Goal: Task Accomplishment & Management: Manage account settings

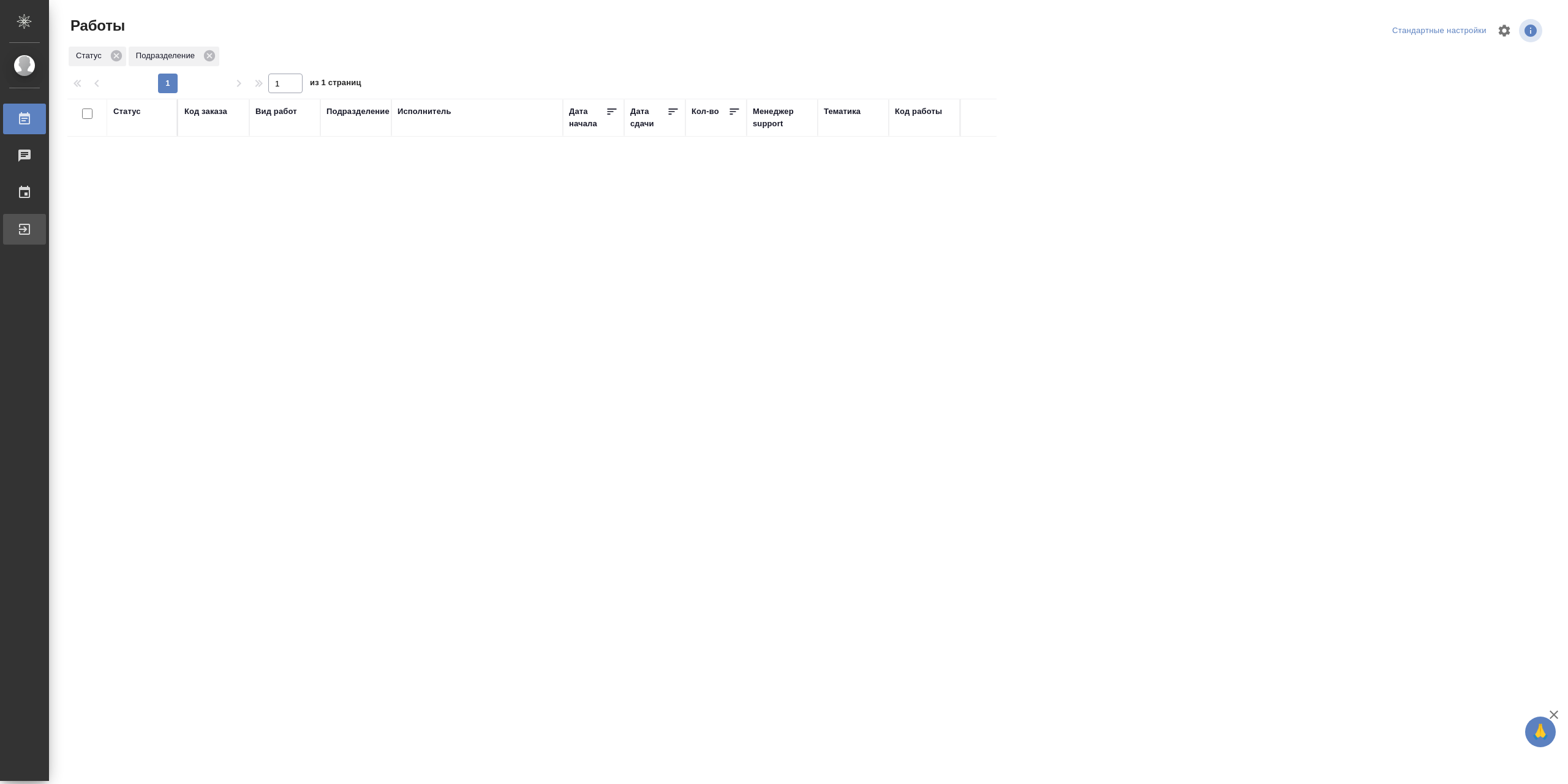
click at [25, 228] on div "Выйти" at bounding box center [9, 229] width 31 height 19
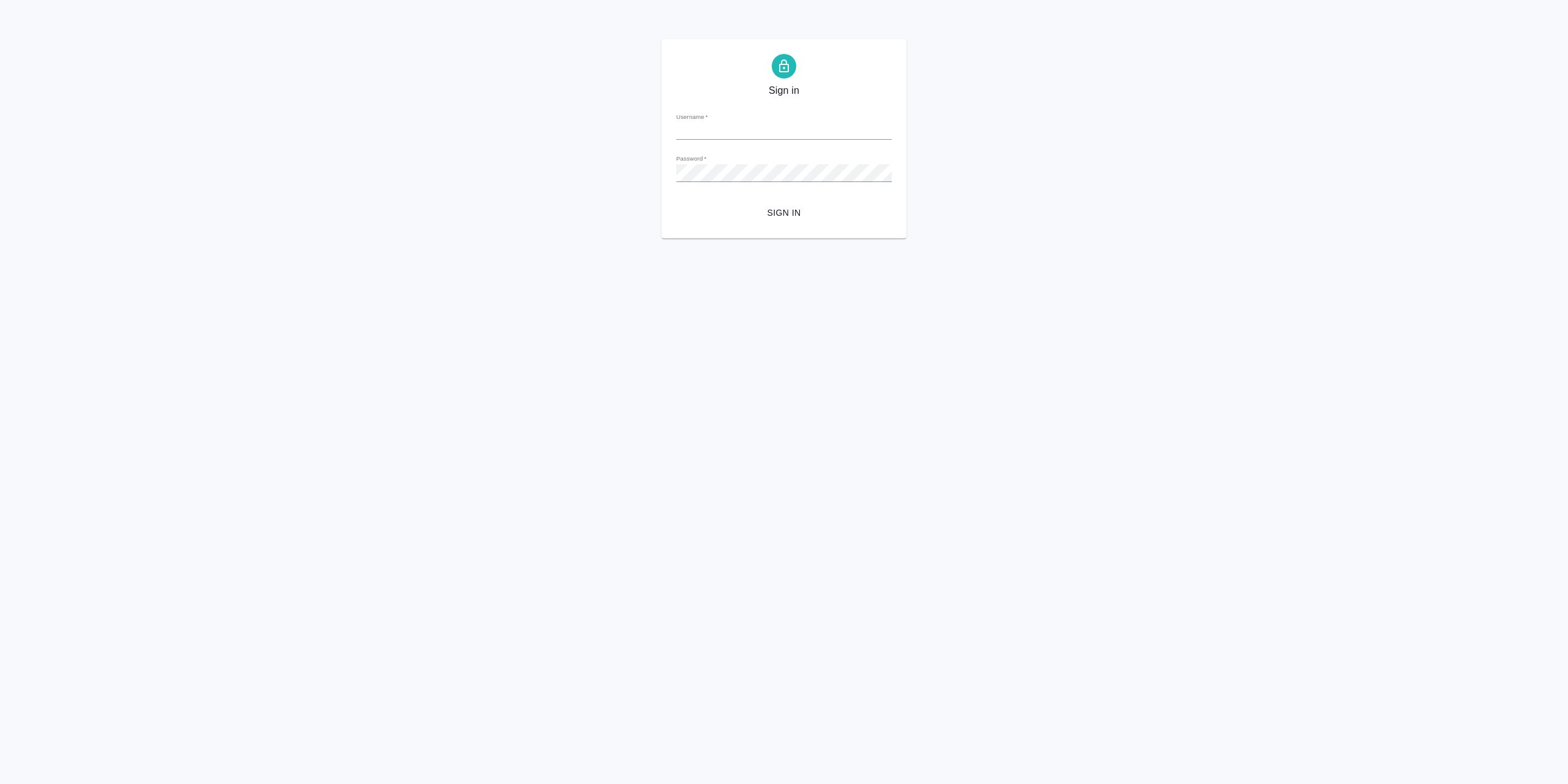
type input "r.sarkhatov@awatera.com"
click at [801, 234] on div "Sign in Username   * r.sarkhatov@awatera.com Password   * urlPath   * / Sign in" at bounding box center [784, 138] width 245 height 199
click at [807, 217] on span "Sign in" at bounding box center [784, 213] width 196 height 15
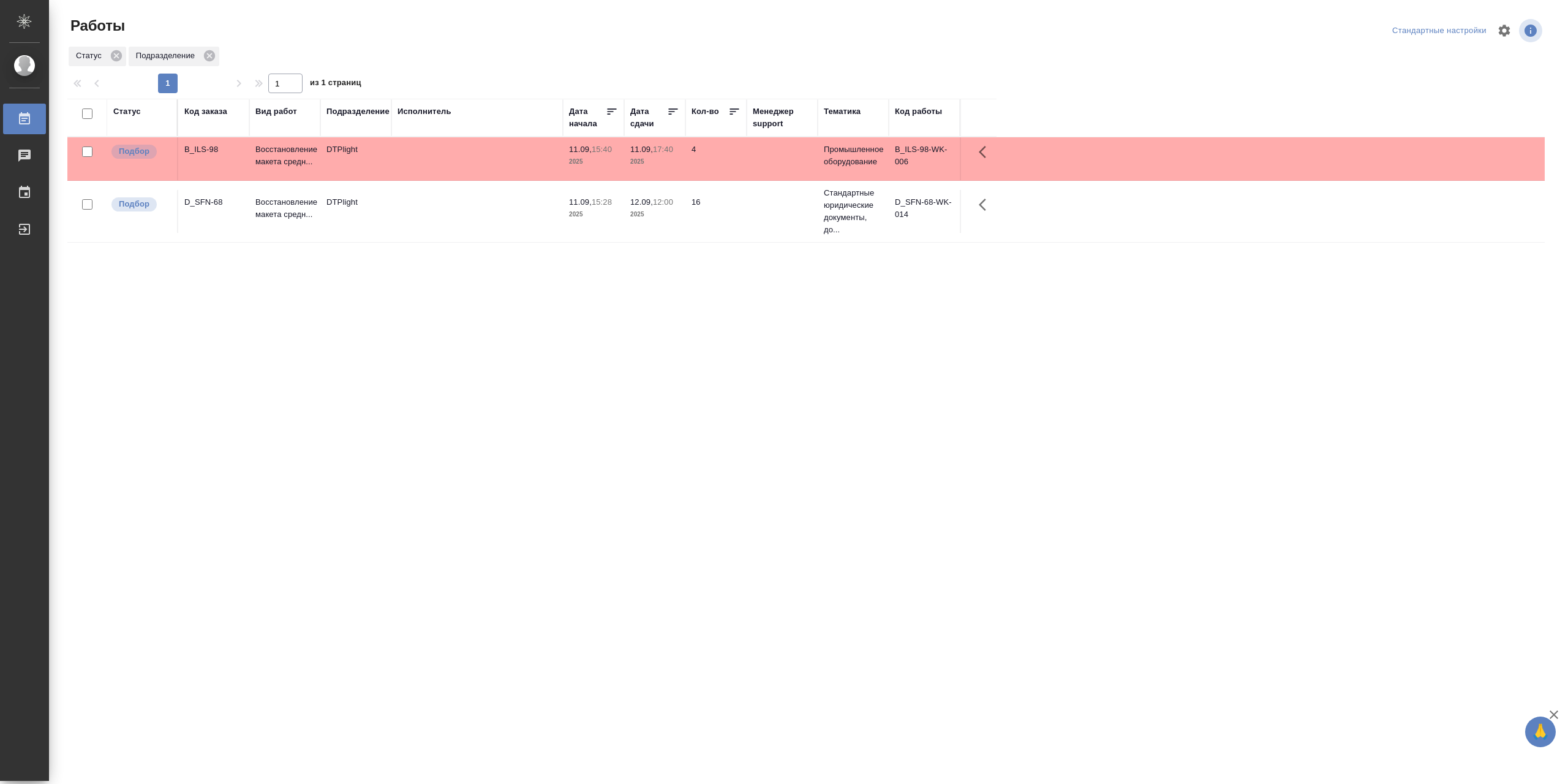
click at [497, 217] on td at bounding box center [477, 212] width 171 height 42
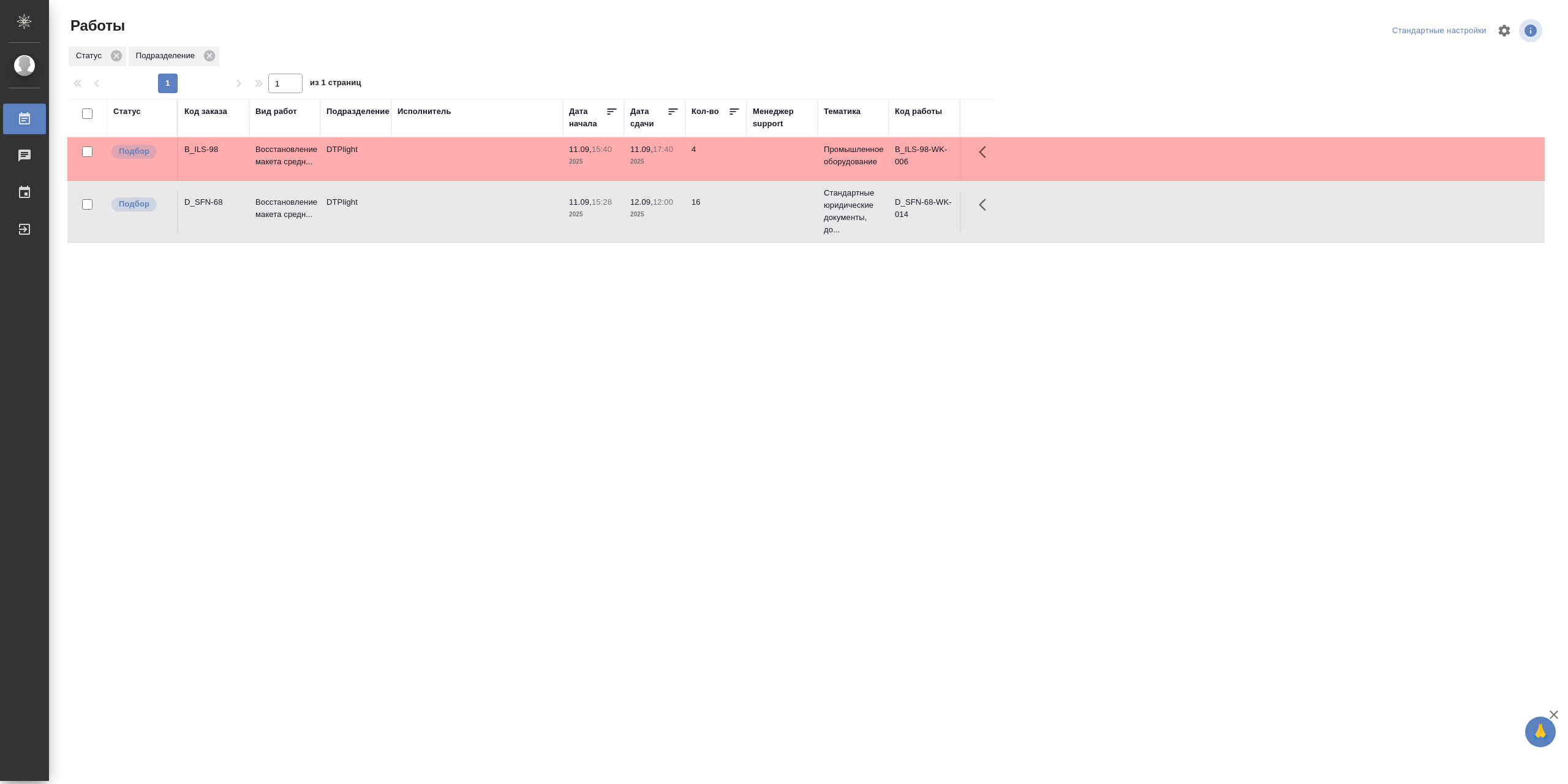
click at [477, 160] on td at bounding box center [477, 159] width 171 height 42
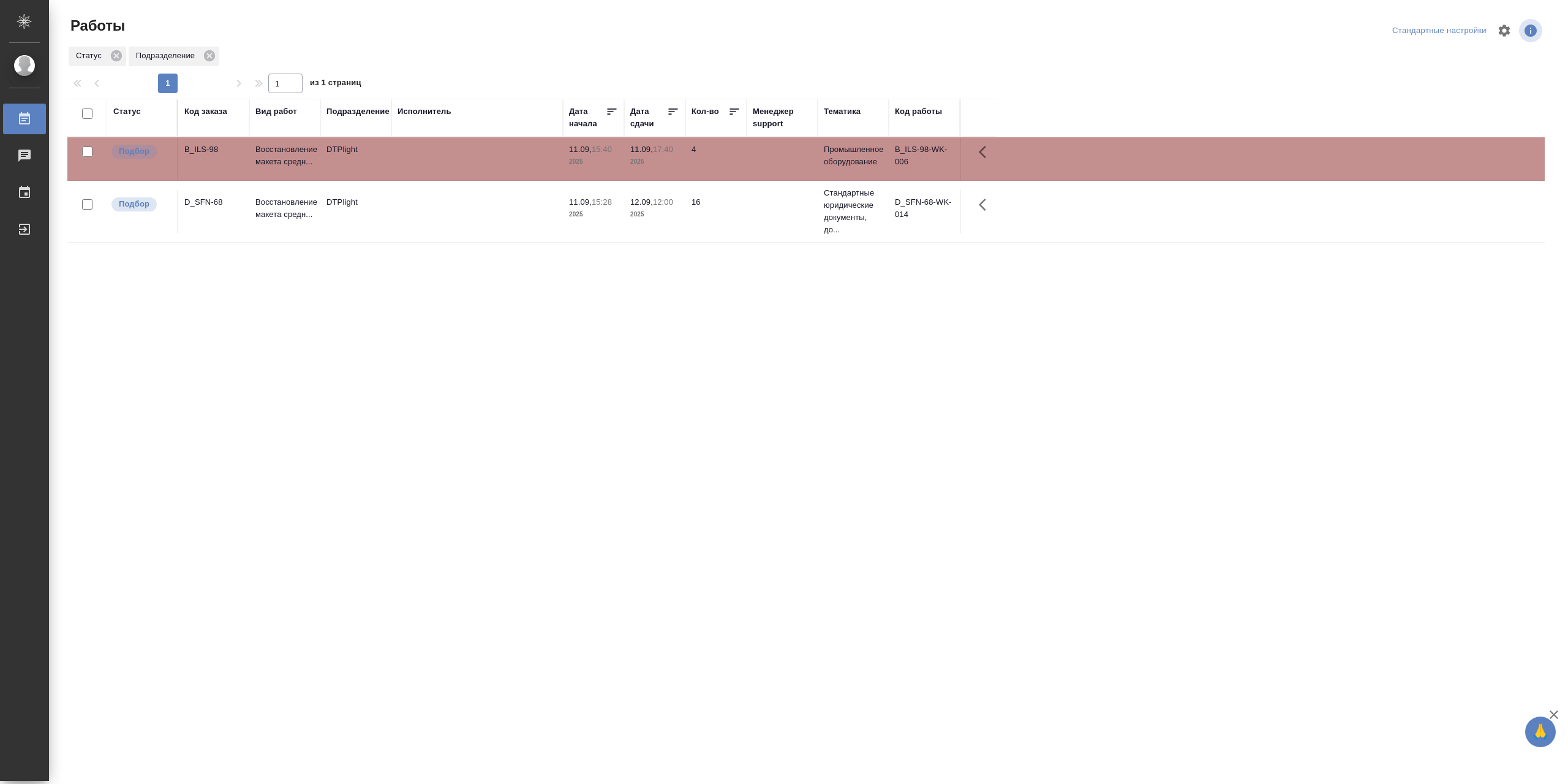
click at [477, 160] on td at bounding box center [477, 159] width 171 height 42
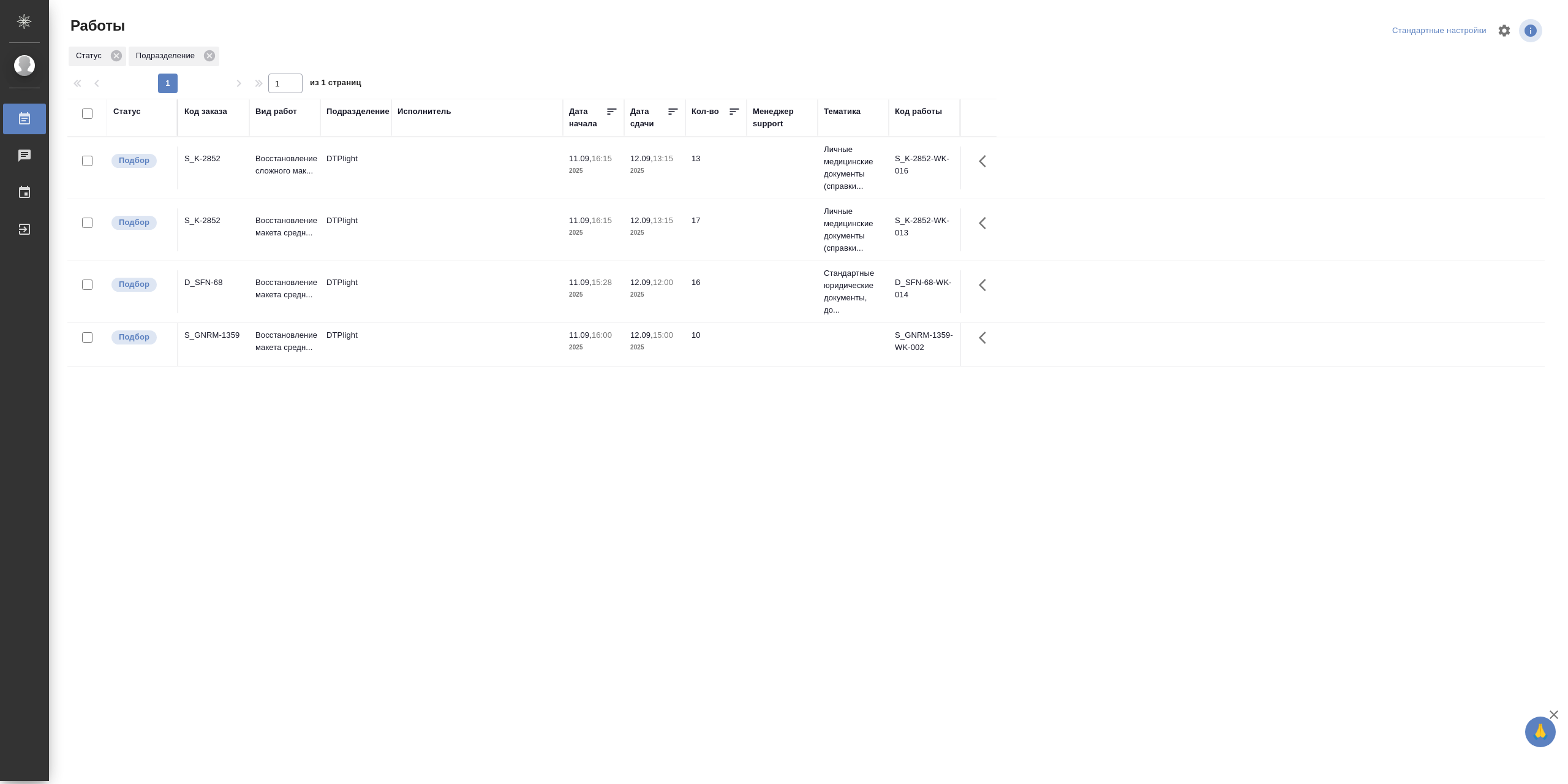
click at [431, 337] on td at bounding box center [477, 344] width 171 height 42
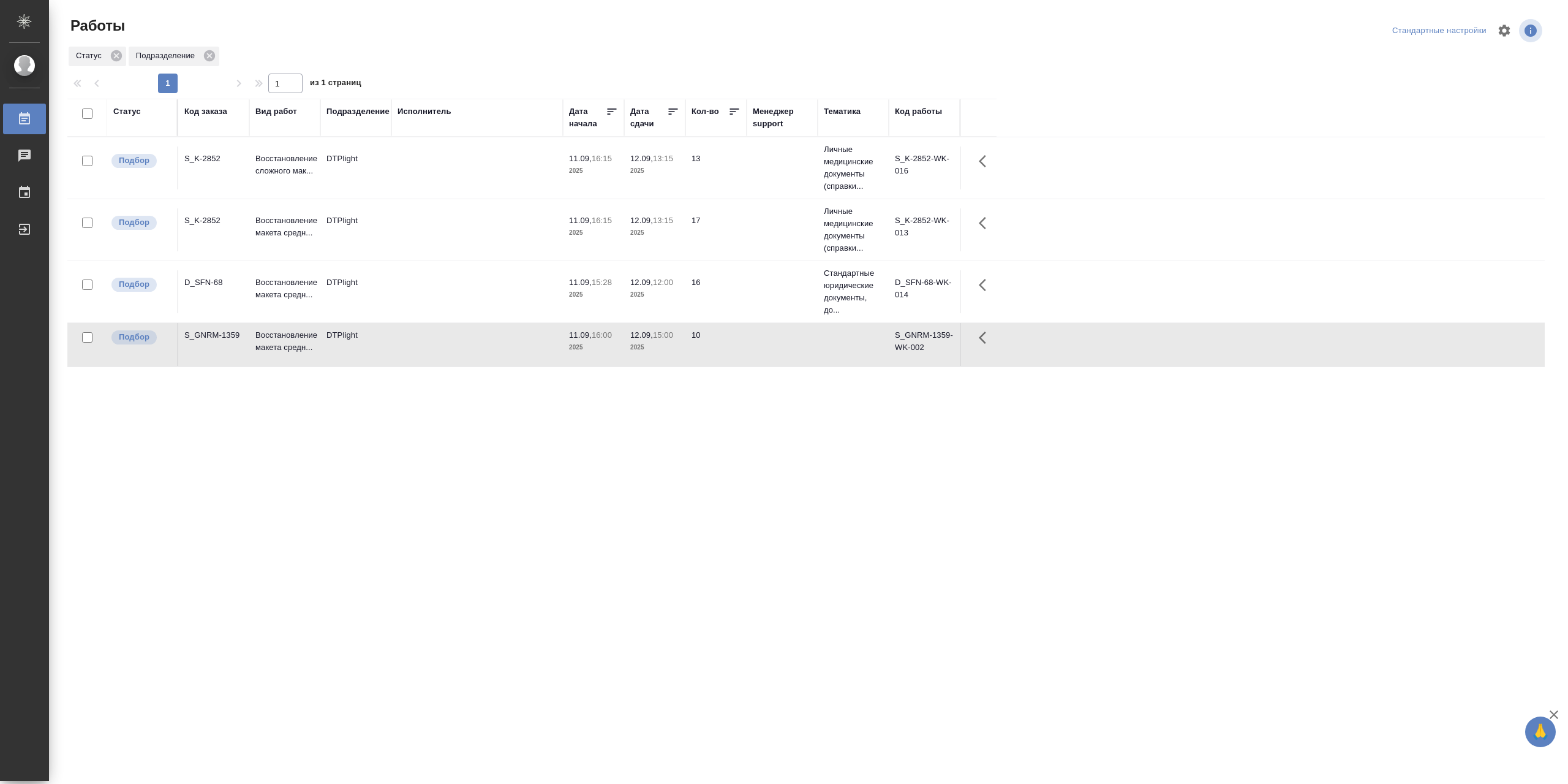
click at [431, 337] on td at bounding box center [477, 344] width 171 height 42
click at [467, 217] on td at bounding box center [477, 229] width 171 height 42
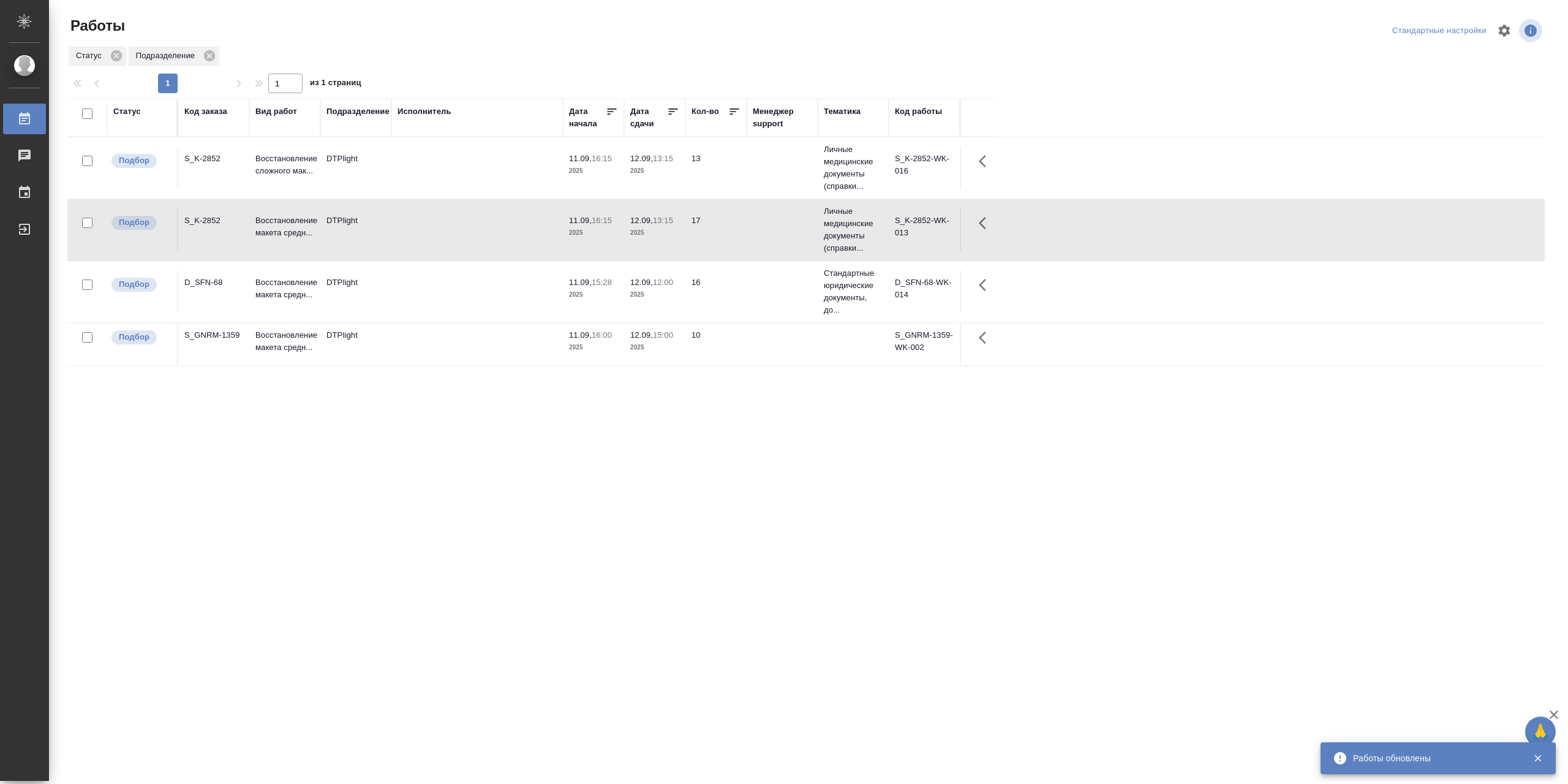
click at [467, 217] on td at bounding box center [477, 229] width 171 height 42
click at [456, 357] on td at bounding box center [477, 344] width 171 height 42
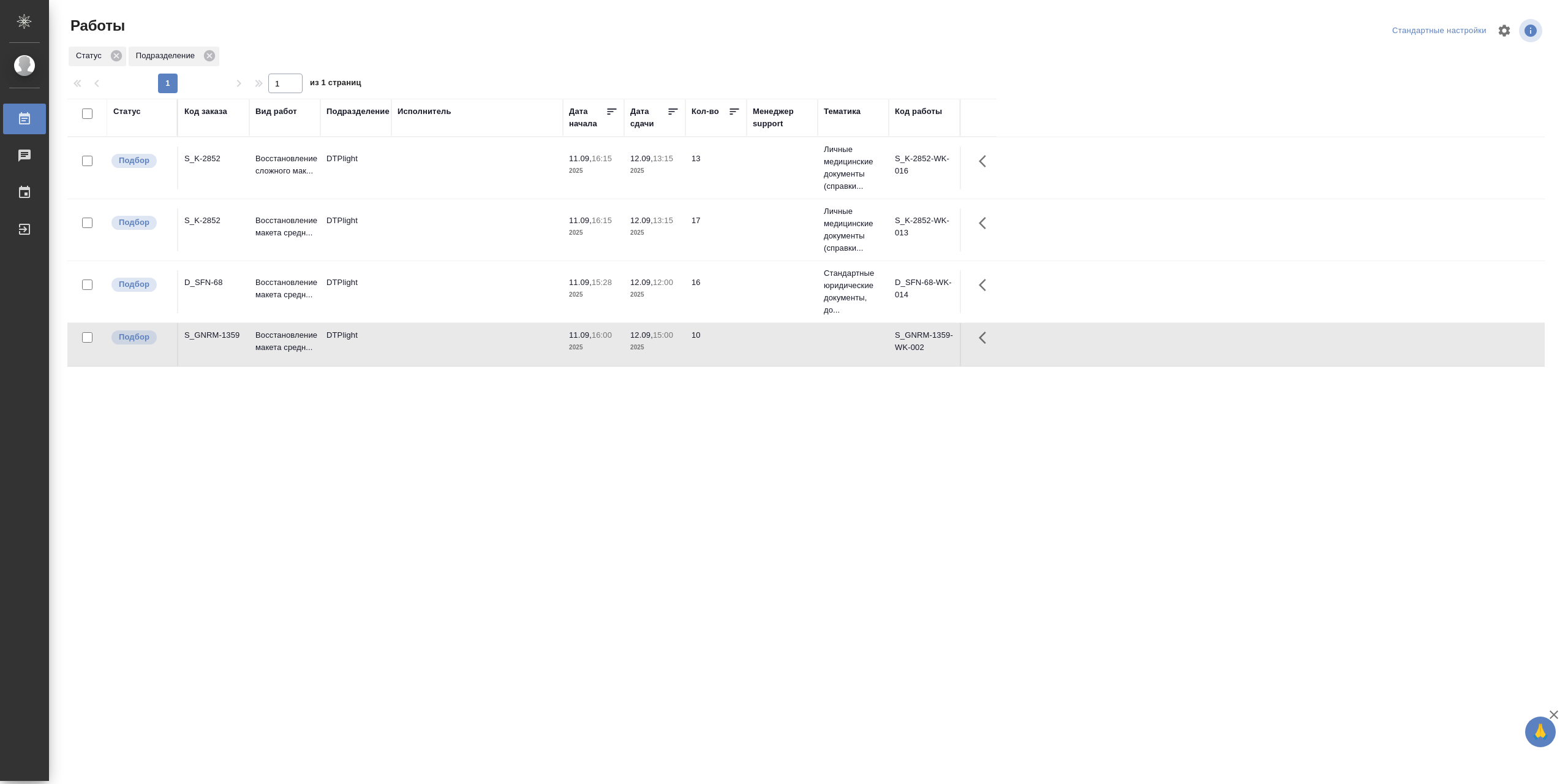
click at [456, 357] on td at bounding box center [477, 344] width 171 height 42
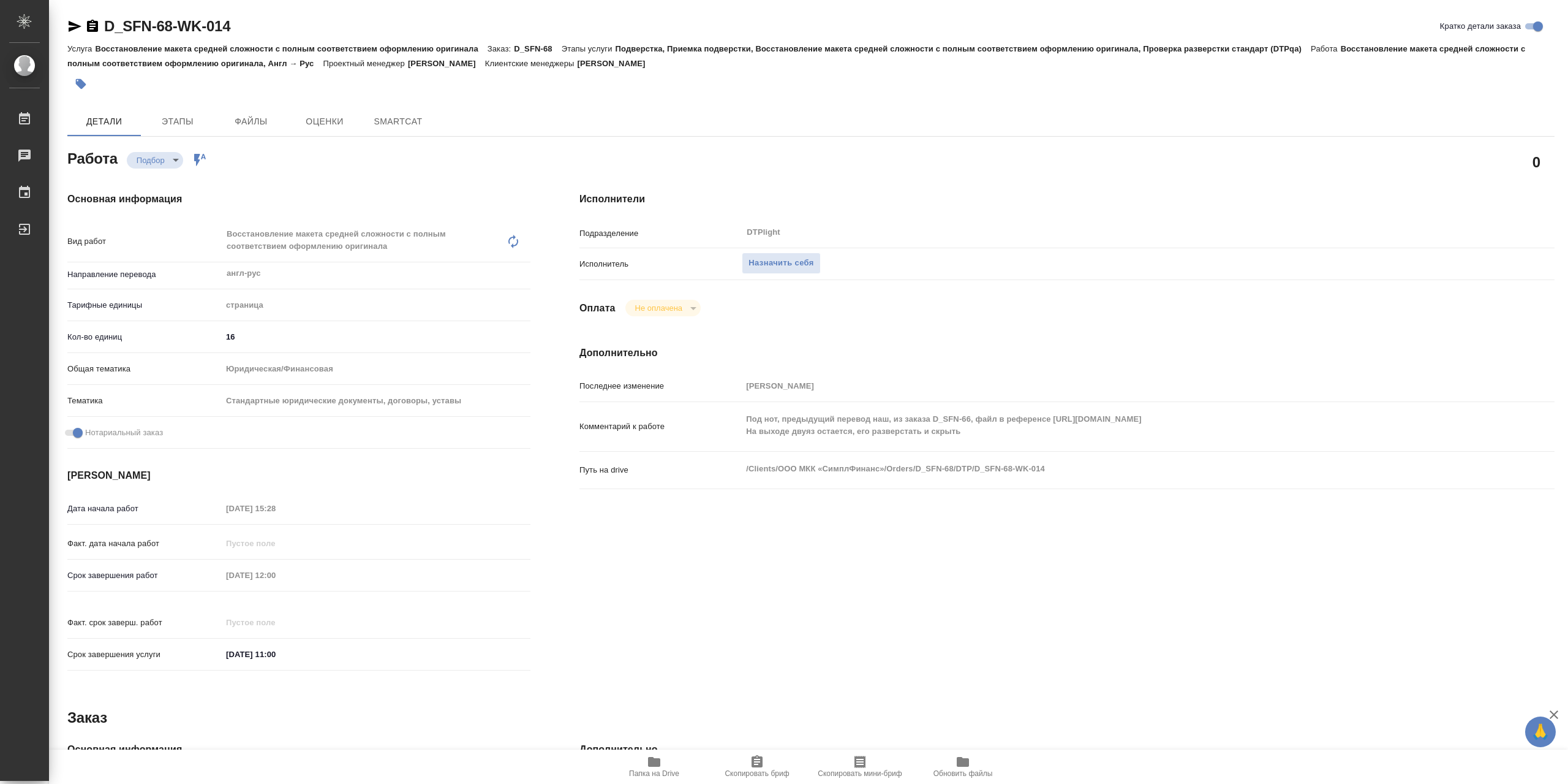
type textarea "x"
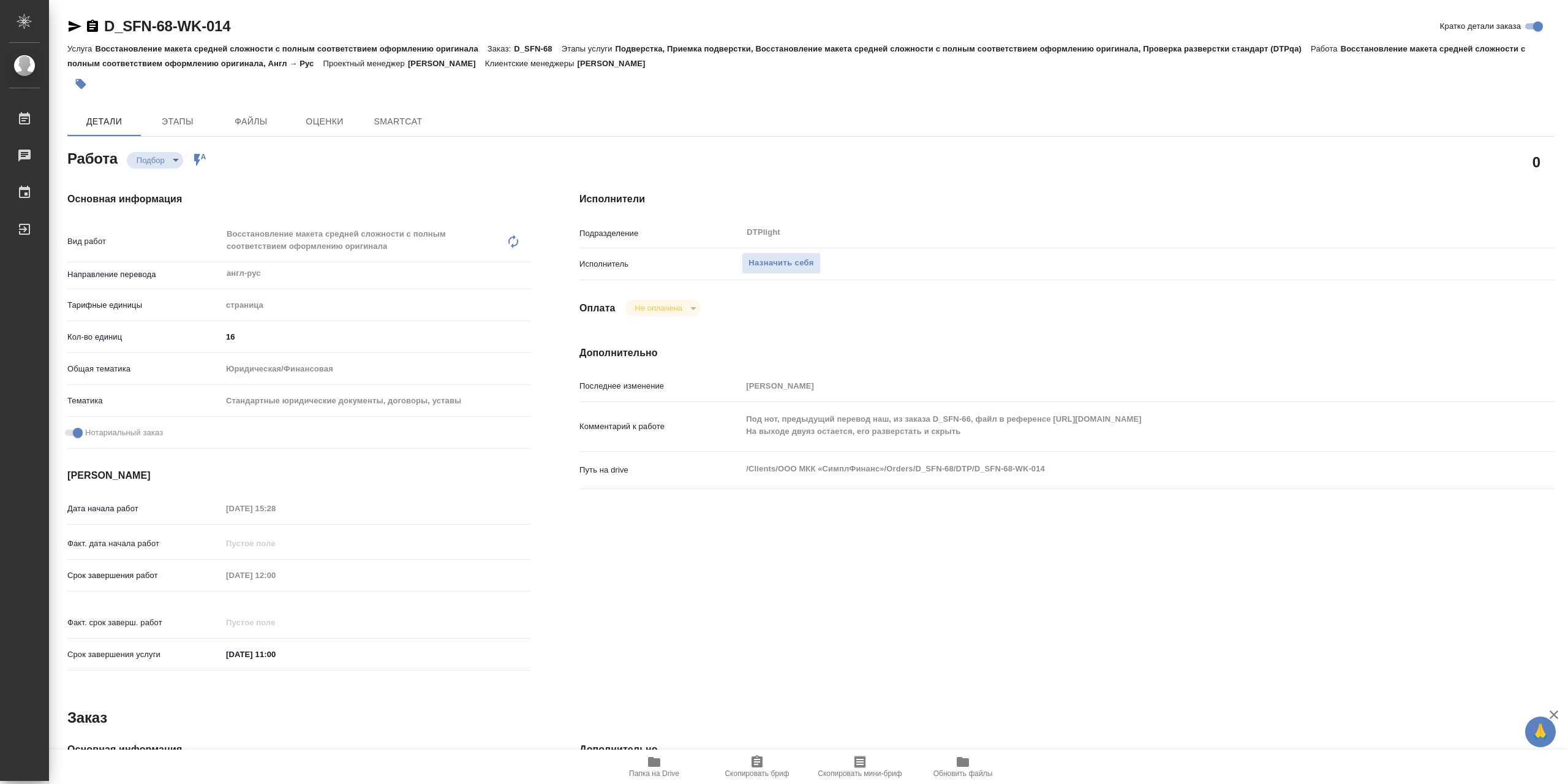
type textarea "x"
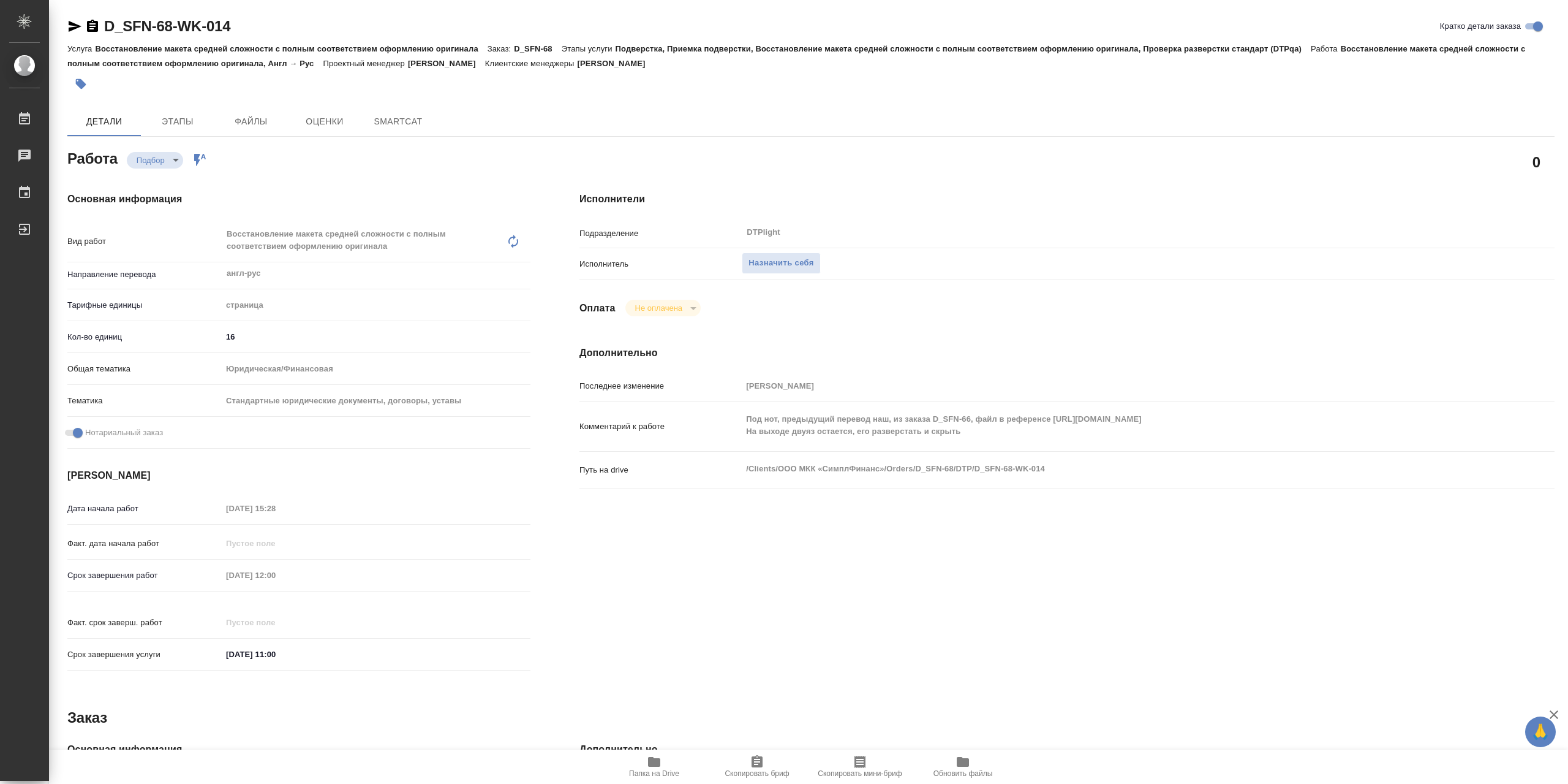
type textarea "x"
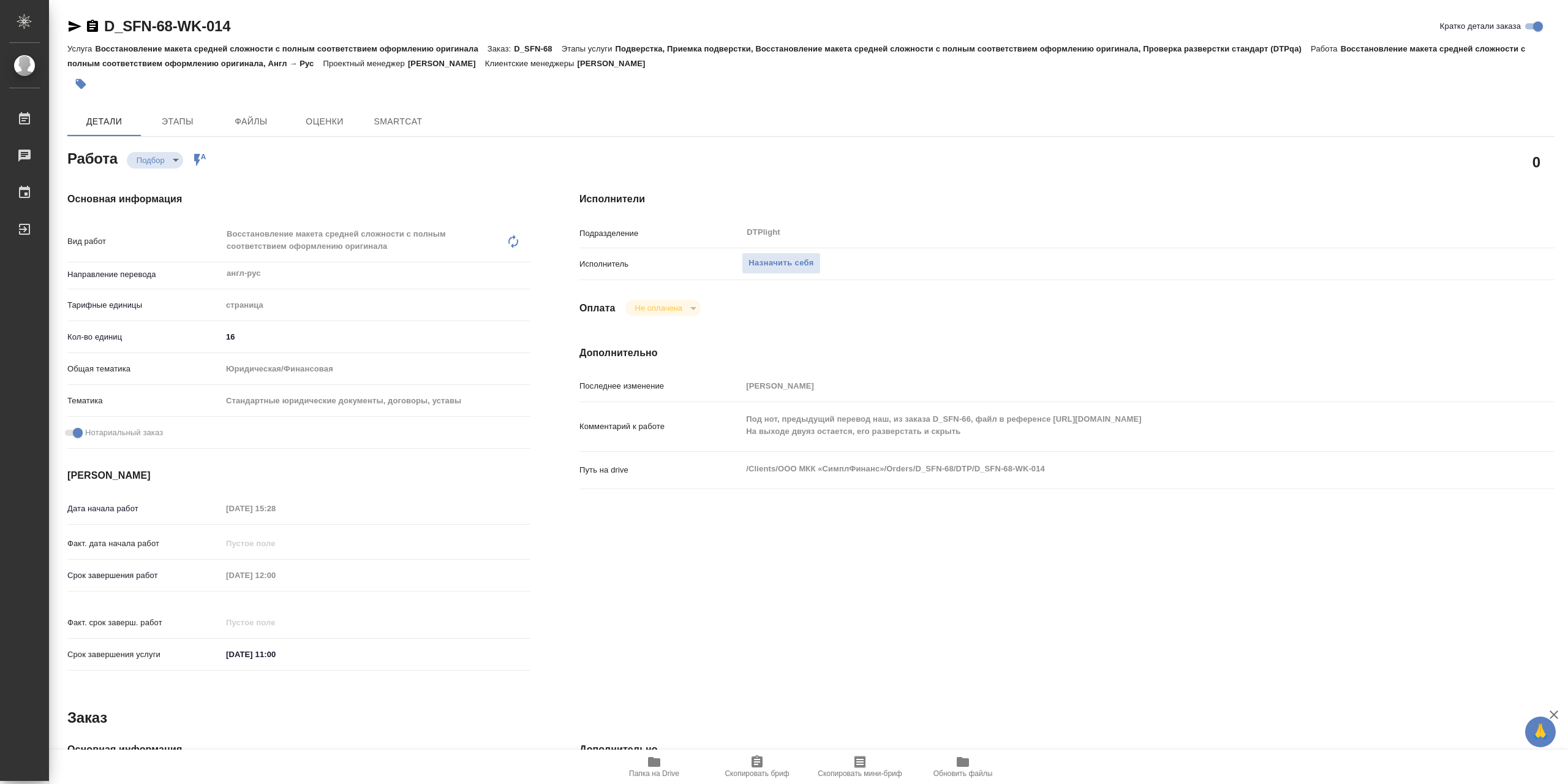
type textarea "x"
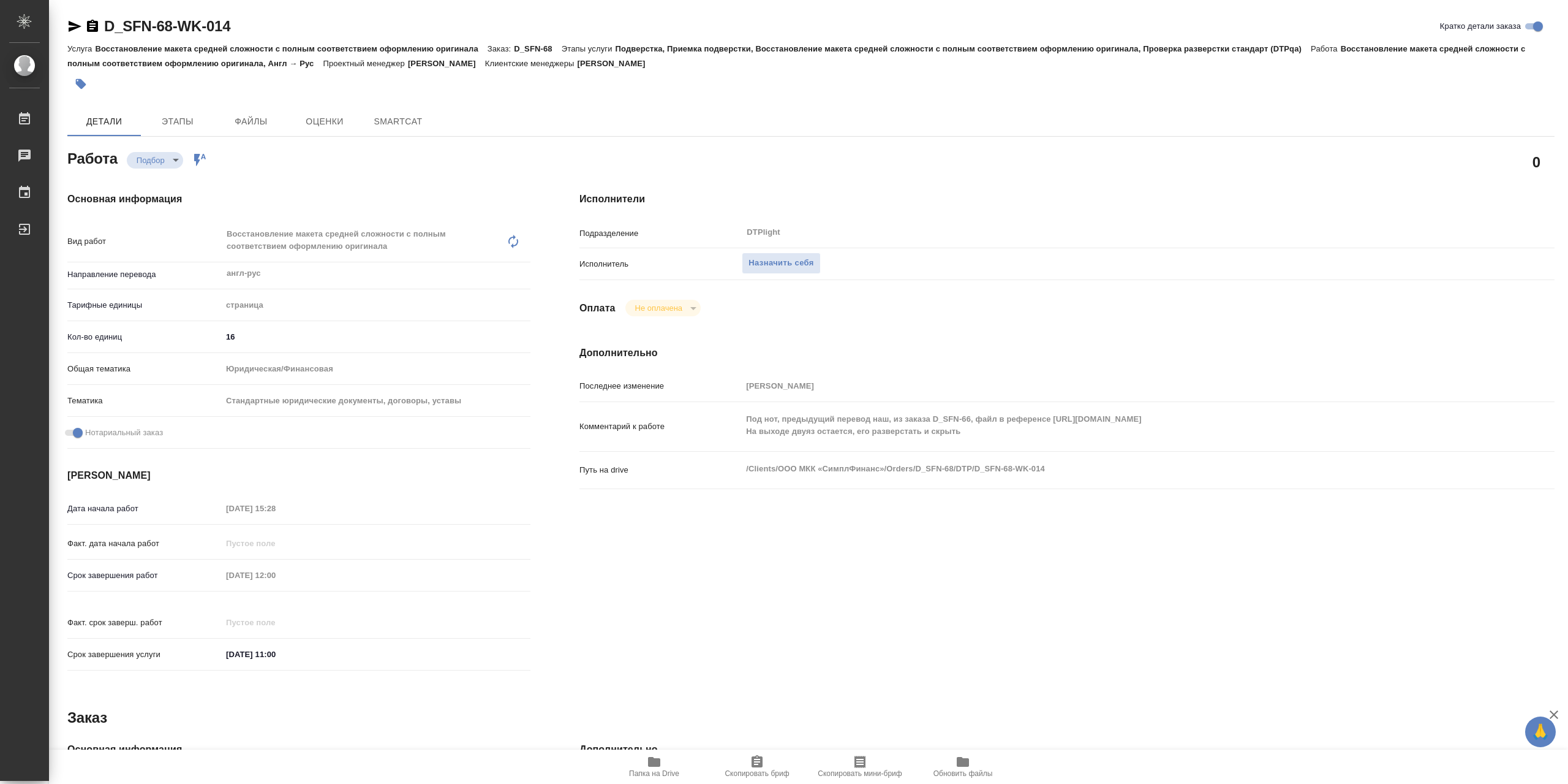
type textarea "x"
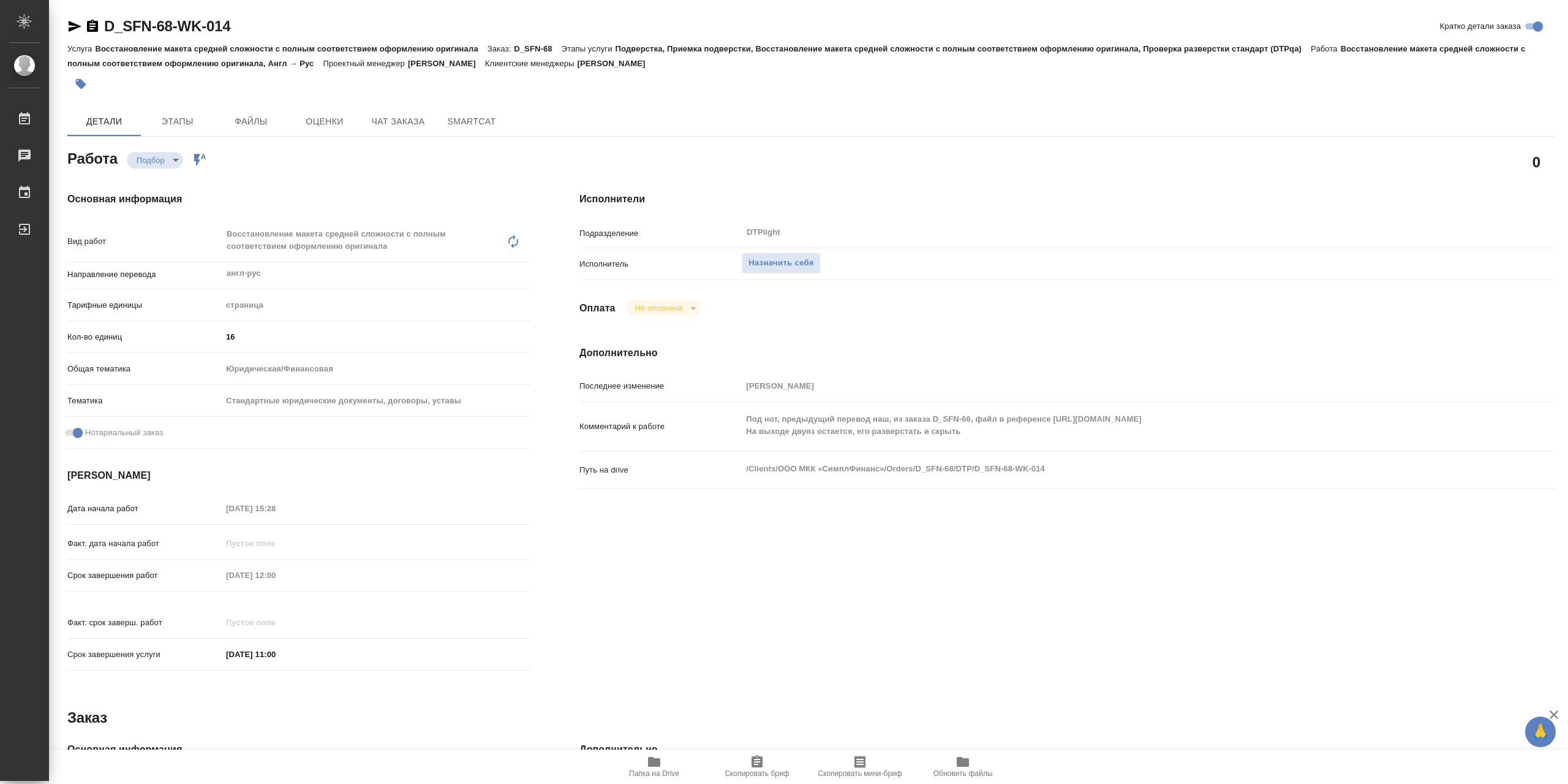
type textarea "x"
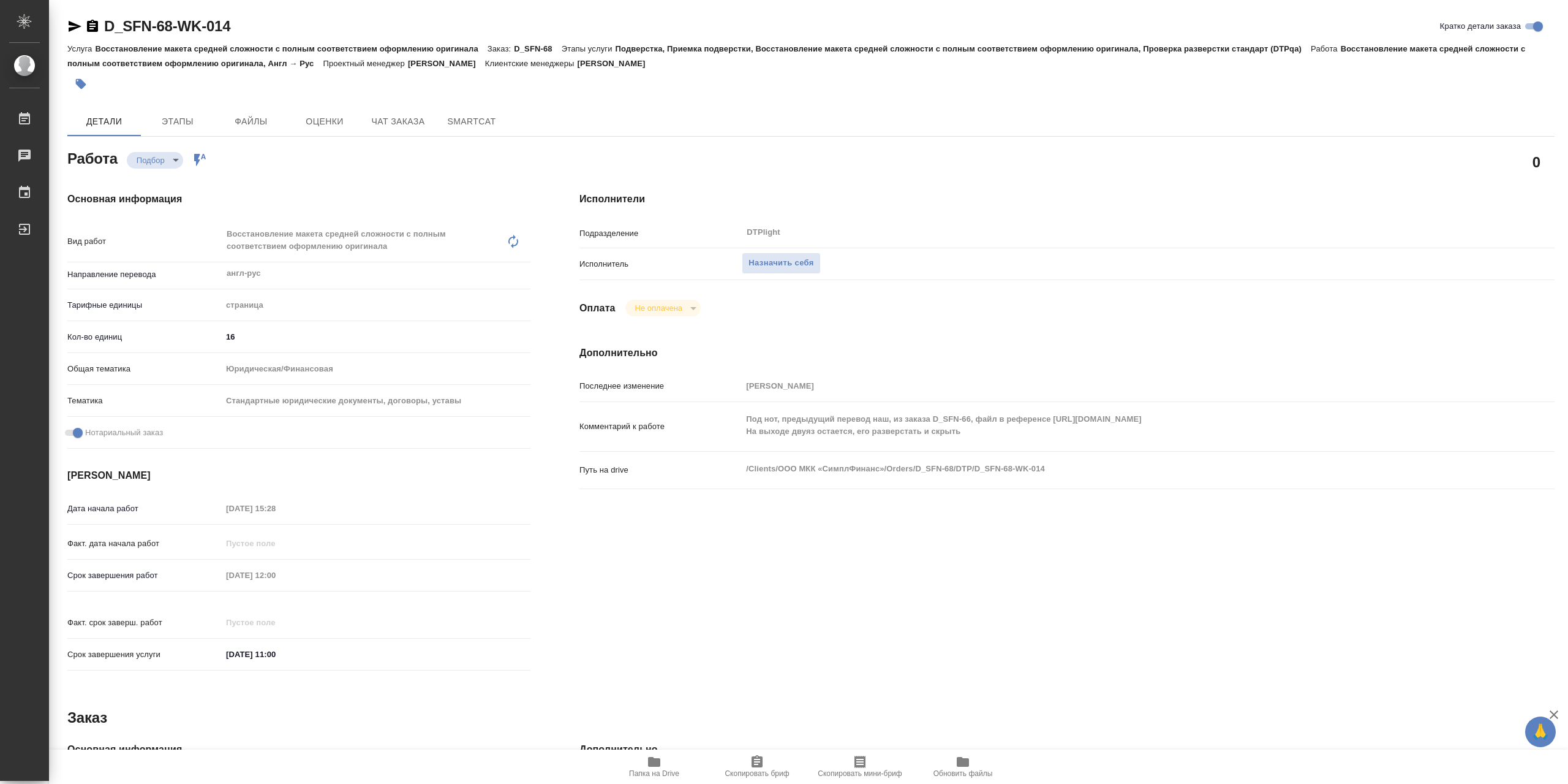
type textarea "x"
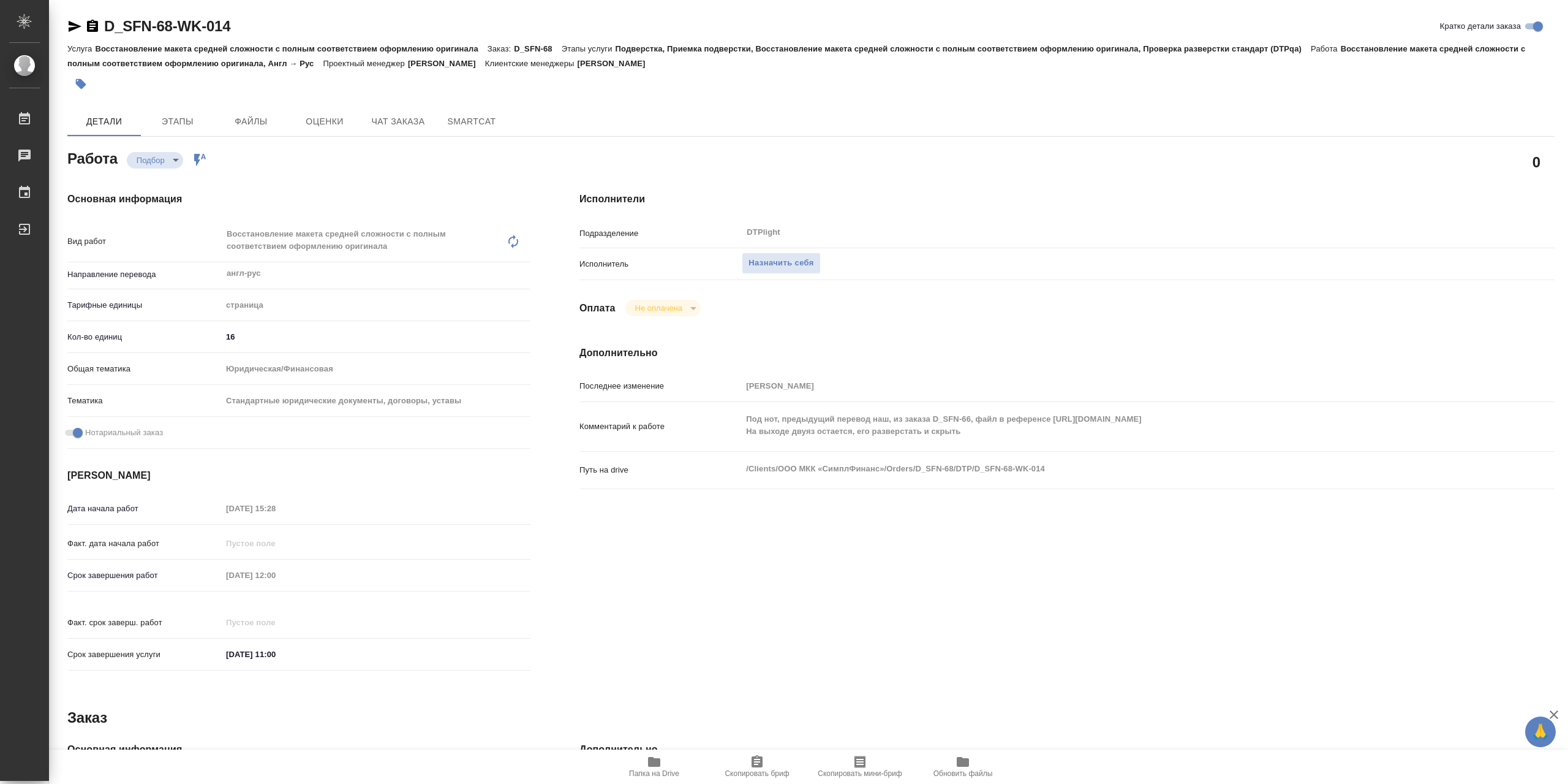
click at [663, 759] on span "Папка на Drive" at bounding box center [654, 765] width 88 height 23
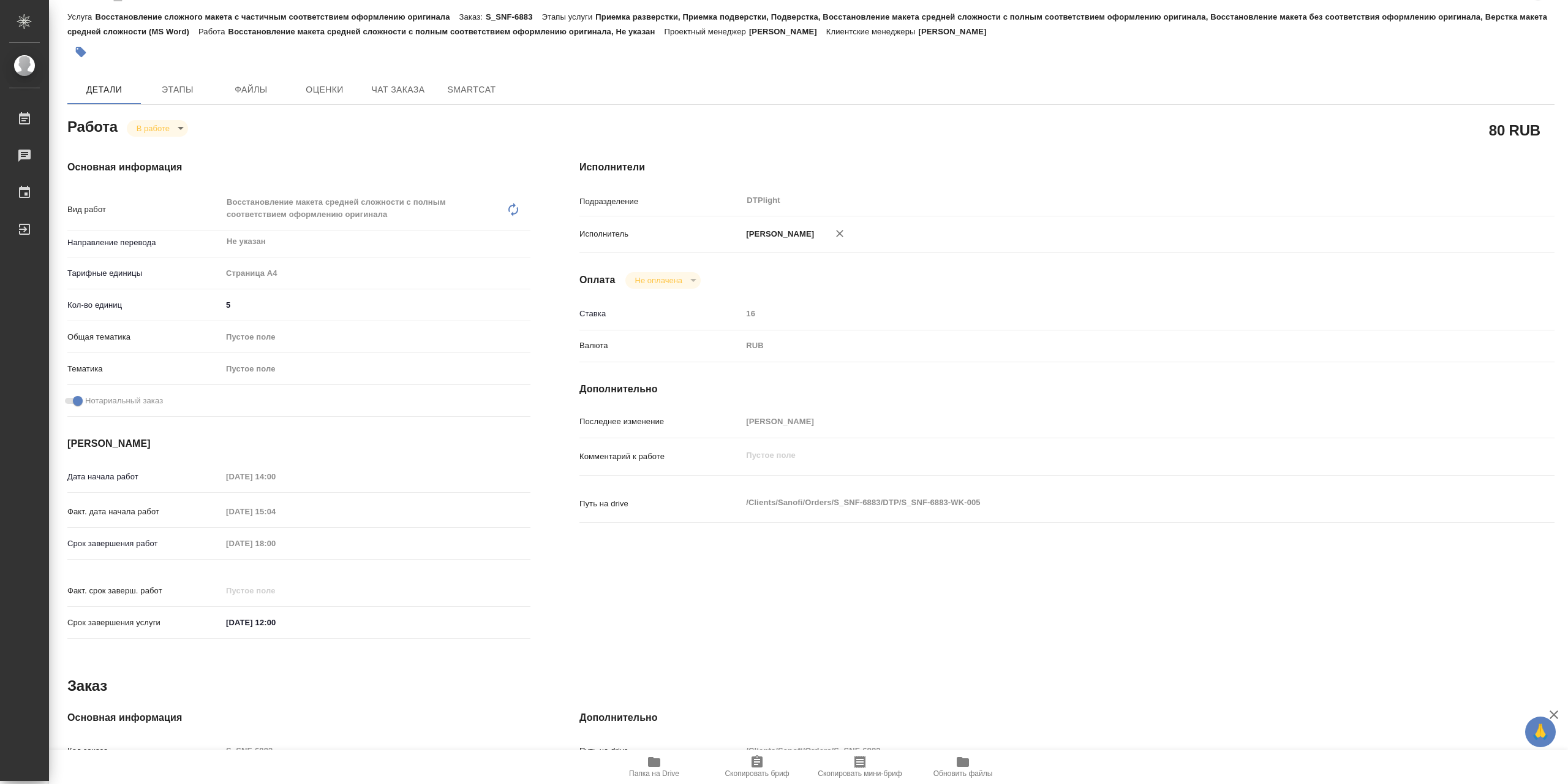
scroll to position [32, 0]
click at [657, 768] on icon "button" at bounding box center [654, 761] width 14 height 14
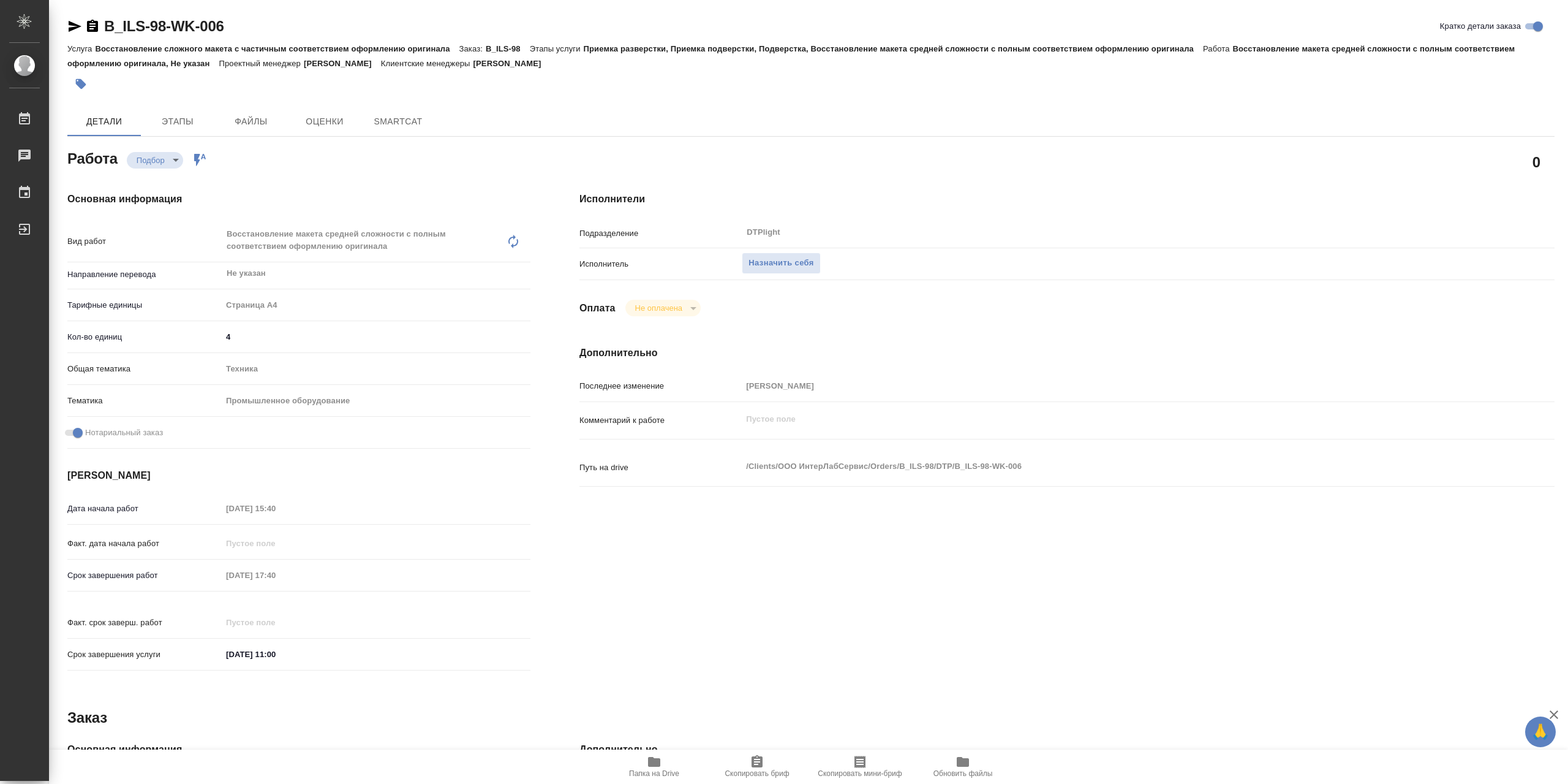
type textarea "x"
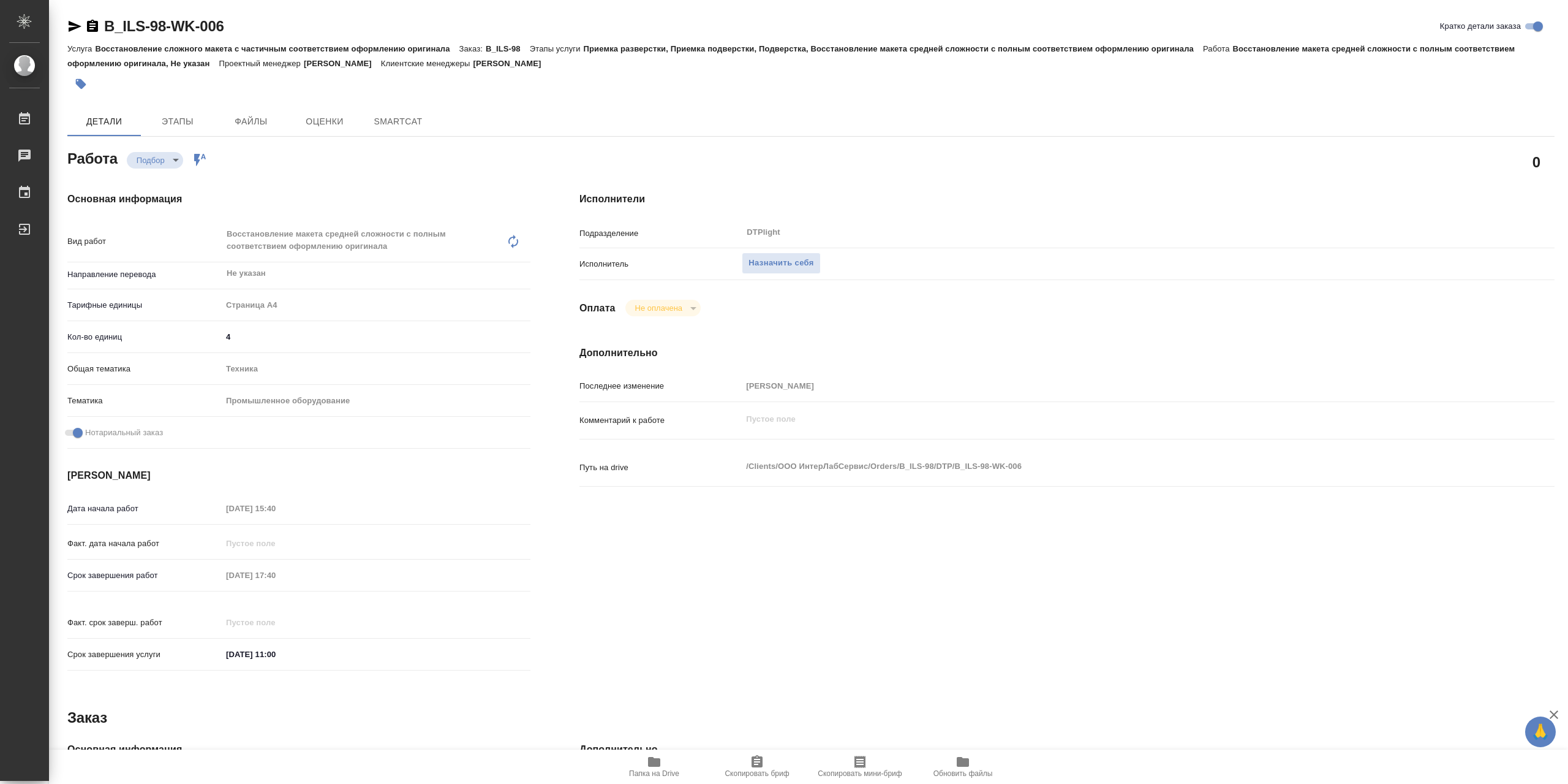
type textarea "x"
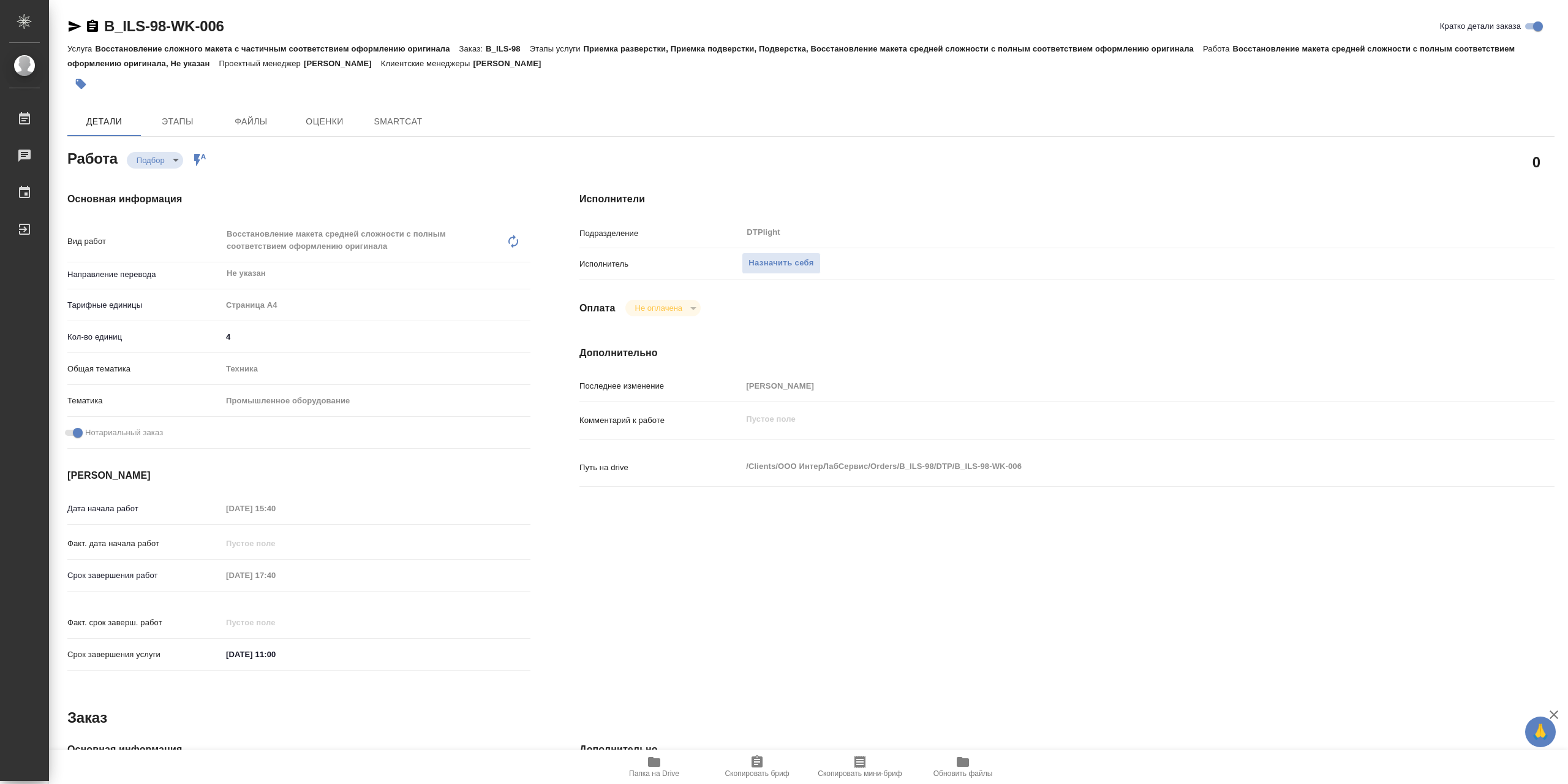
type textarea "x"
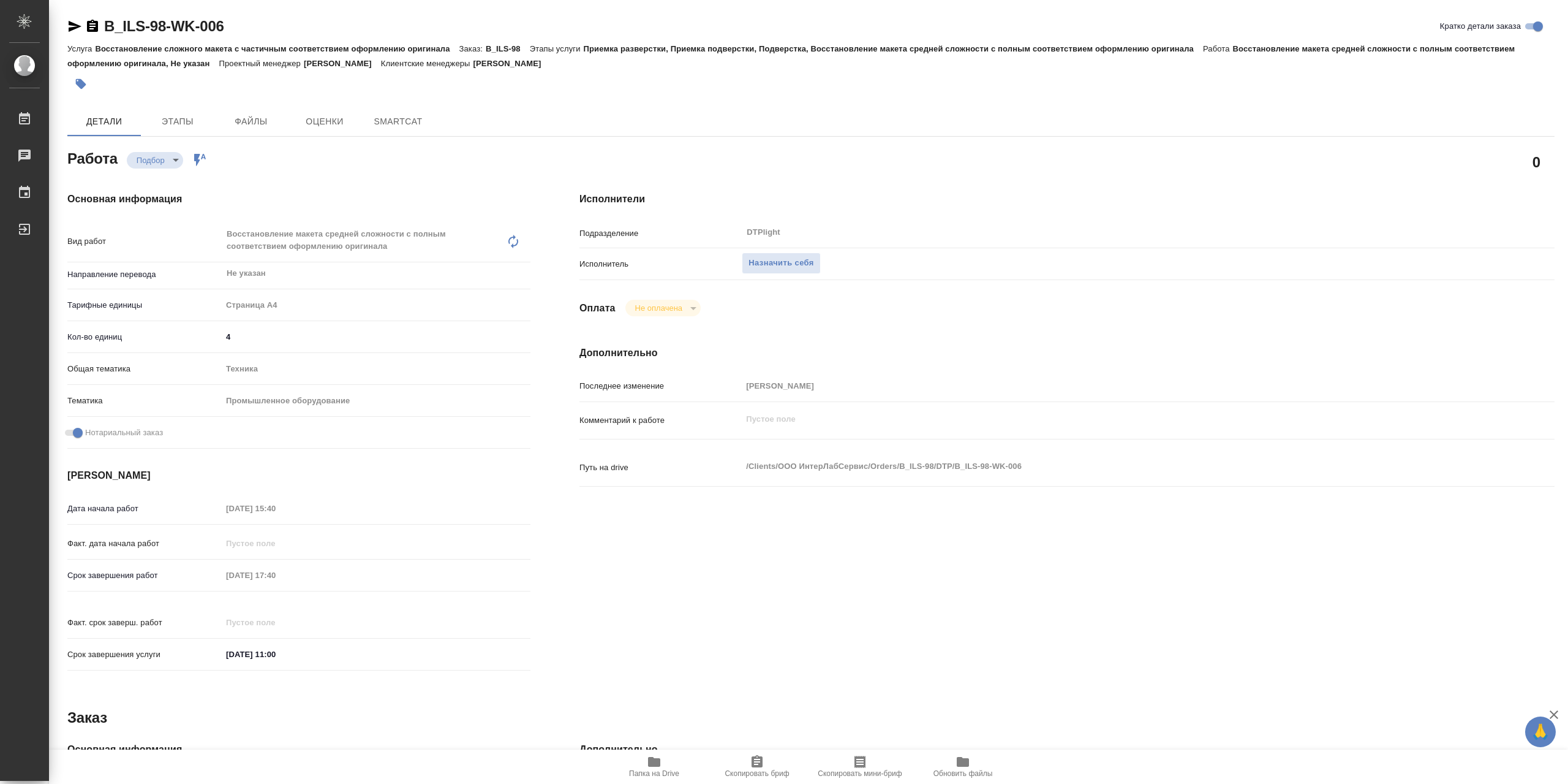
type textarea "x"
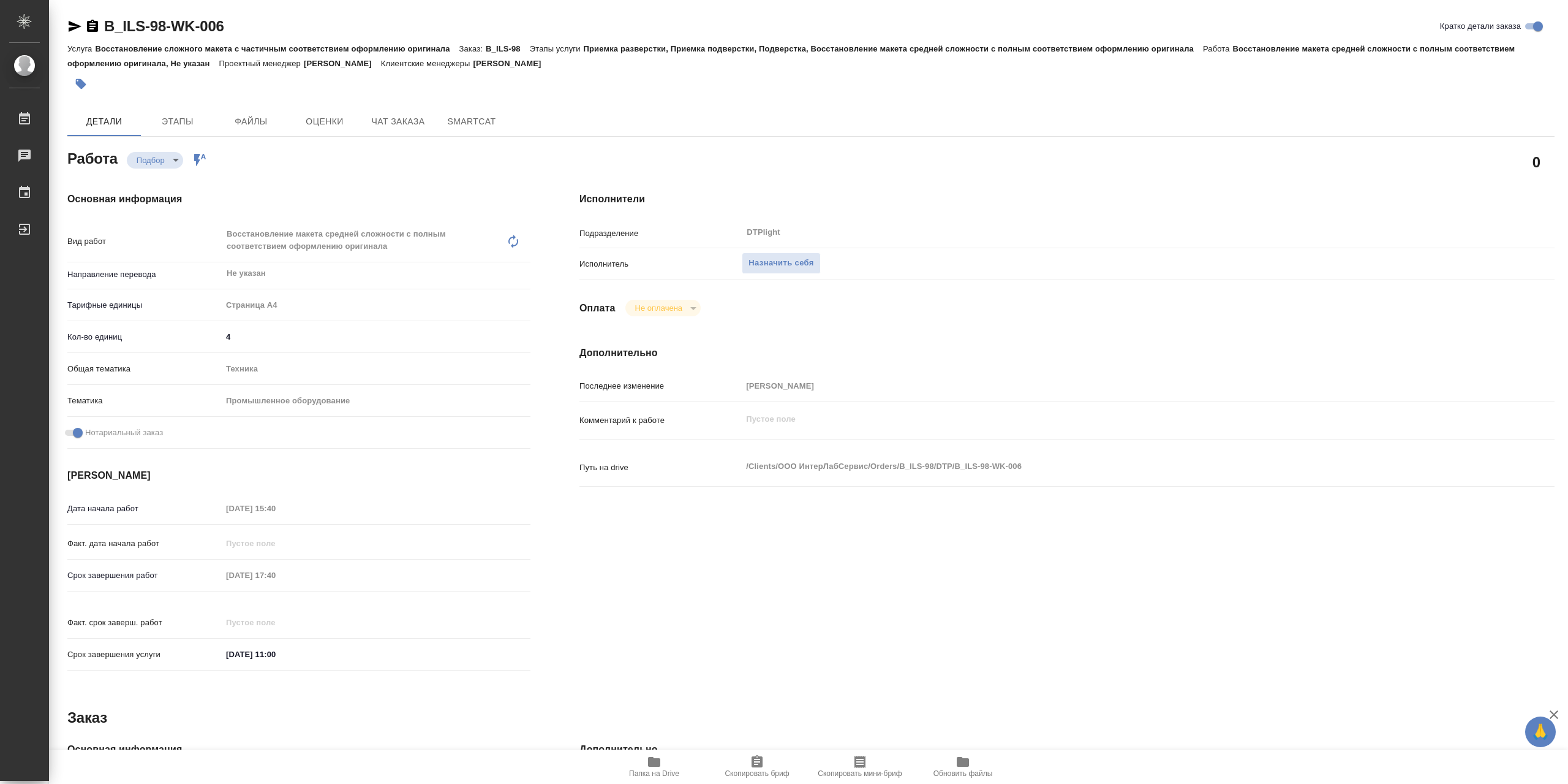
type textarea "x"
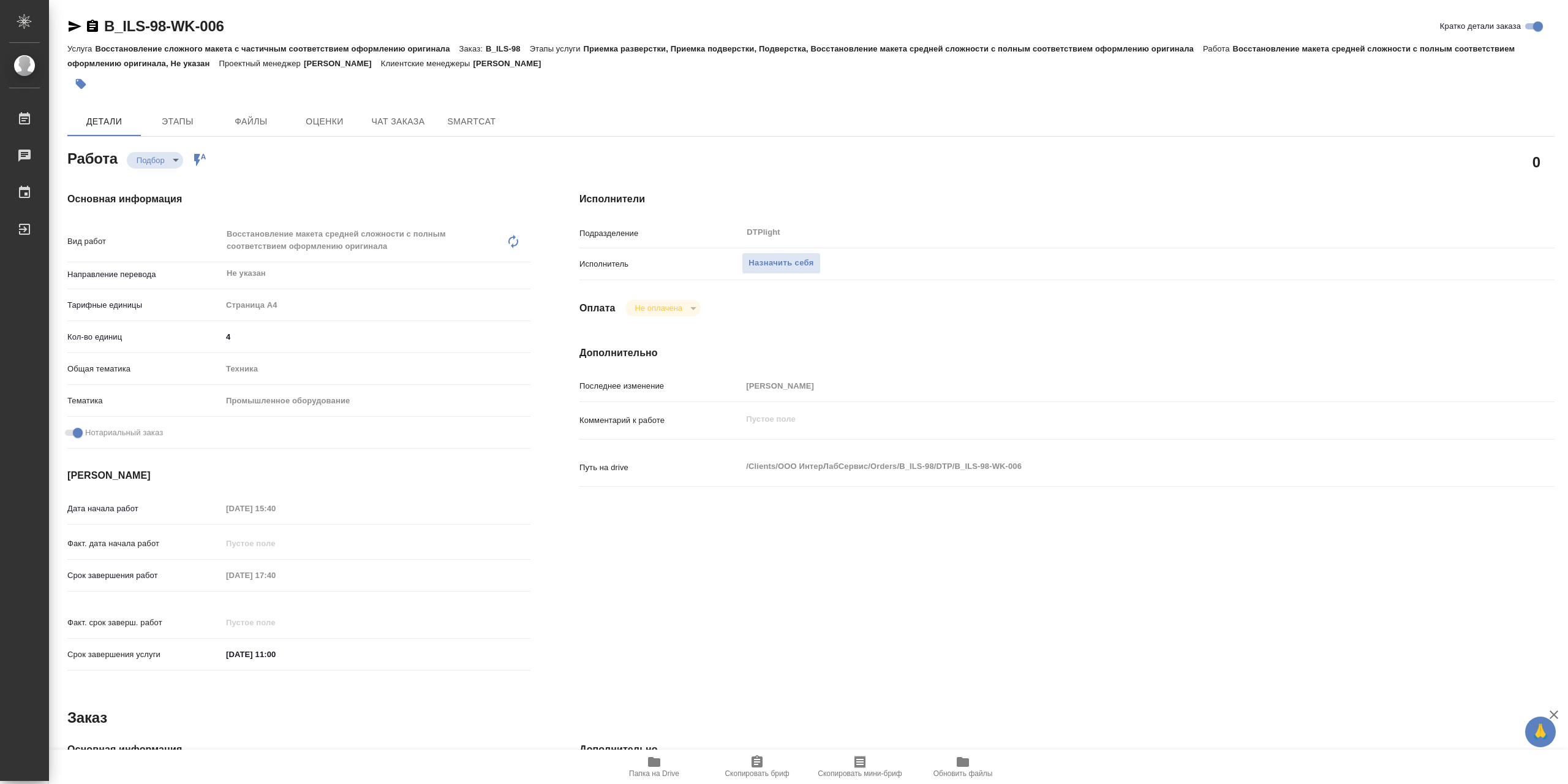
type textarea "x"
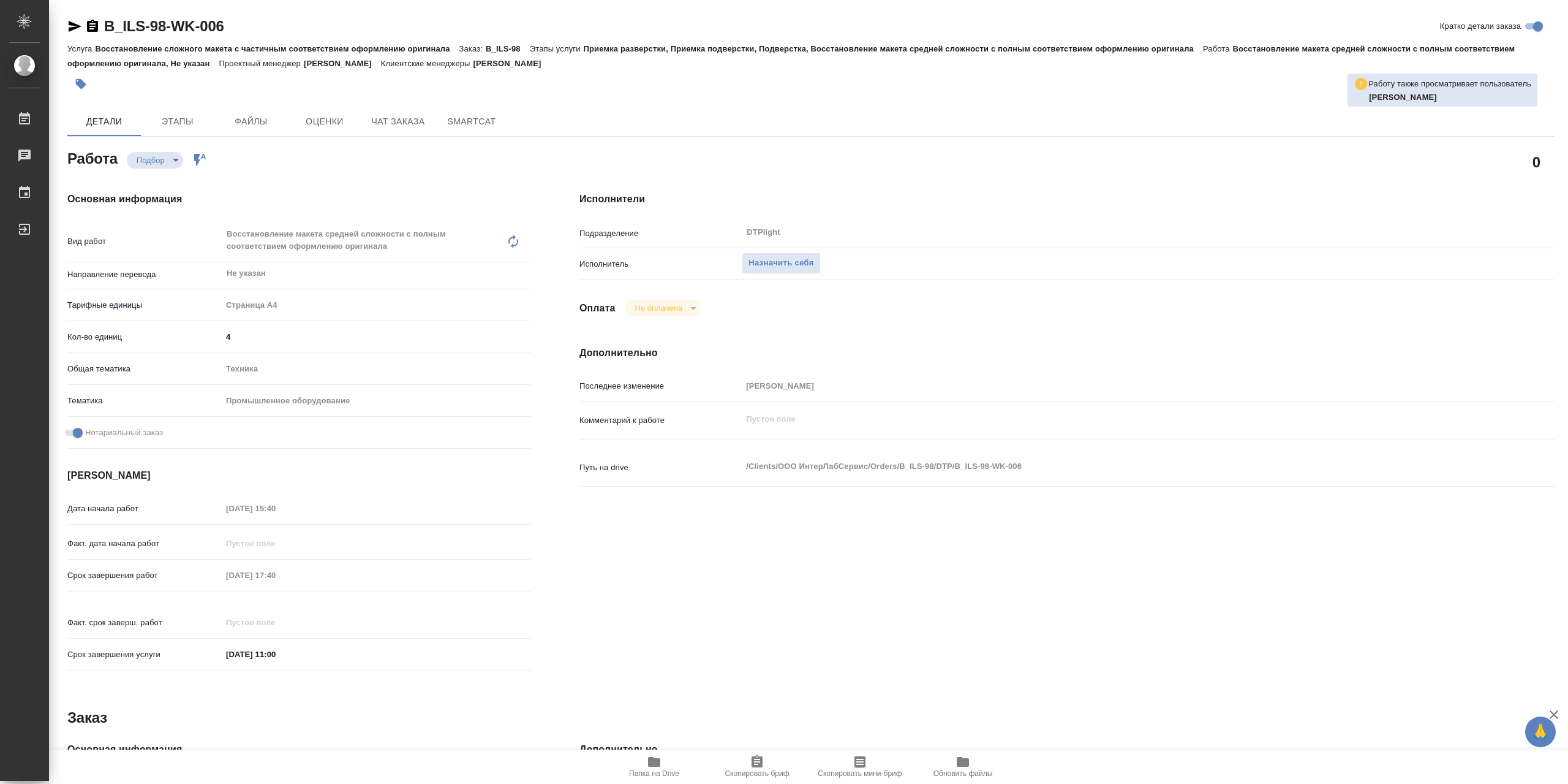
drag, startPoint x: 643, startPoint y: 756, endPoint x: 640, endPoint y: 742, distance: 14.3
click at [643, 756] on span "Папка на Drive" at bounding box center [654, 765] width 88 height 23
click at [760, 267] on span "Назначить себя" at bounding box center [780, 263] width 65 height 14
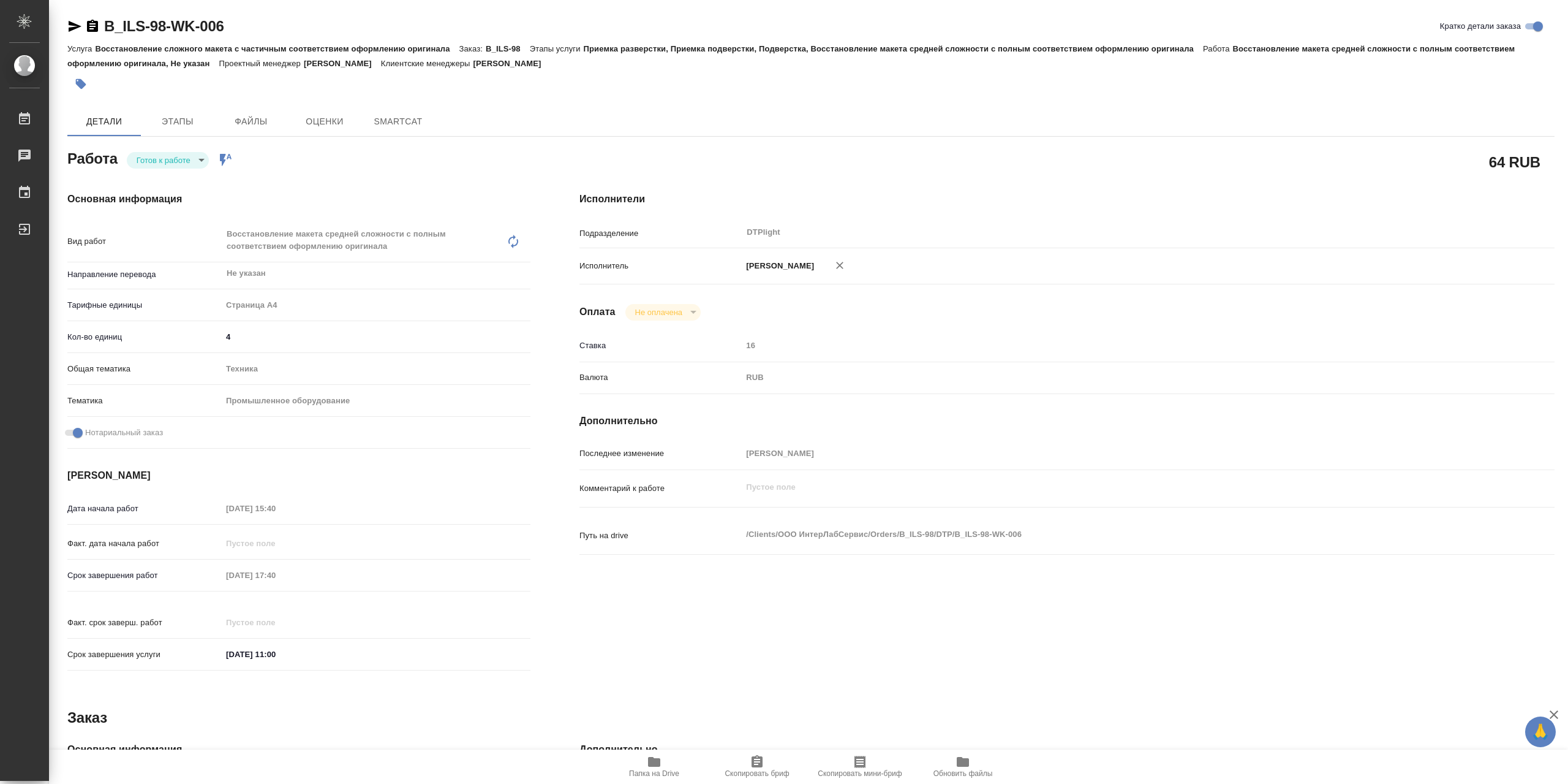
type textarea "x"
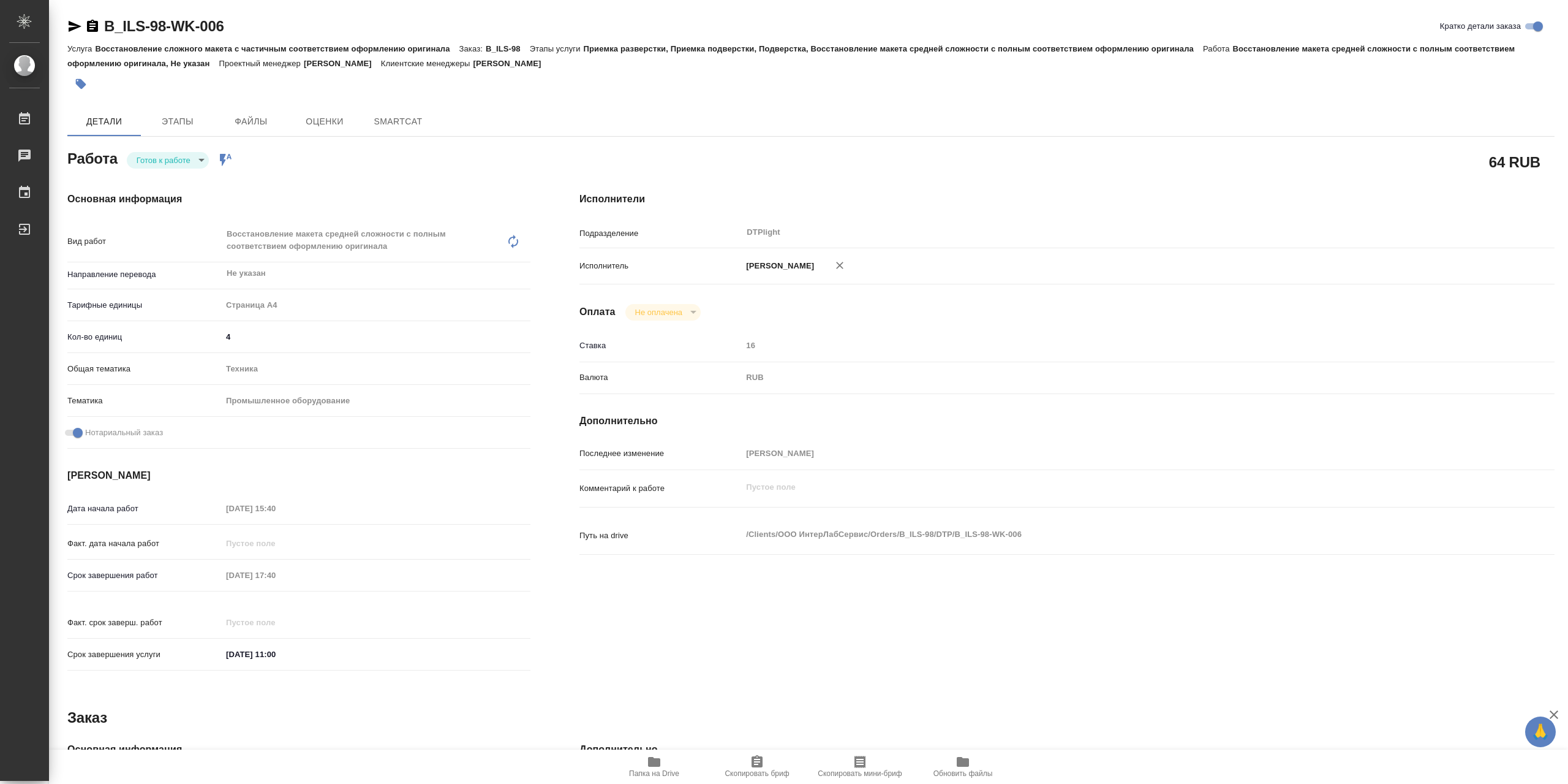
type textarea "x"
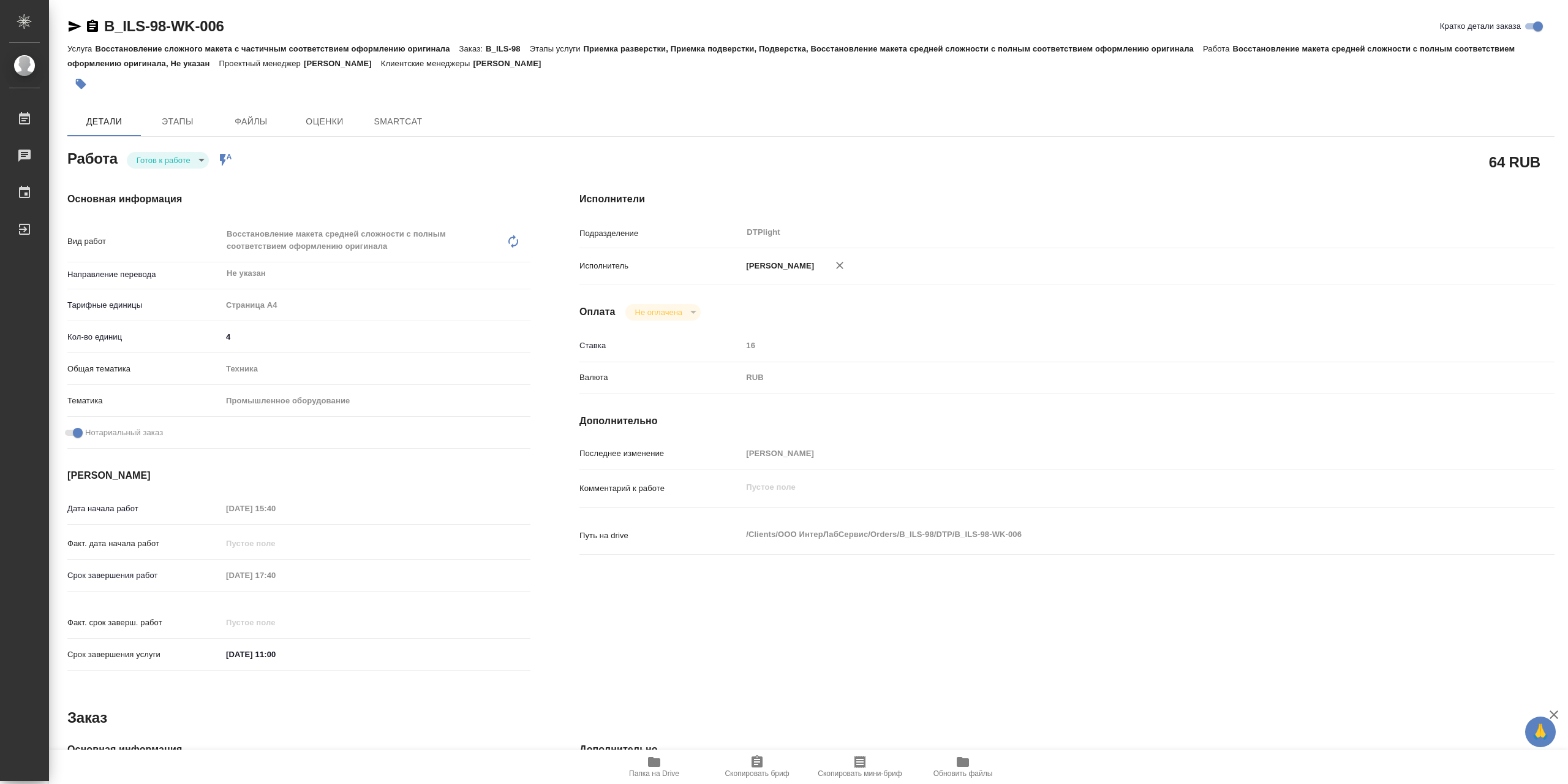
type textarea "x"
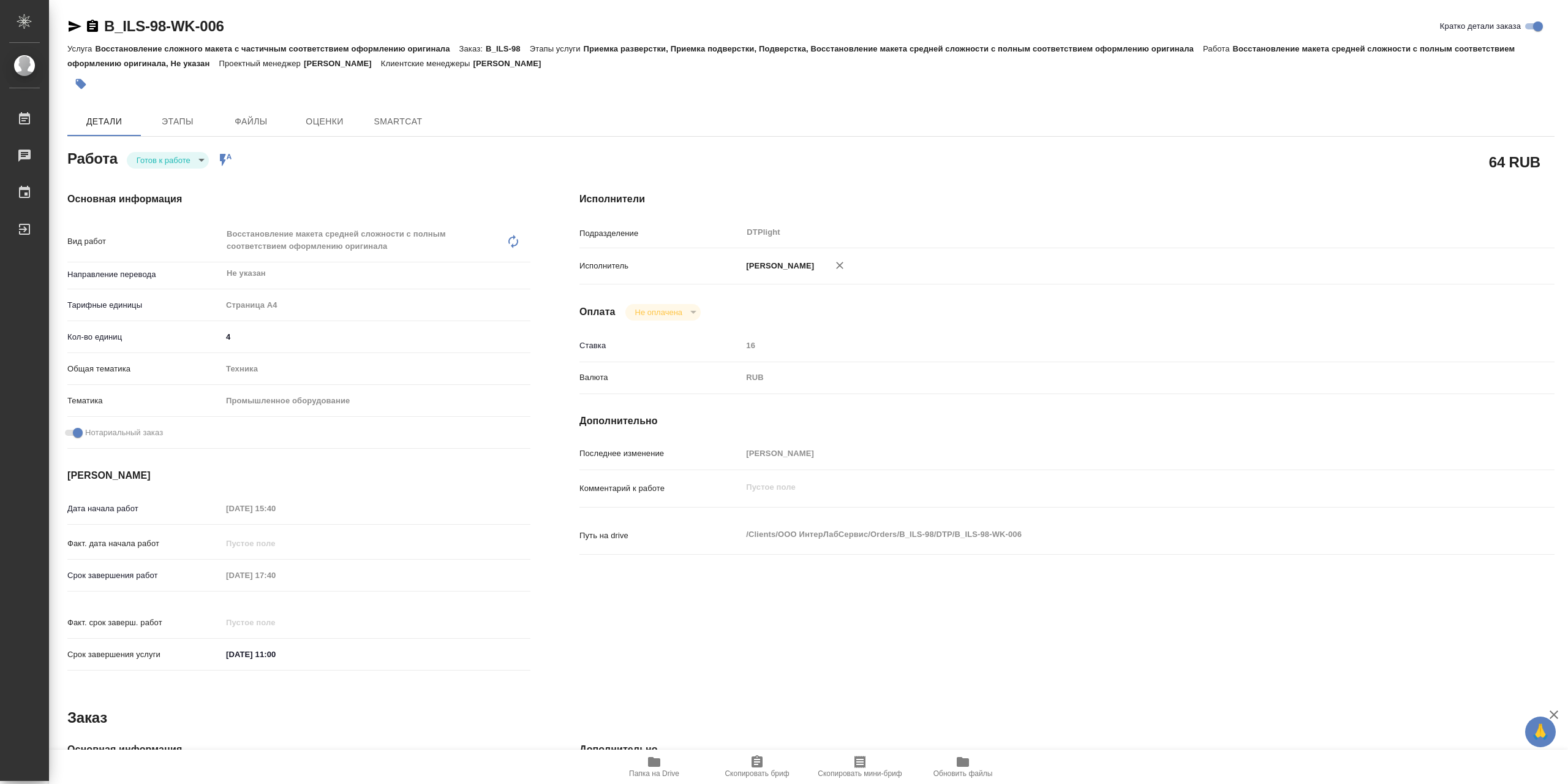
type textarea "x"
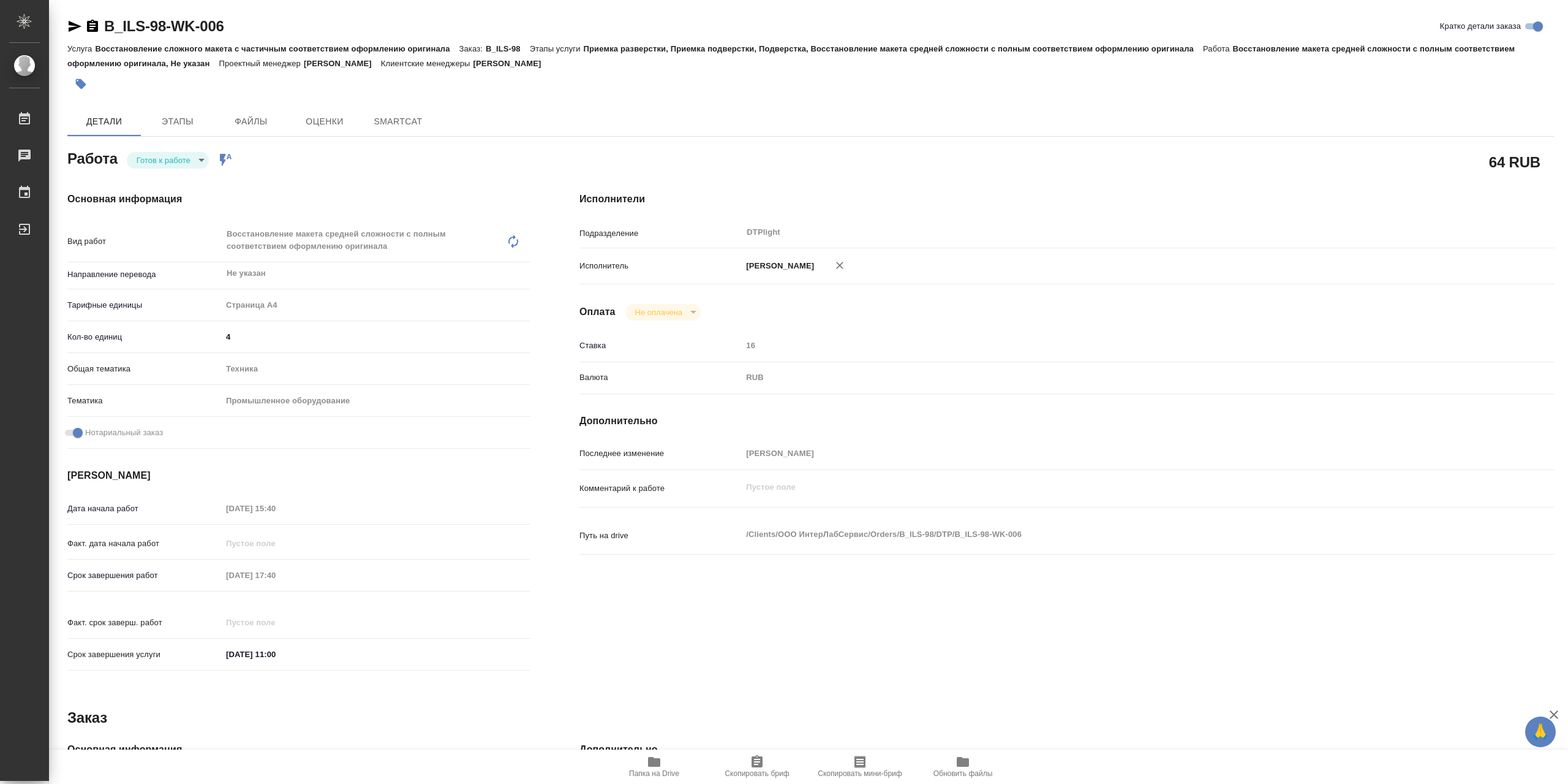
click at [164, 167] on body "🙏 .cls-1 fill:#fff; AWATERA Сархатов Руслан Работы Чаты График Выйти B_ILS-98-W…" at bounding box center [784, 392] width 1568 height 784
type textarea "x"
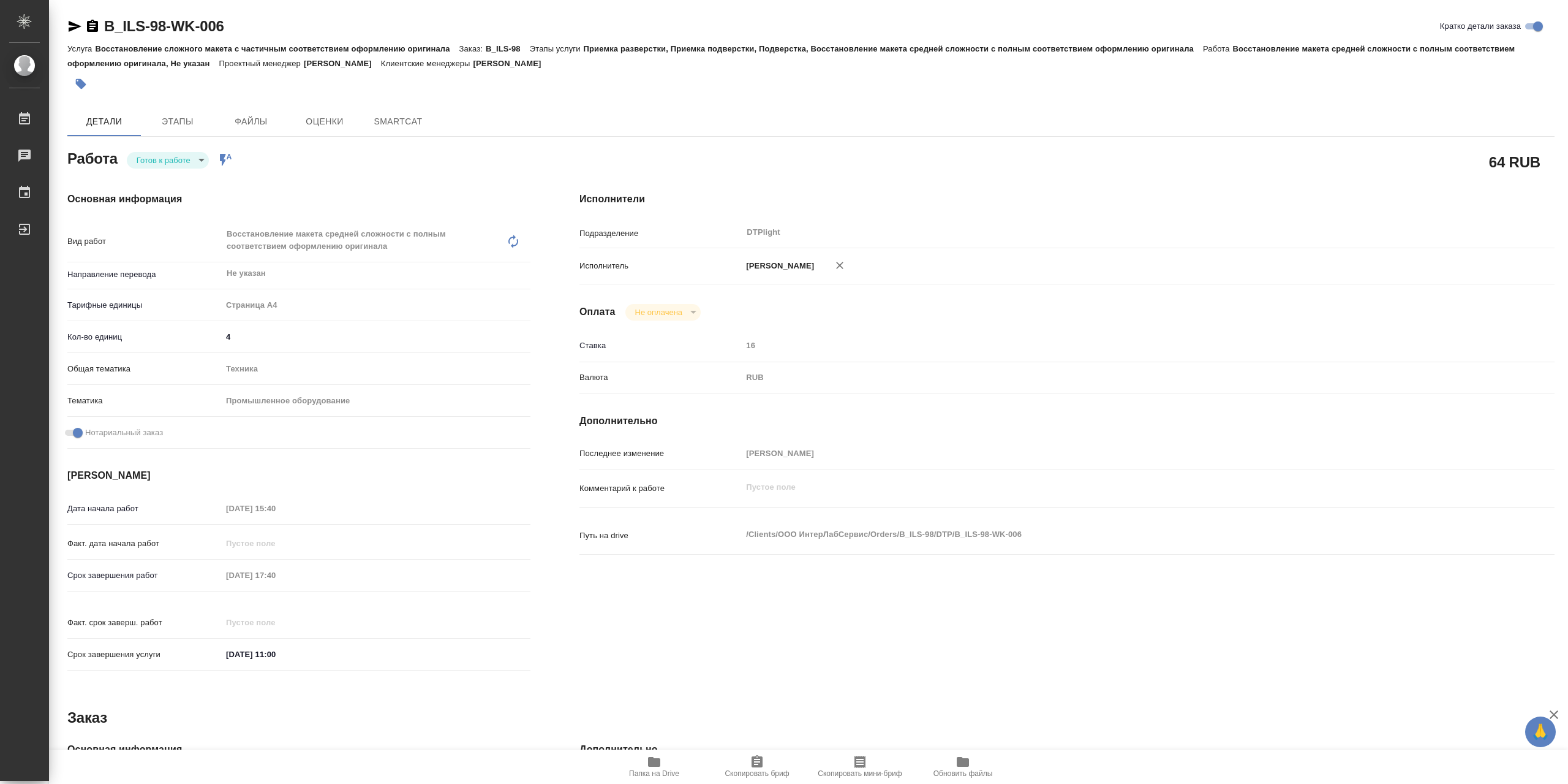
type textarea "x"
click at [182, 166] on li "В работе" at bounding box center [167, 163] width 82 height 21
type textarea "x"
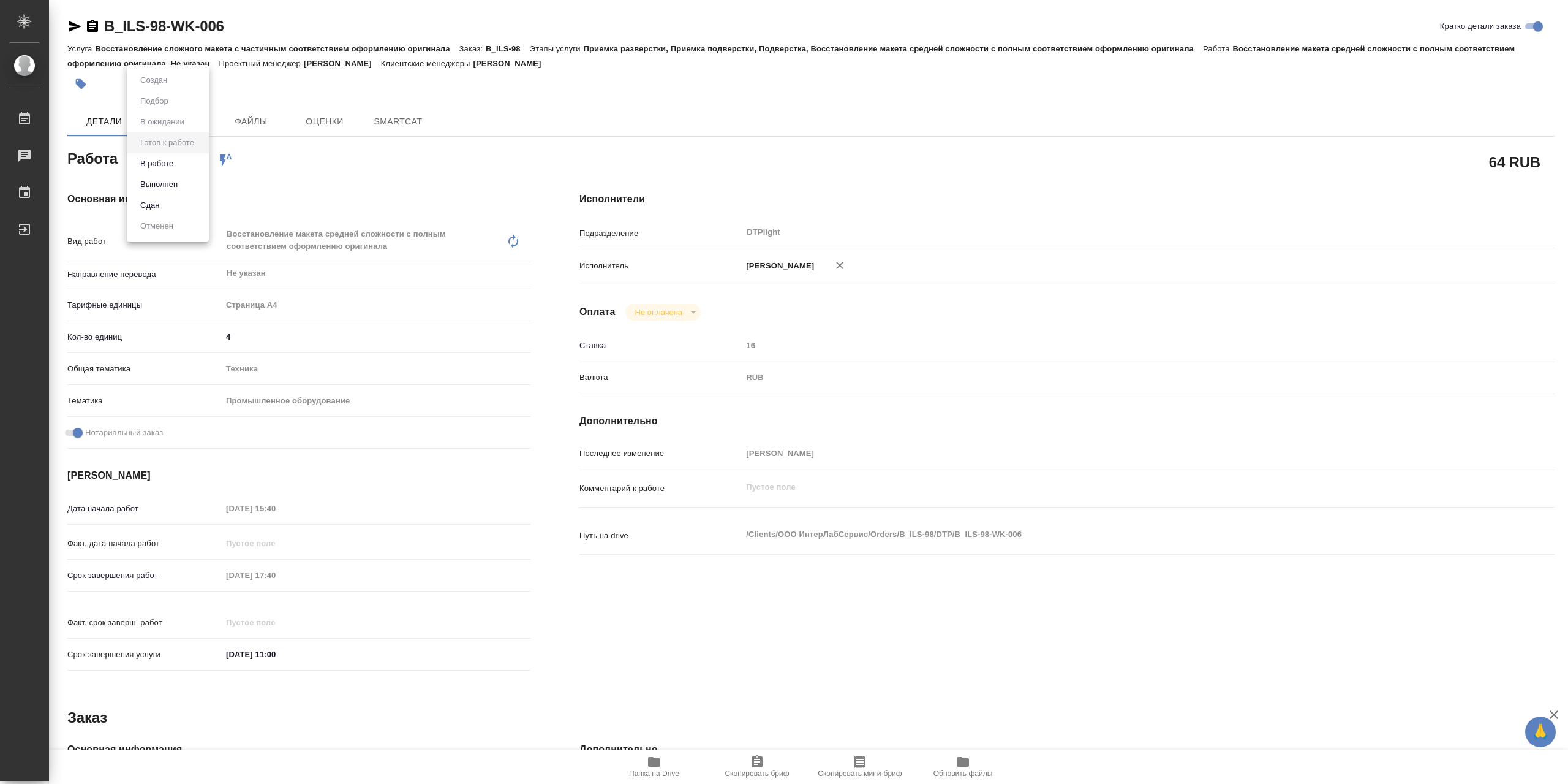
type textarea "x"
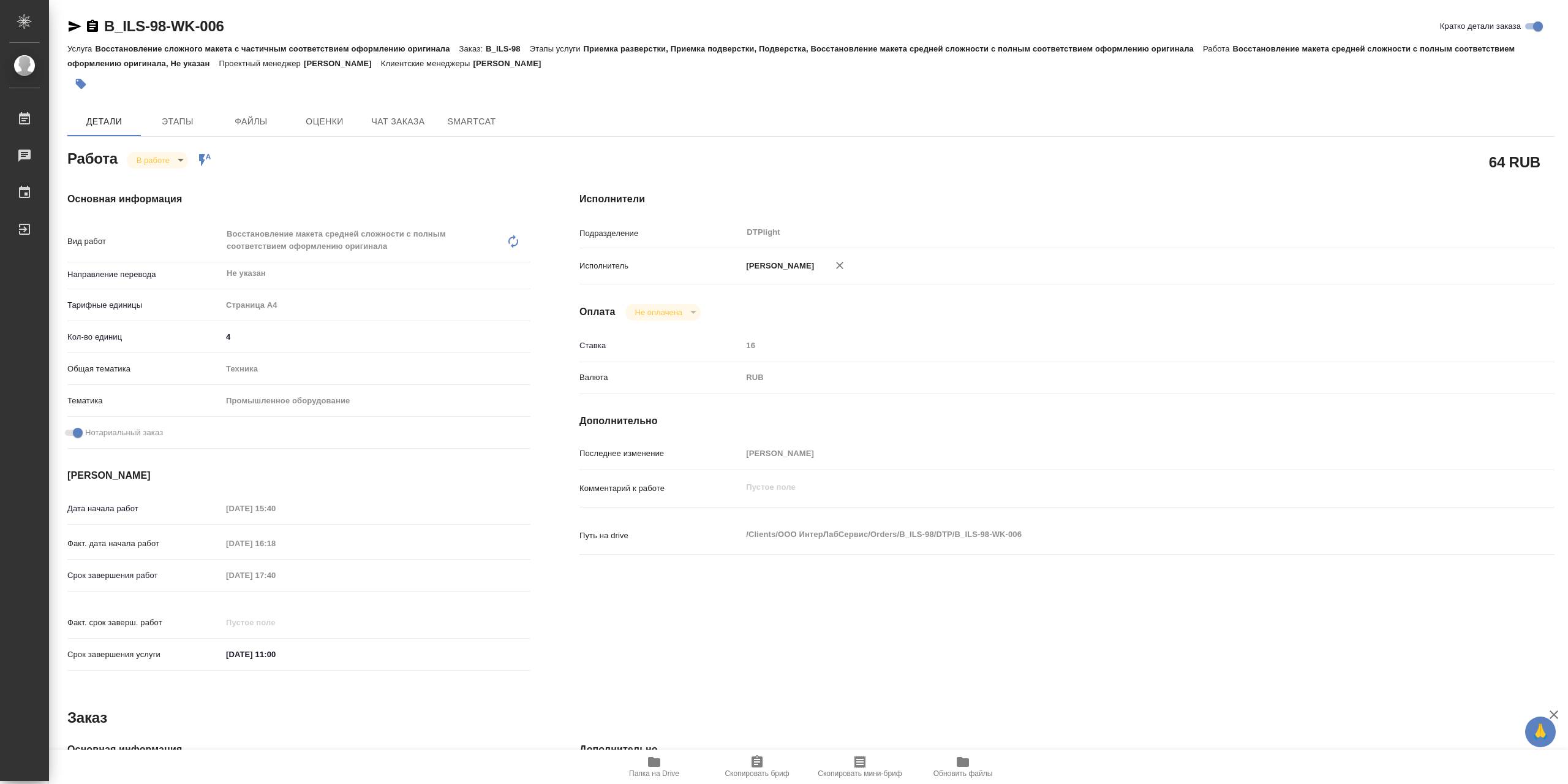
type textarea "x"
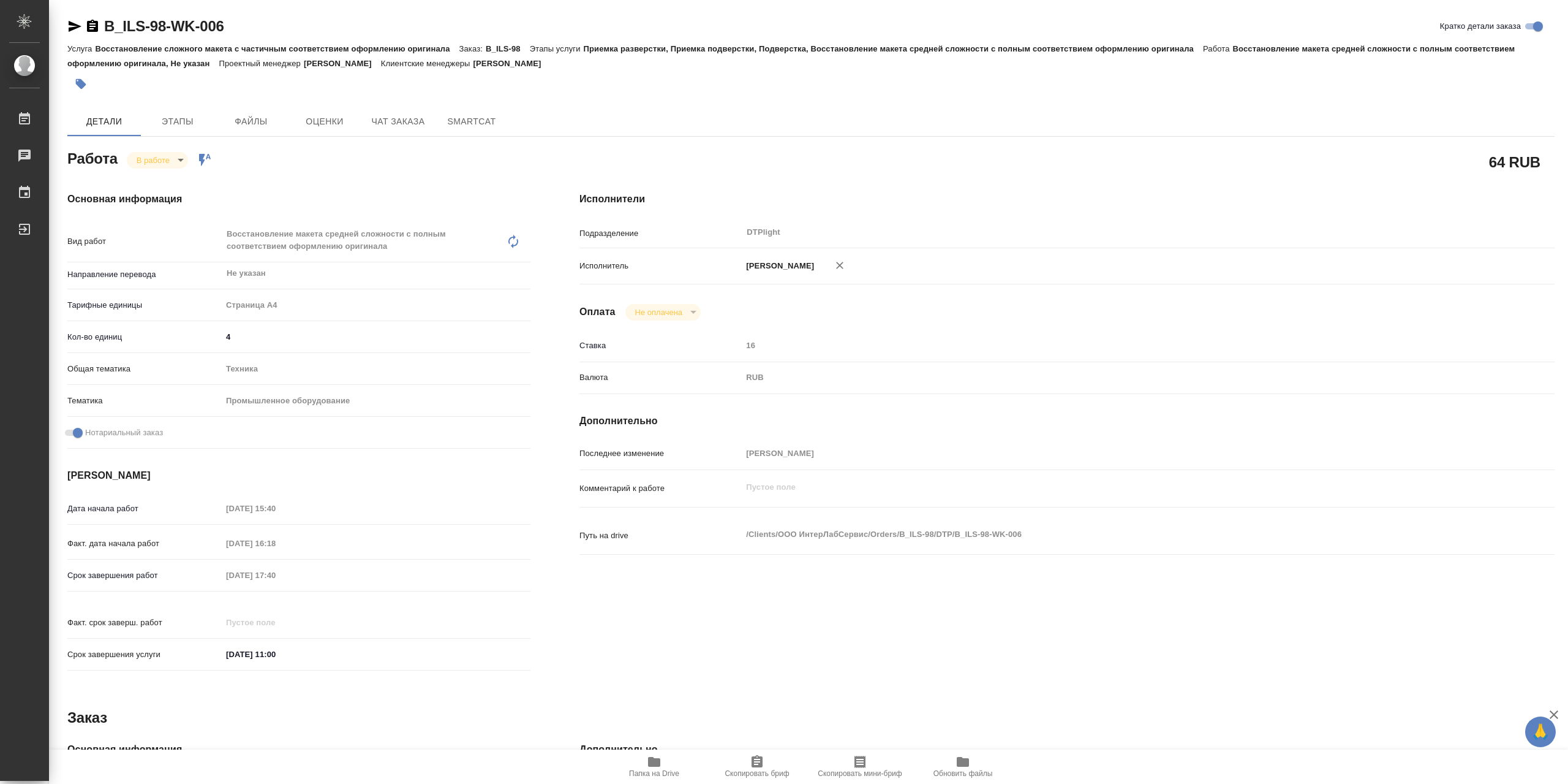
type textarea "x"
click at [652, 762] on icon "button" at bounding box center [654, 762] width 12 height 10
type textarea "x"
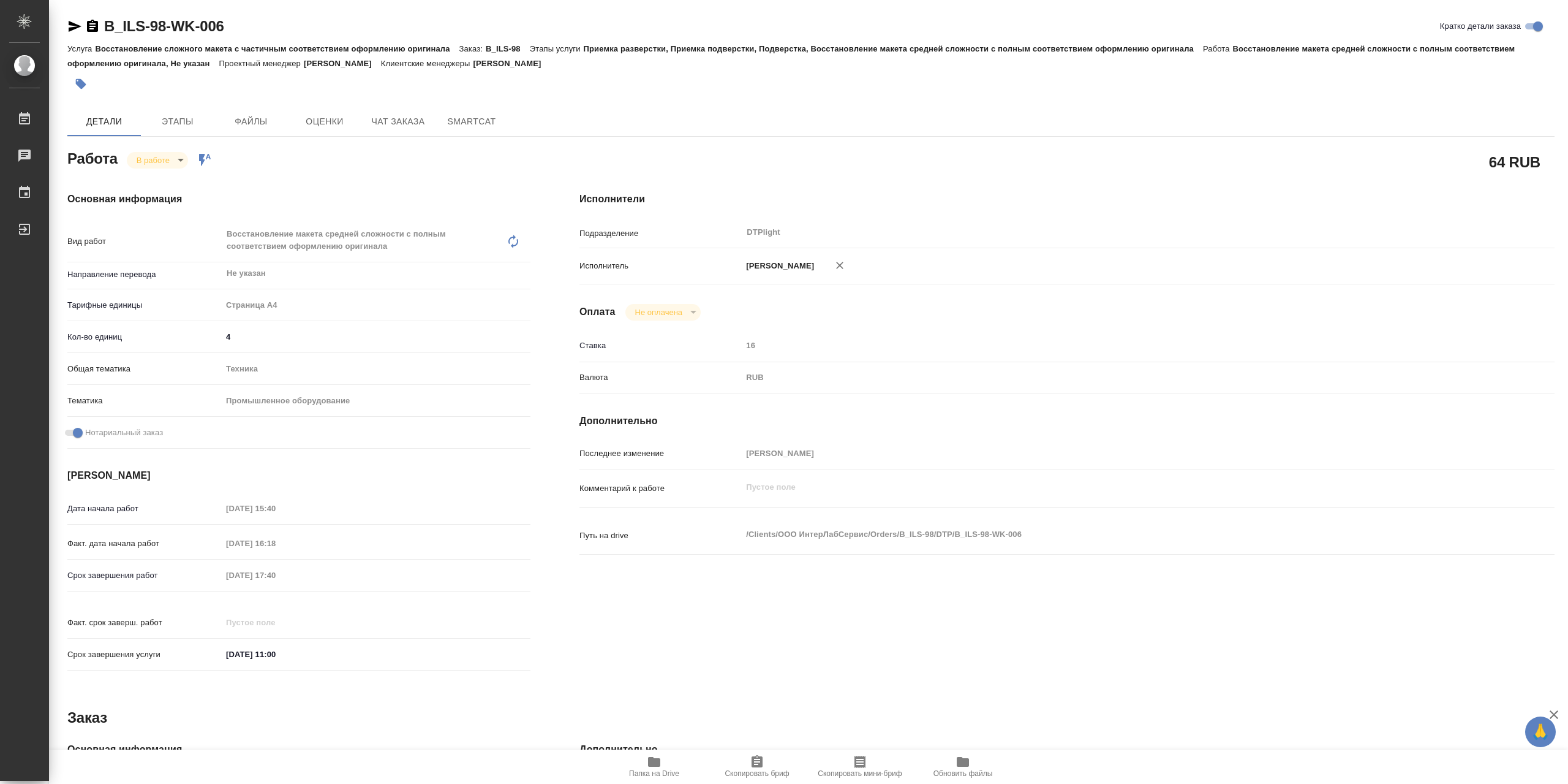
type textarea "x"
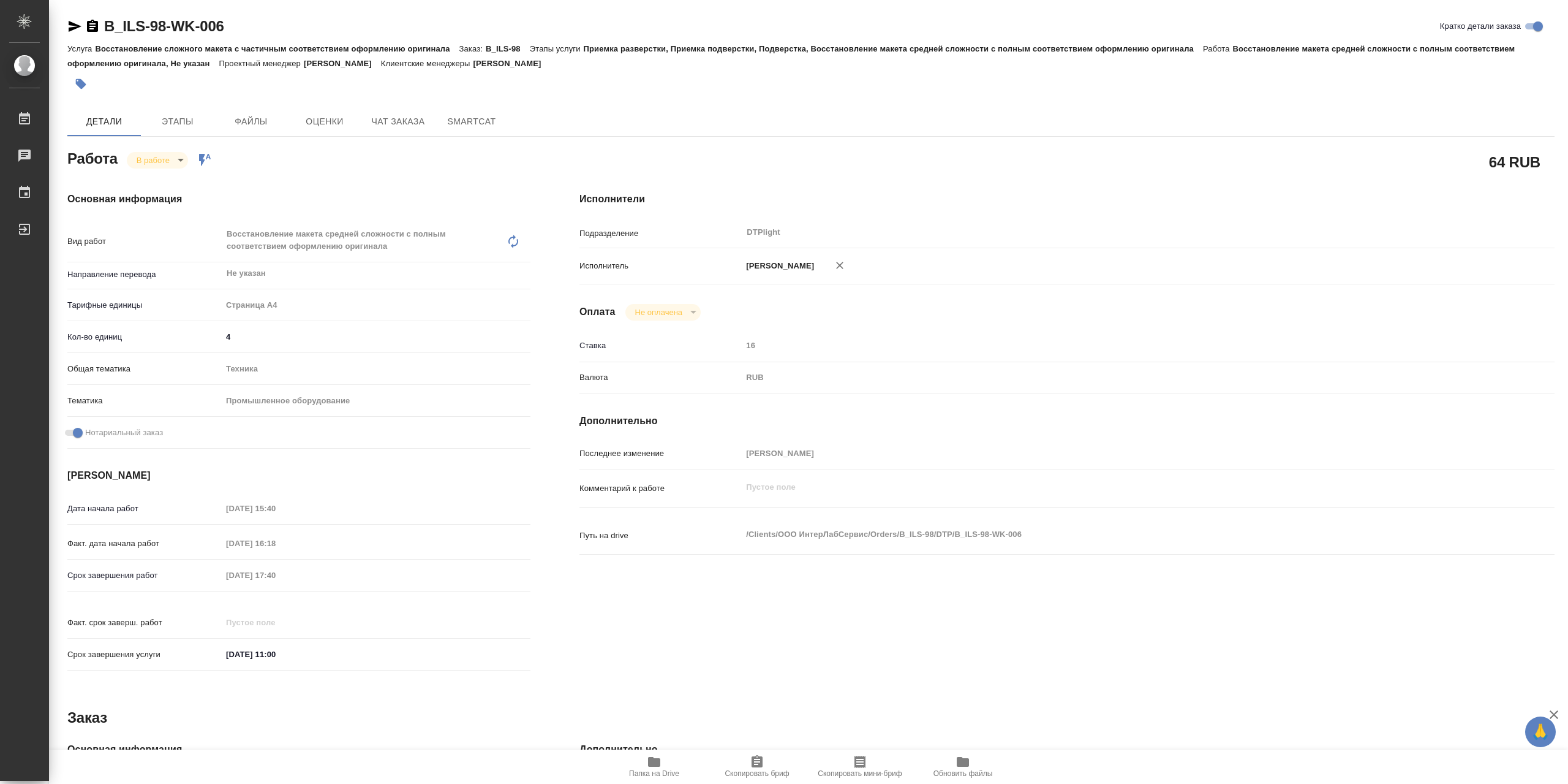
type textarea "x"
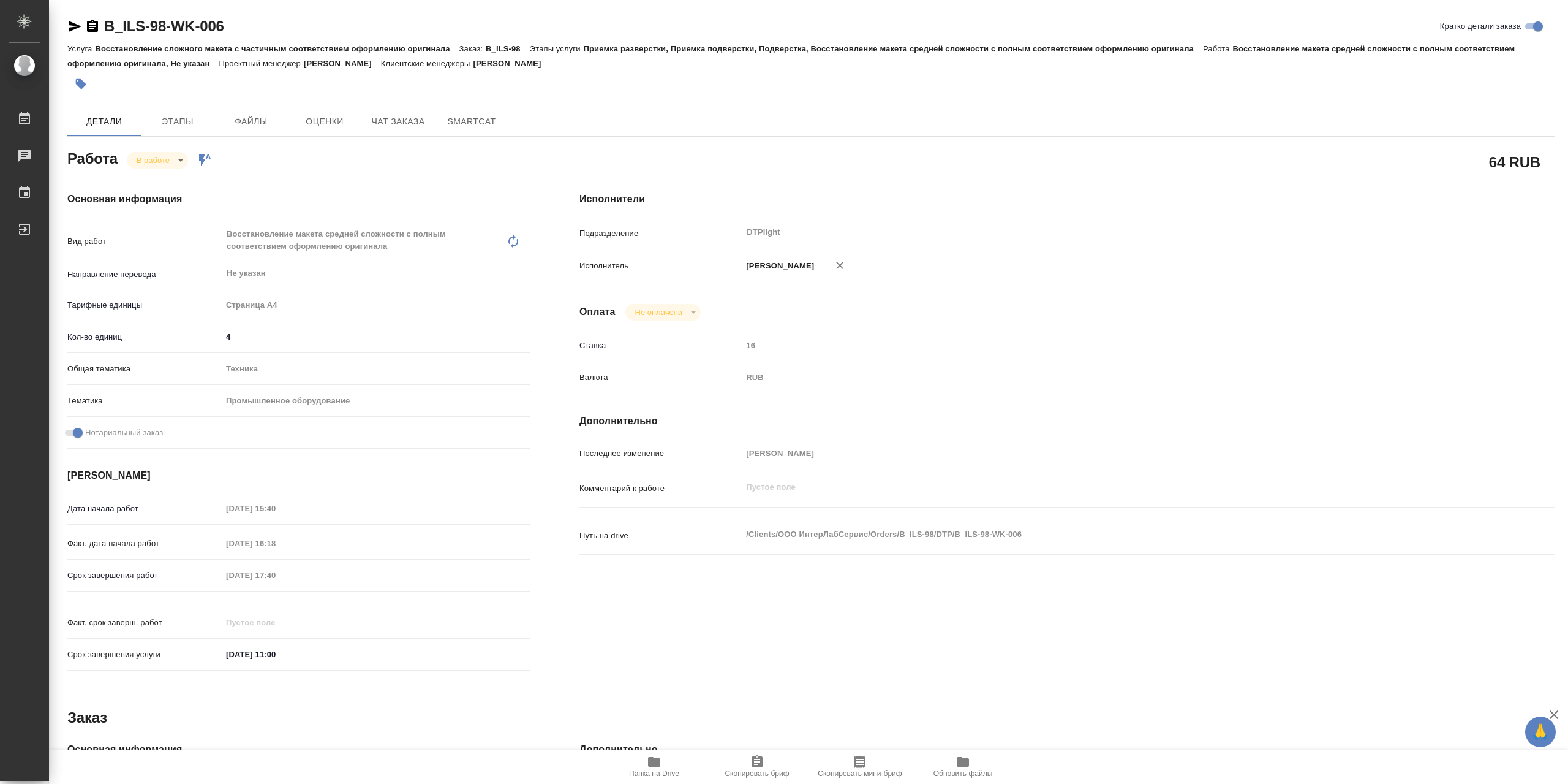
type textarea "x"
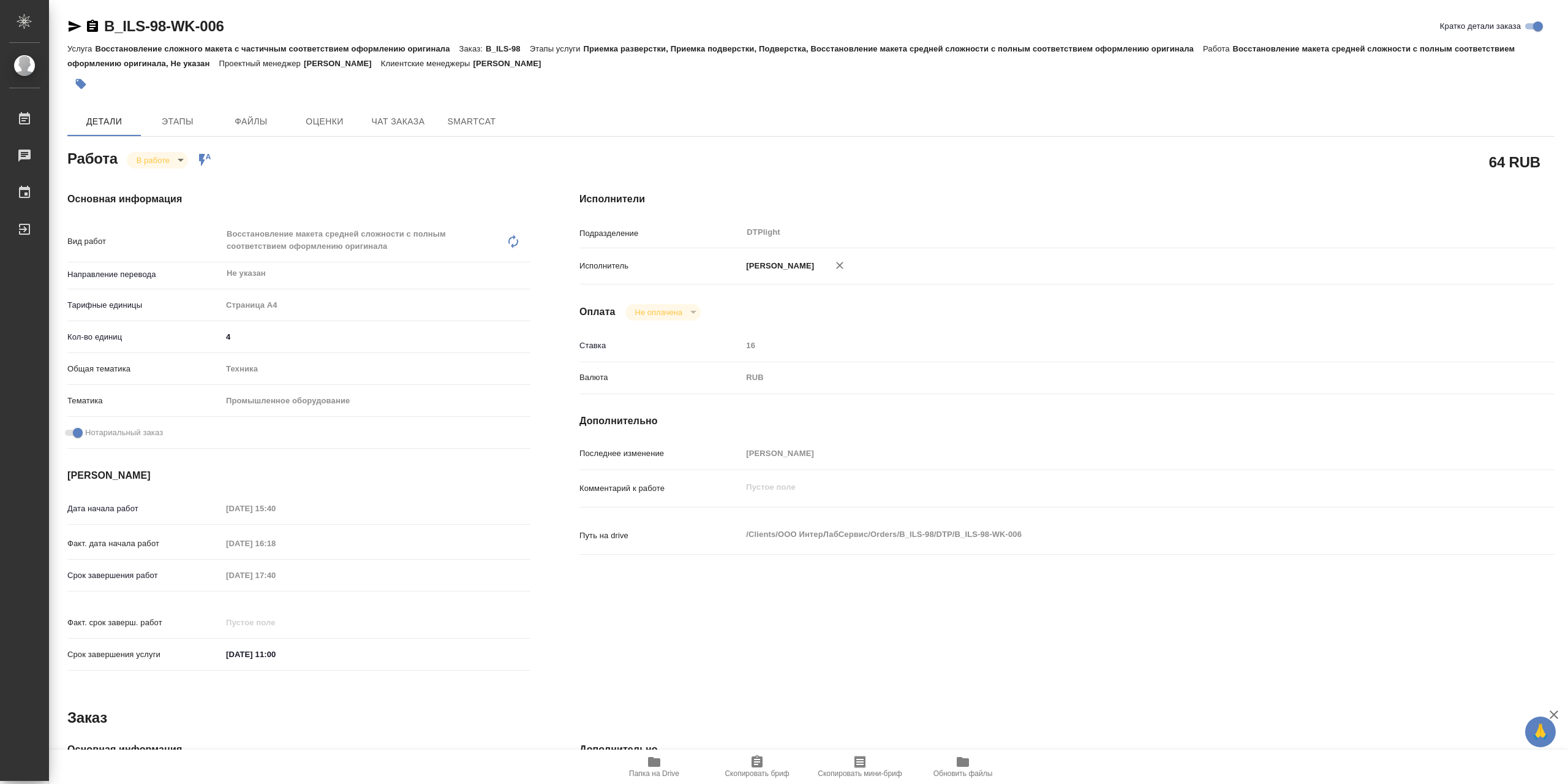
type textarea "x"
drag, startPoint x: 76, startPoint y: 25, endPoint x: 217, endPoint y: 0, distance: 143.2
click at [76, 25] on icon "button" at bounding box center [74, 25] width 14 height 14
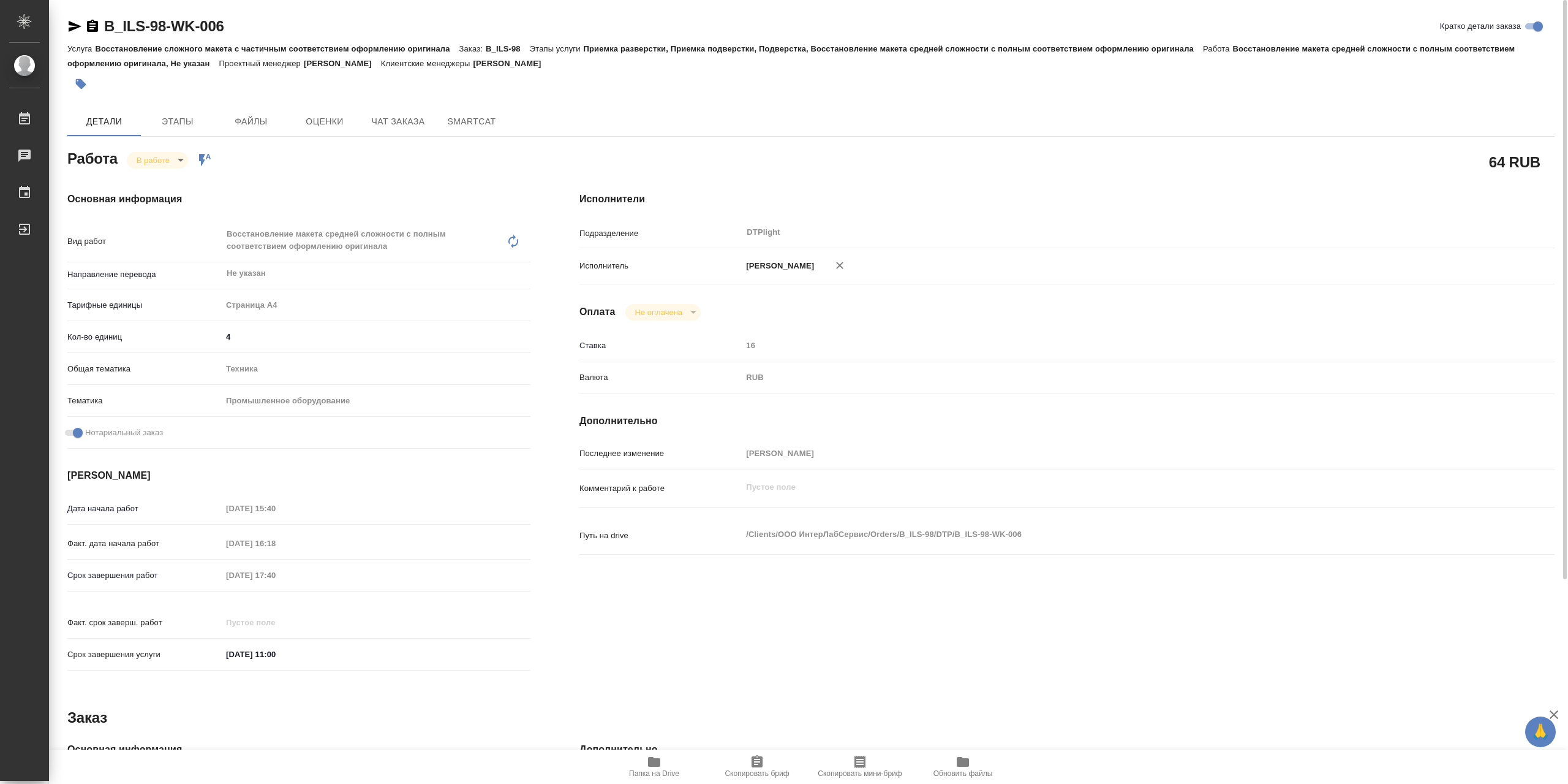
click at [661, 755] on icon "button" at bounding box center [654, 761] width 14 height 14
click at [177, 155] on body "🙏 .cls-1 fill:#fff; AWATERA Сархатов Руслан Работы 0 Чаты График Выйти B_ILS-98…" at bounding box center [784, 392] width 1568 height 784
click at [183, 181] on li "Выполнен" at bounding box center [166, 184] width 81 height 21
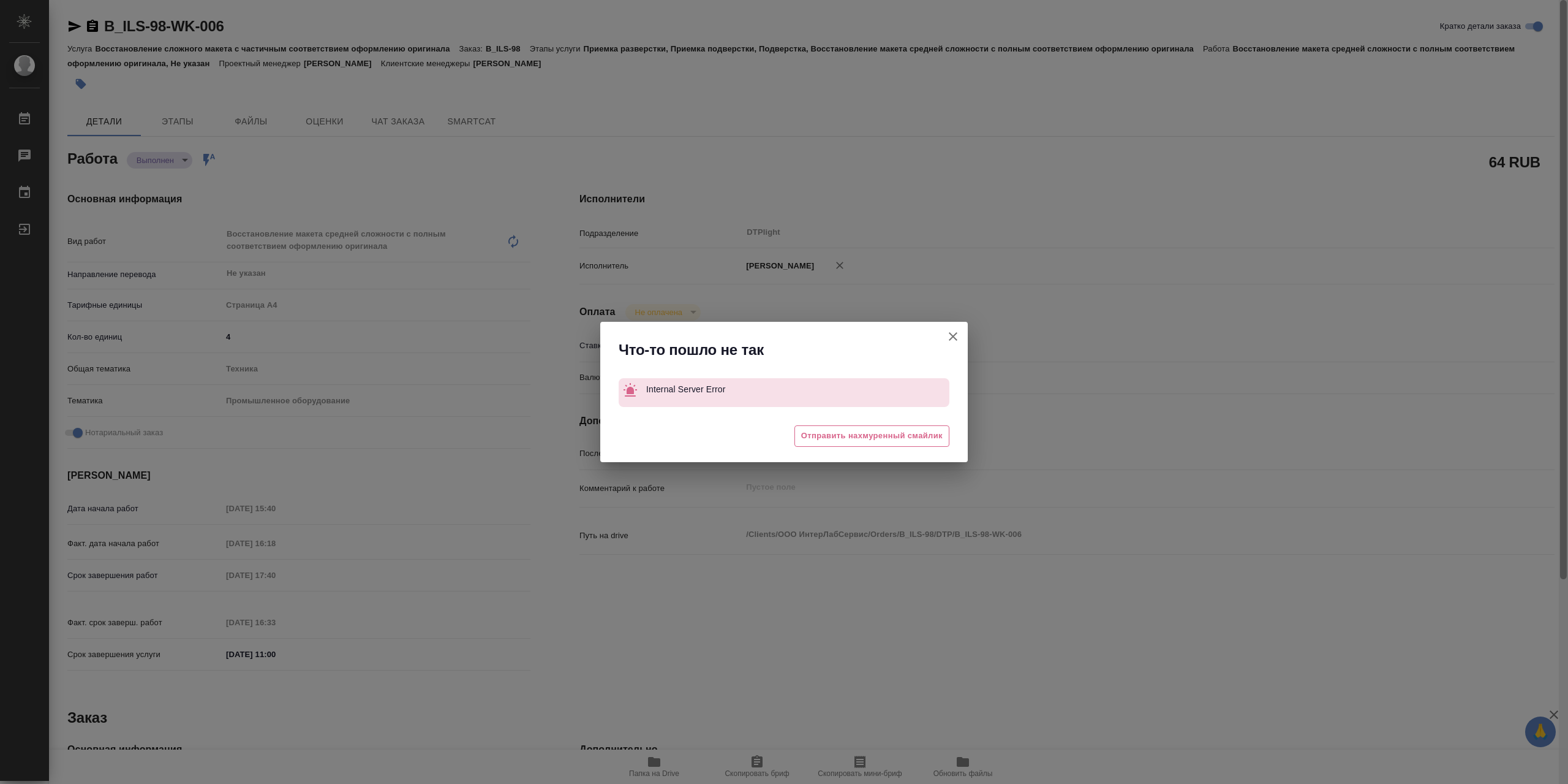
type textarea "x"
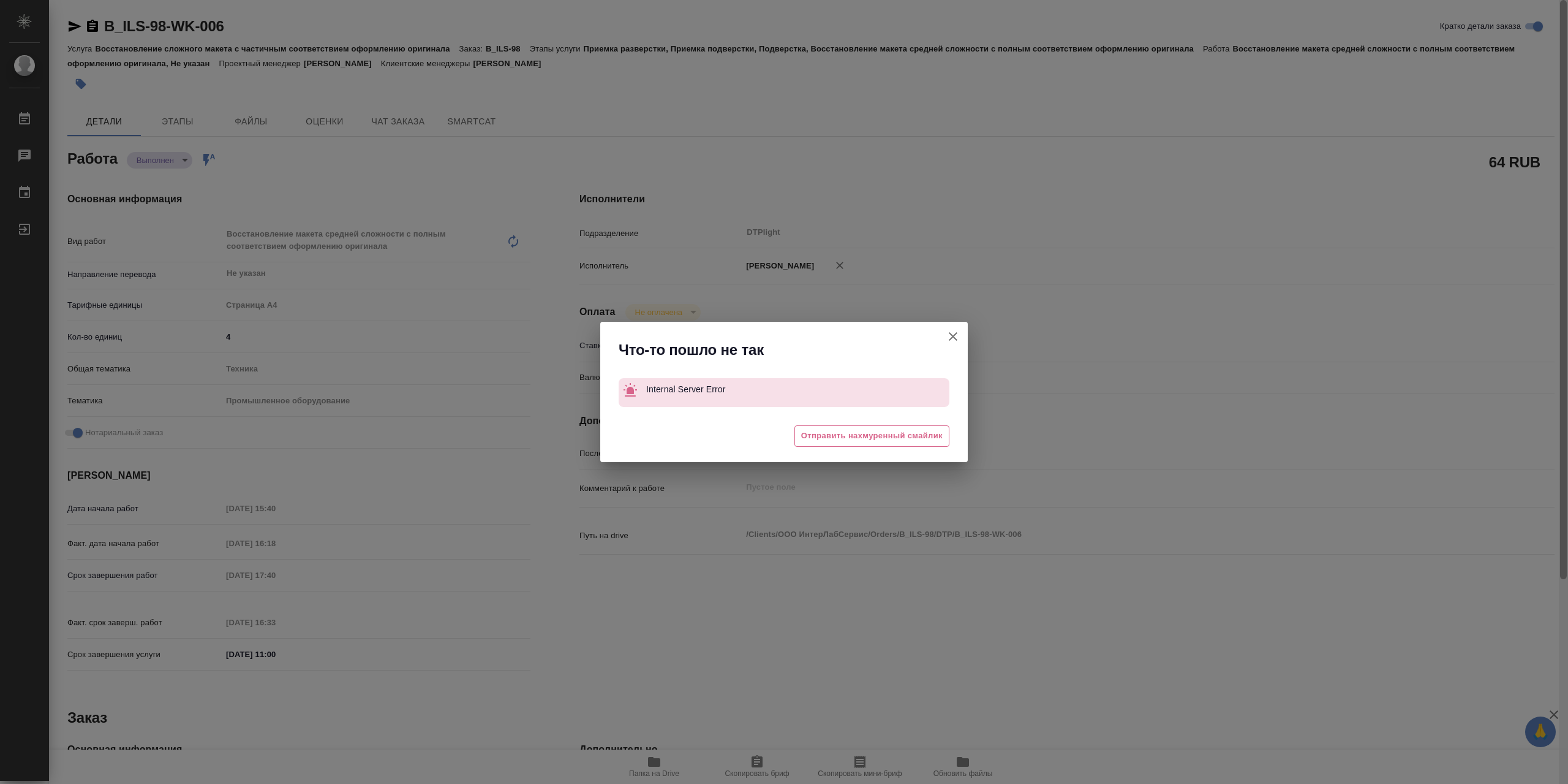
type textarea "x"
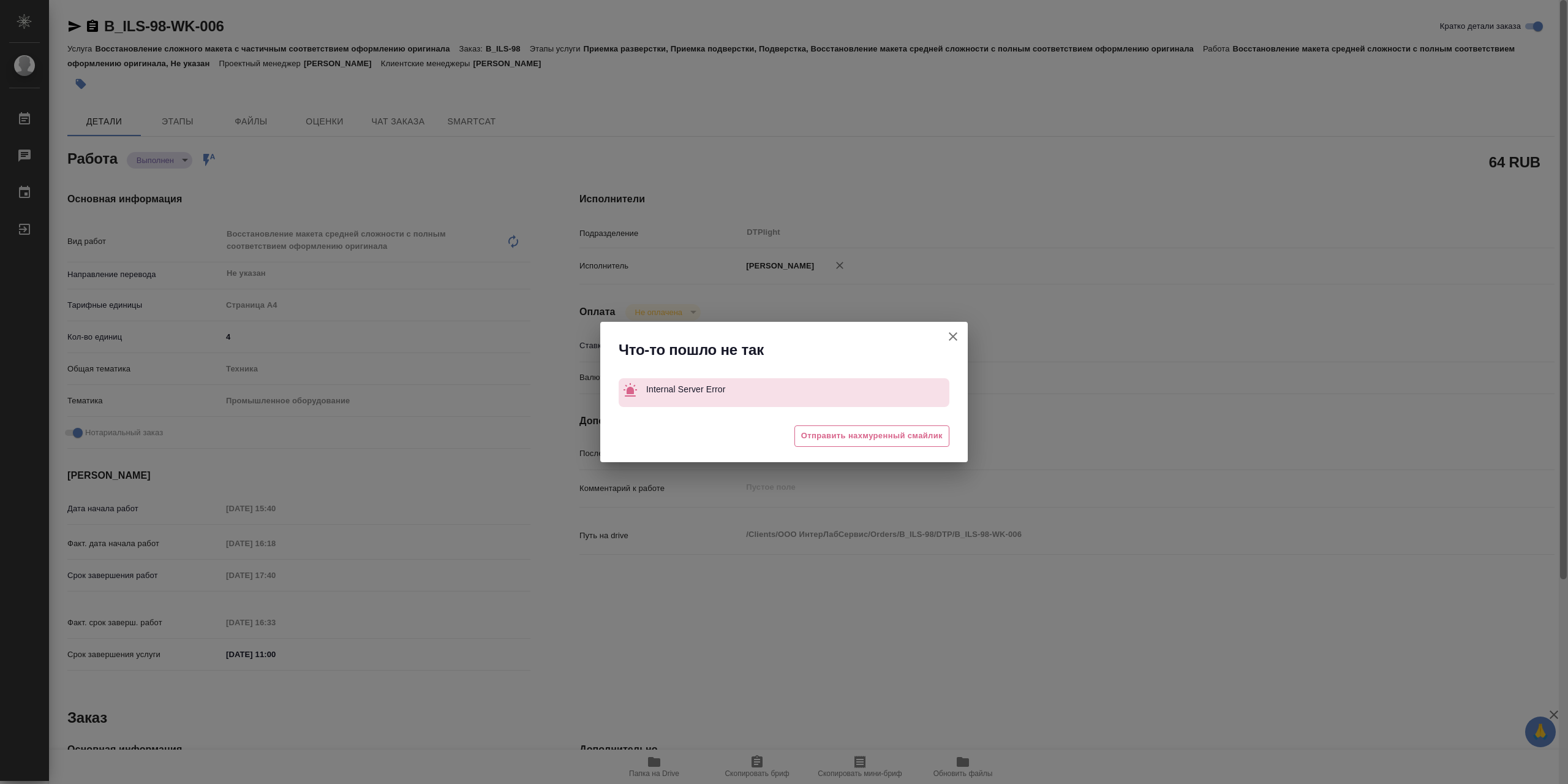
type textarea "x"
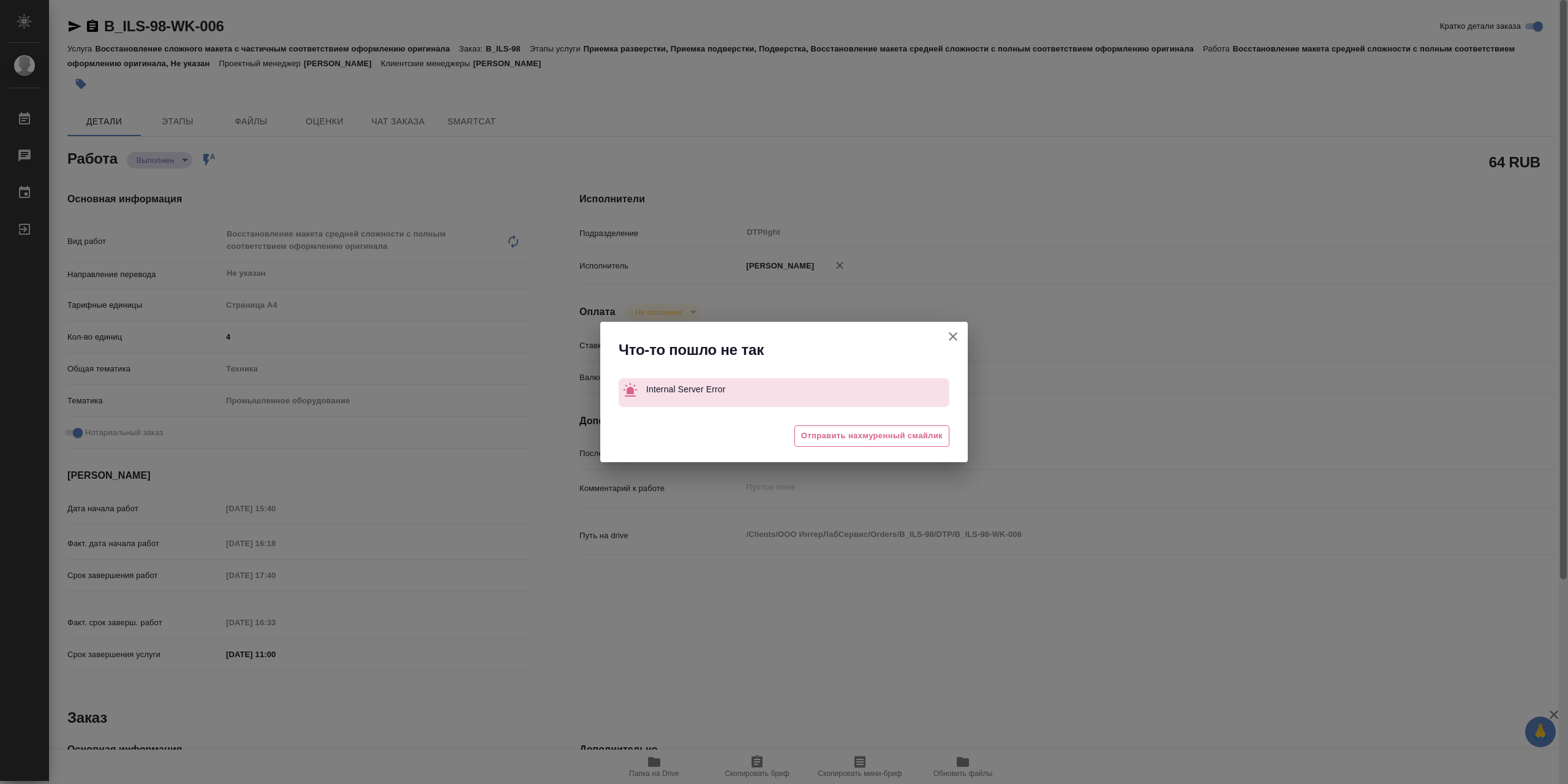
type textarea "x"
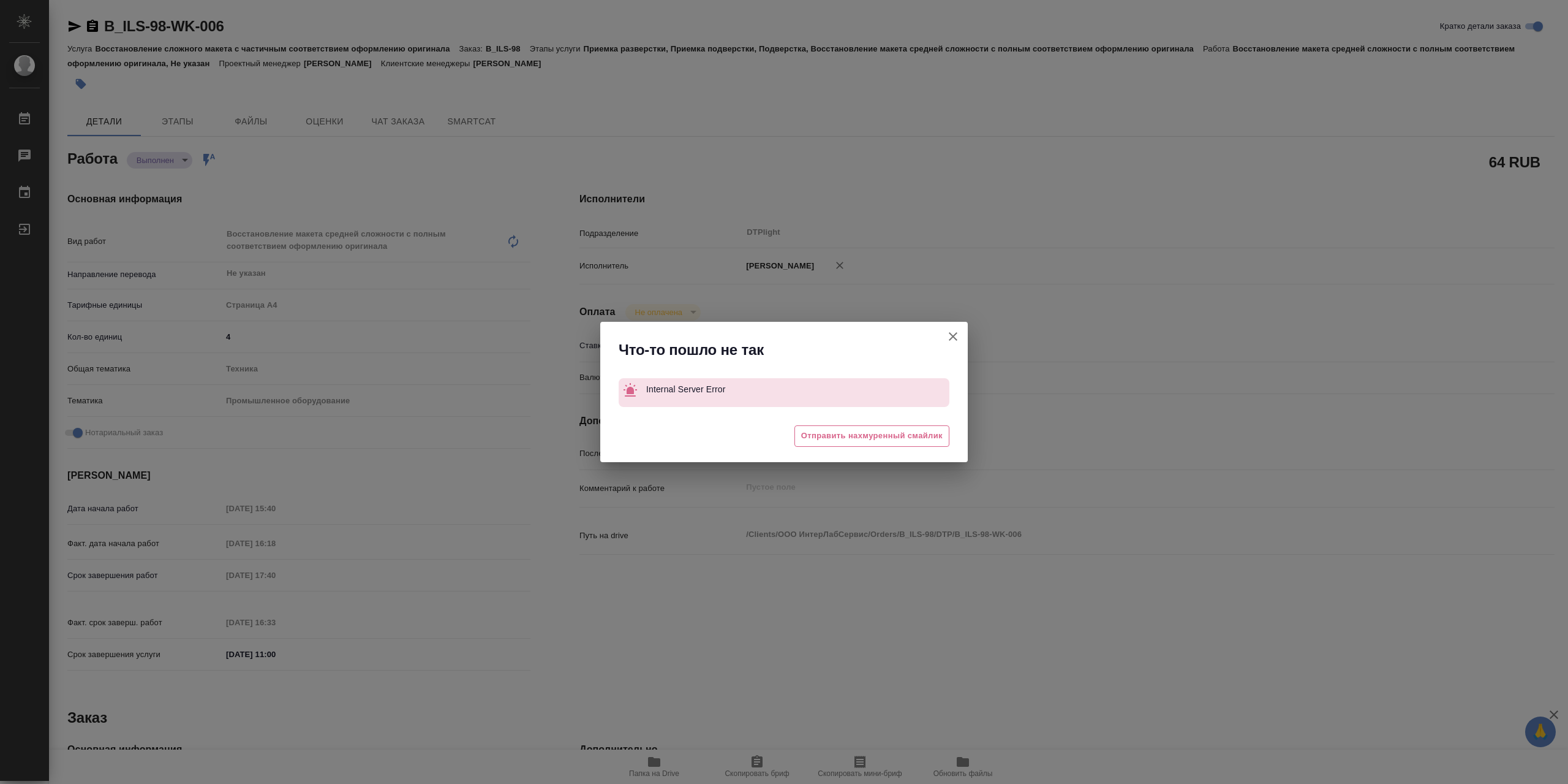
click at [953, 336] on icon "button" at bounding box center [953, 336] width 14 height 14
type textarea "x"
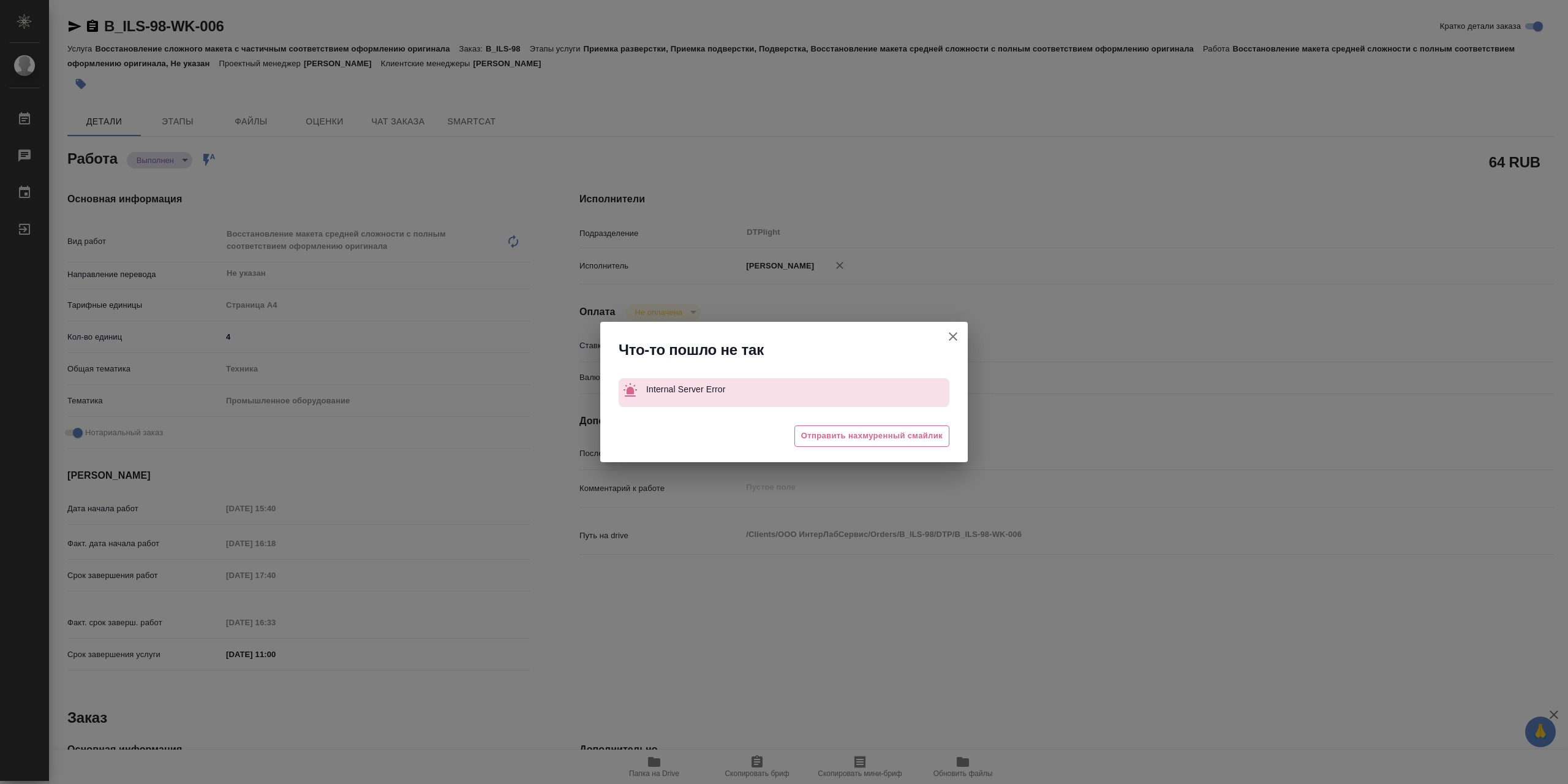
type textarea "x"
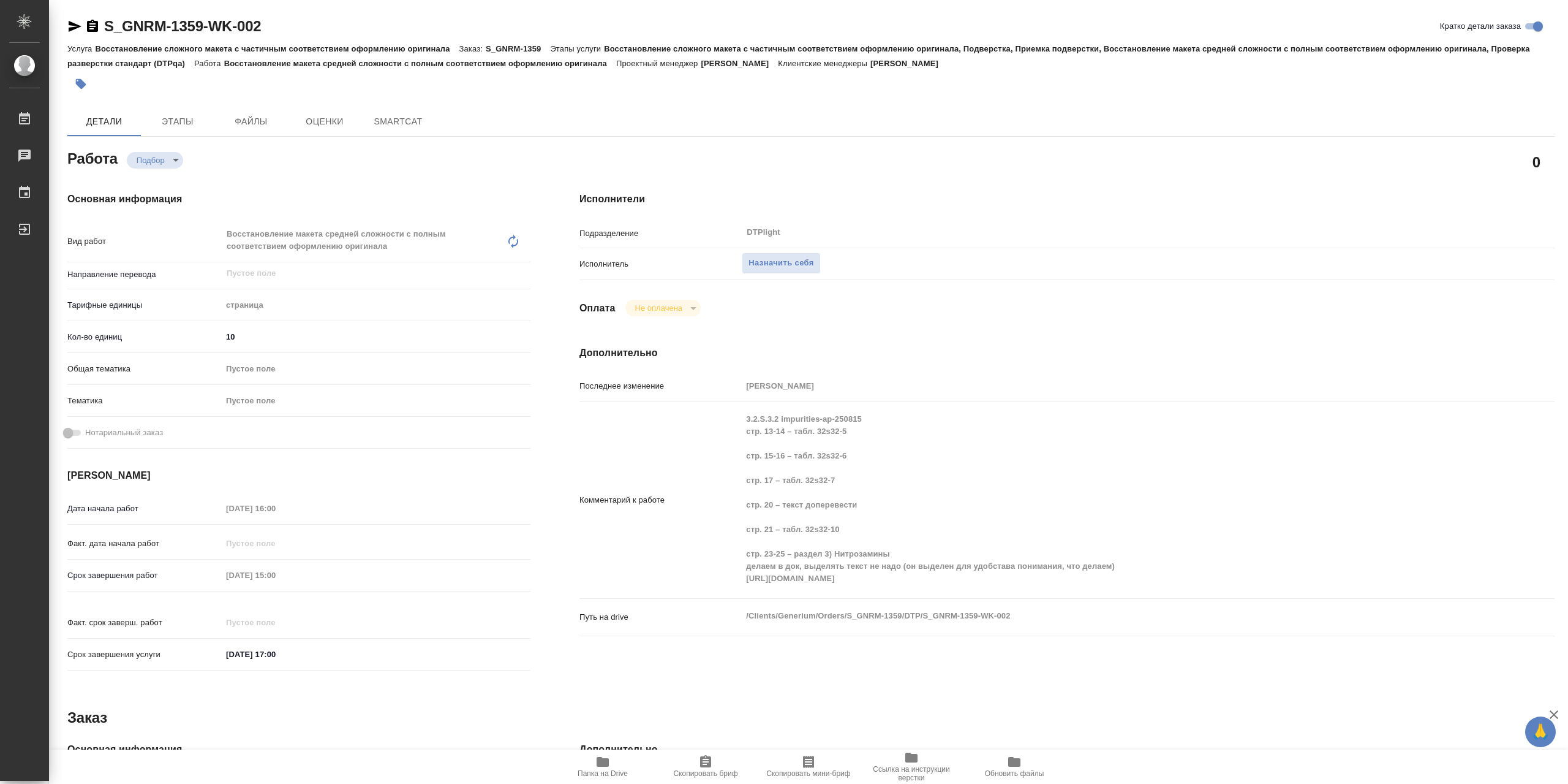
type textarea "x"
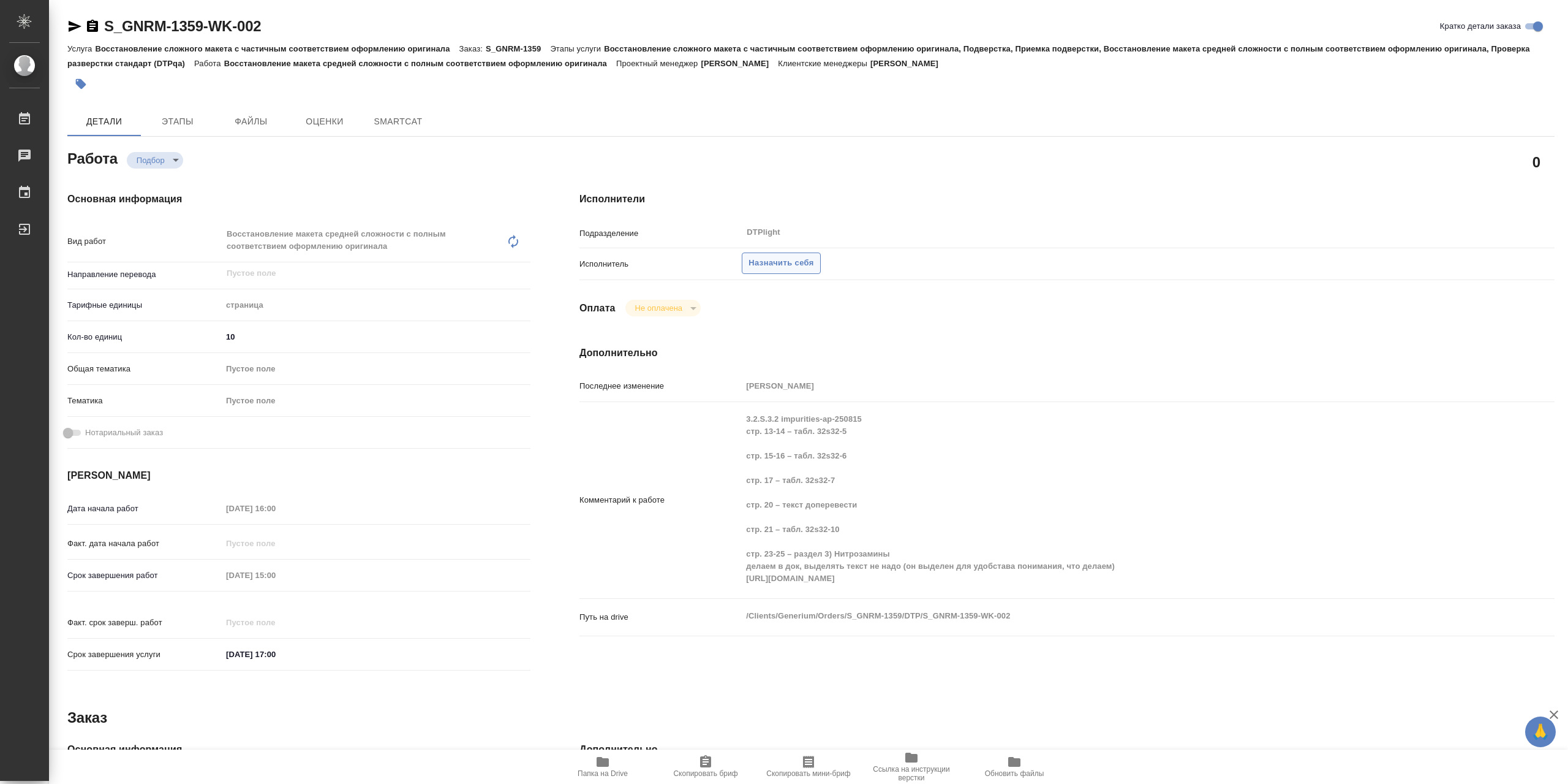
type textarea "x"
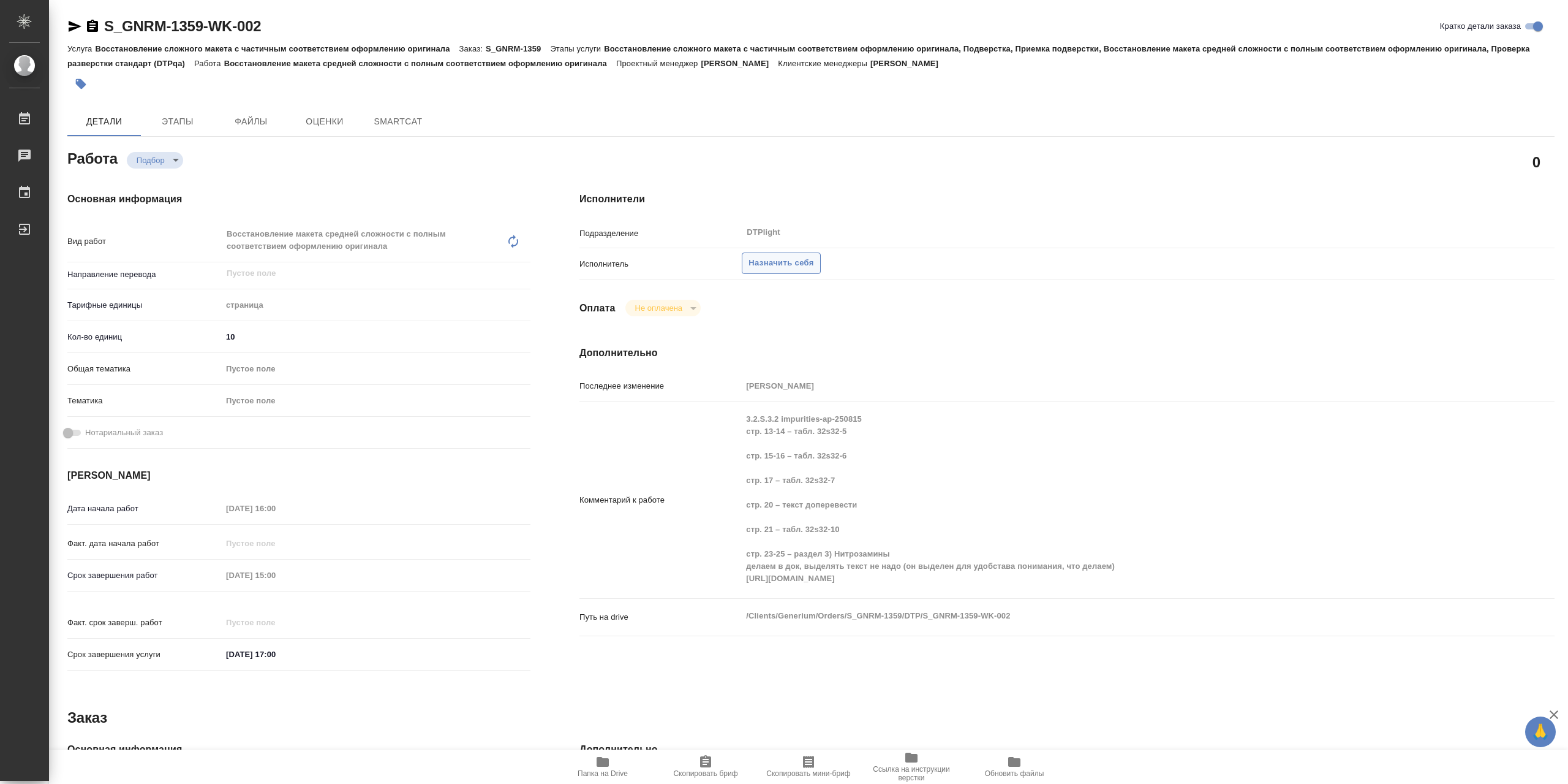
type textarea "x"
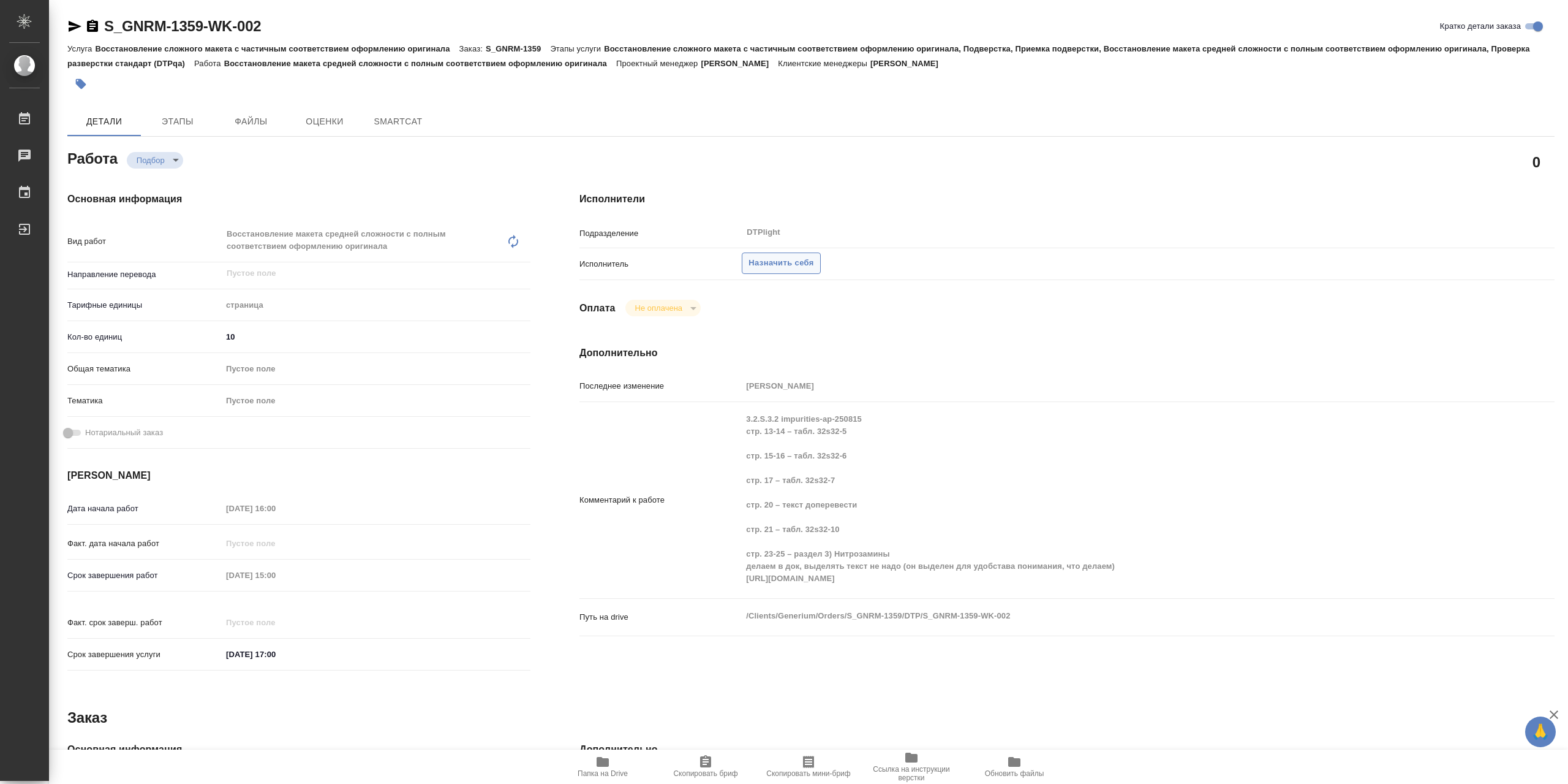
type textarea "x"
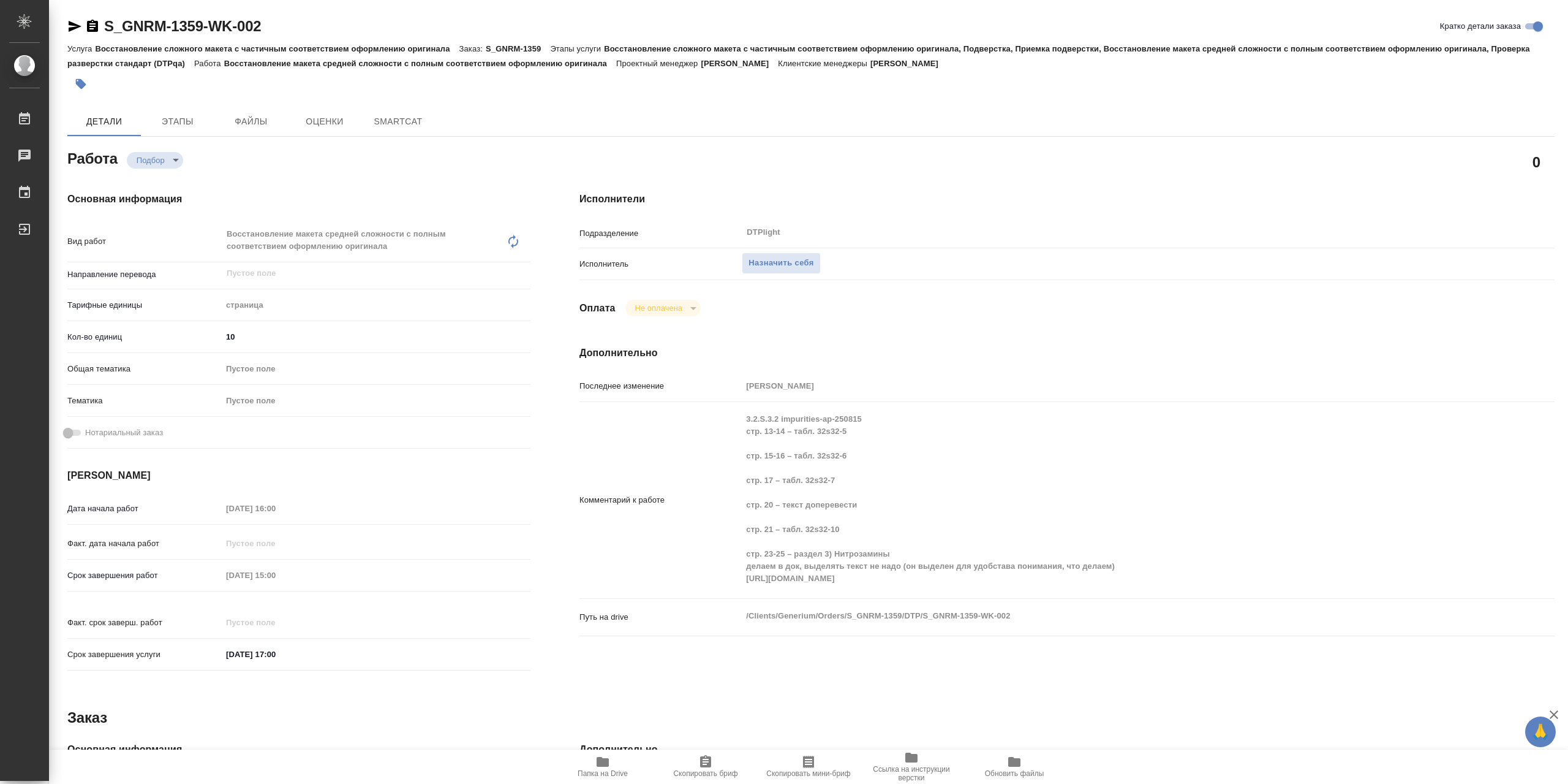
type textarea "x"
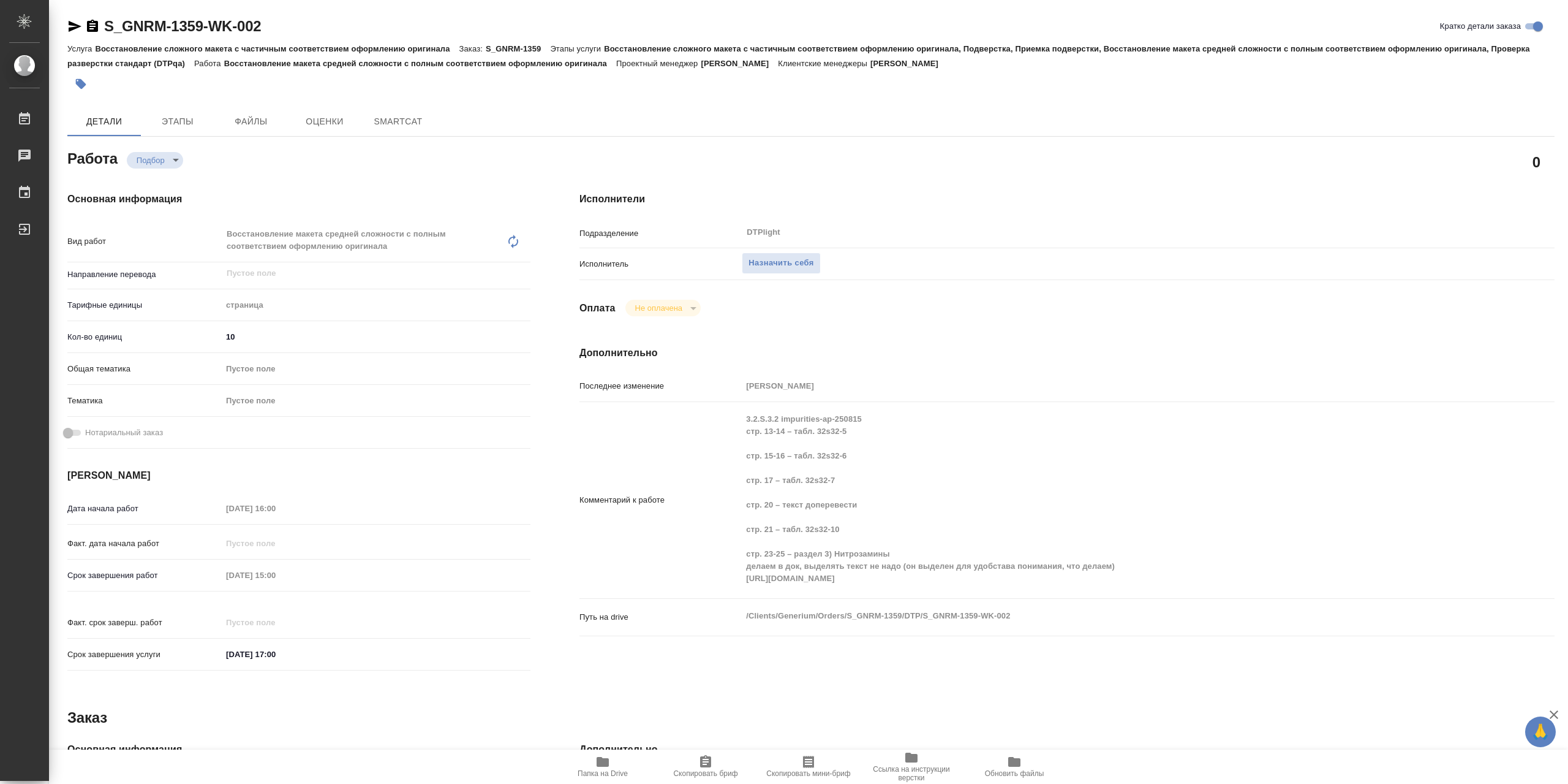
type textarea "x"
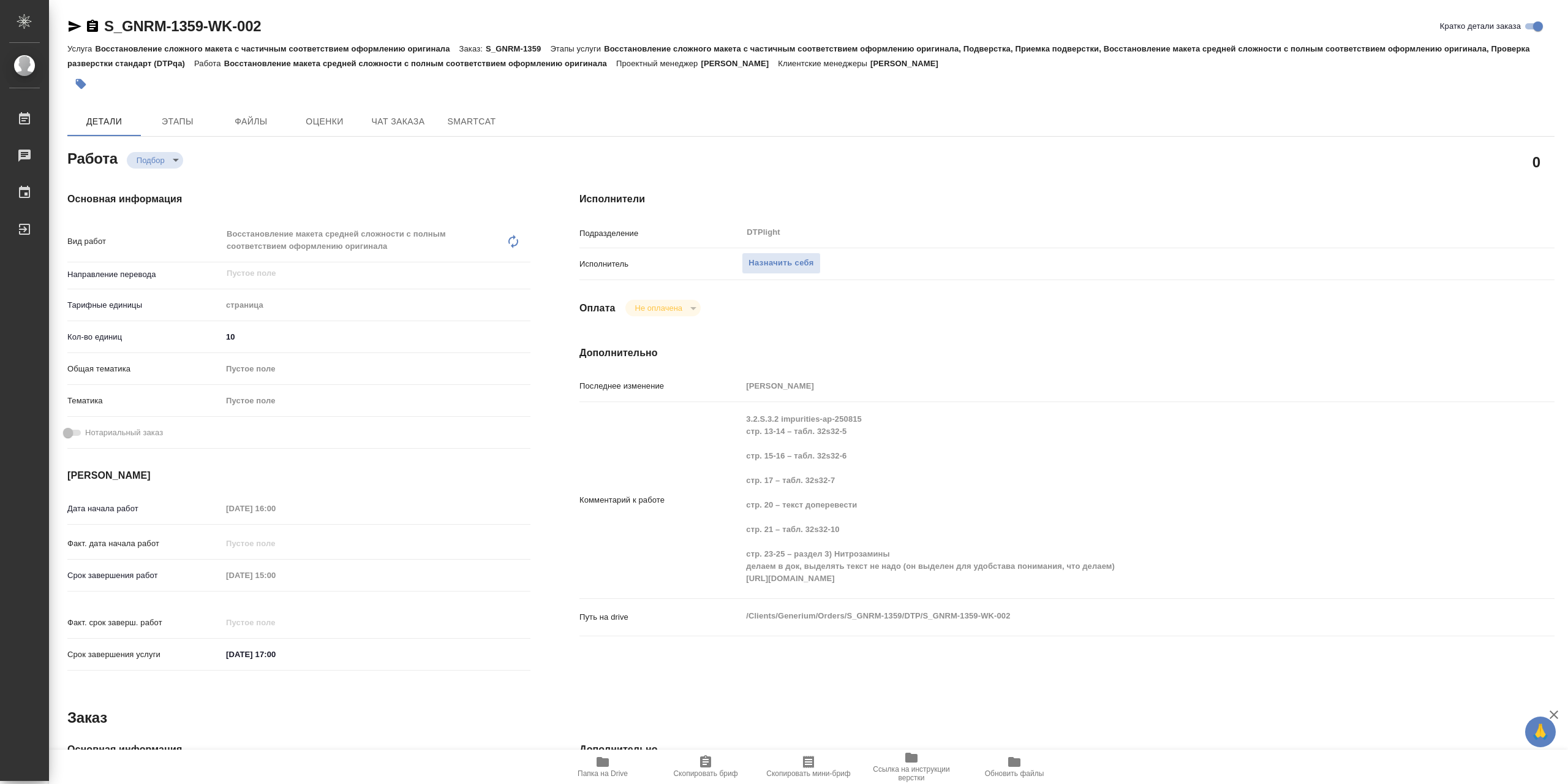
type textarea "x"
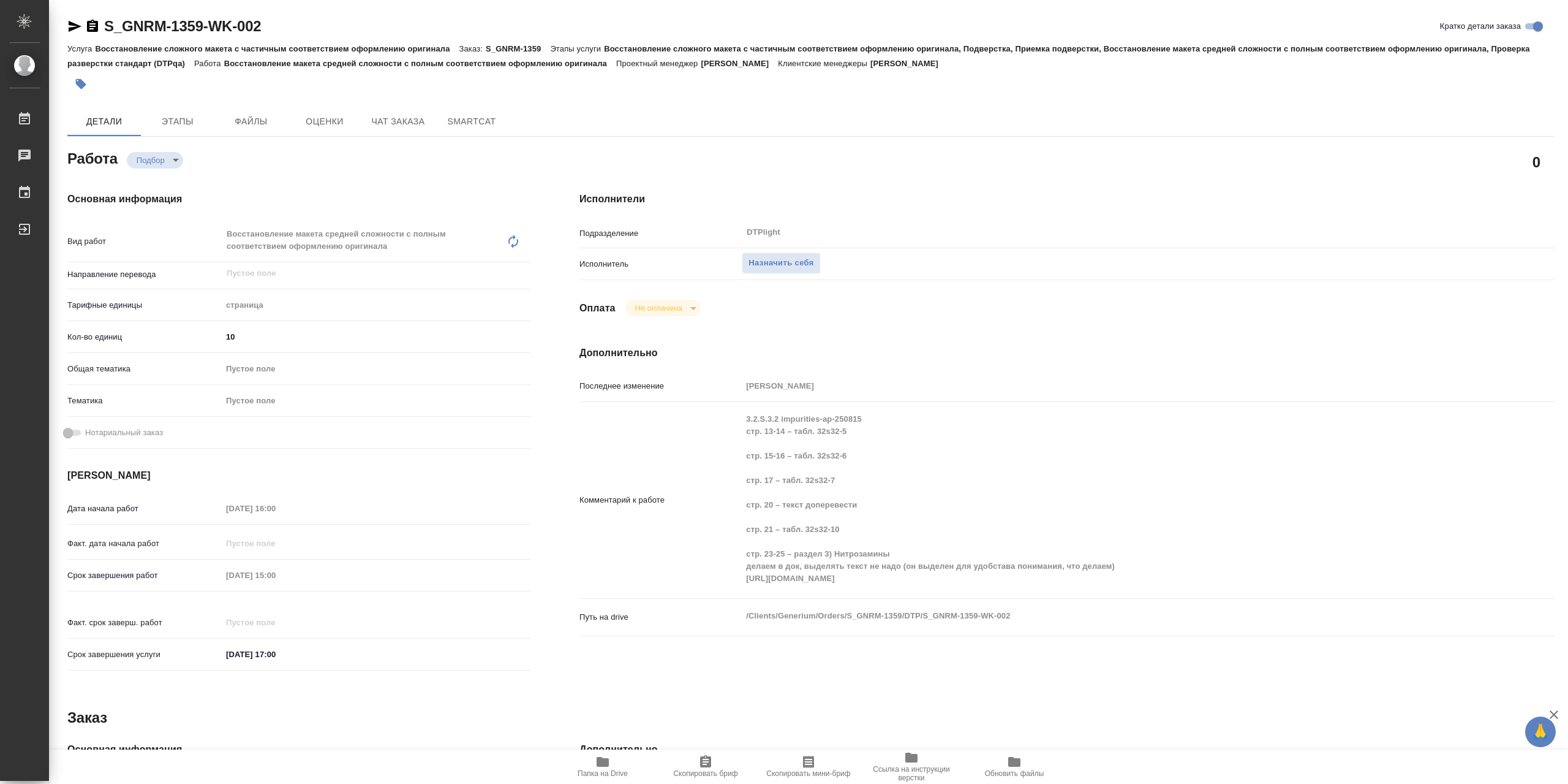
type textarea "x"
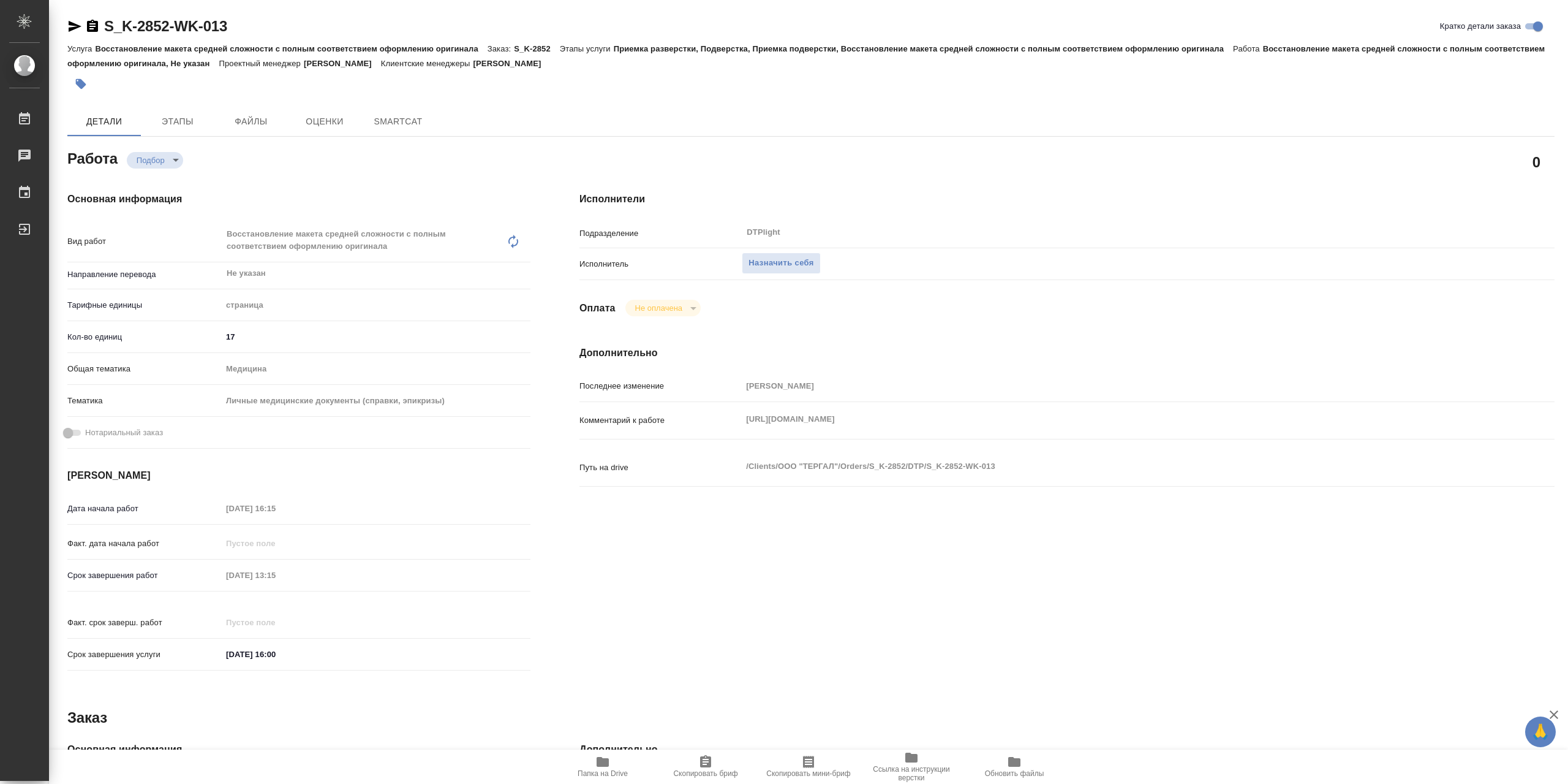
type textarea "x"
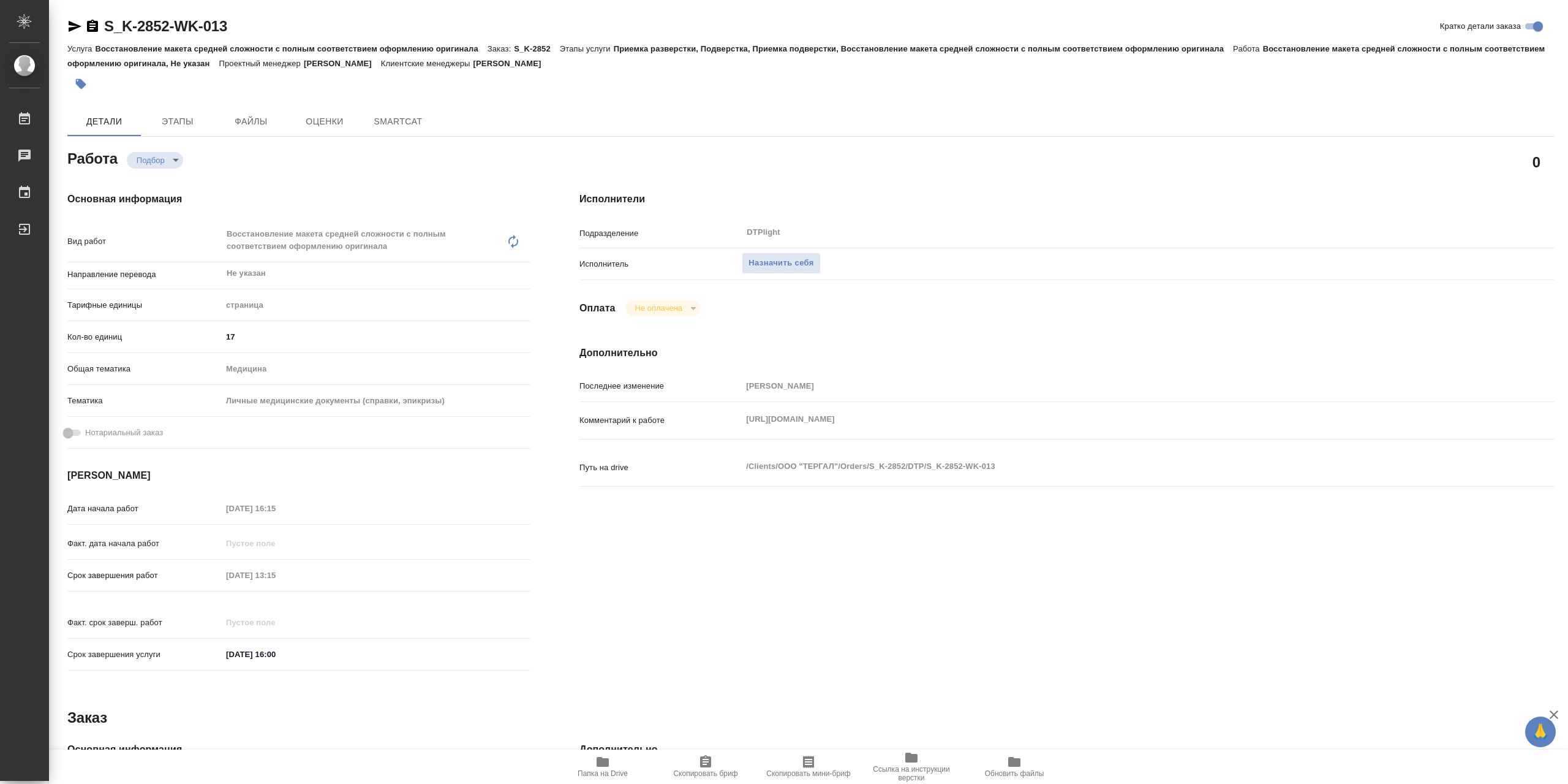
type textarea "x"
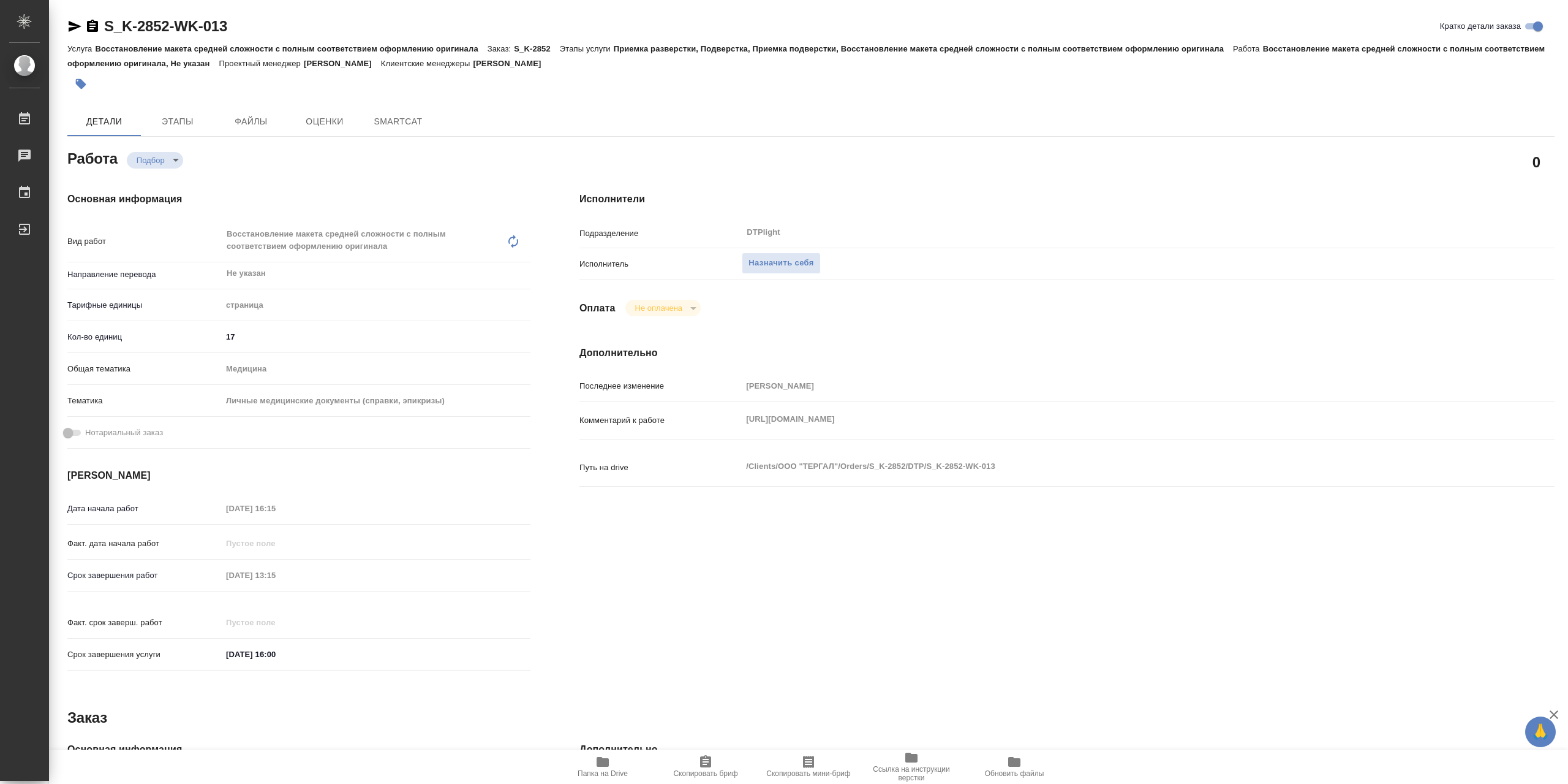
type textarea "x"
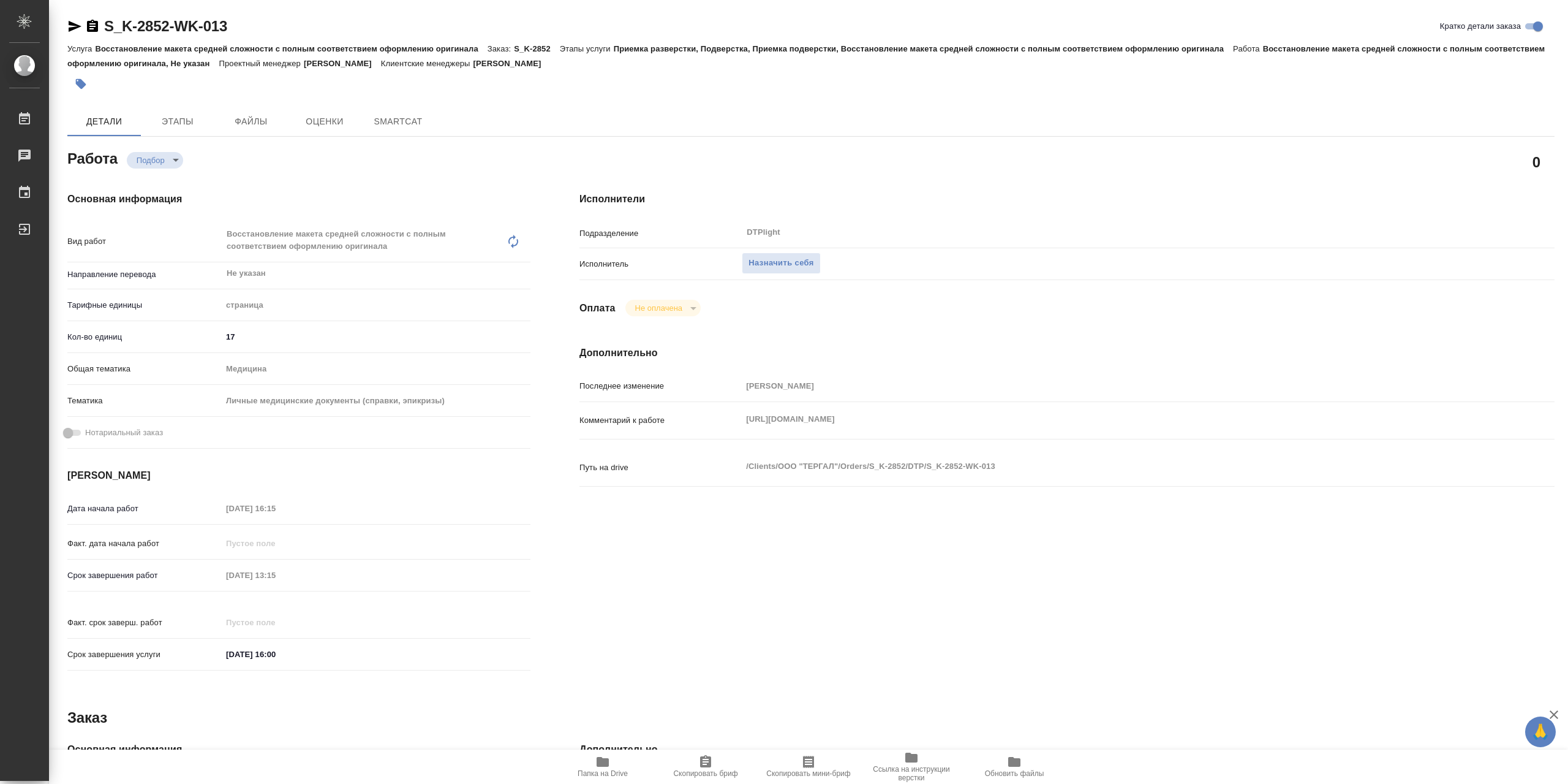
type textarea "x"
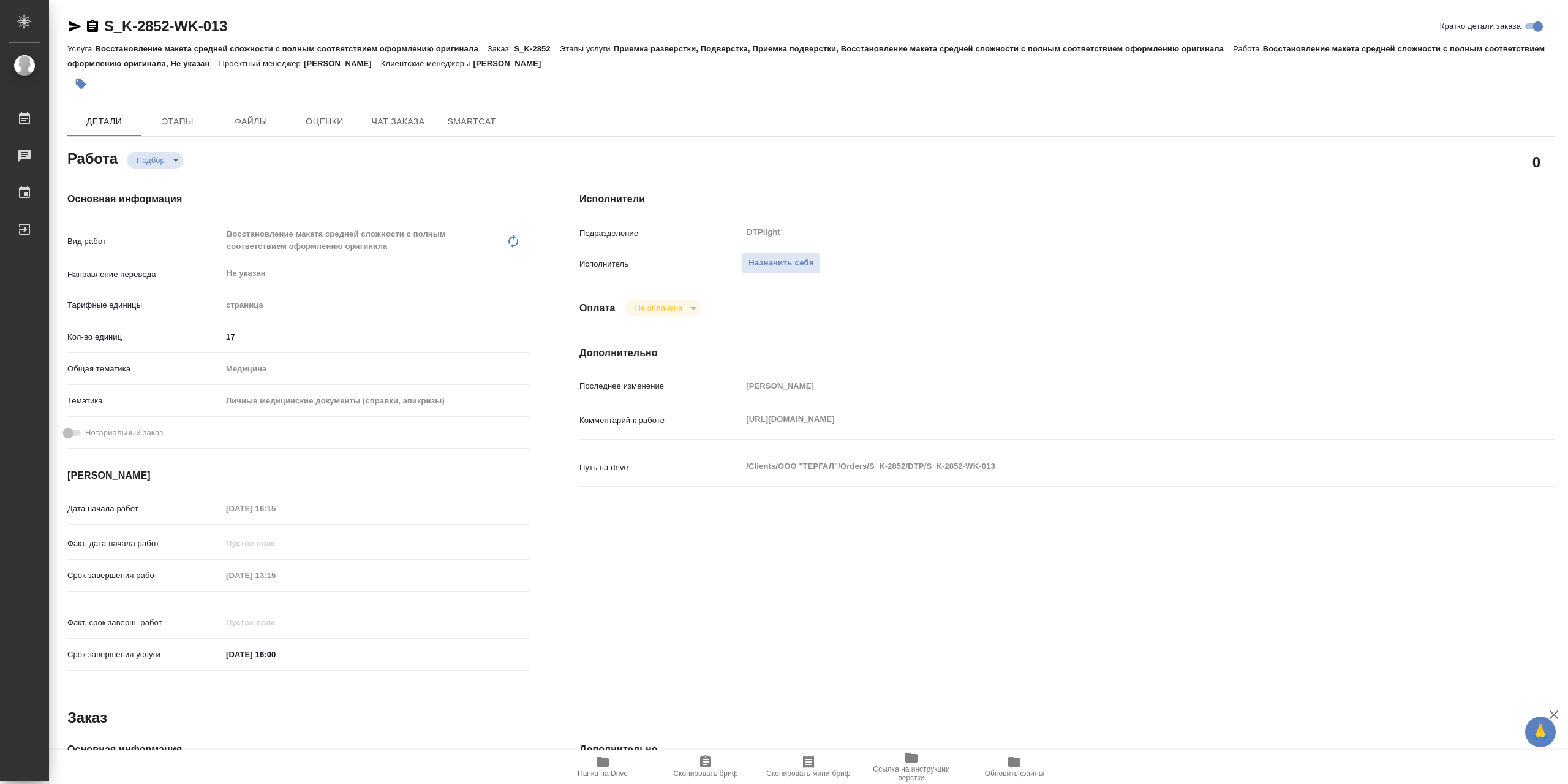
click at [608, 766] on icon "button" at bounding box center [603, 762] width 12 height 10
type textarea "x"
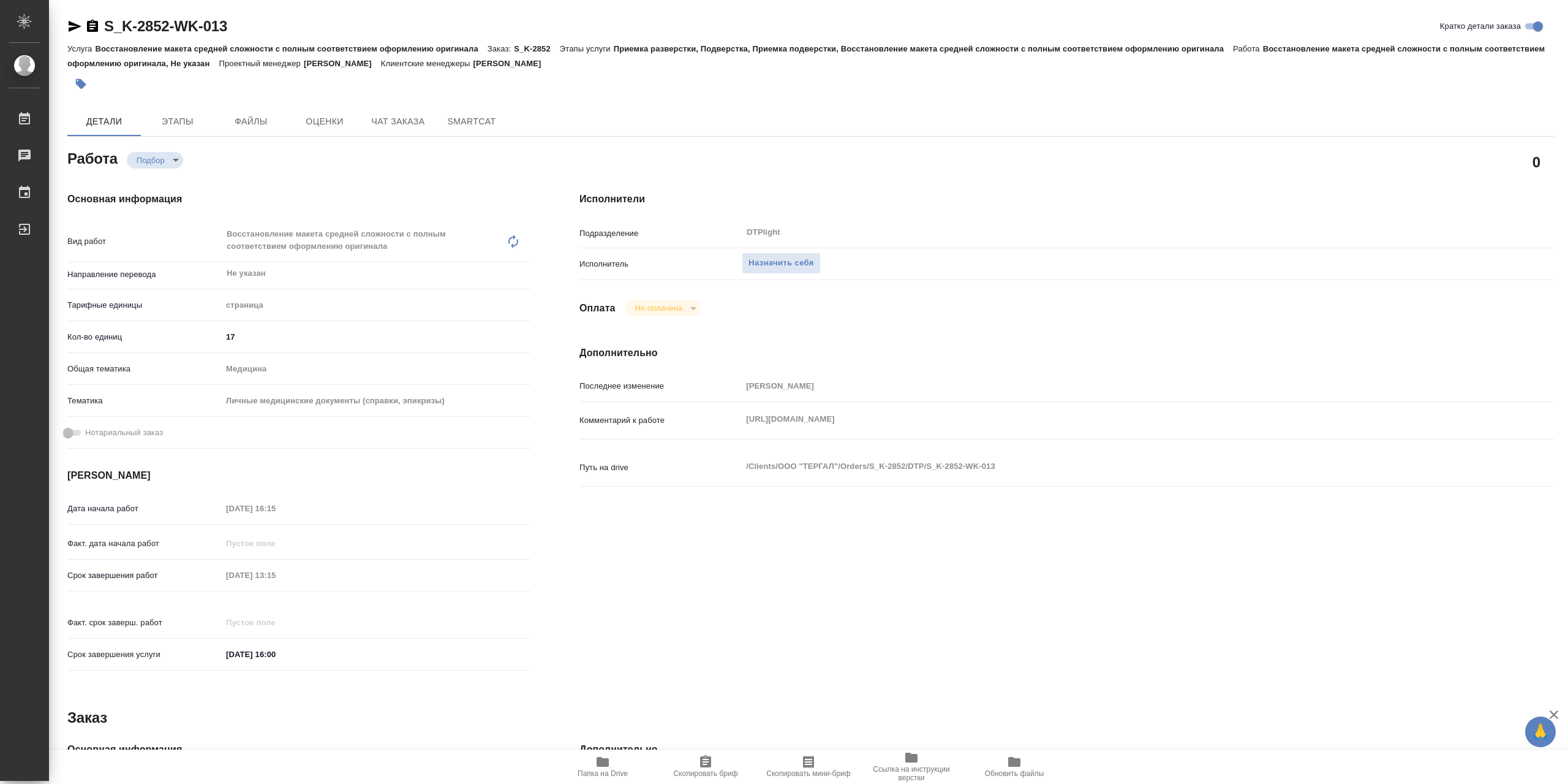
type textarea "x"
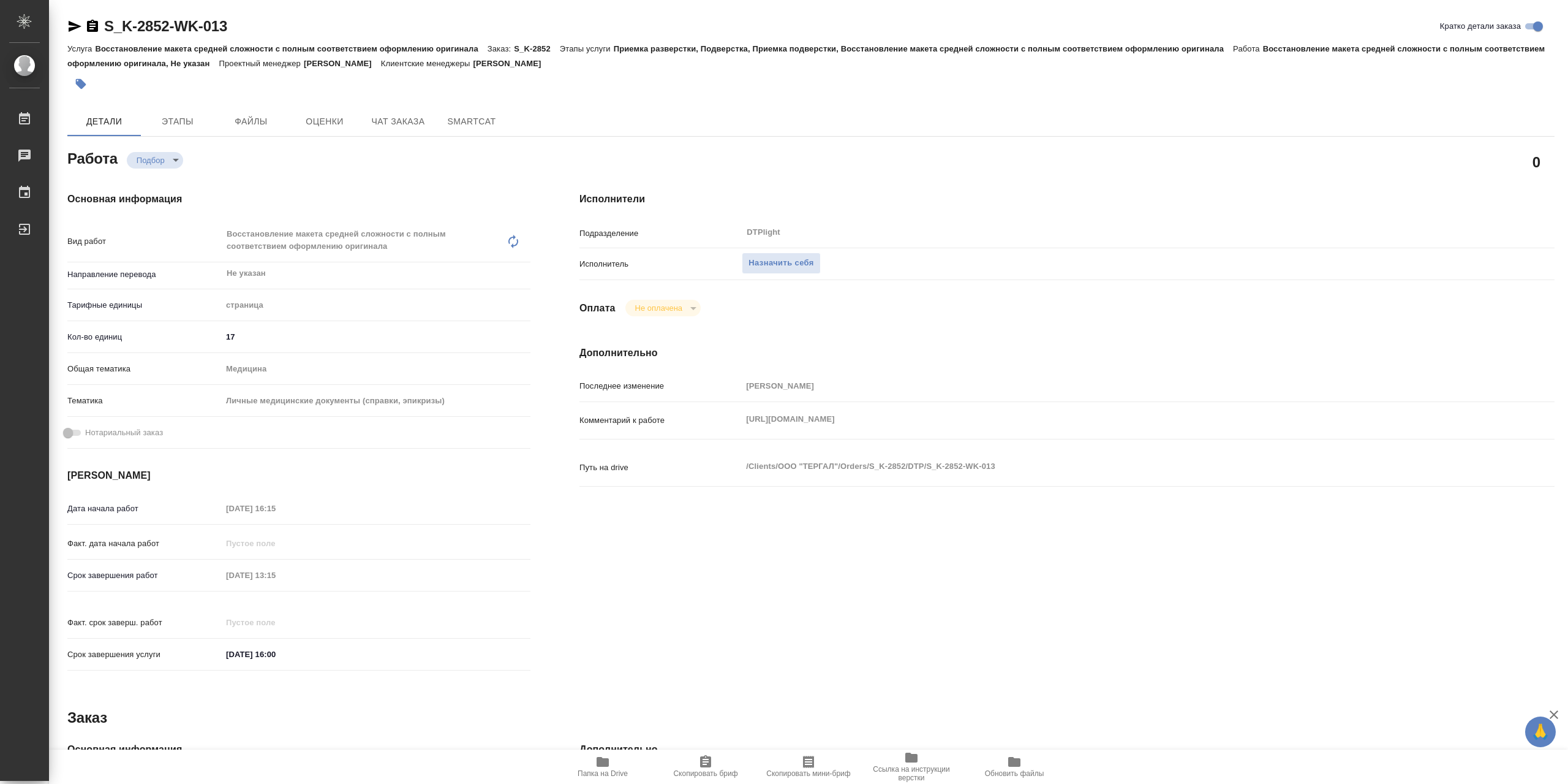
type textarea "x"
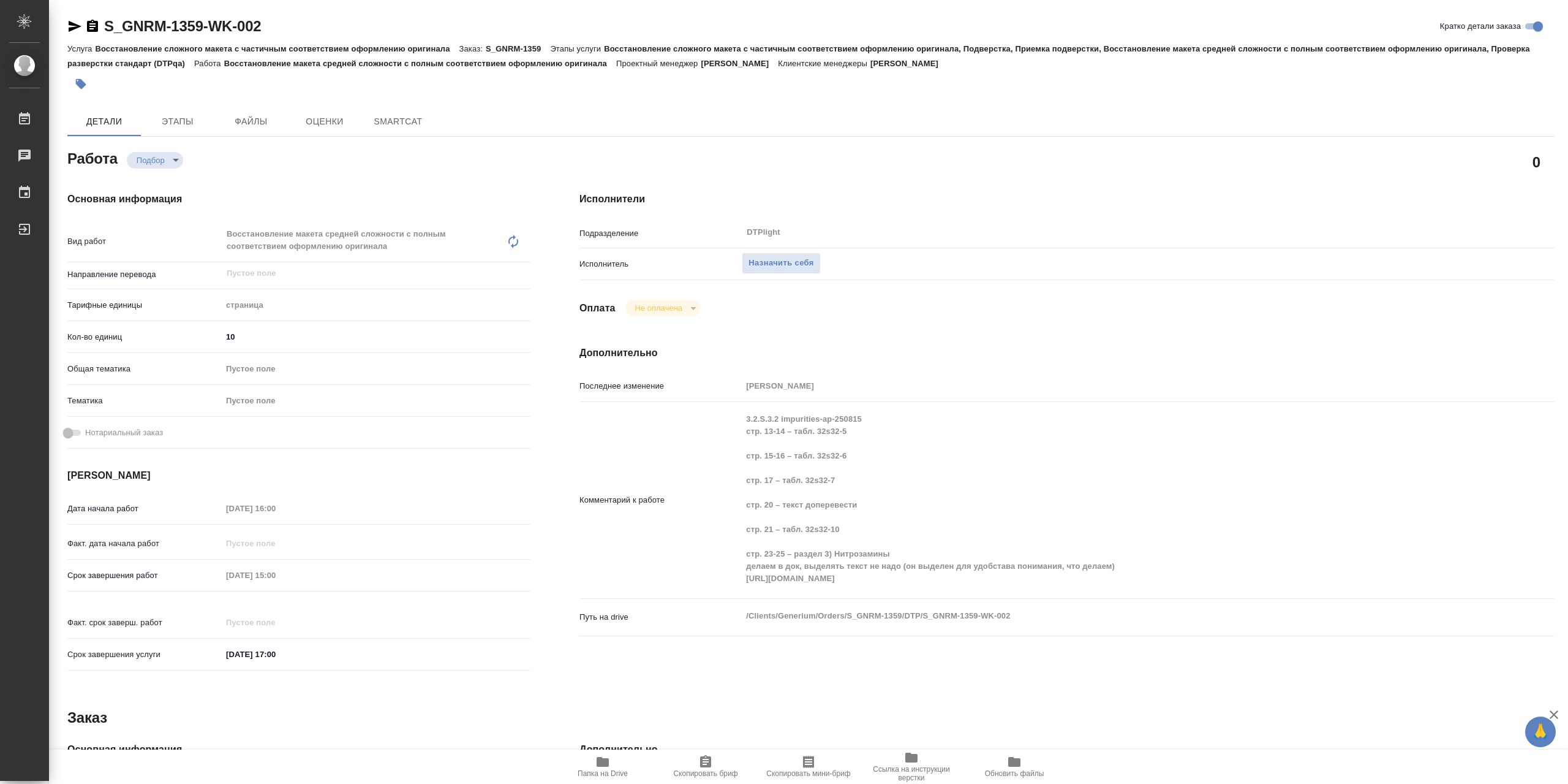
type textarea "x"
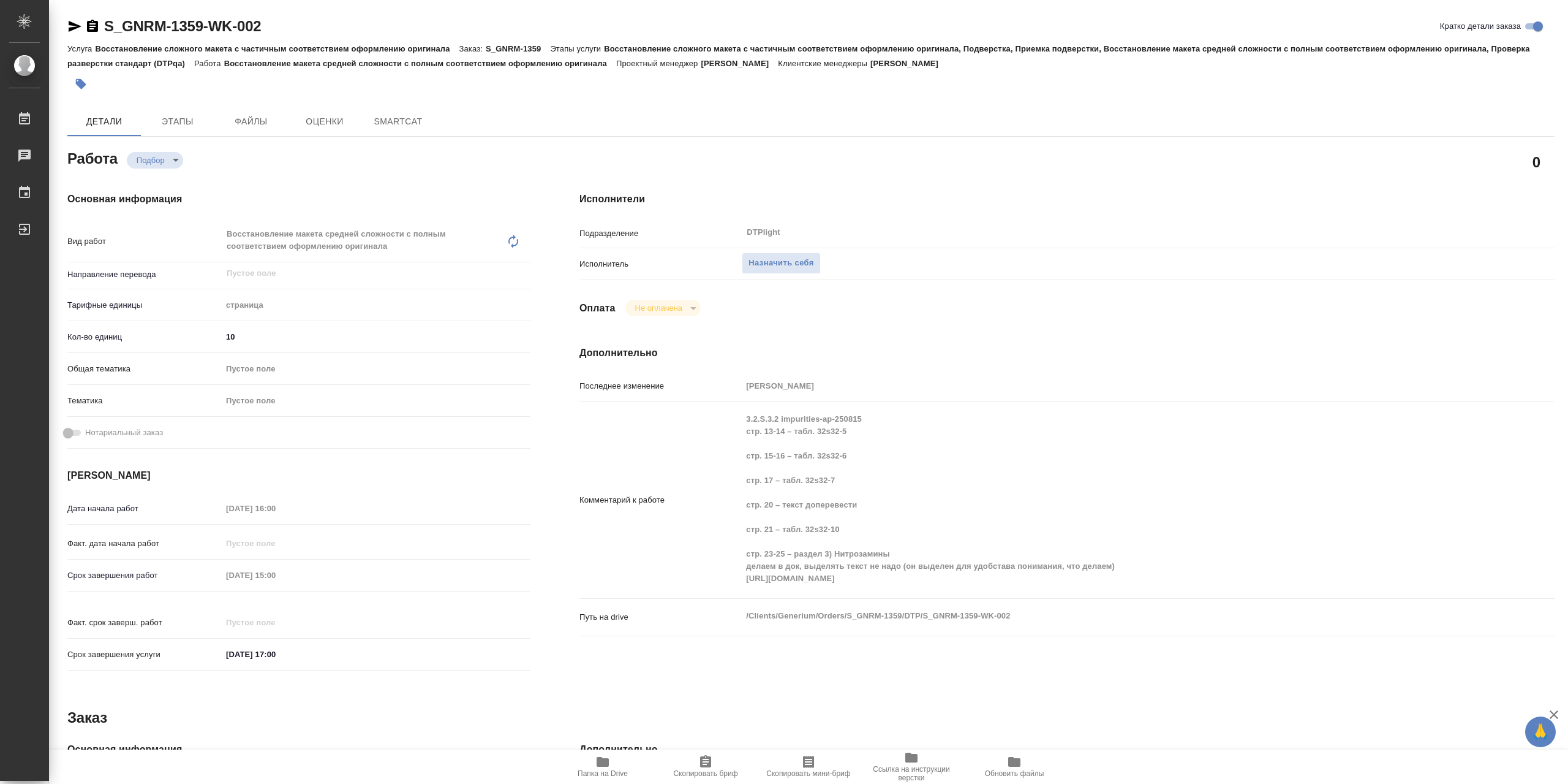
type textarea "x"
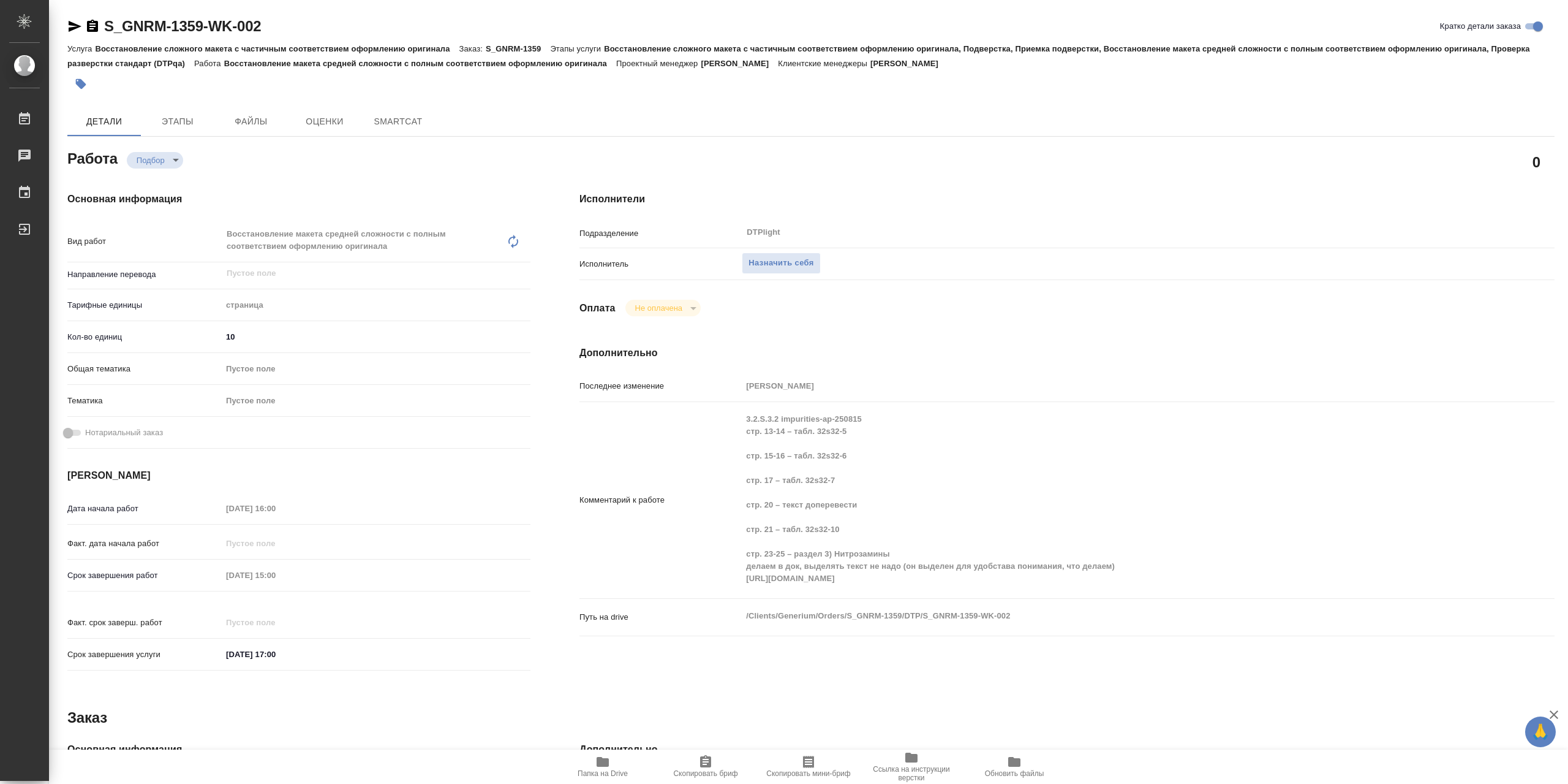
type textarea "x"
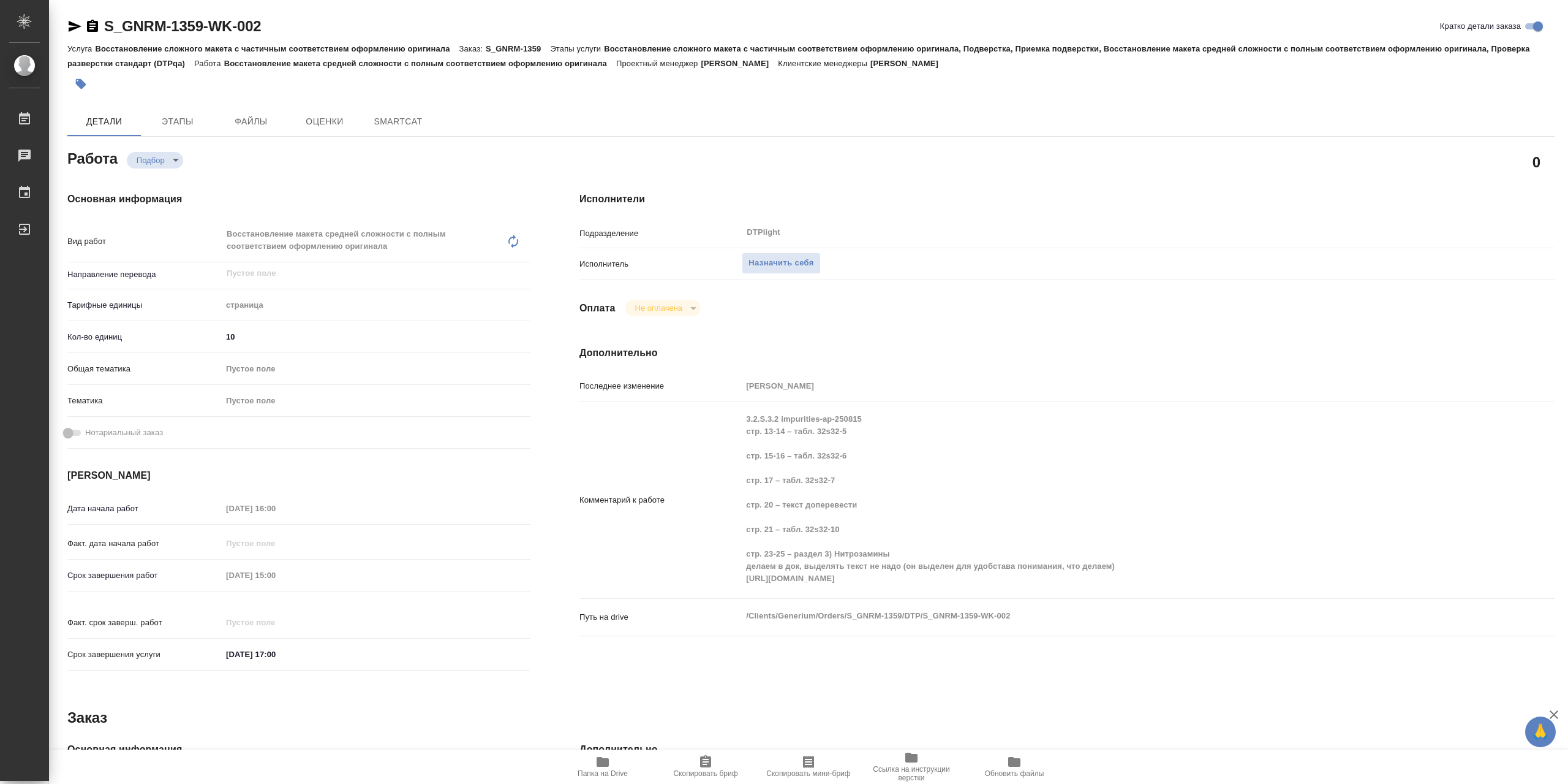
type textarea "x"
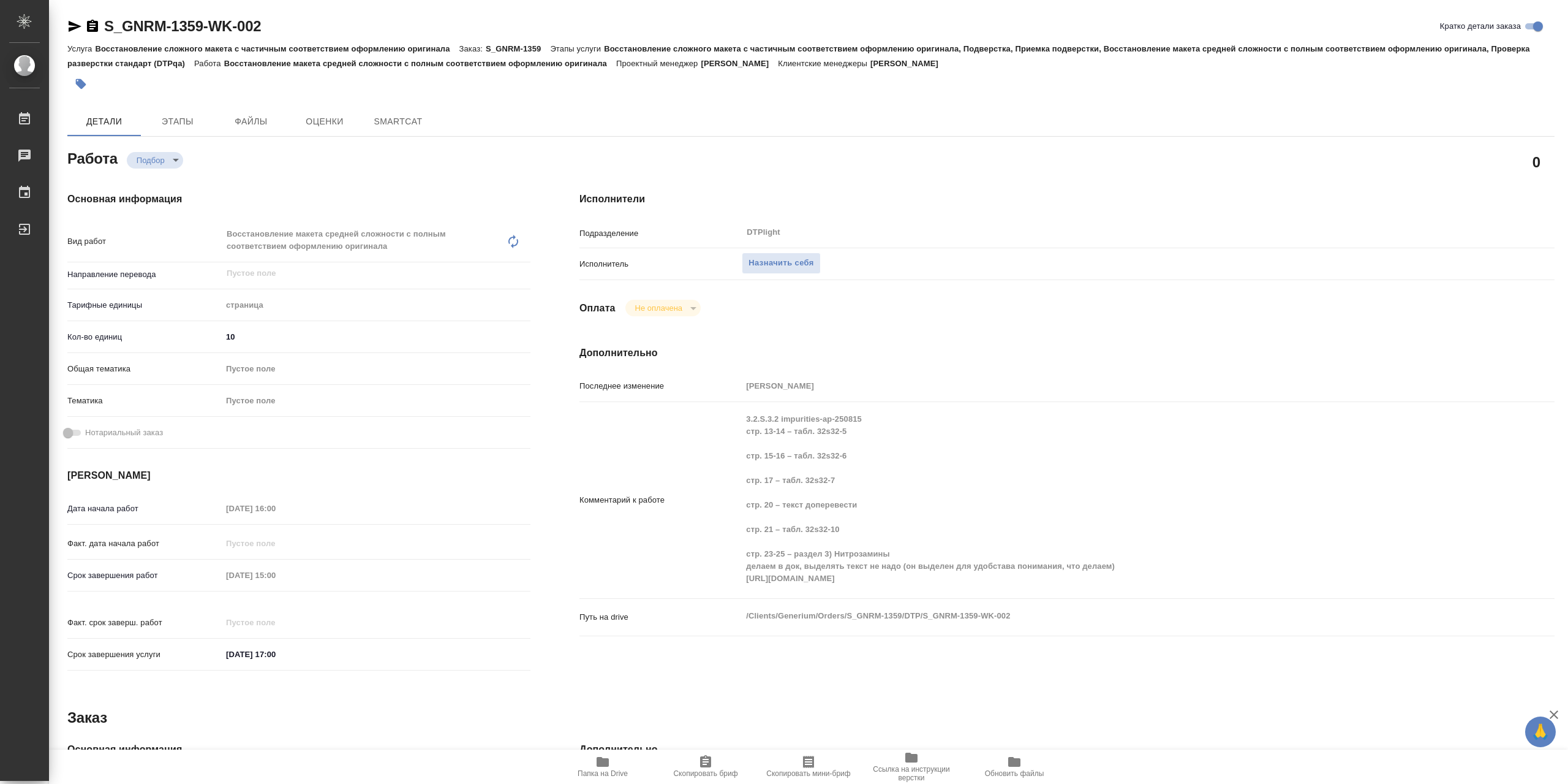
type textarea "x"
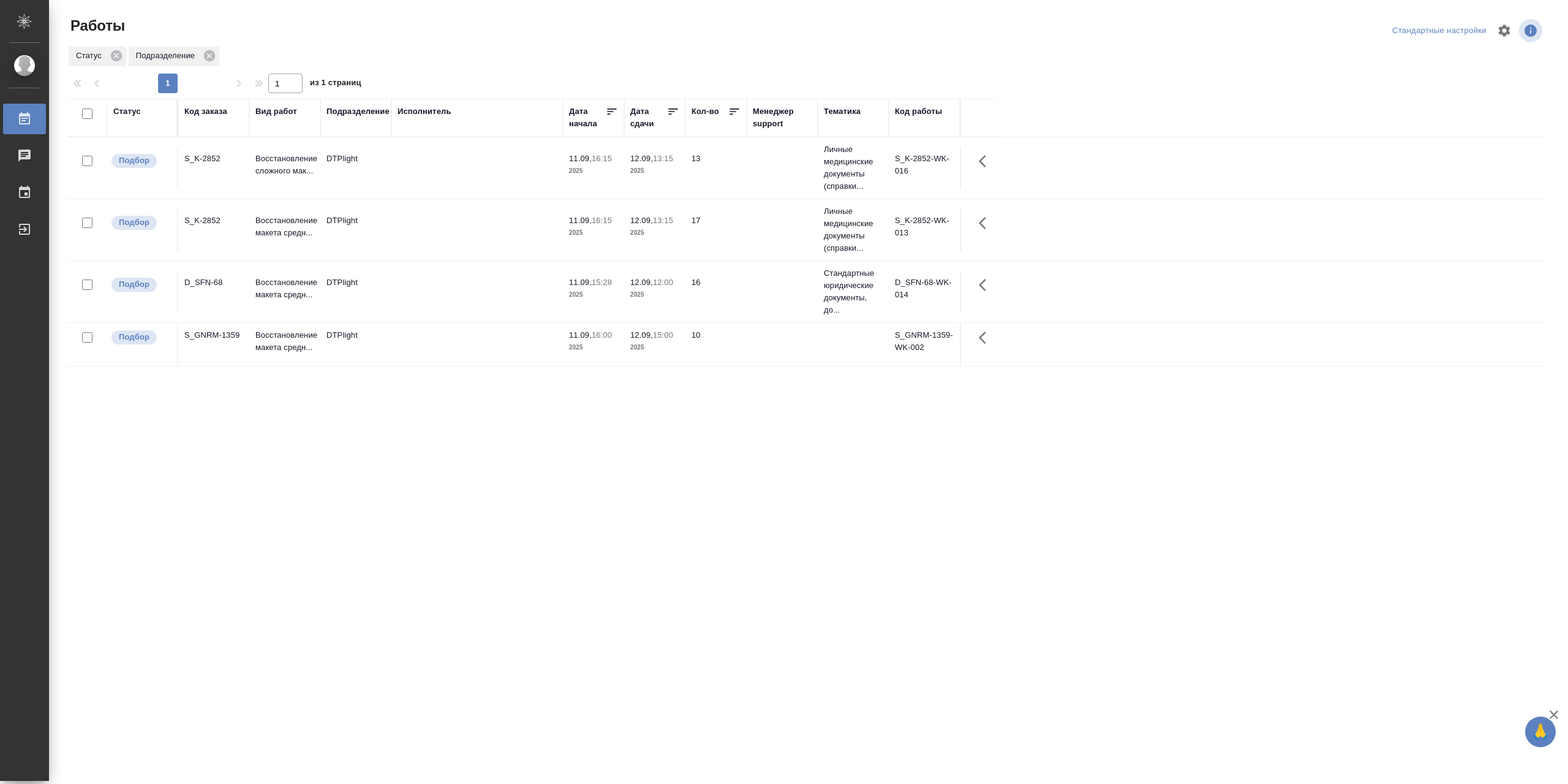
click at [420, 243] on td at bounding box center [477, 229] width 171 height 42
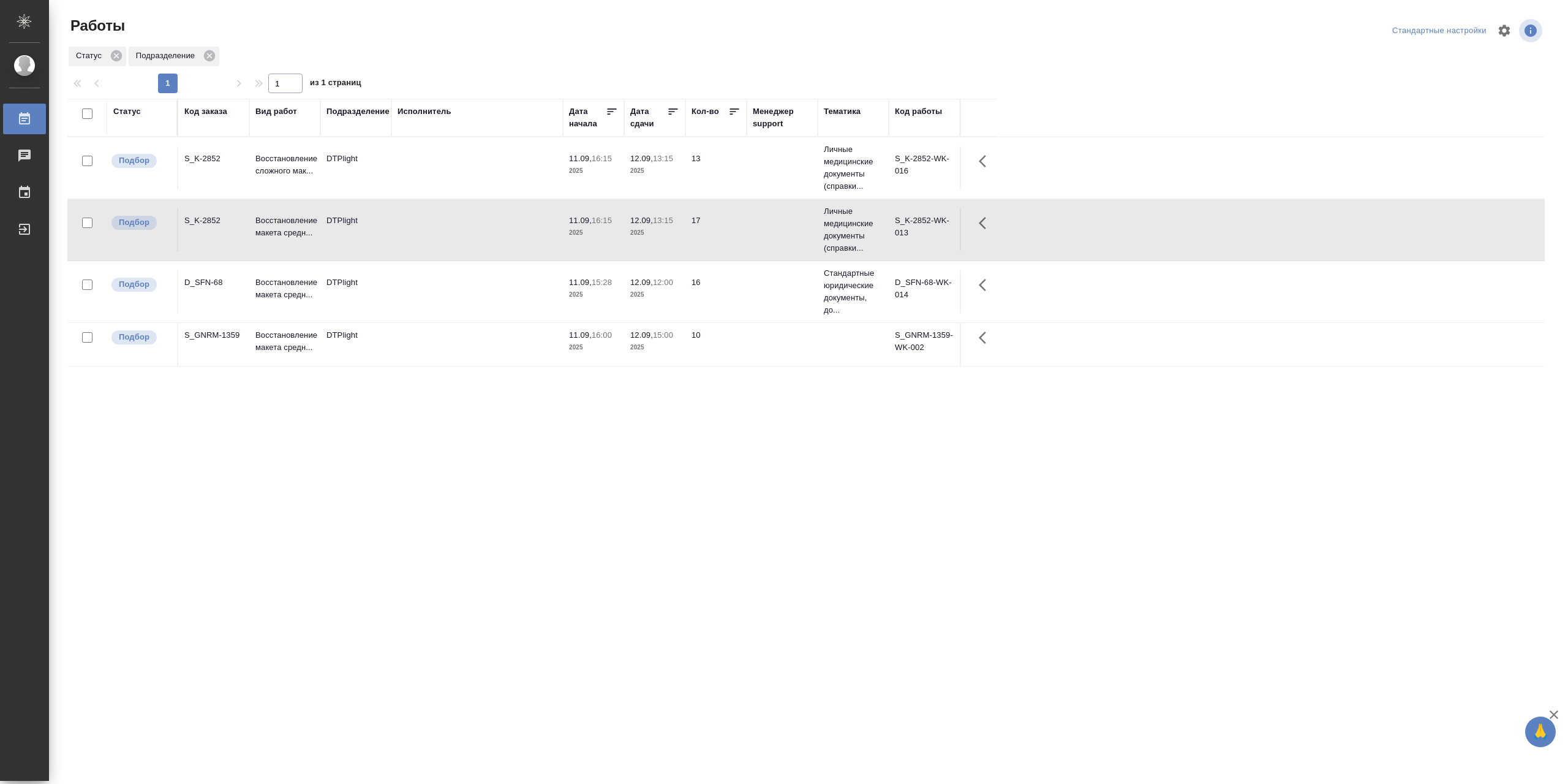
click at [420, 243] on td at bounding box center [477, 229] width 171 height 42
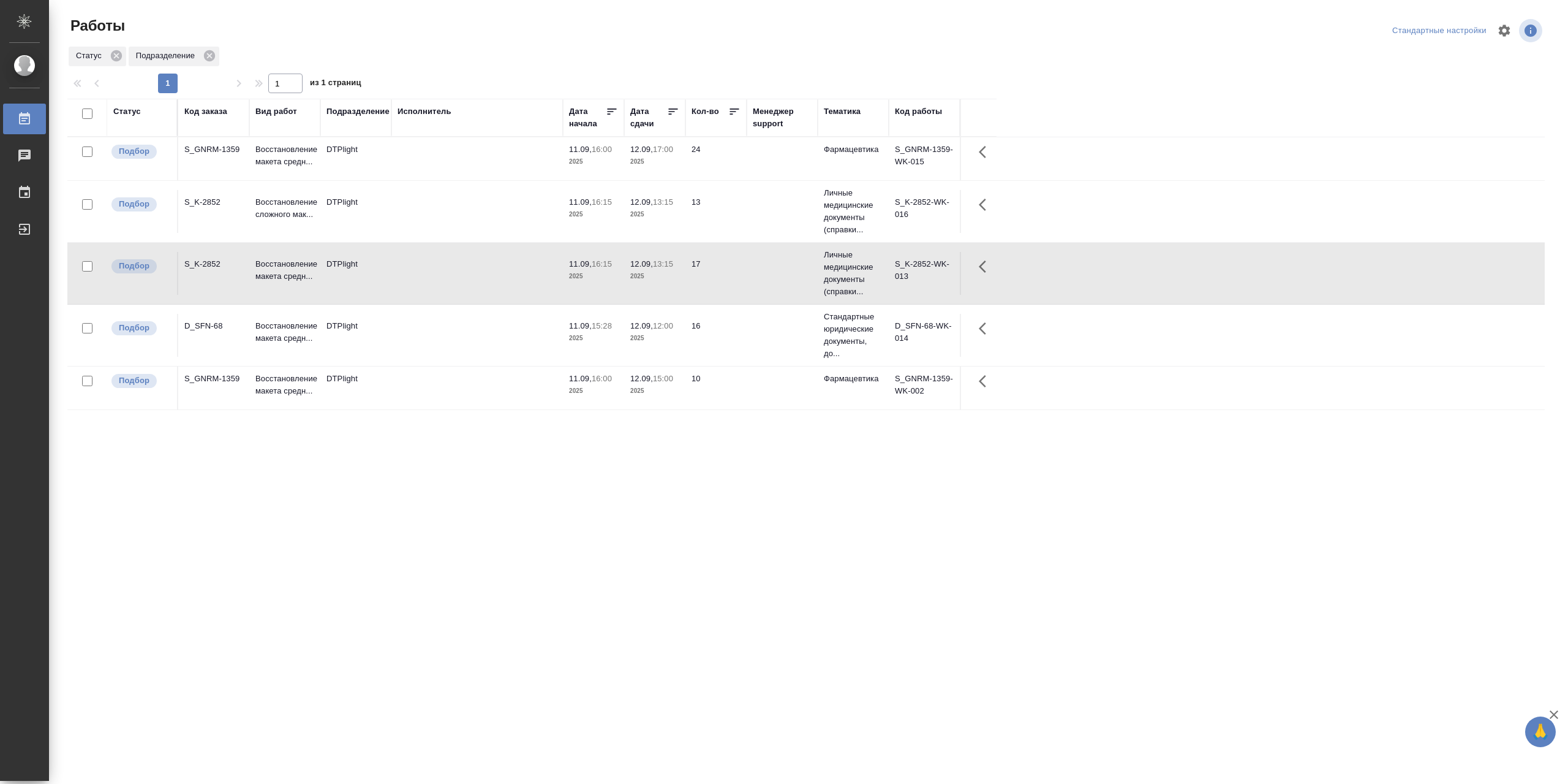
click at [460, 155] on td at bounding box center [477, 159] width 171 height 42
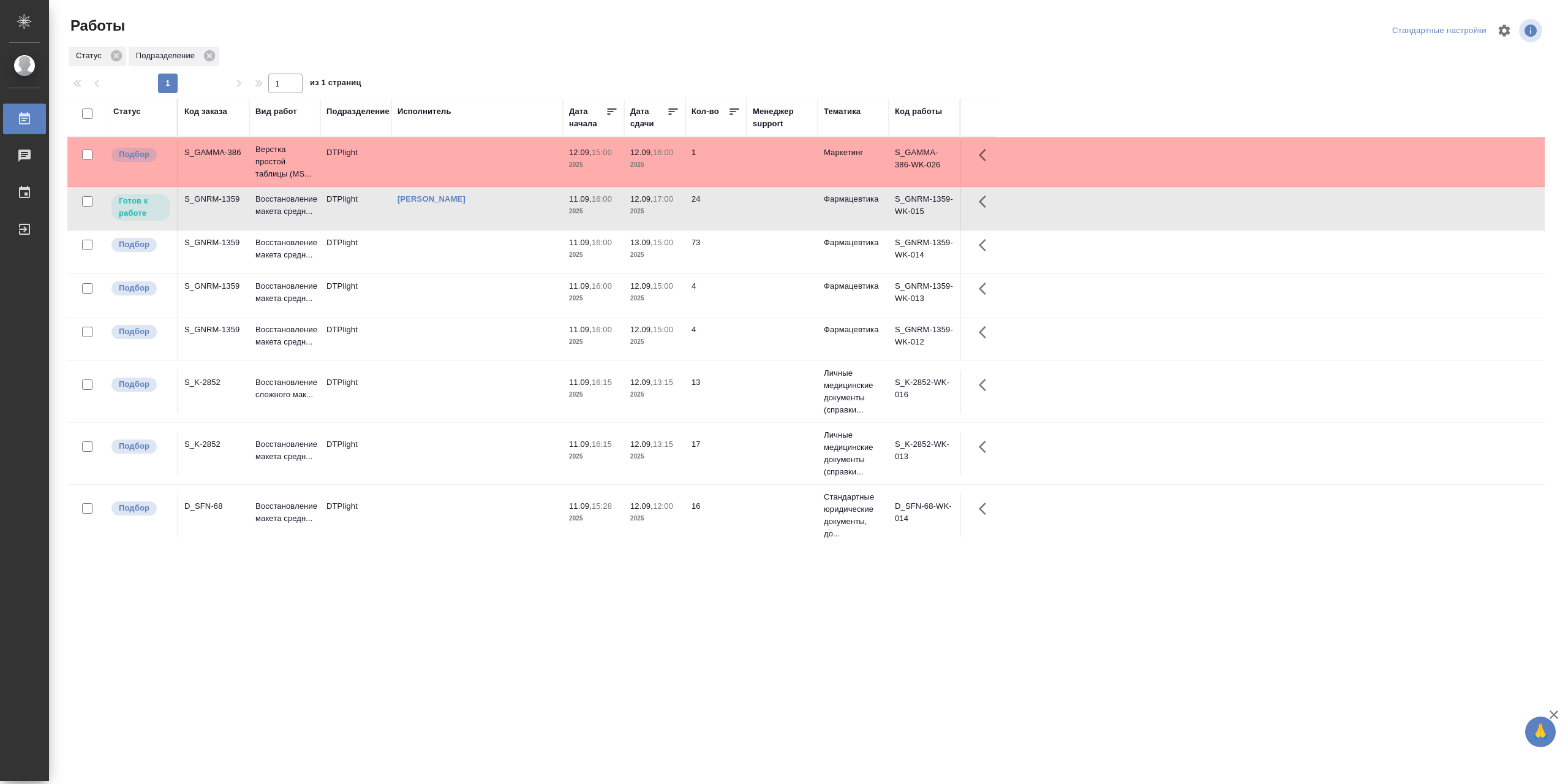
click at [482, 240] on td at bounding box center [477, 251] width 171 height 42
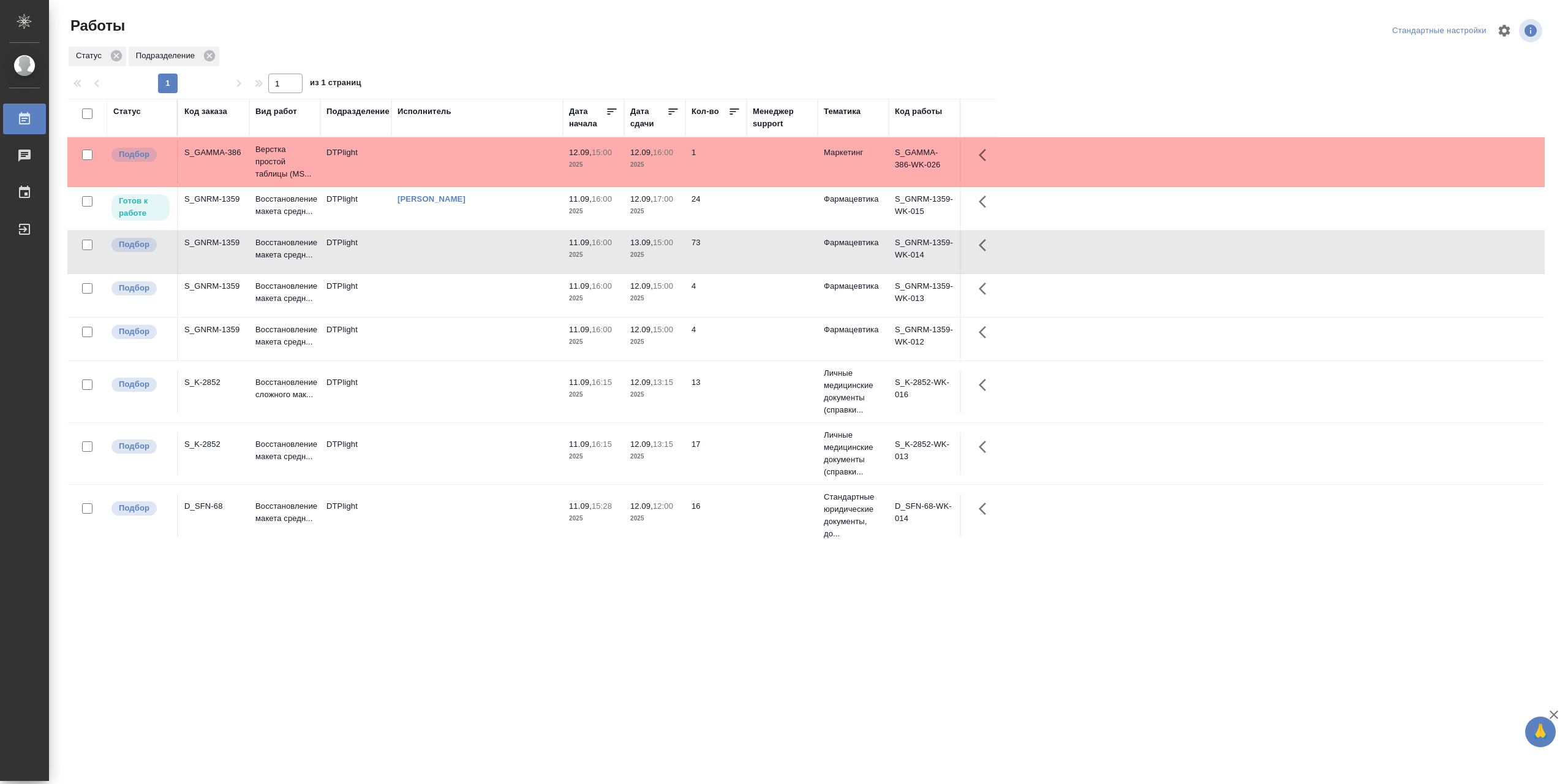
click at [482, 240] on td at bounding box center [477, 251] width 171 height 42
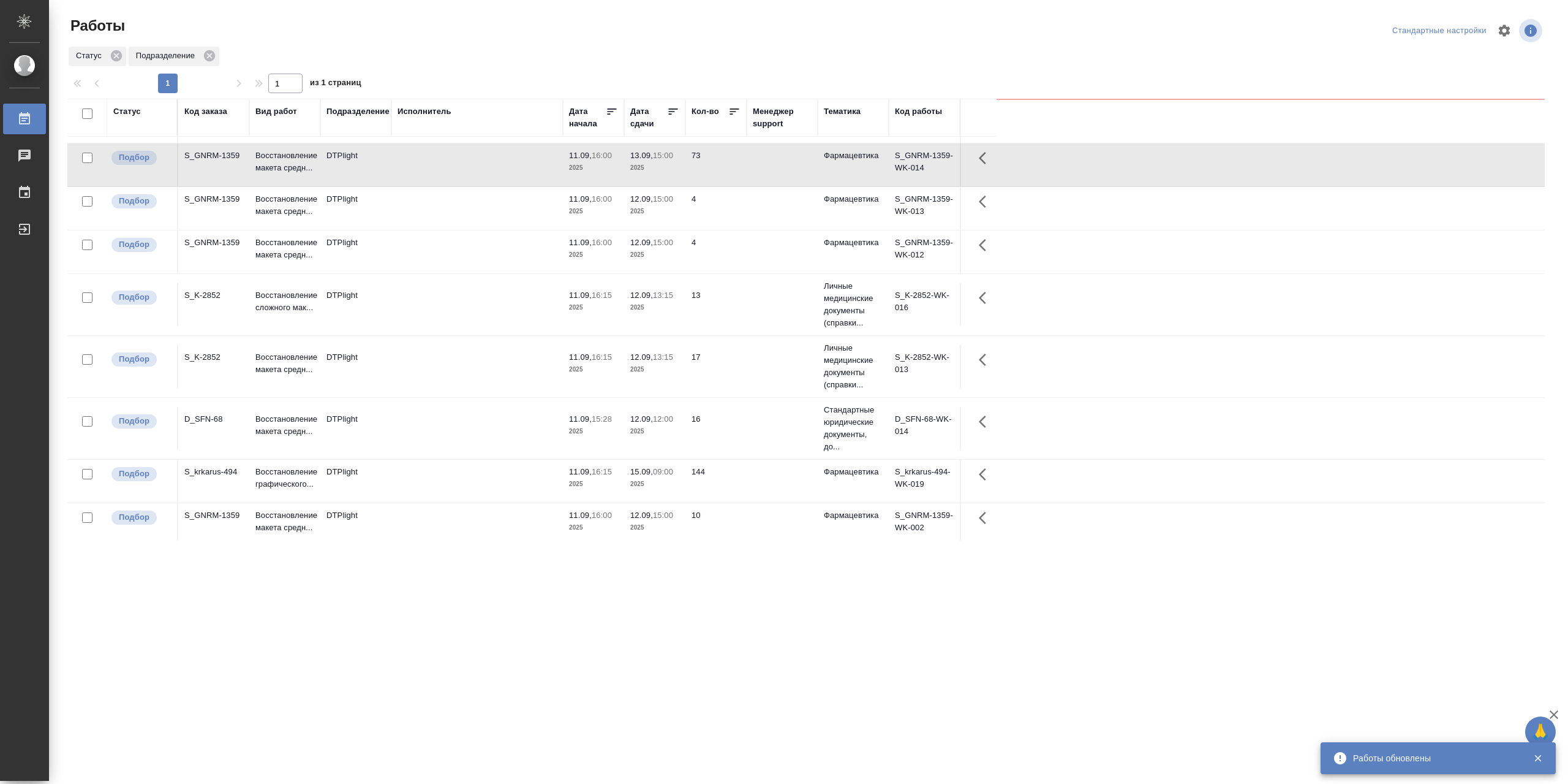
scroll to position [91, 0]
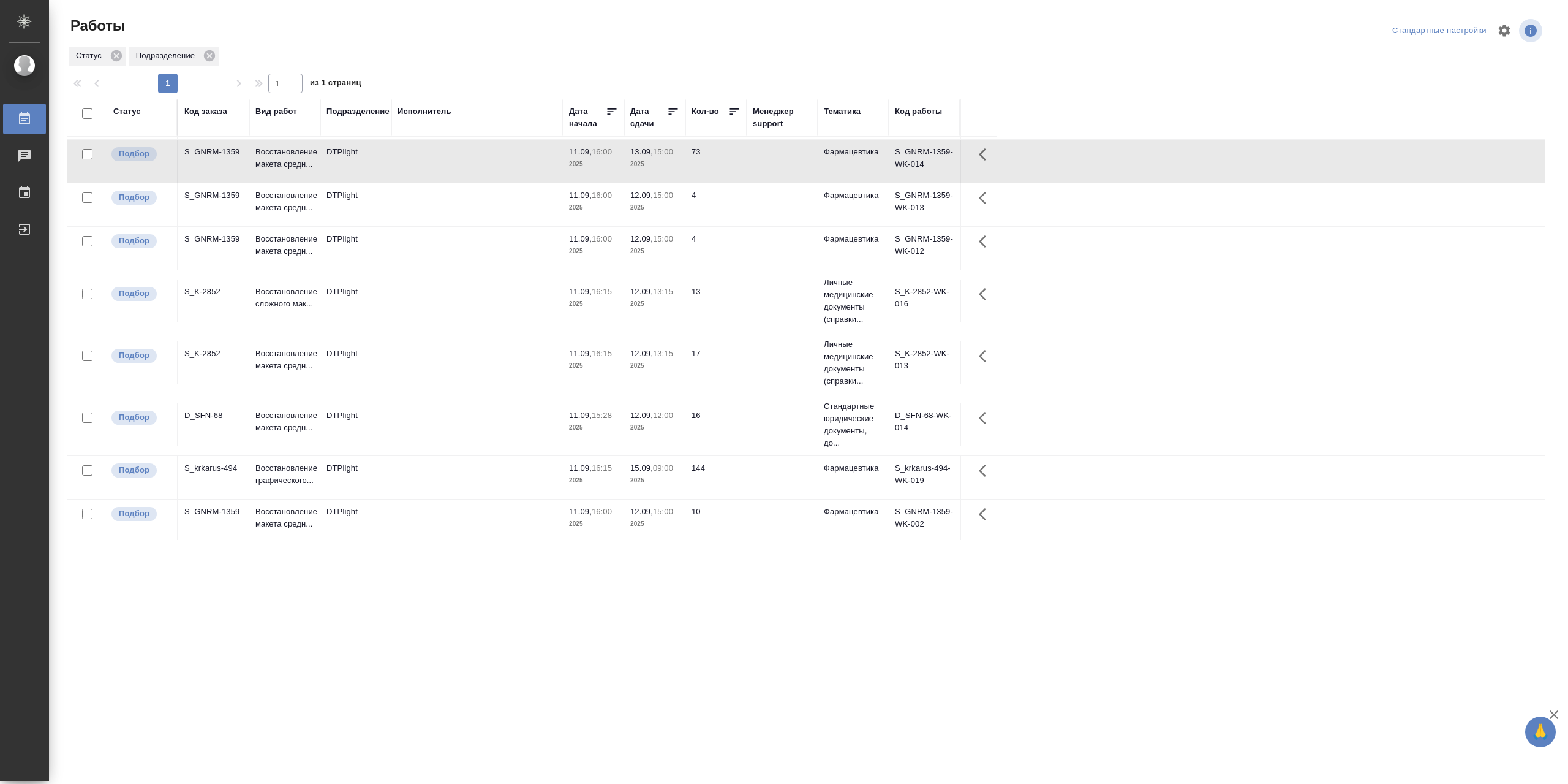
click at [458, 476] on td at bounding box center [477, 477] width 171 height 42
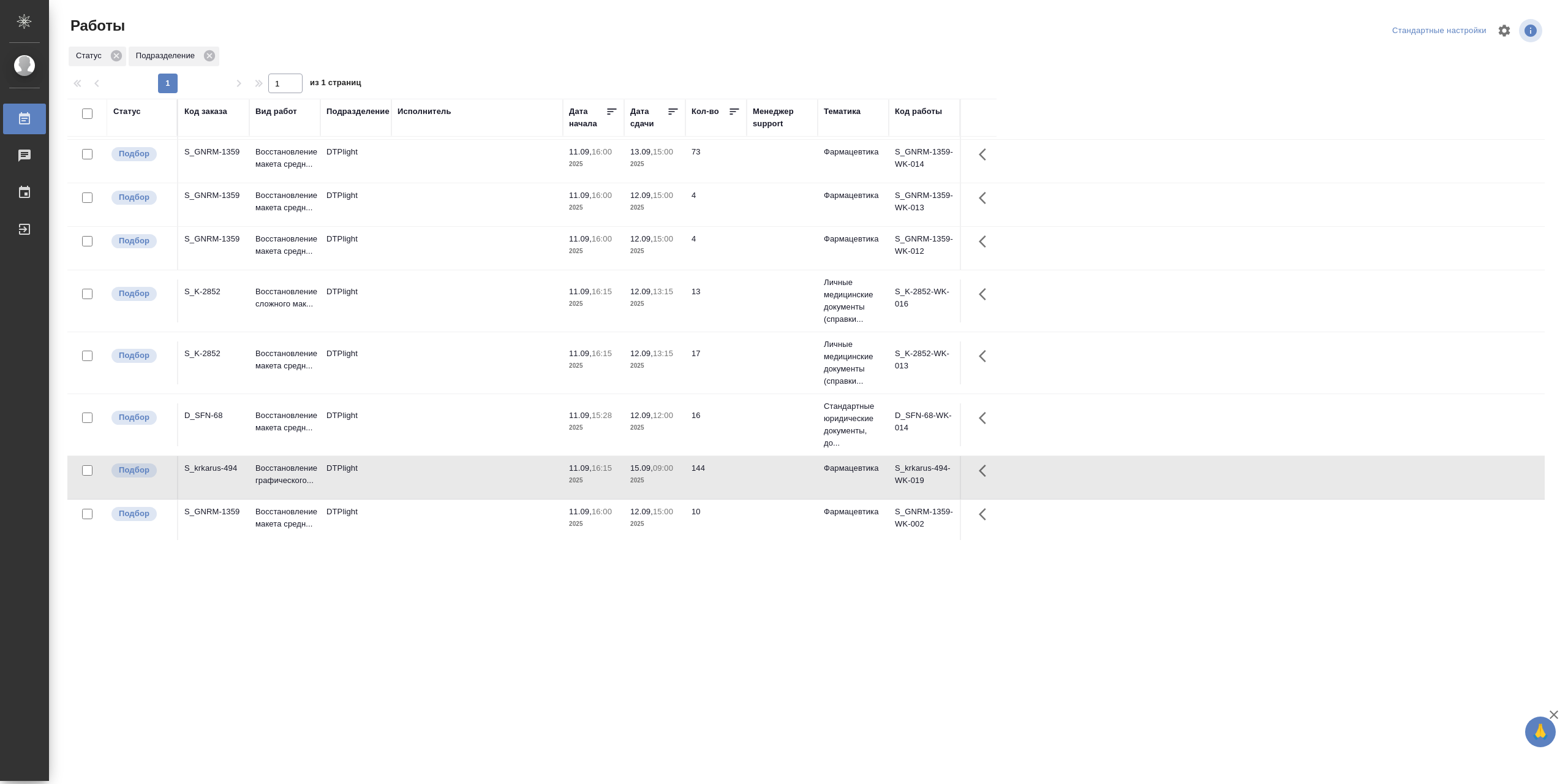
click at [458, 476] on td at bounding box center [477, 477] width 171 height 42
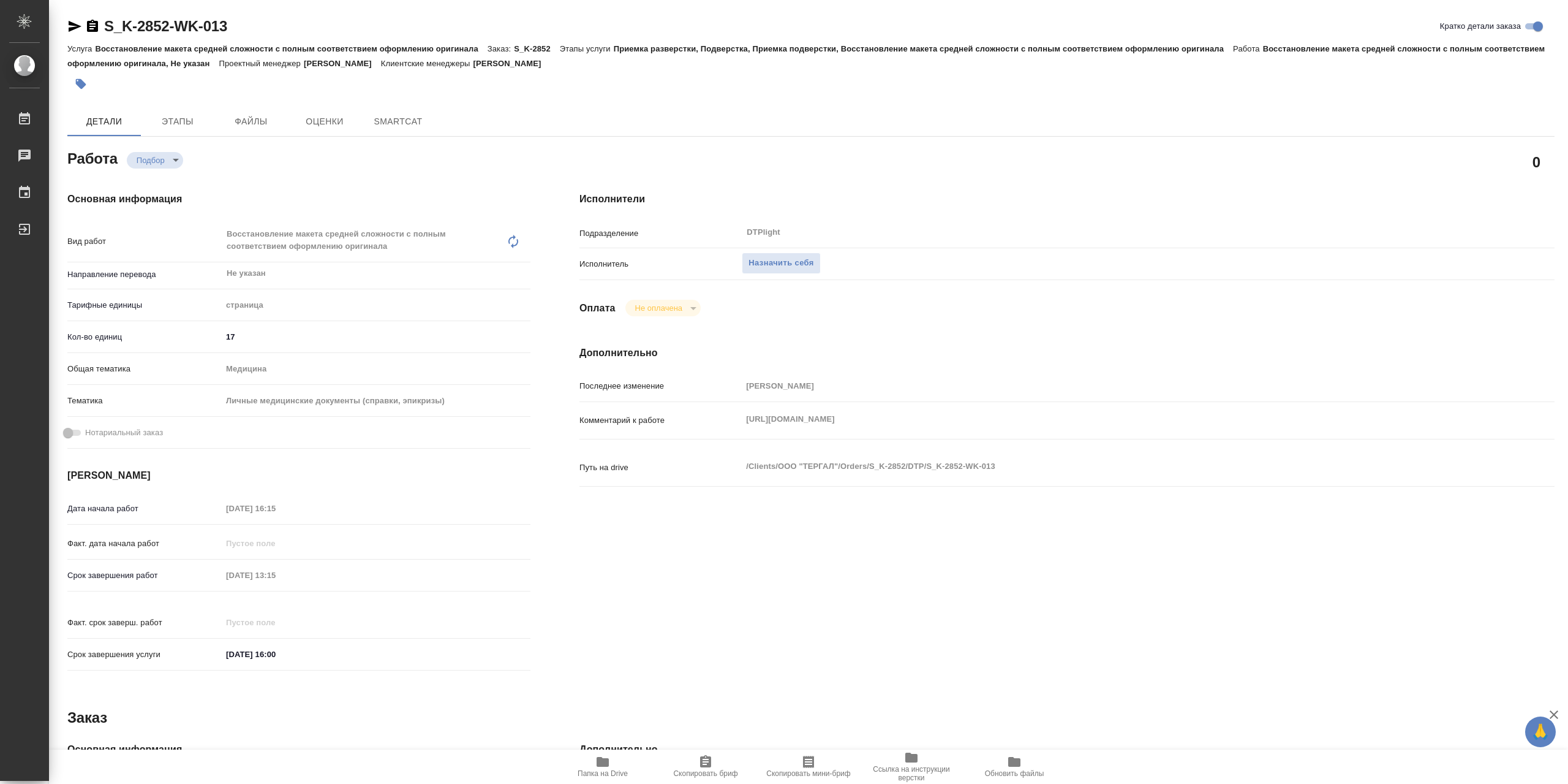
type textarea "x"
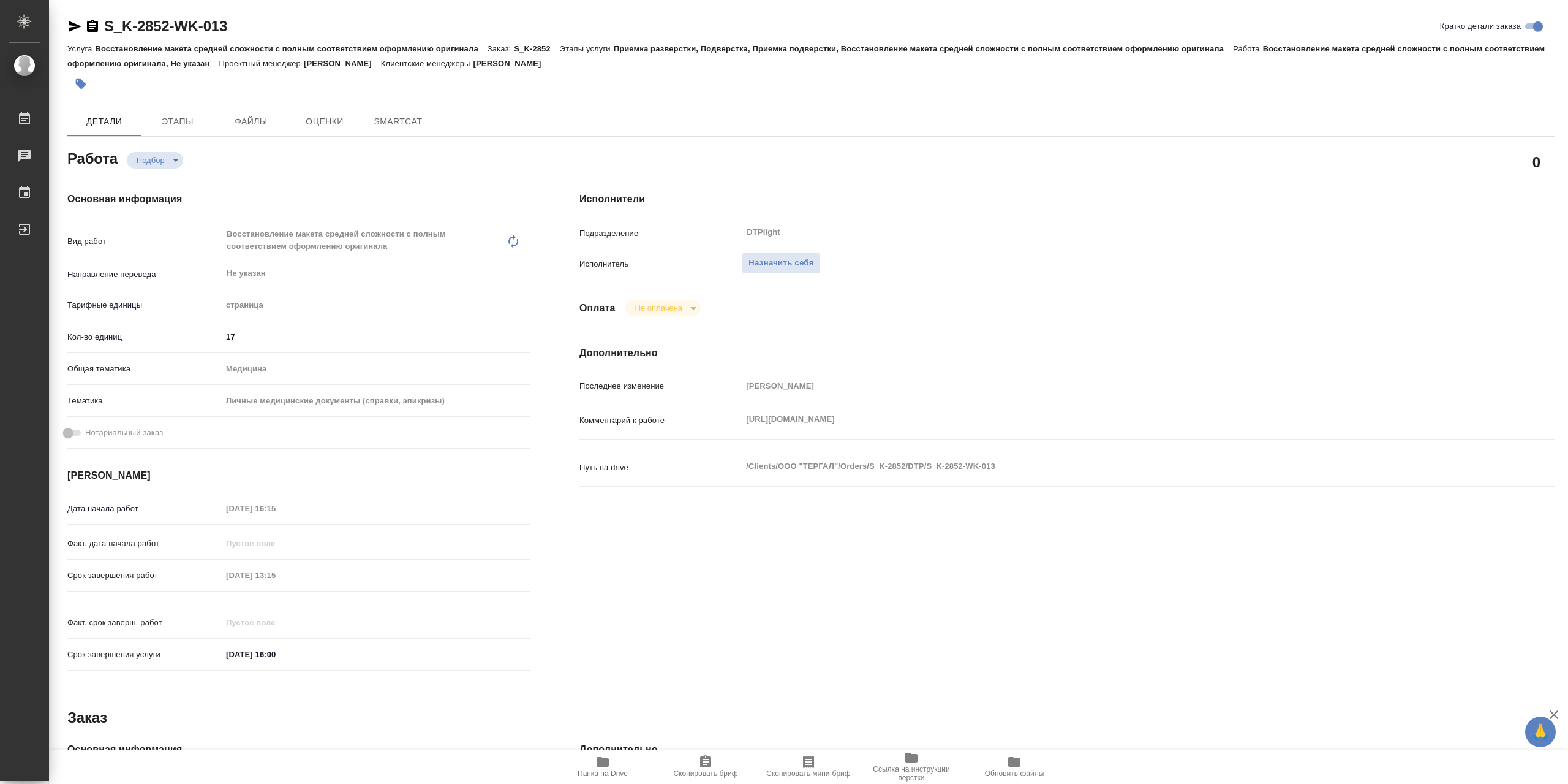
type textarea "x"
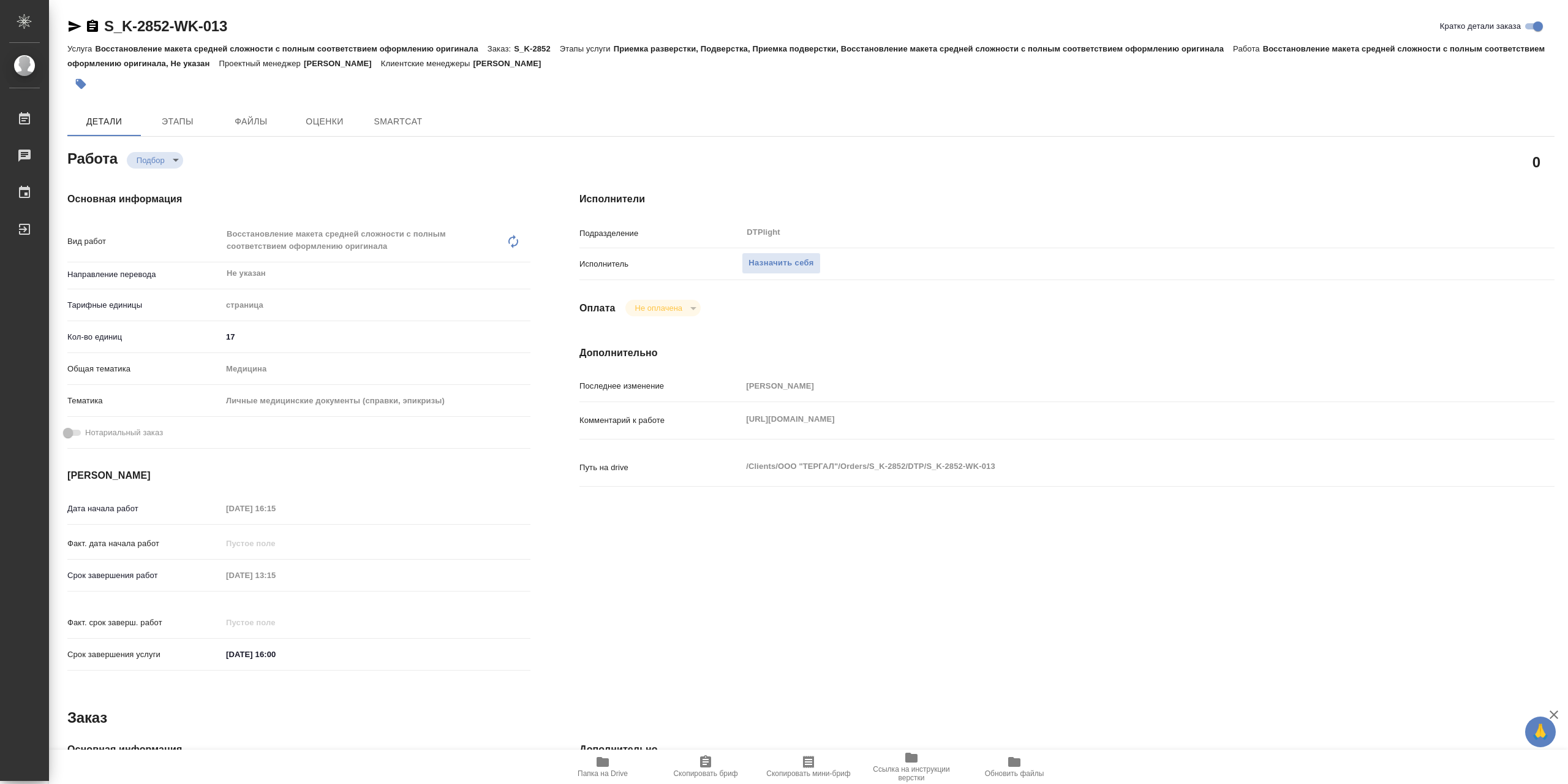
type textarea "x"
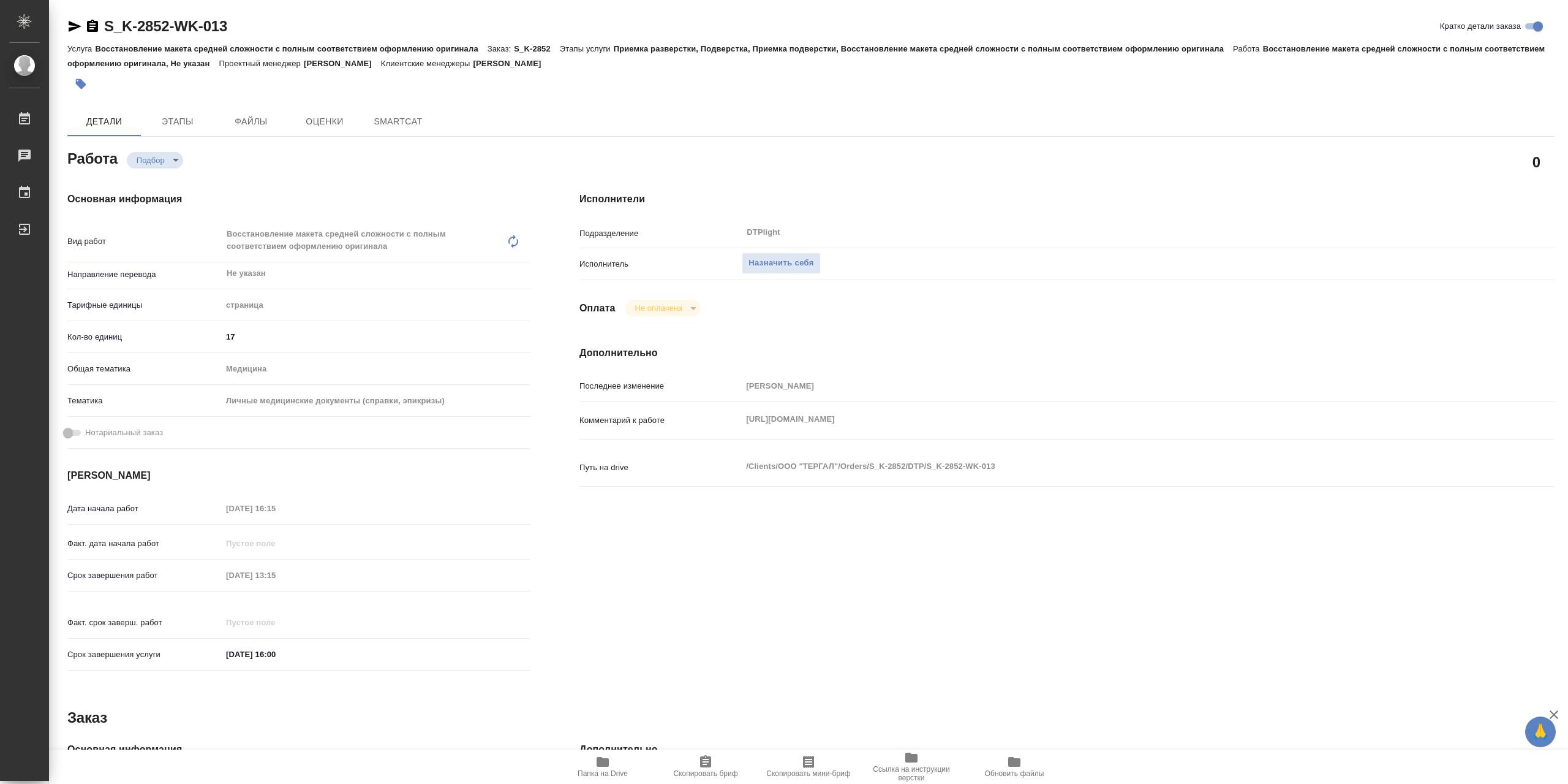
type textarea "x"
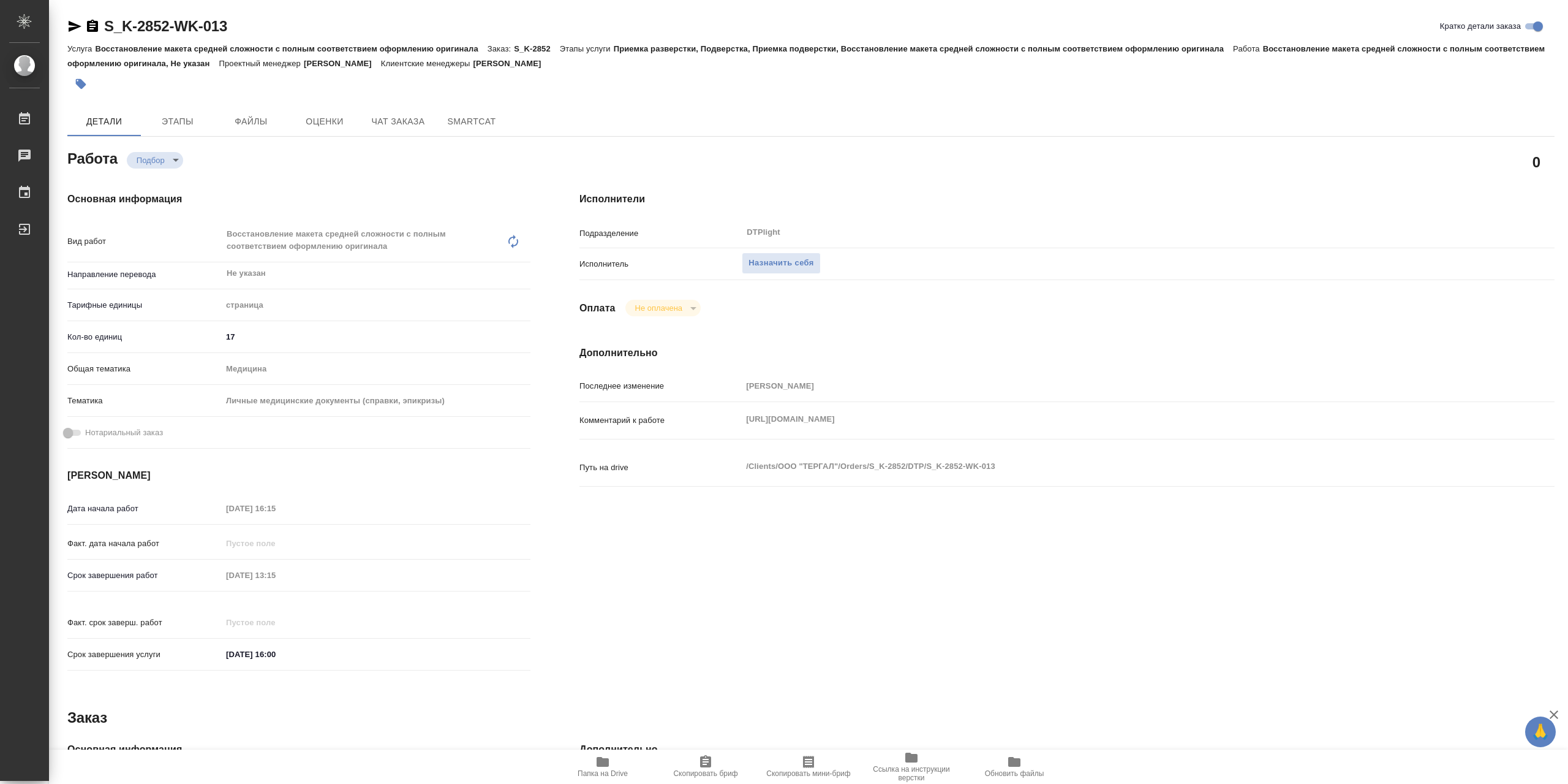
type textarea "x"
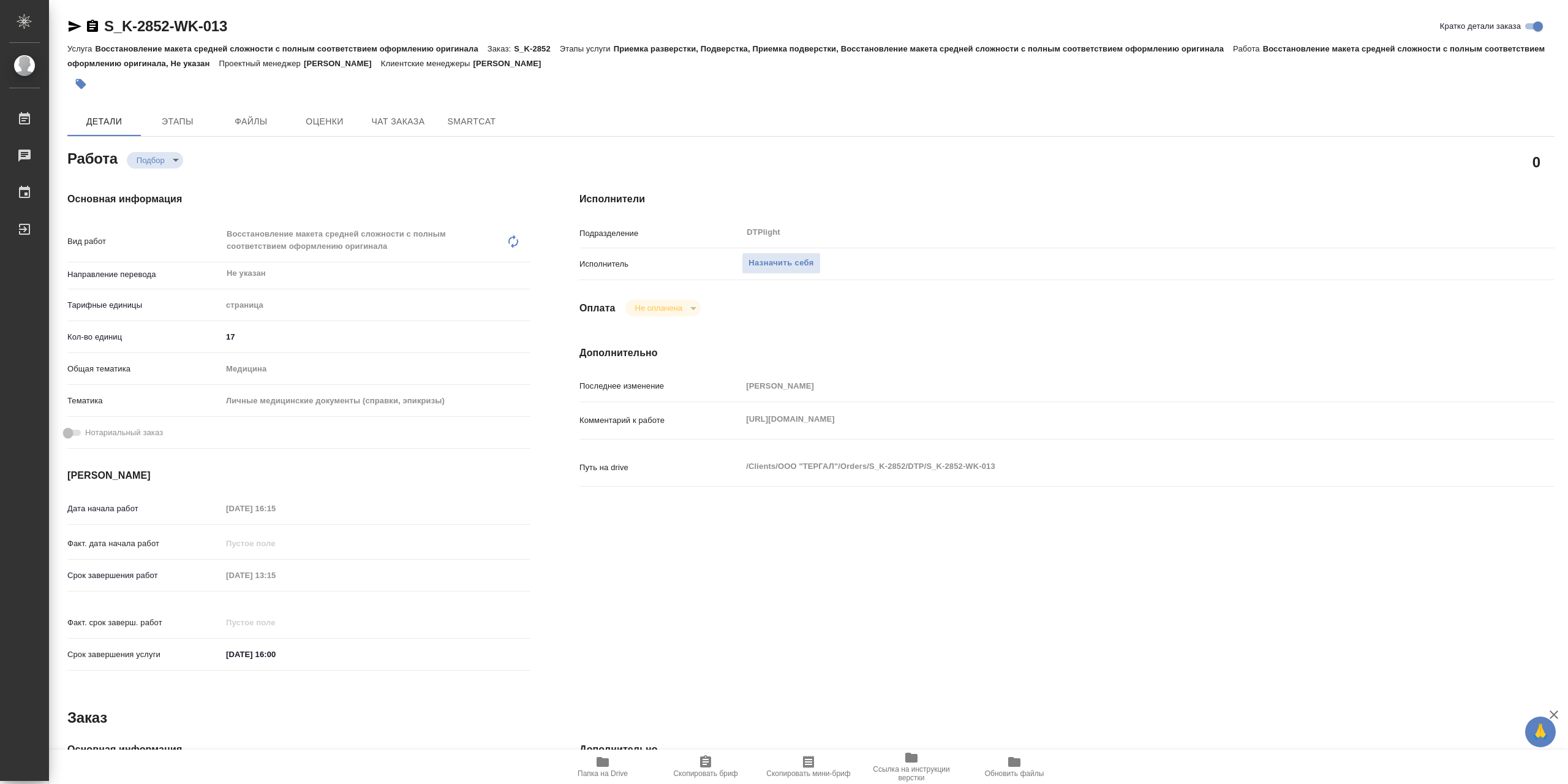
type textarea "x"
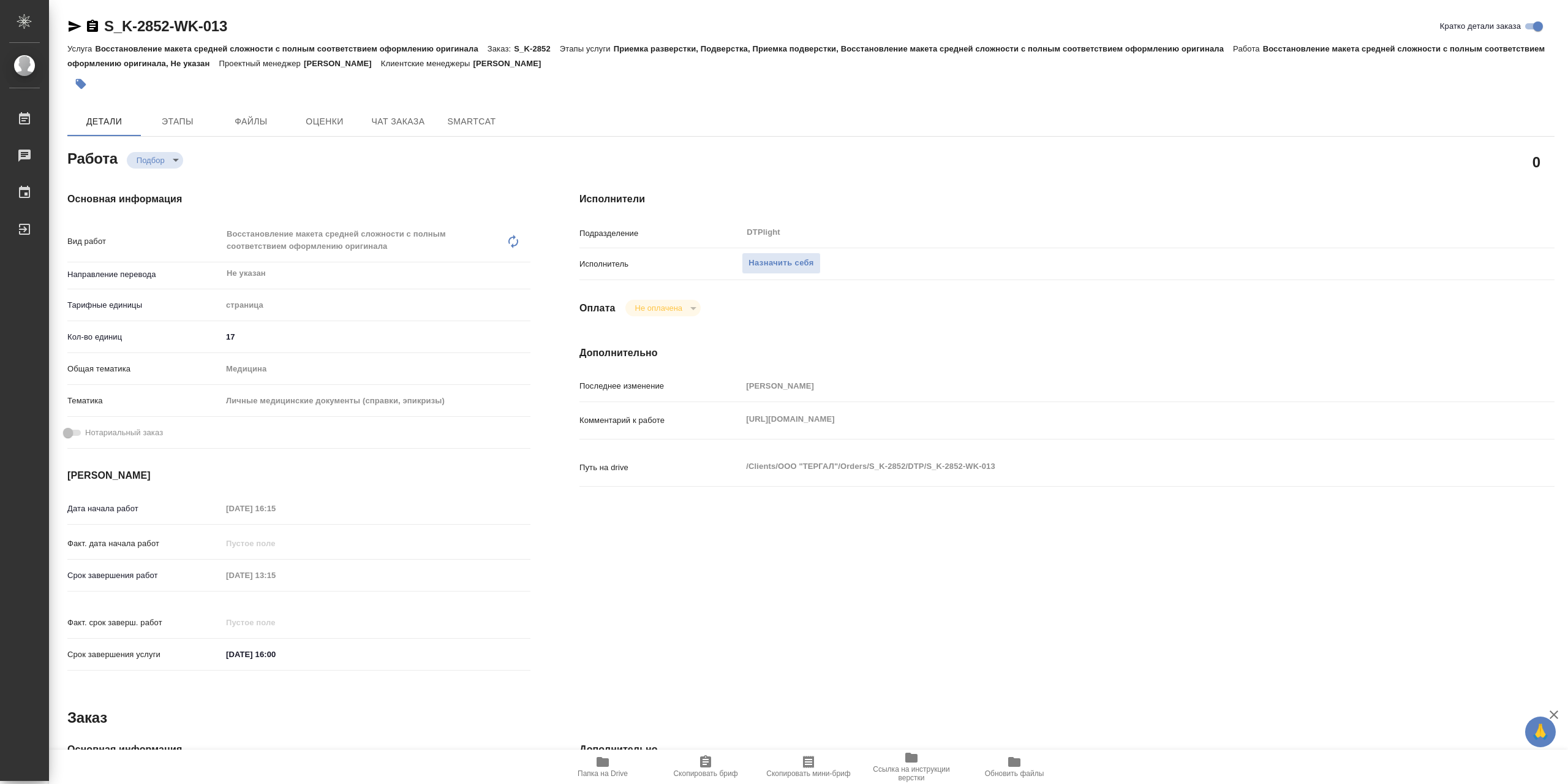
drag, startPoint x: 1436, startPoint y: 441, endPoint x: 666, endPoint y: 438, distance: 770.0
click at [666, 438] on div "Комментарий к работе https://drive.awatera.com/apps/files/?dir=/Shares/%D0%9E%D…" at bounding box center [1066, 431] width 975 height 48
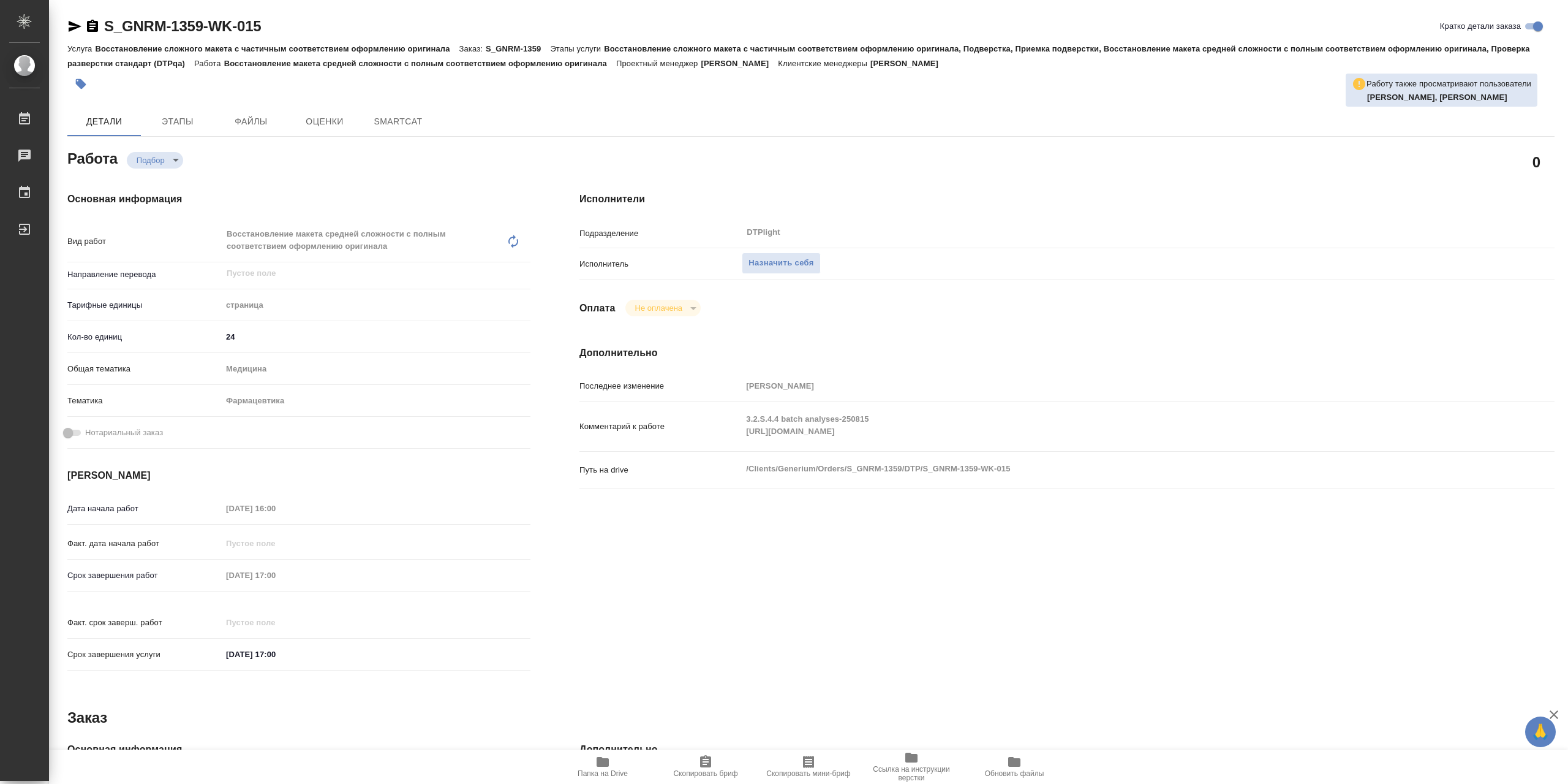
type textarea "x"
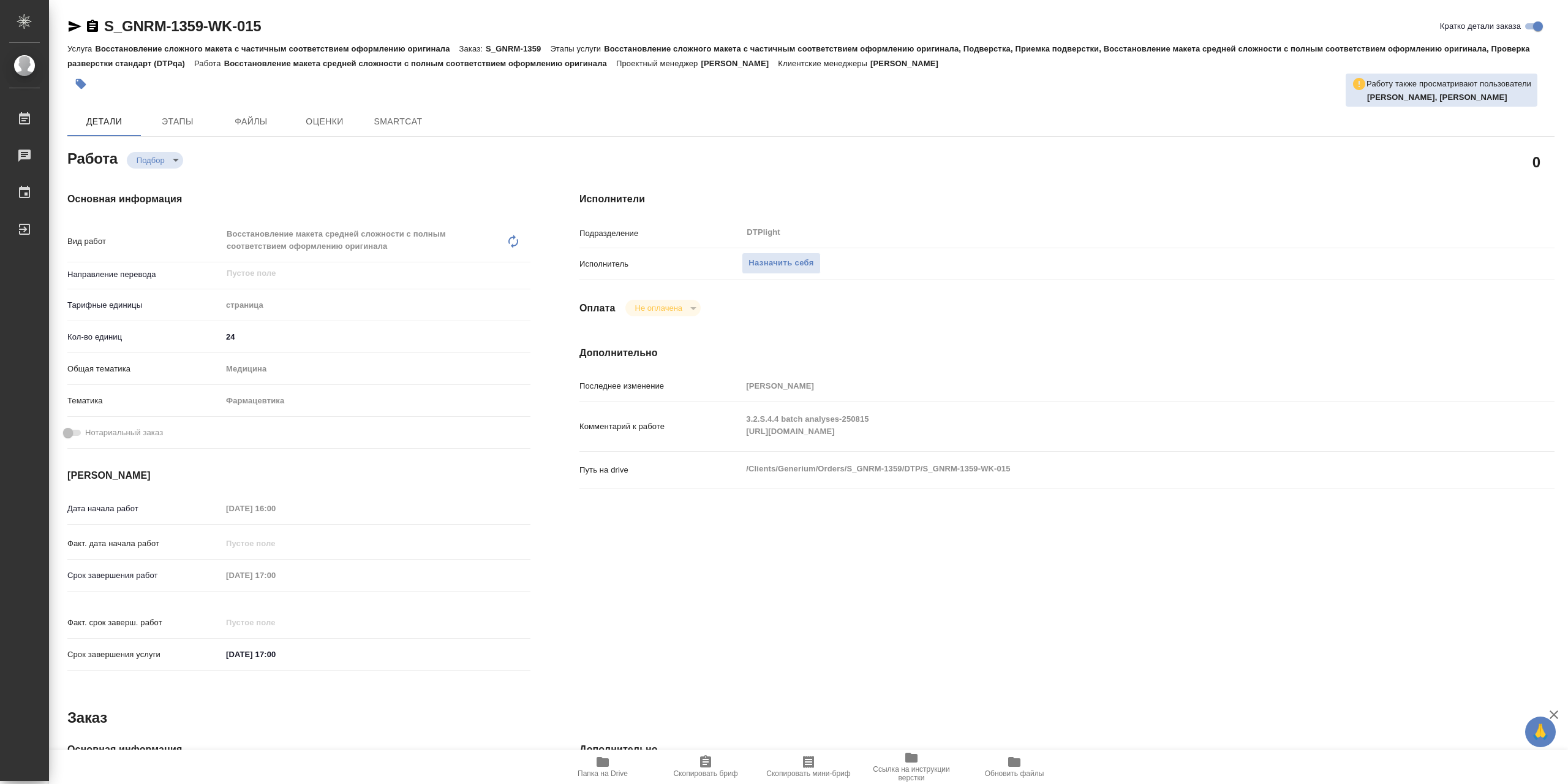
type textarea "x"
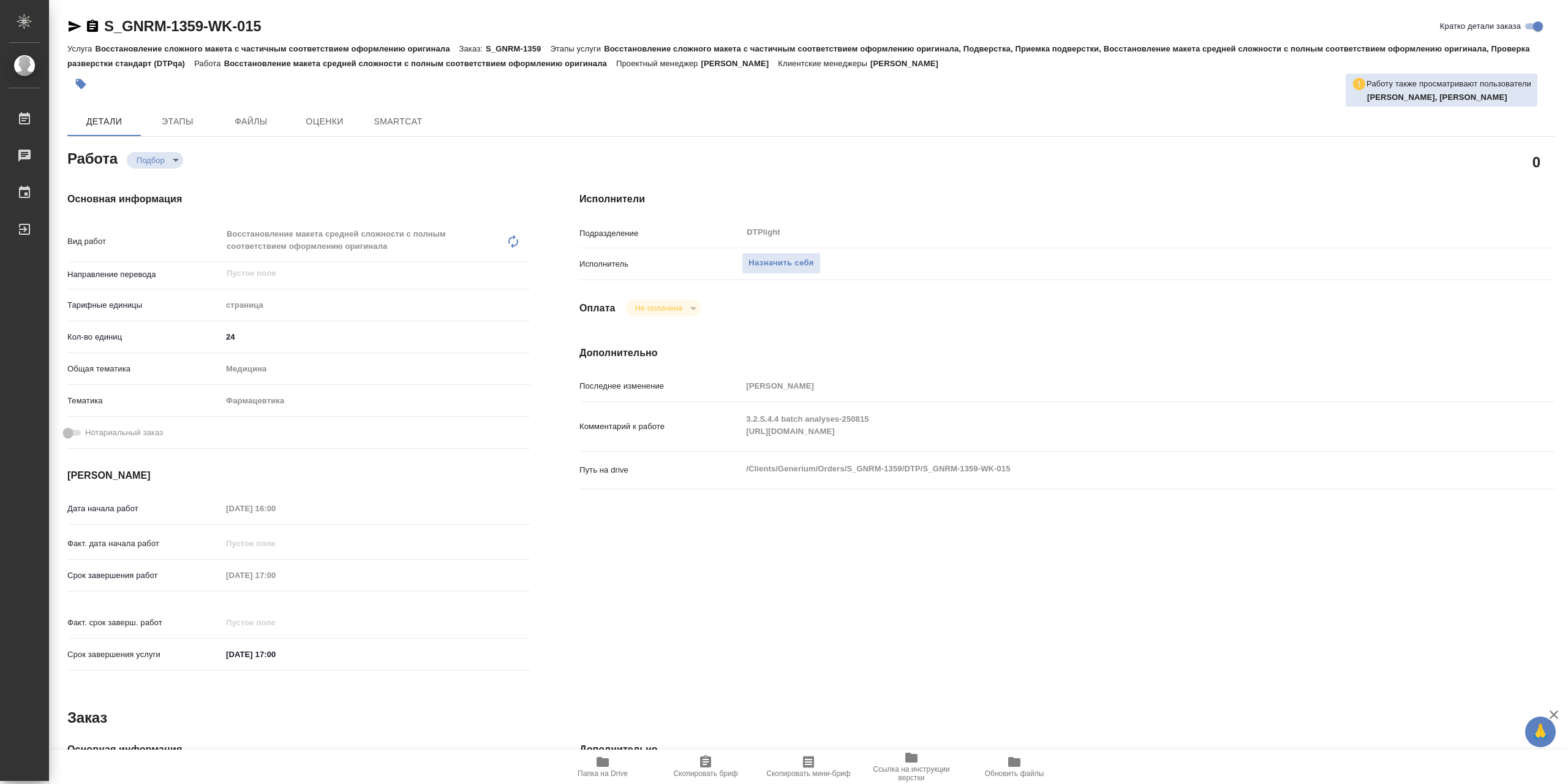
type textarea "x"
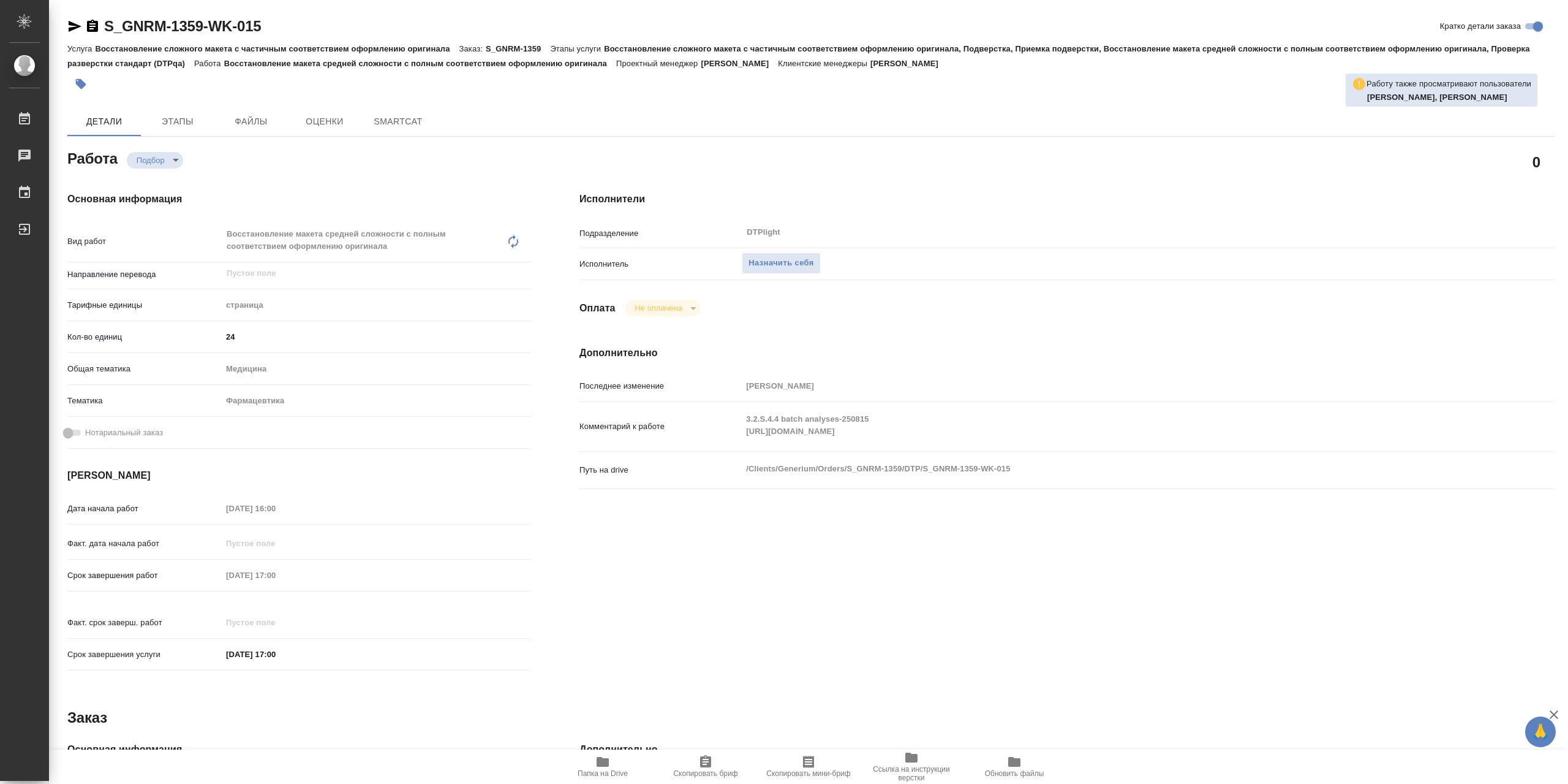
type textarea "x"
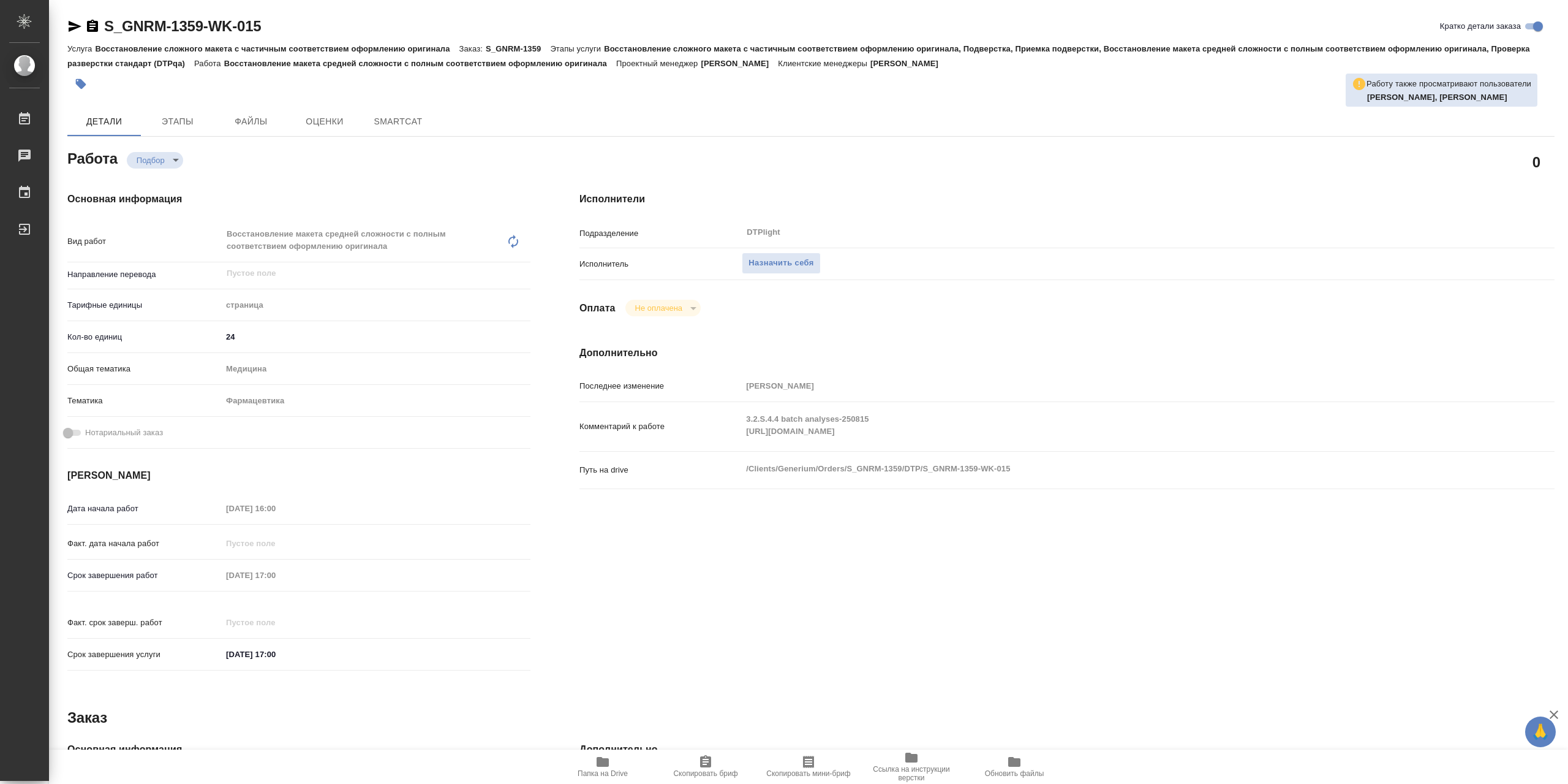
type textarea "x"
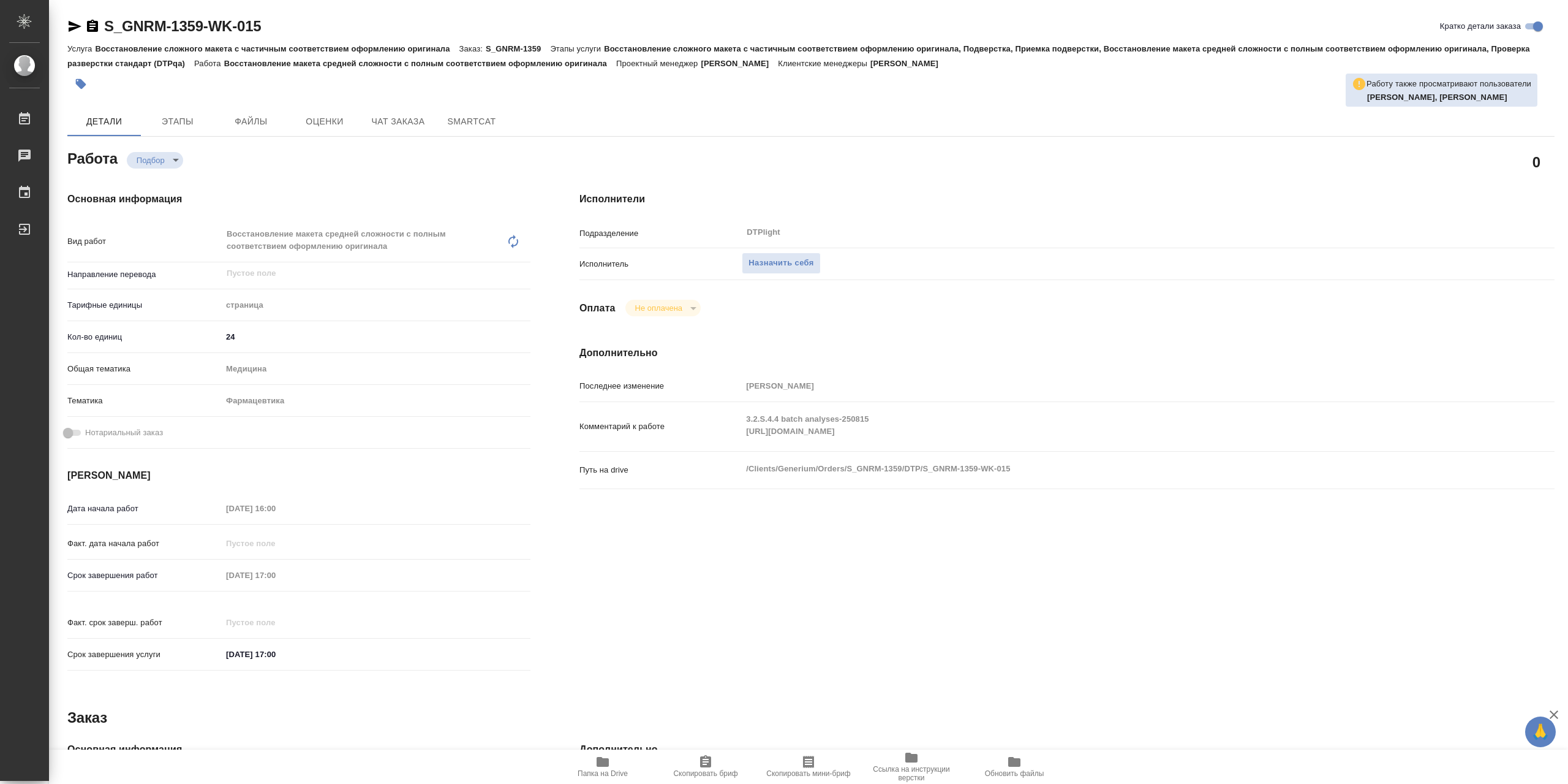
type textarea "x"
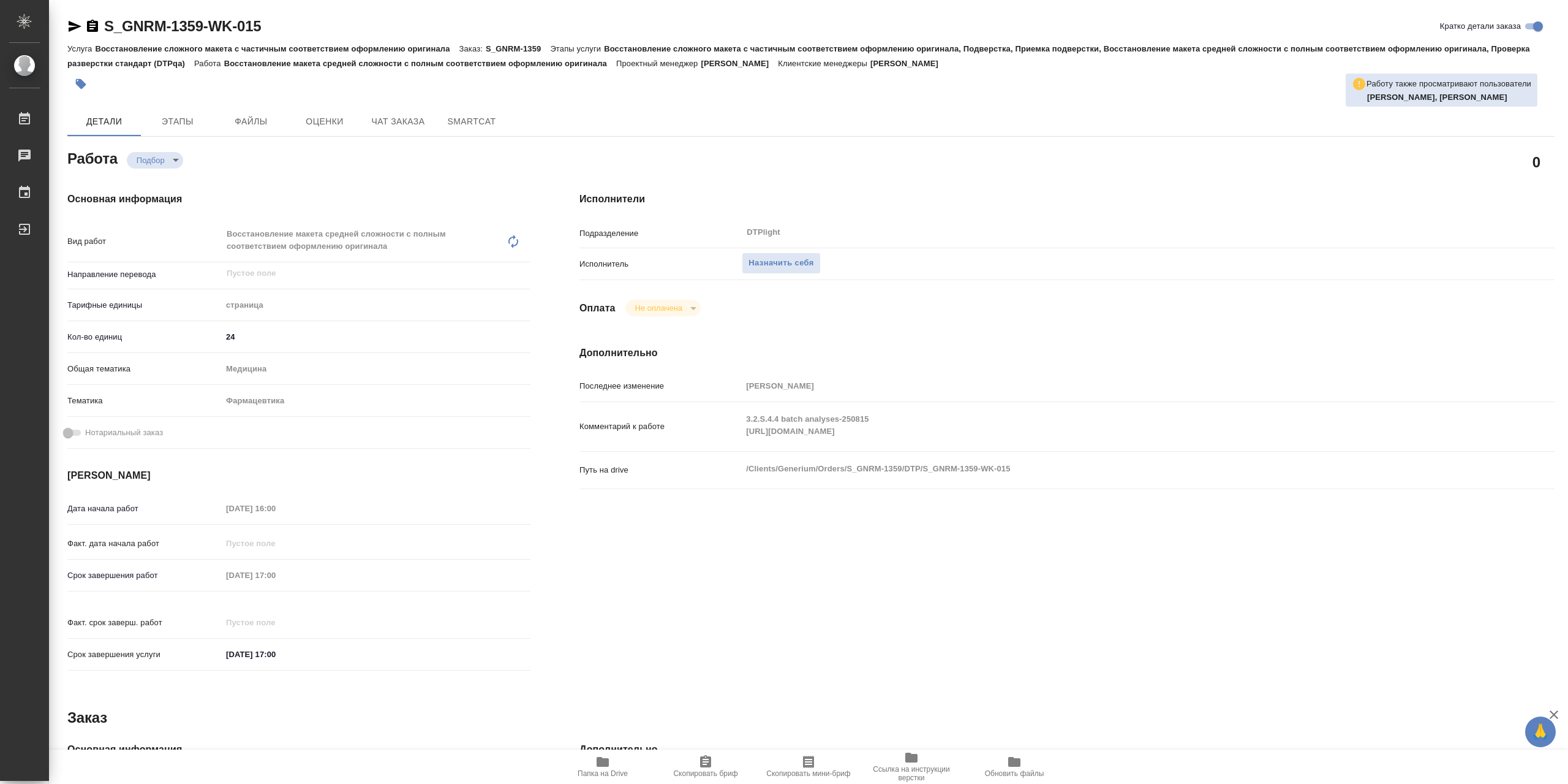
click at [594, 771] on span "Папка на Drive" at bounding box center [602, 773] width 50 height 8
type textarea "x"
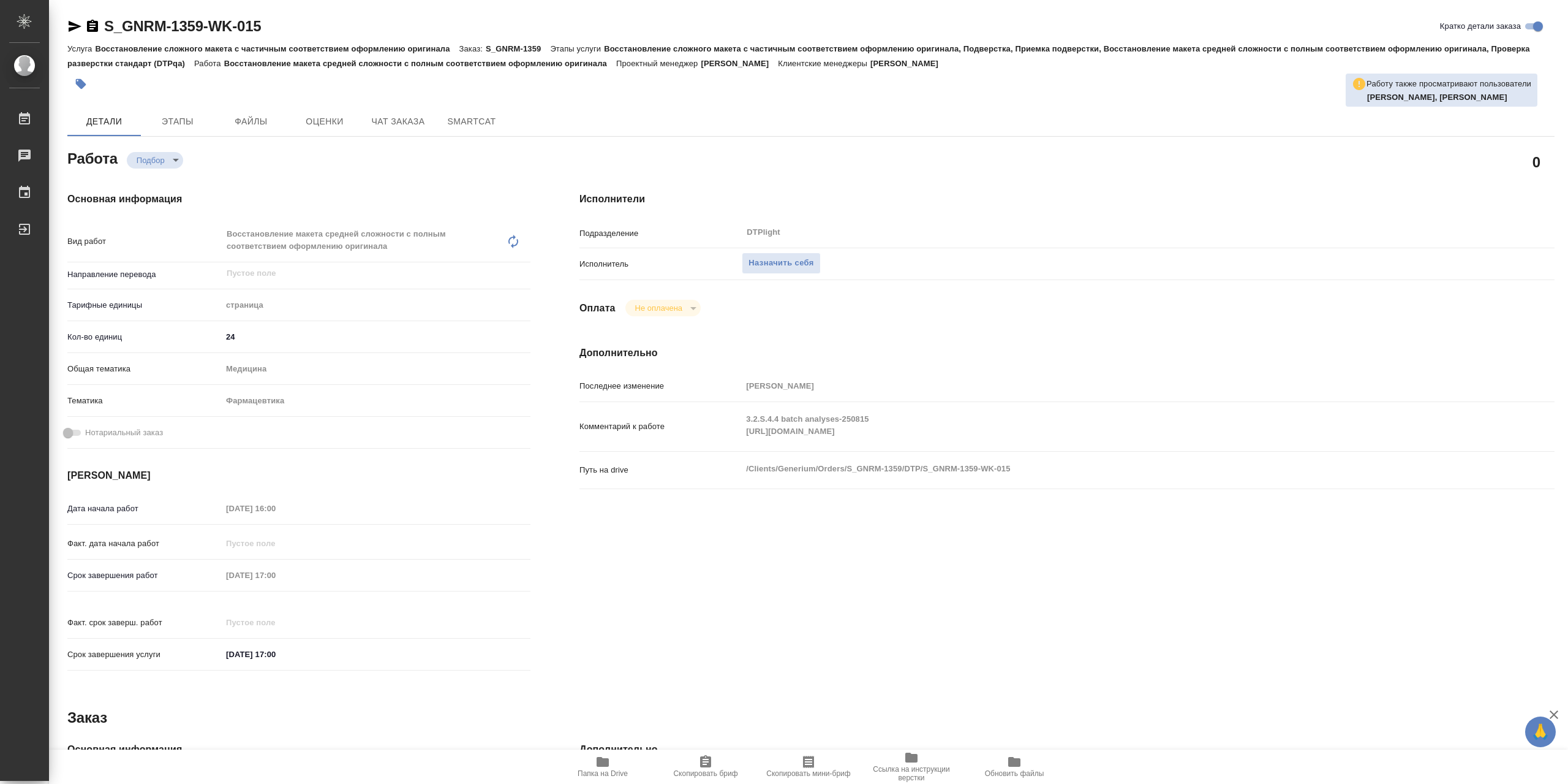
type textarea "x"
click at [813, 264] on span "Назначить себя" at bounding box center [780, 263] width 65 height 14
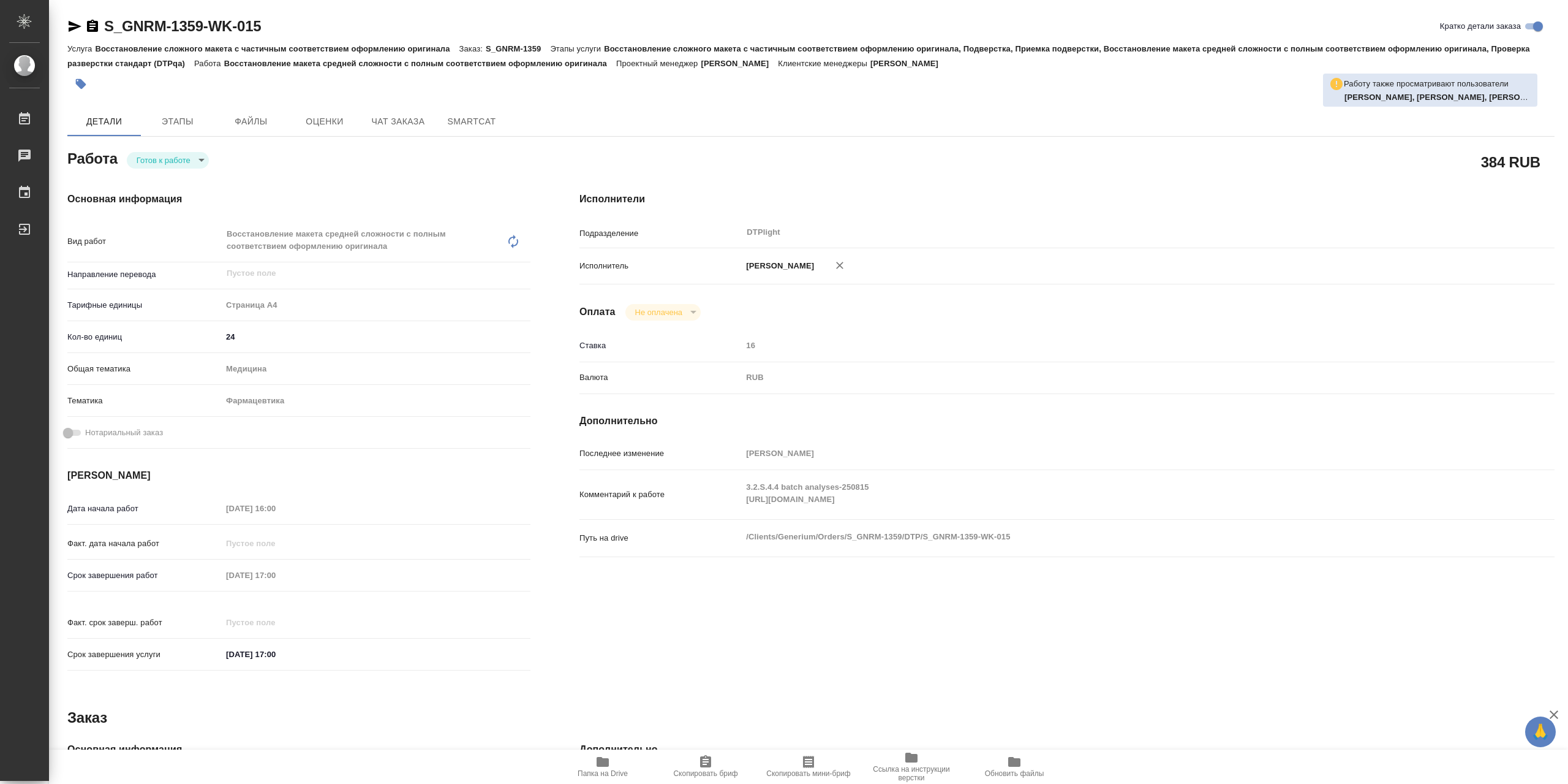
type textarea "x"
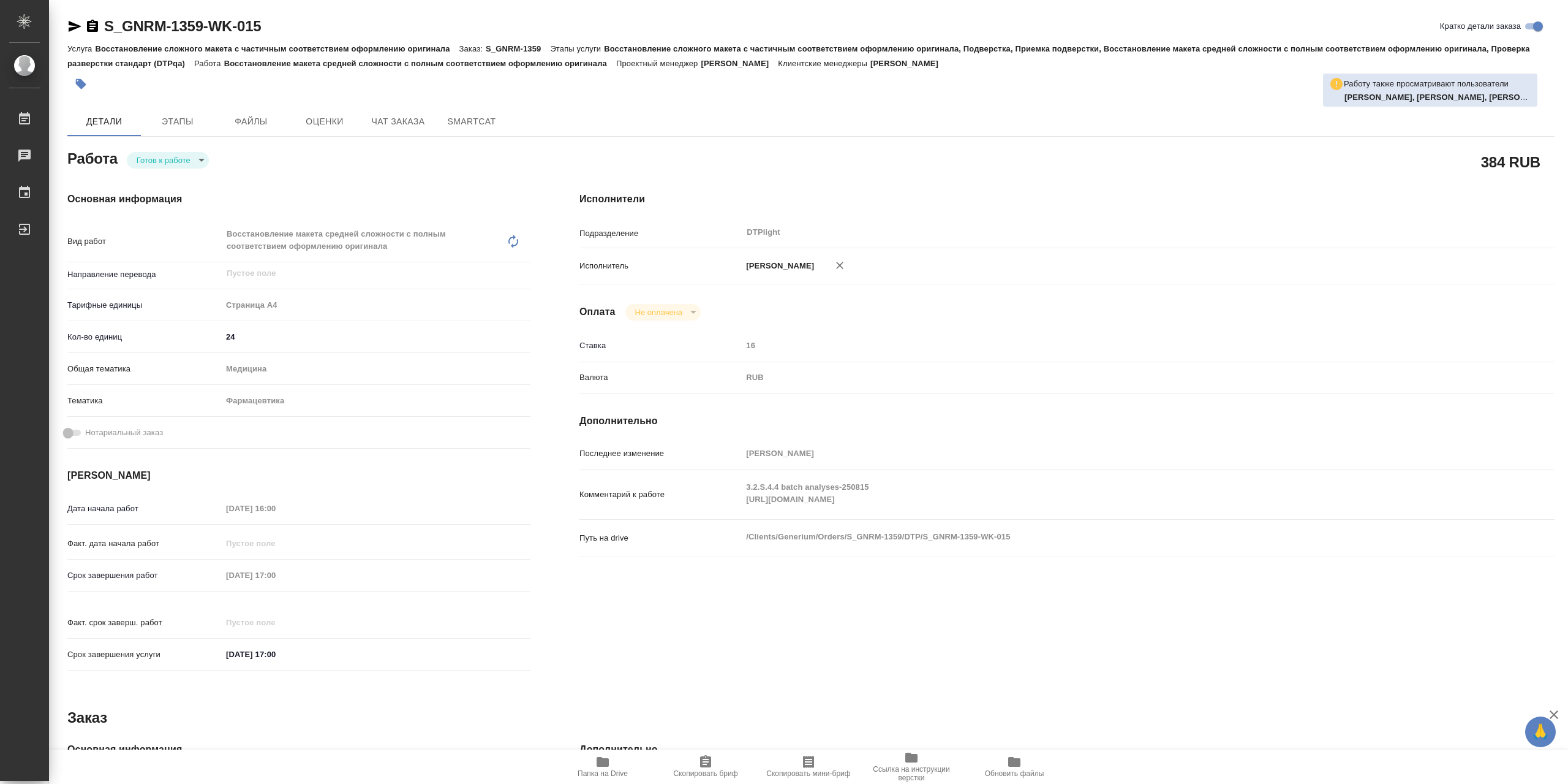
type textarea "x"
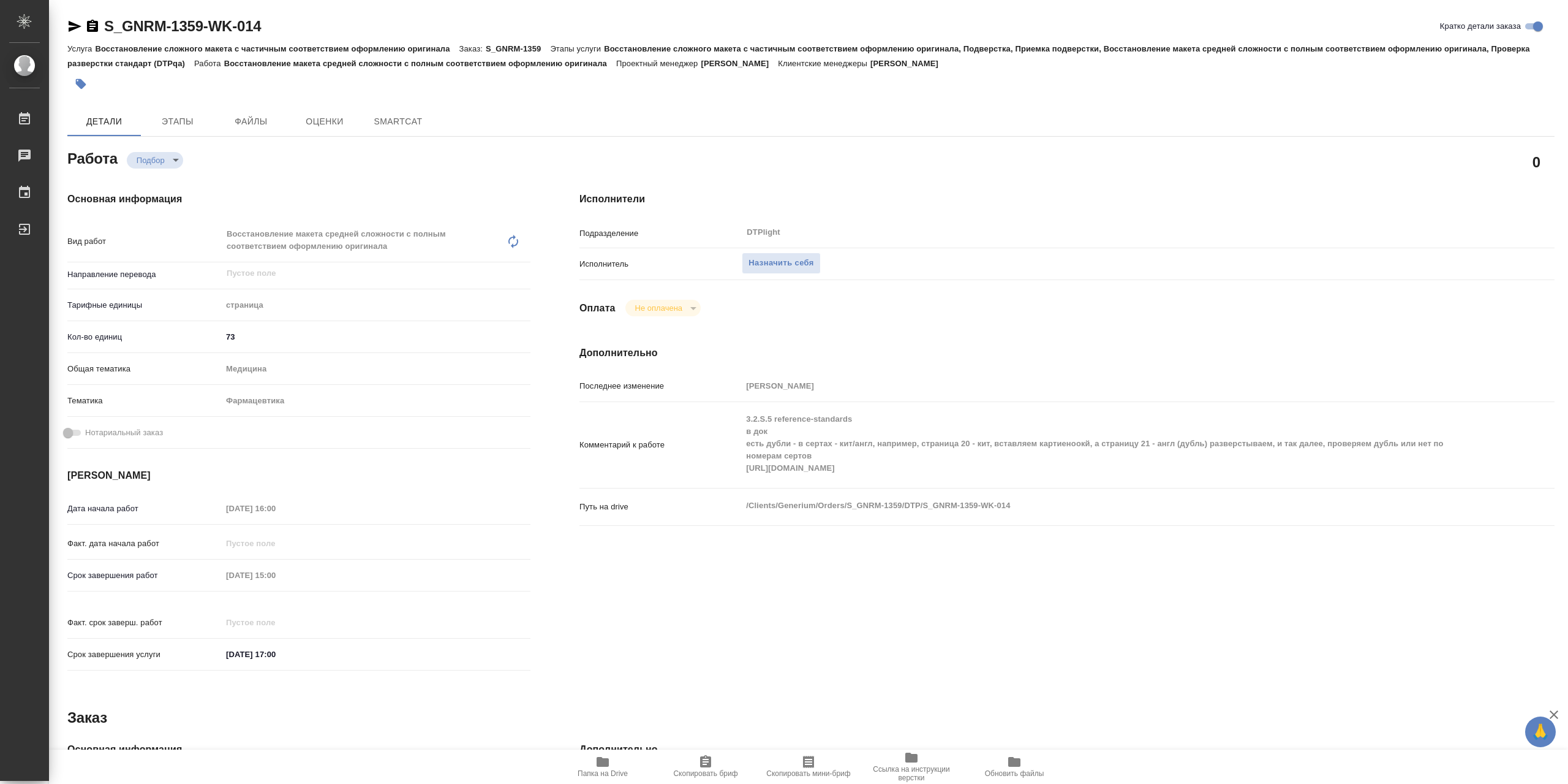
type textarea "x"
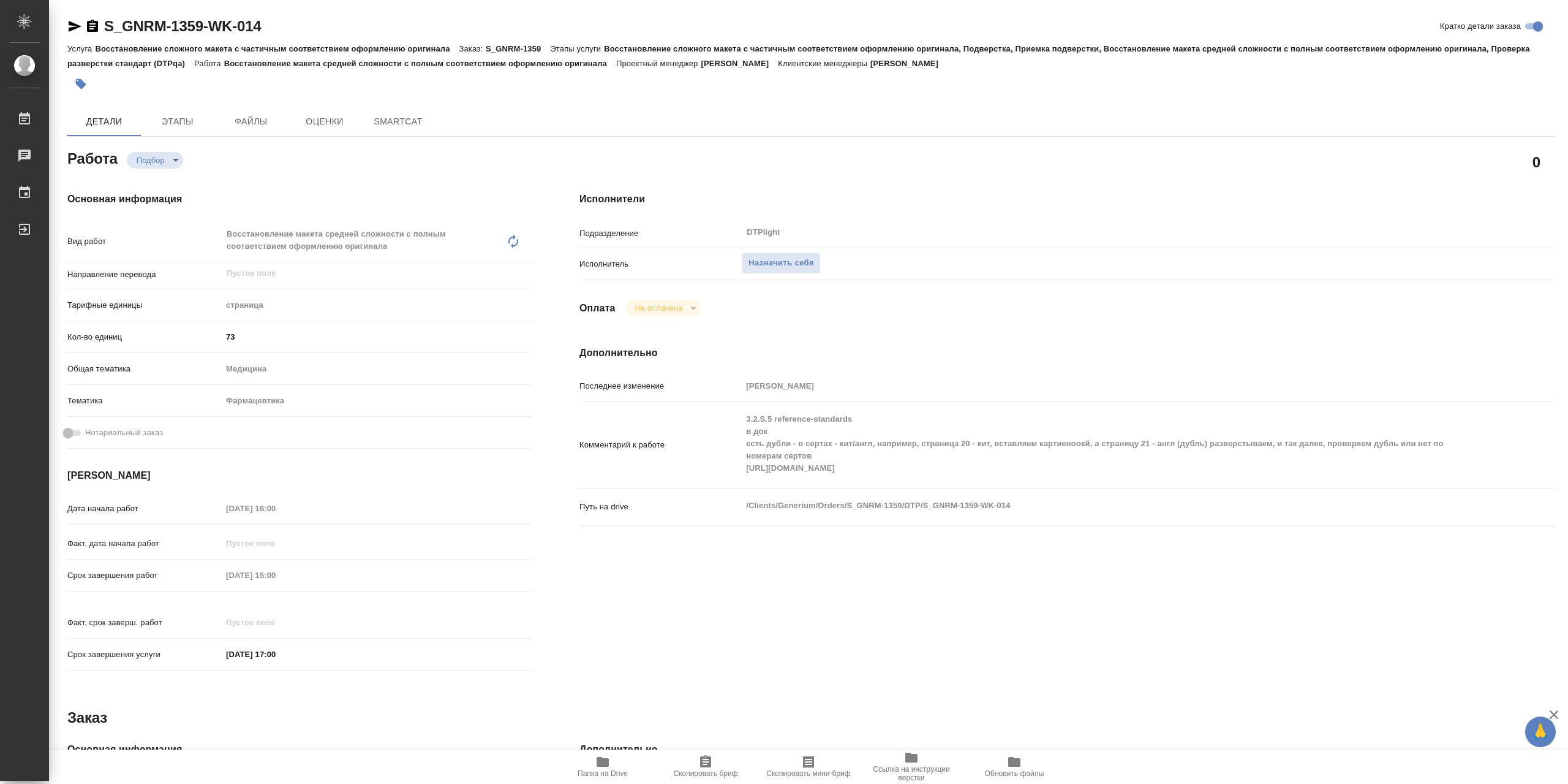
type textarea "x"
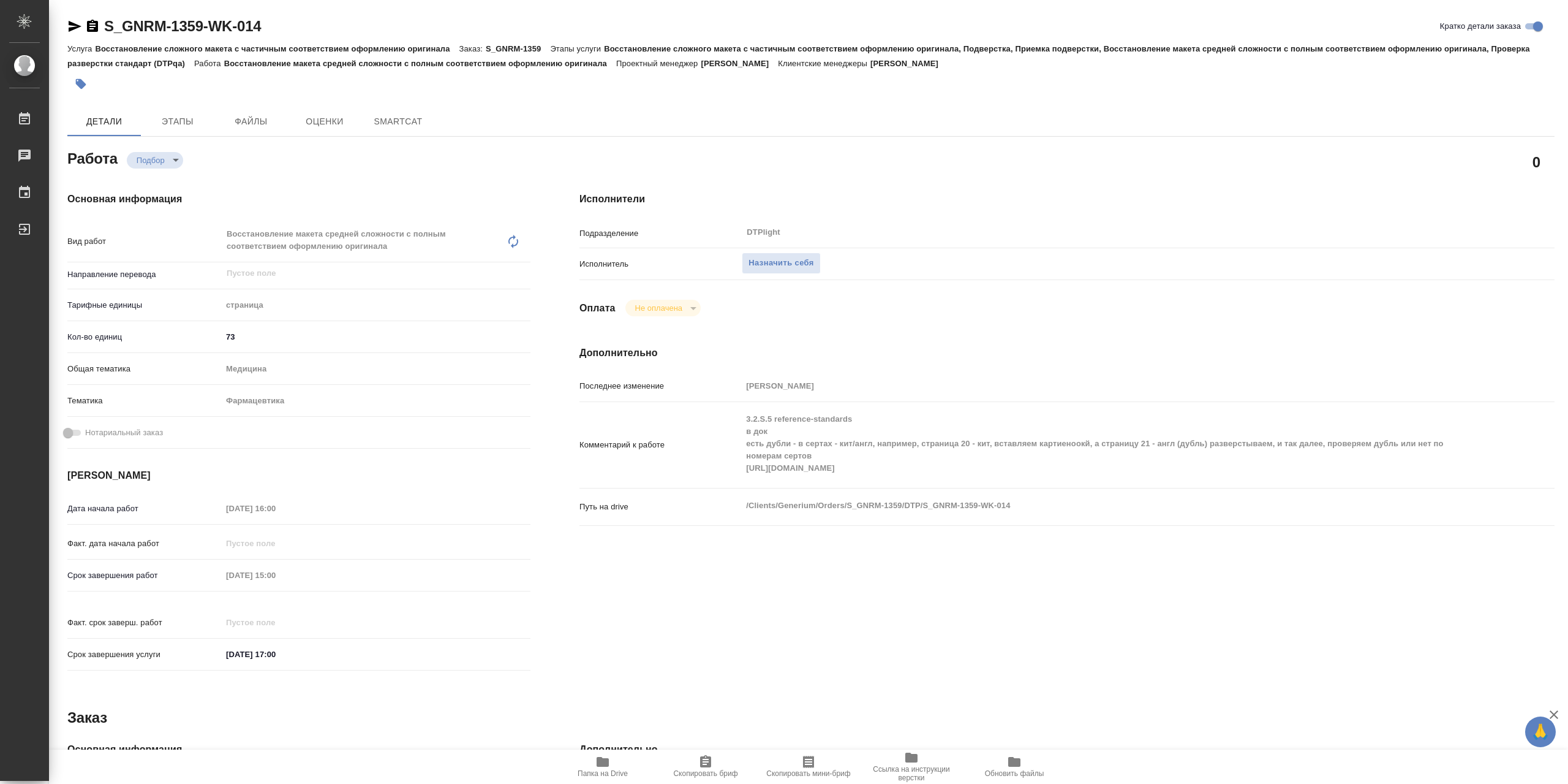
type textarea "x"
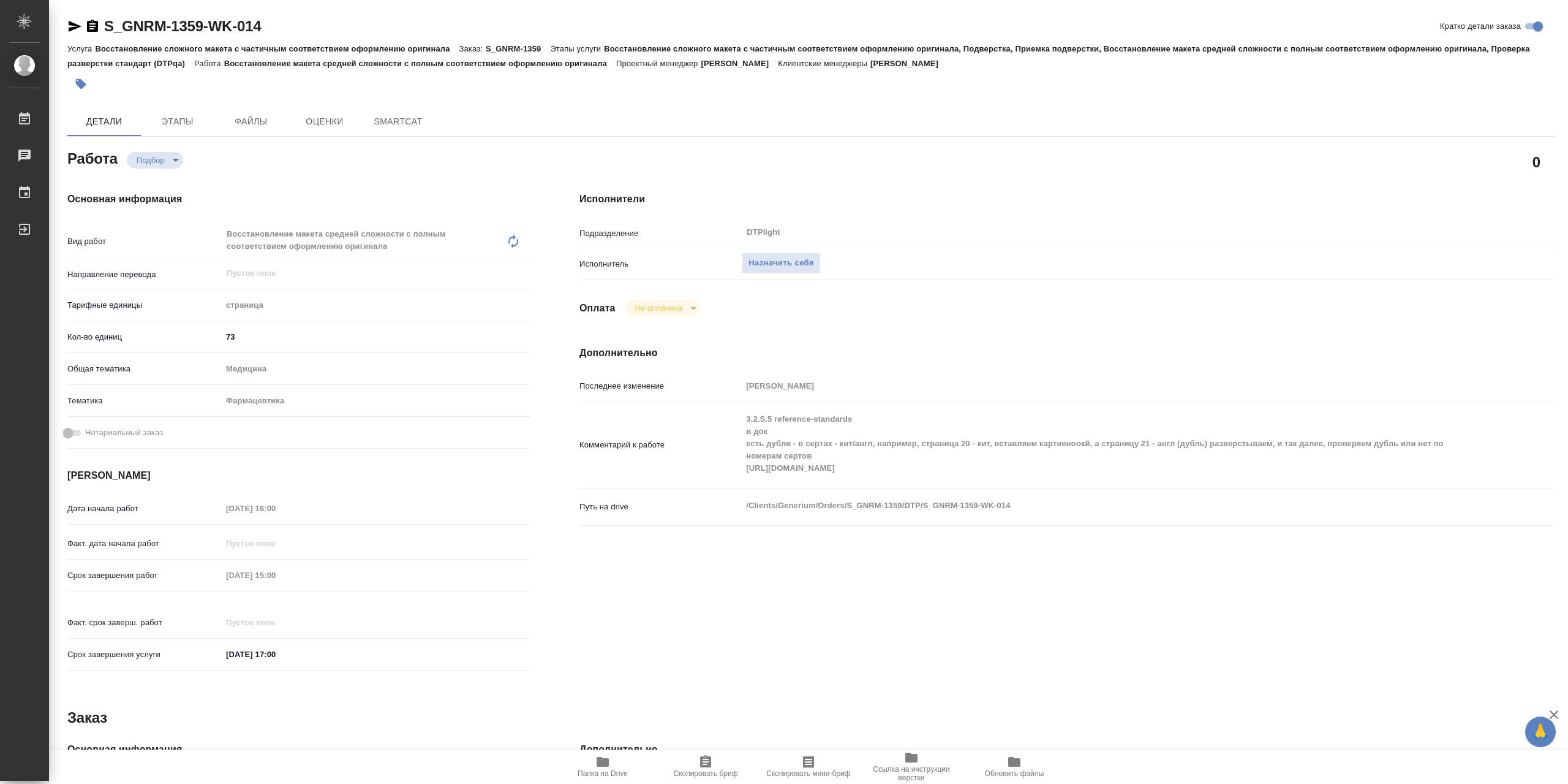
type textarea "x"
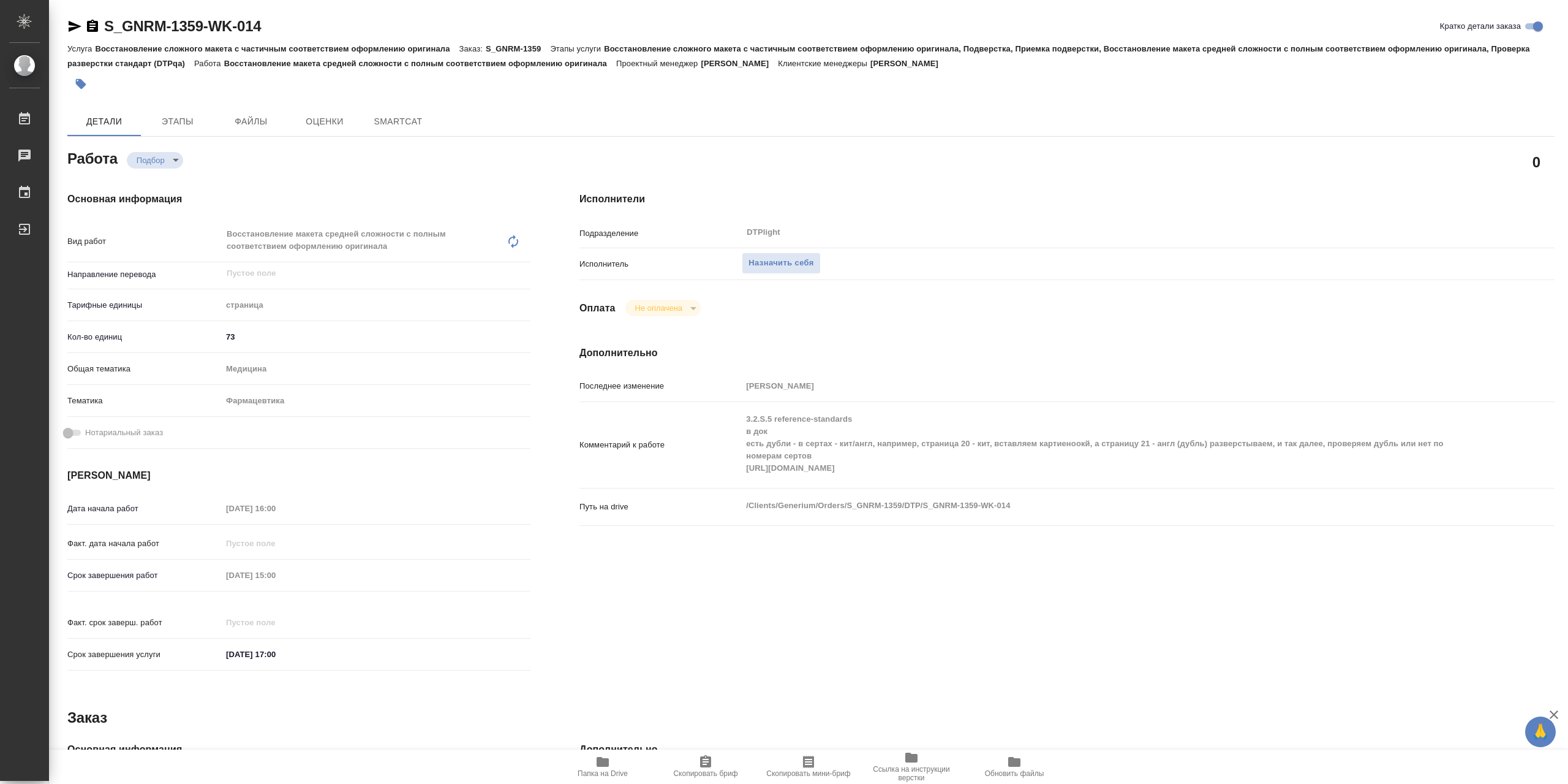
type textarea "x"
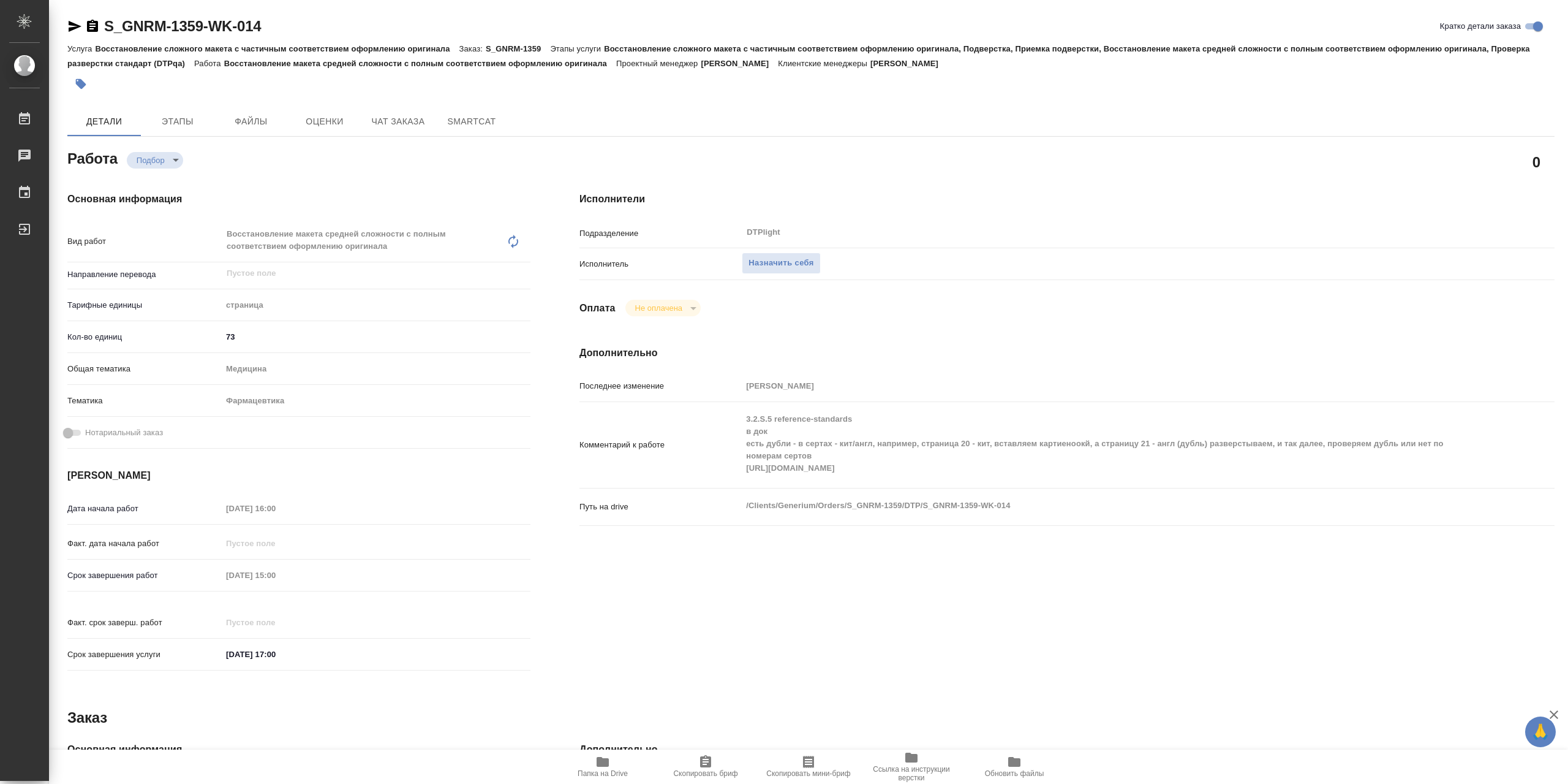
type textarea "x"
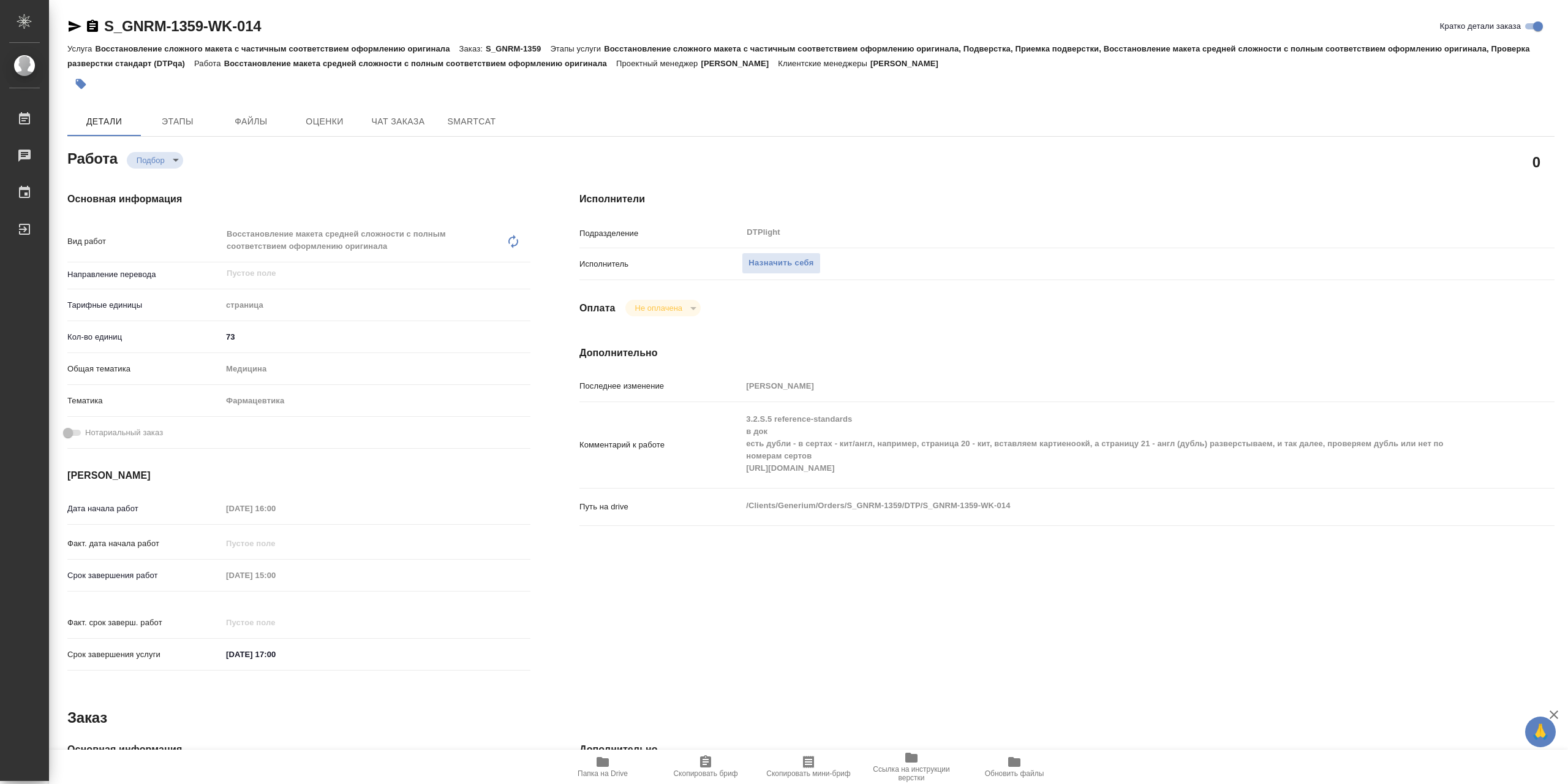
type textarea "x"
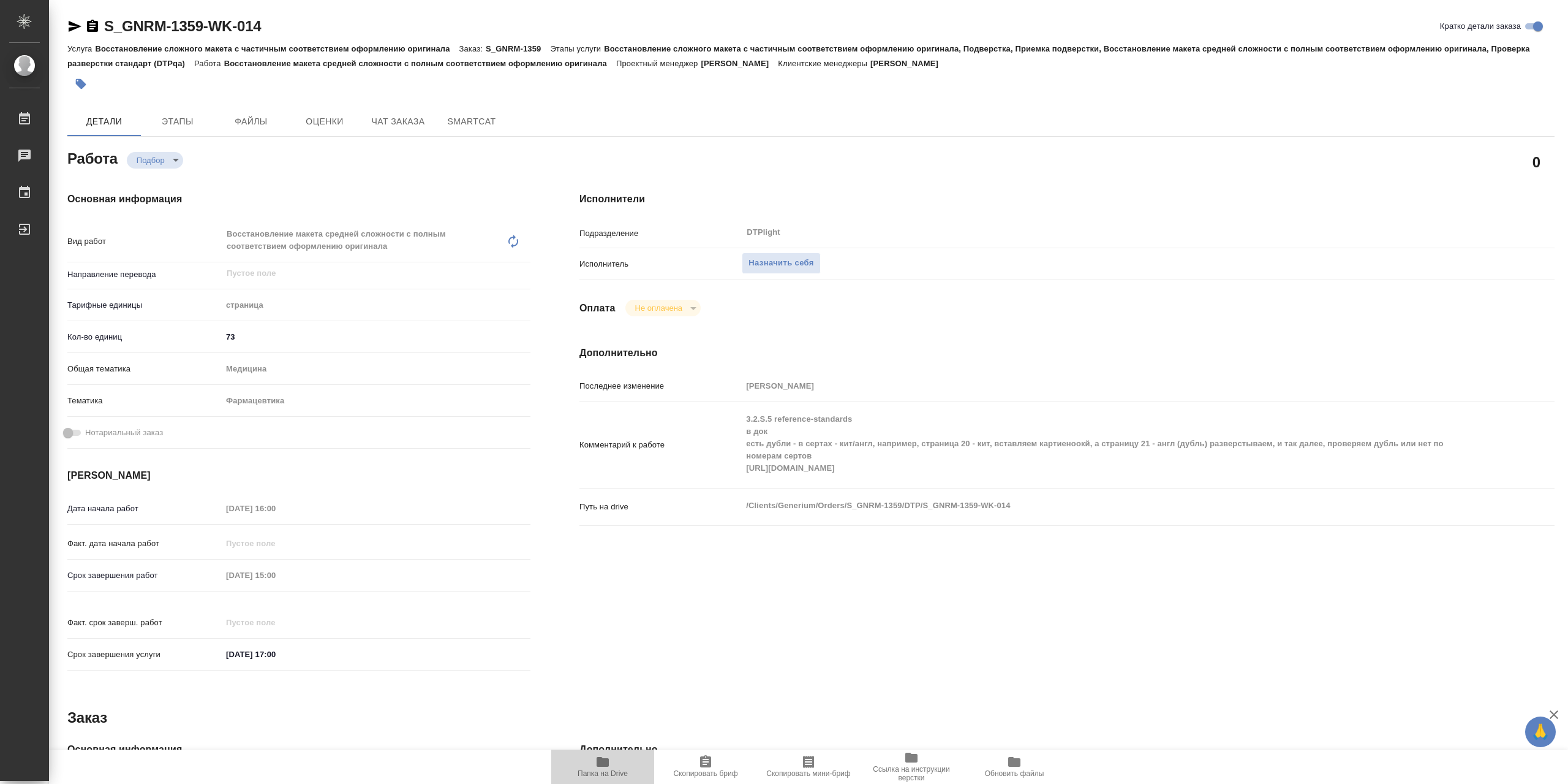
click at [576, 759] on span "Папка на Drive" at bounding box center [603, 765] width 88 height 23
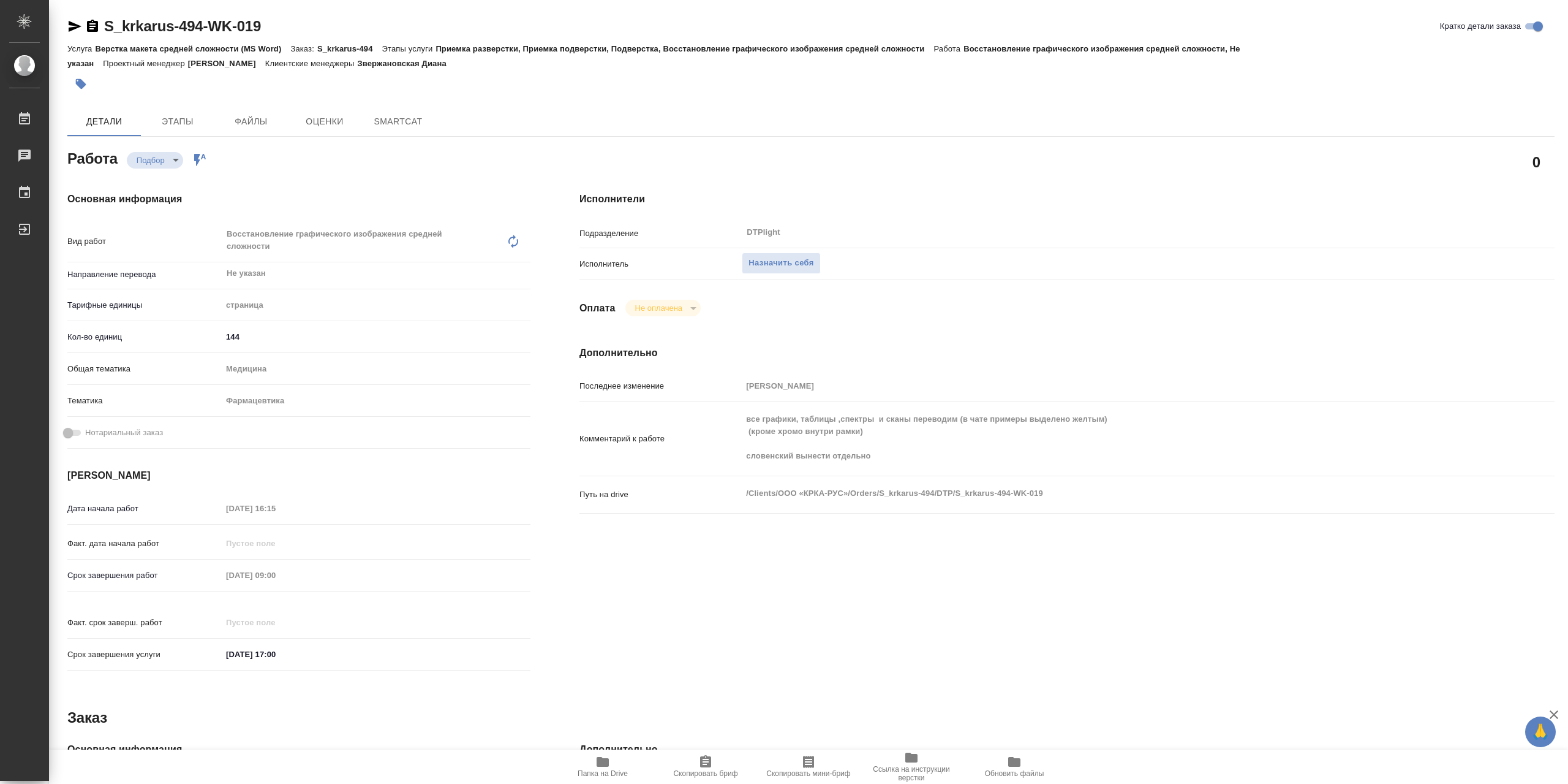
type textarea "x"
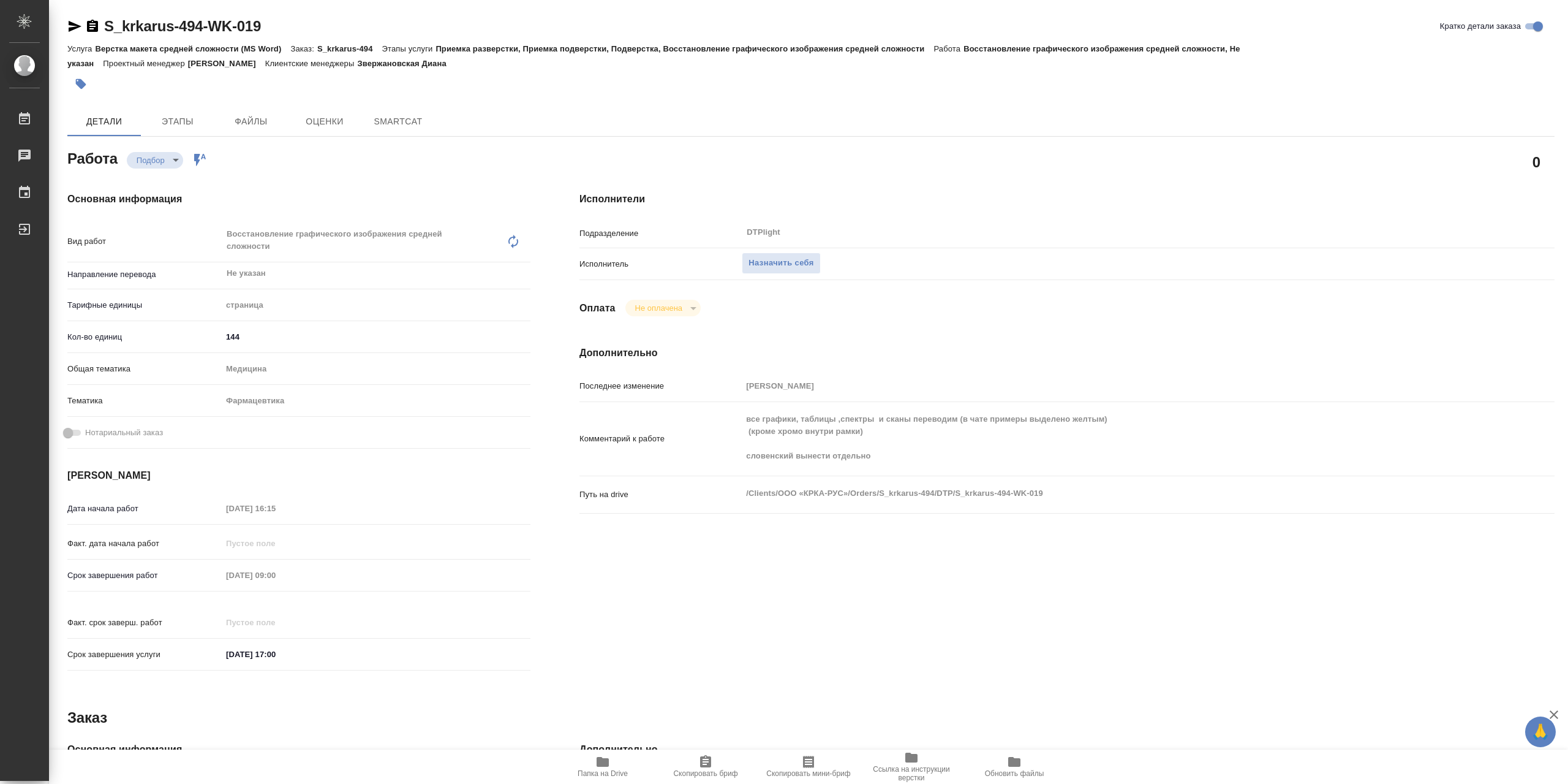
type textarea "x"
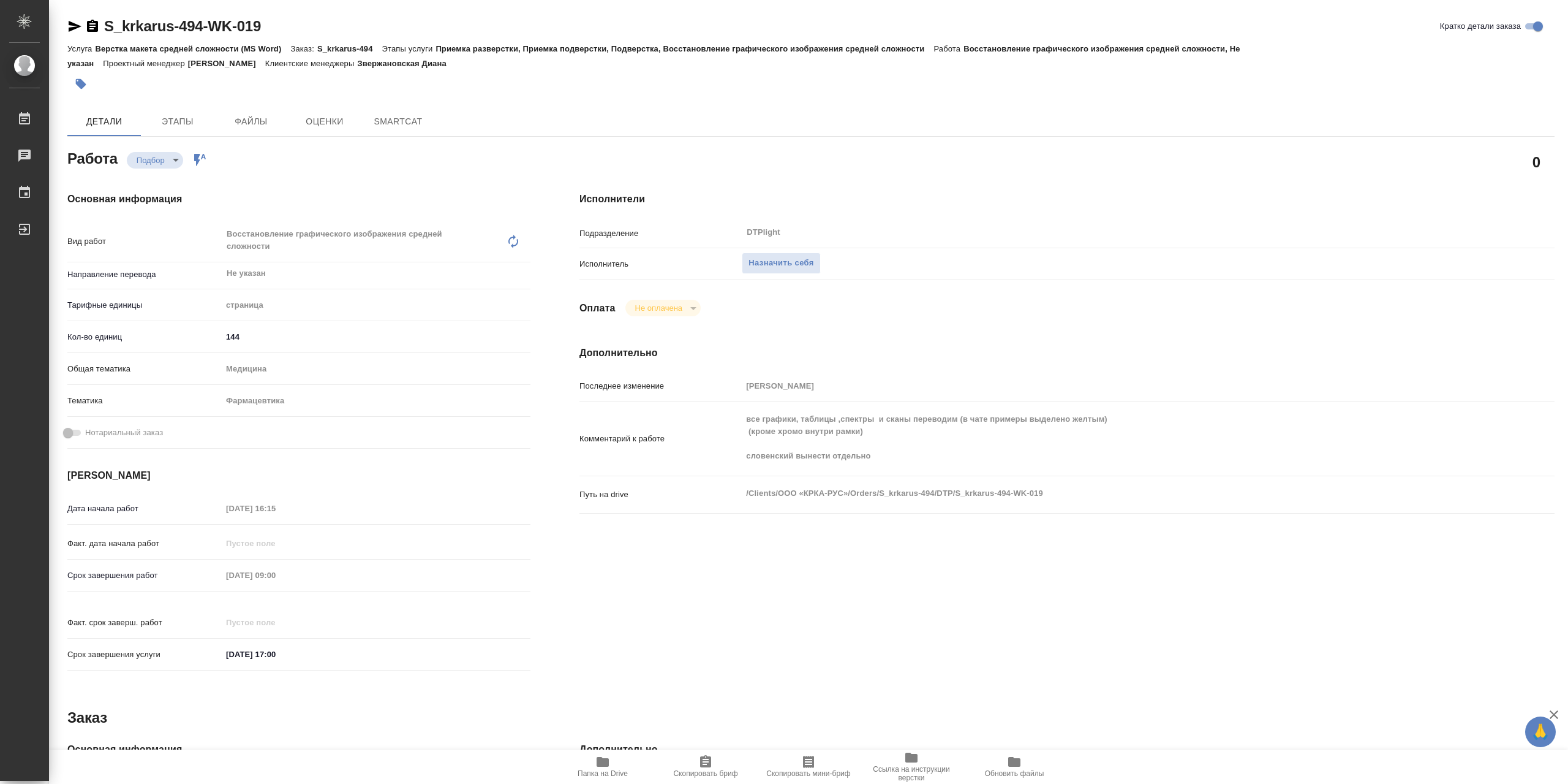
type textarea "x"
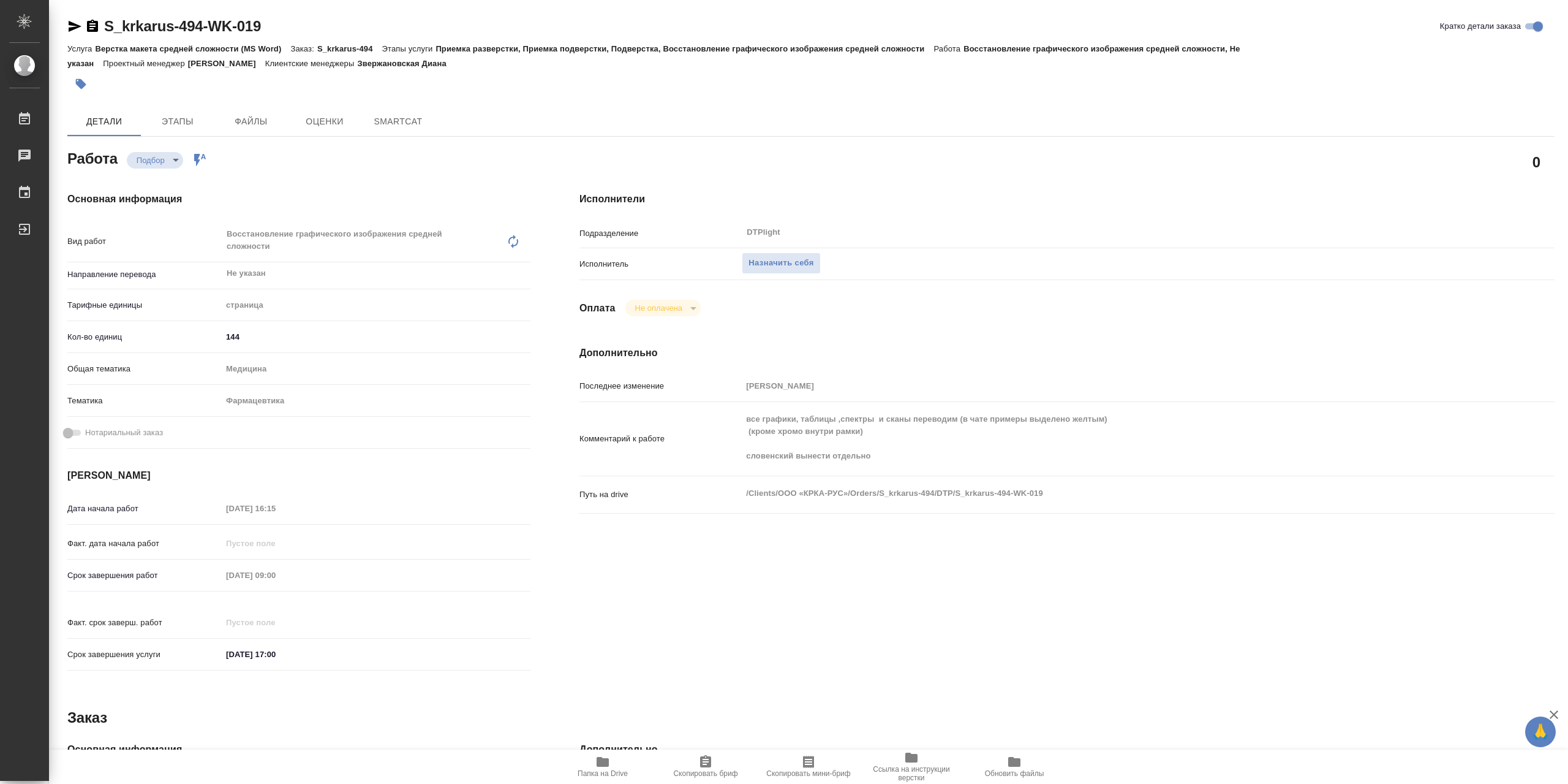
type textarea "x"
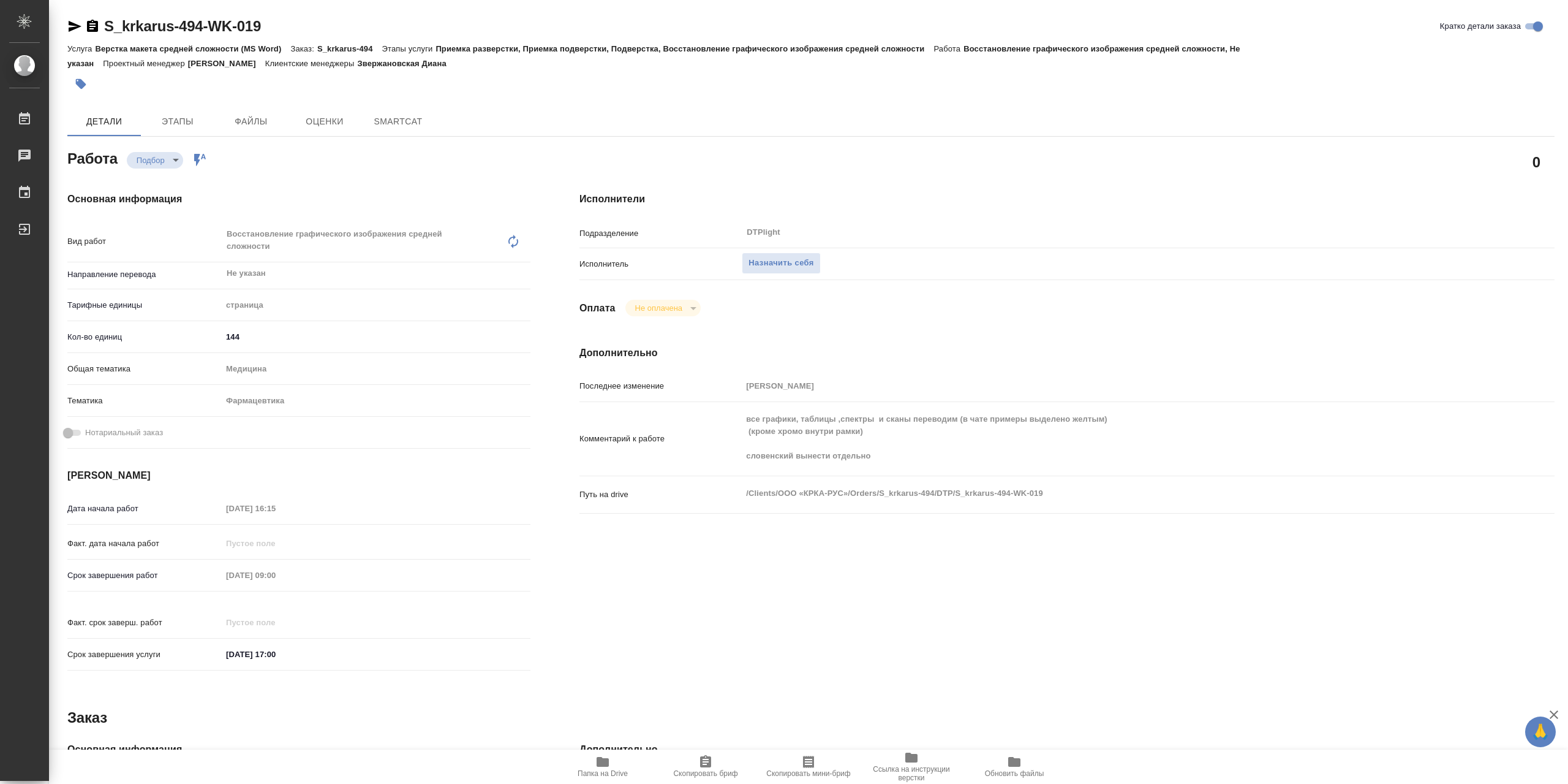
type textarea "x"
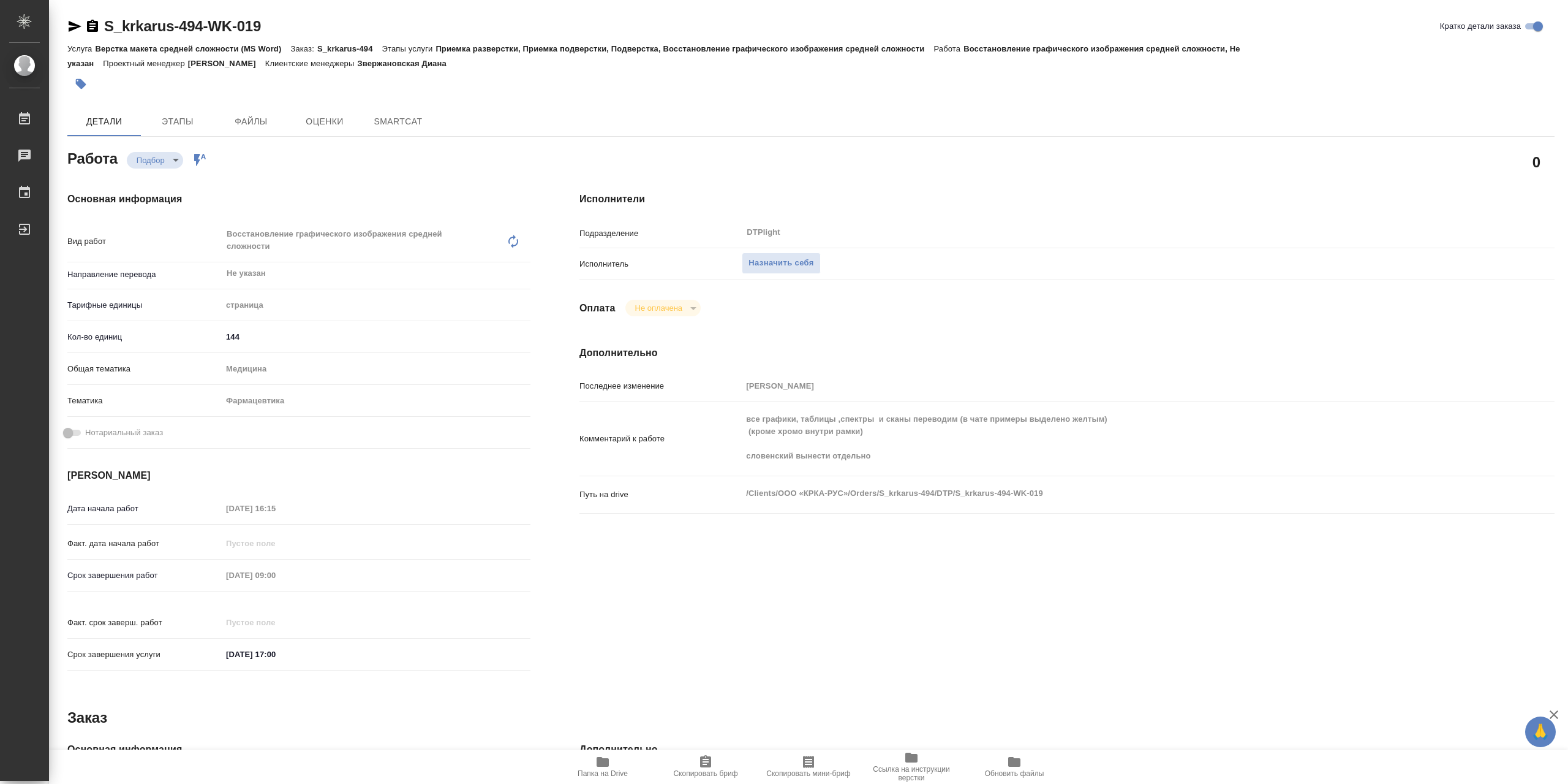
type textarea "x"
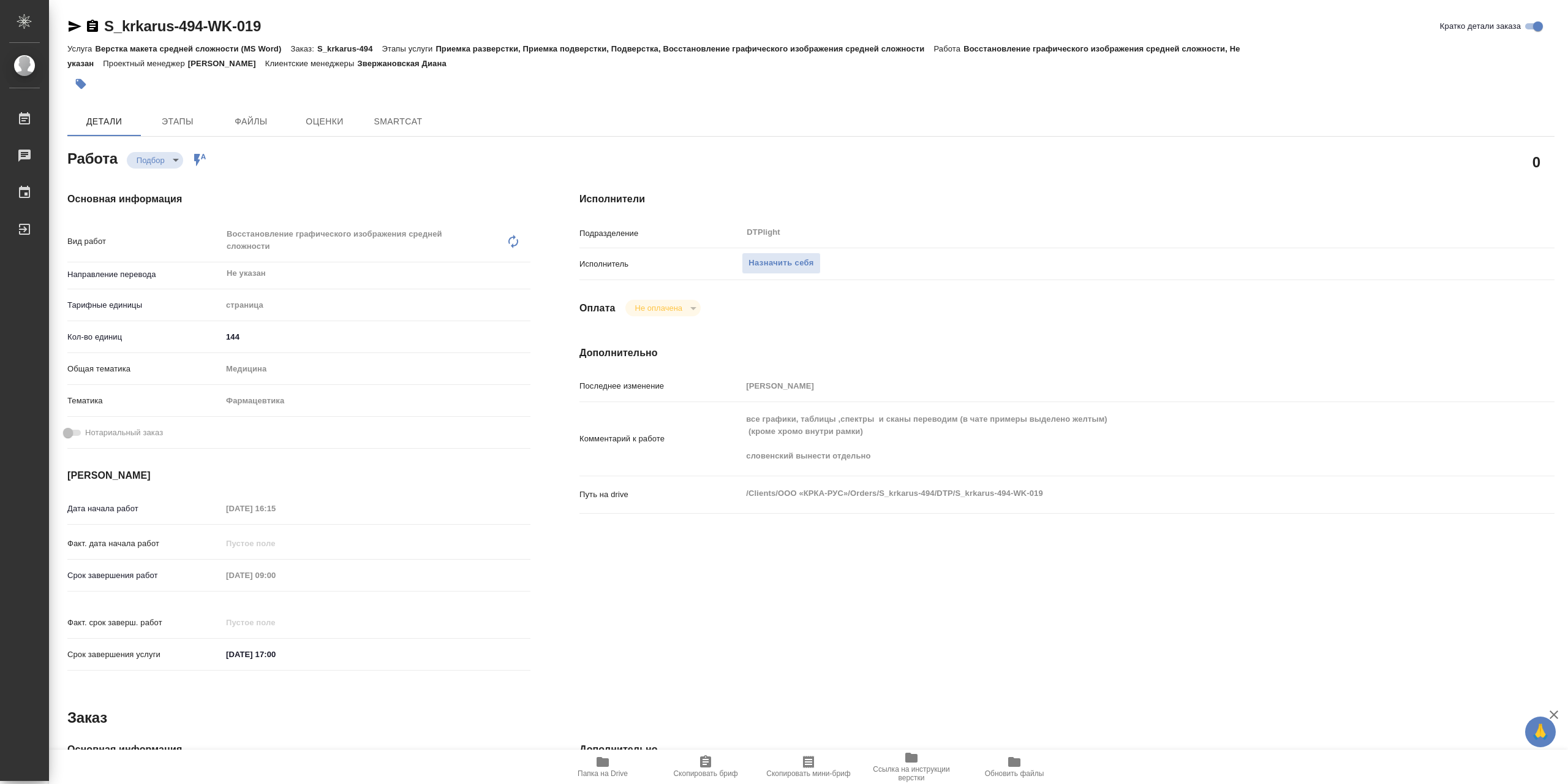
type textarea "x"
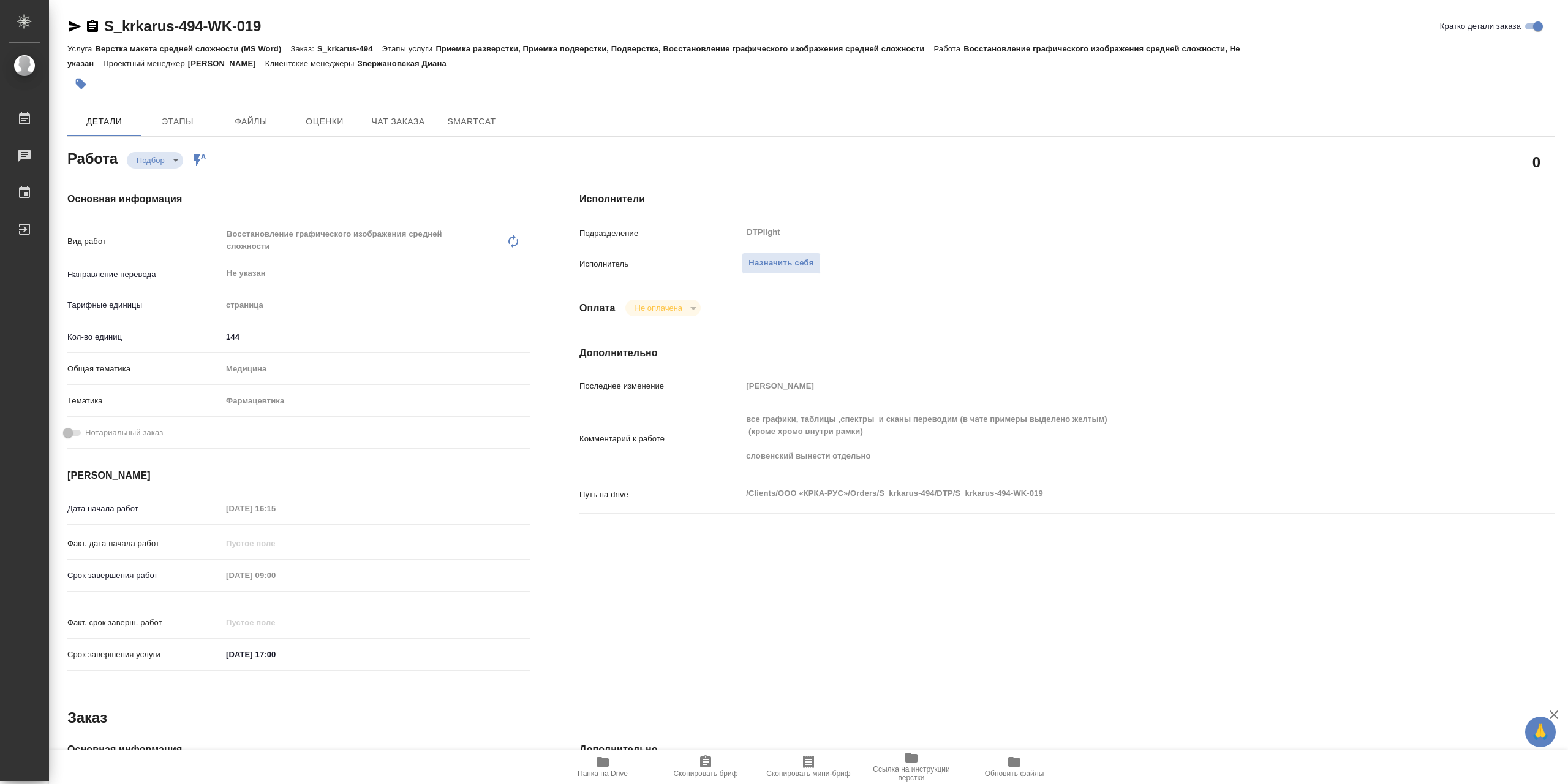
type textarea "x"
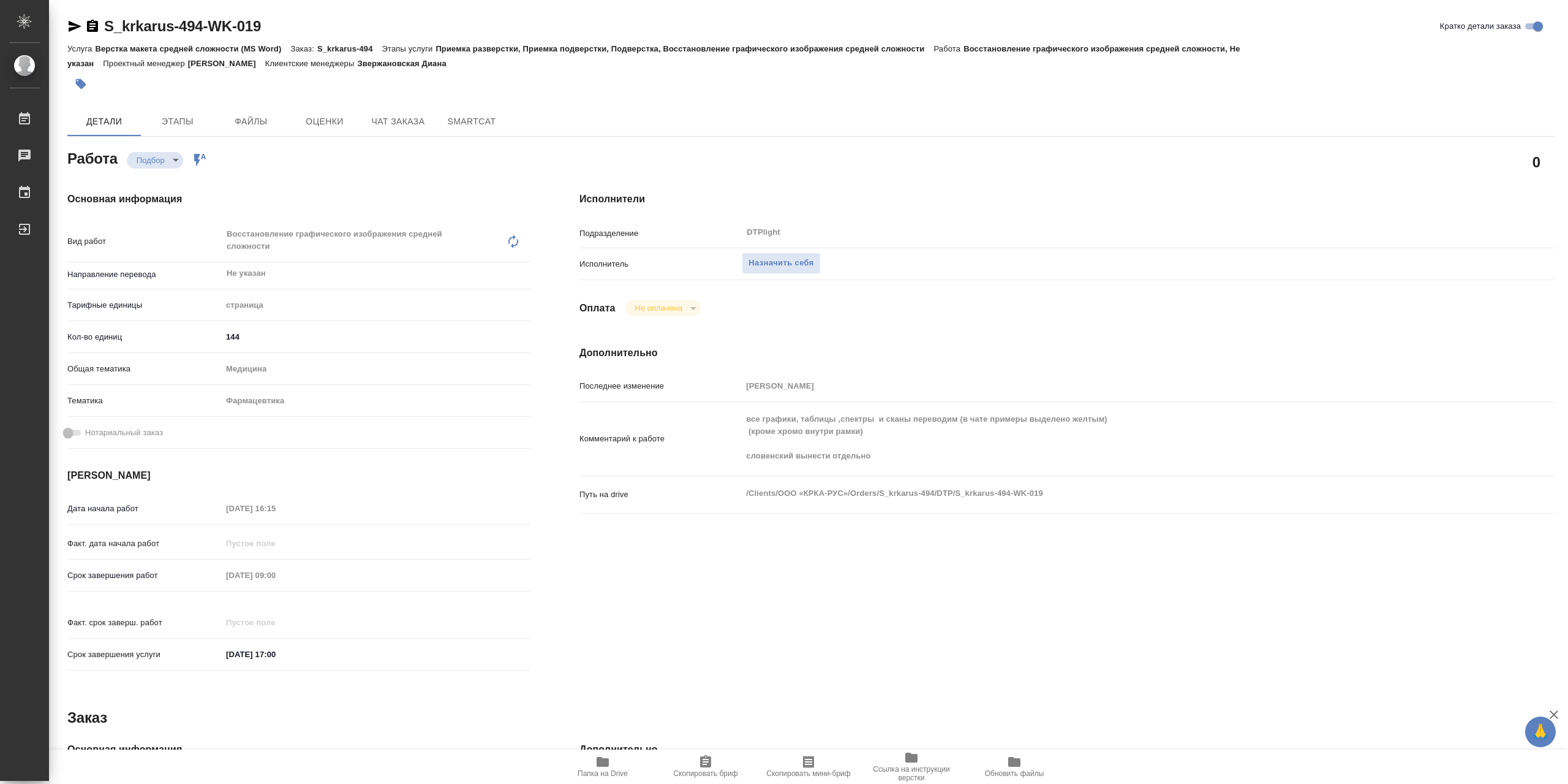
type textarea "x"
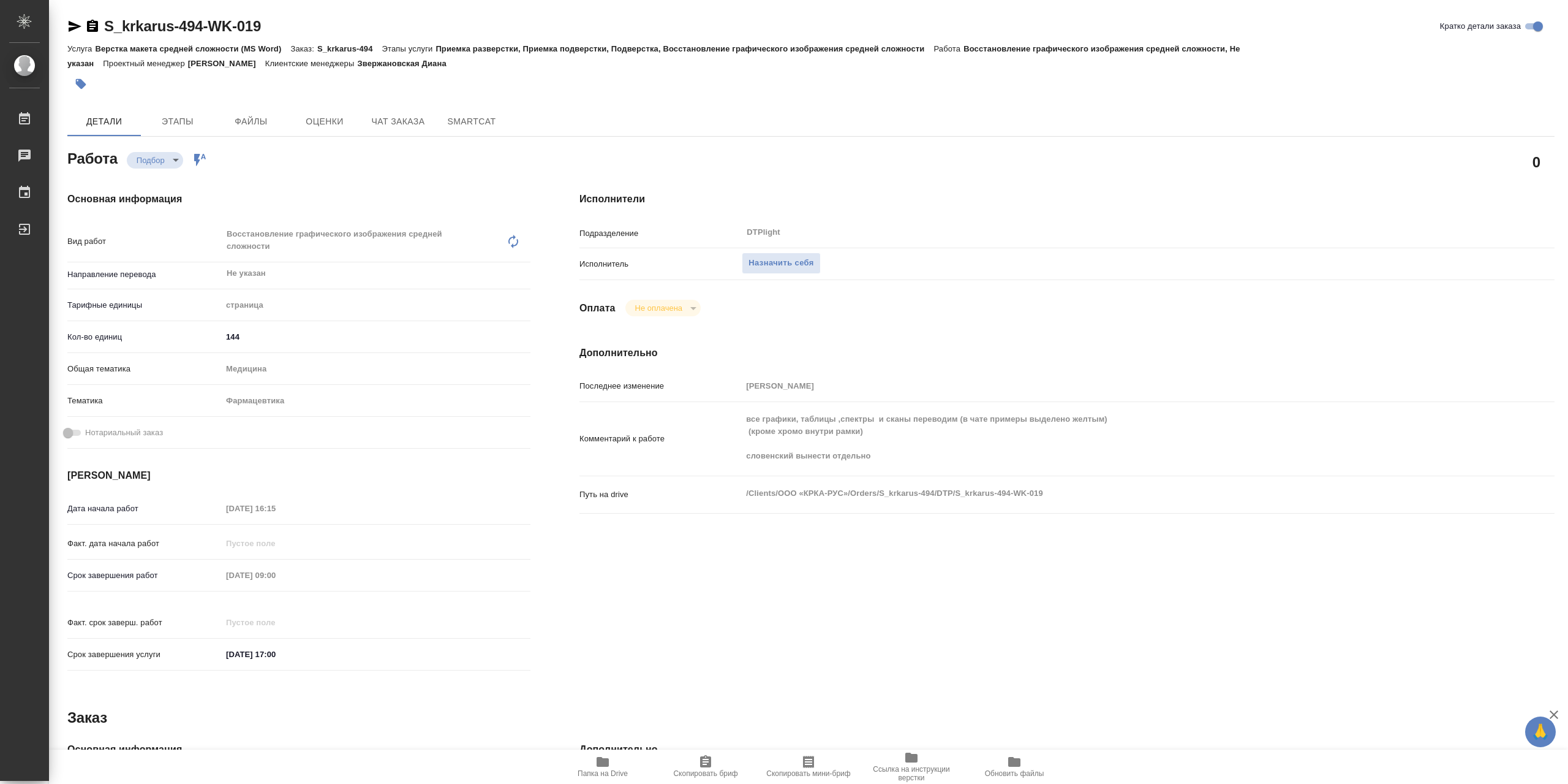
click at [604, 762] on icon "button" at bounding box center [603, 762] width 12 height 10
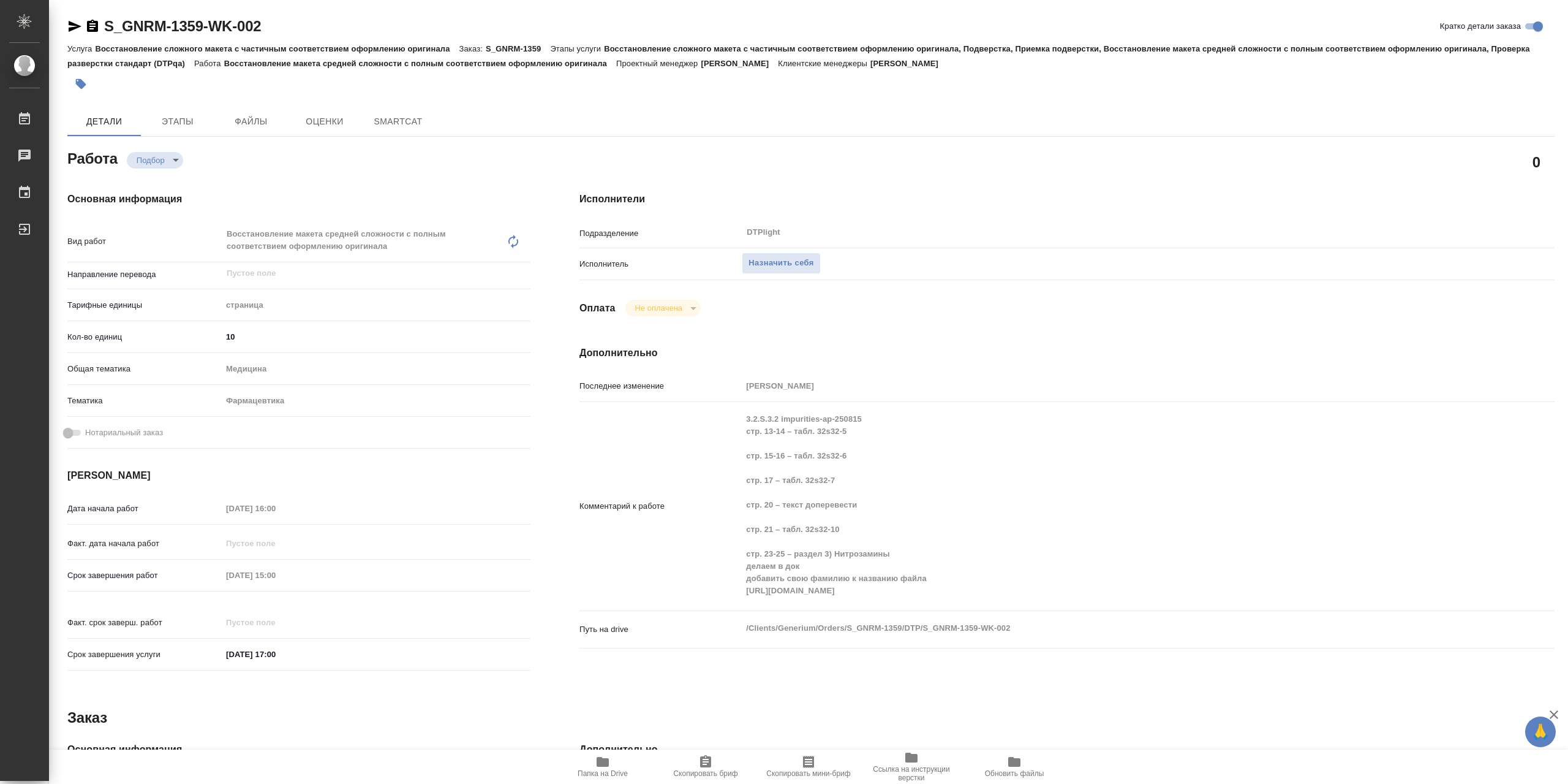
type textarea "x"
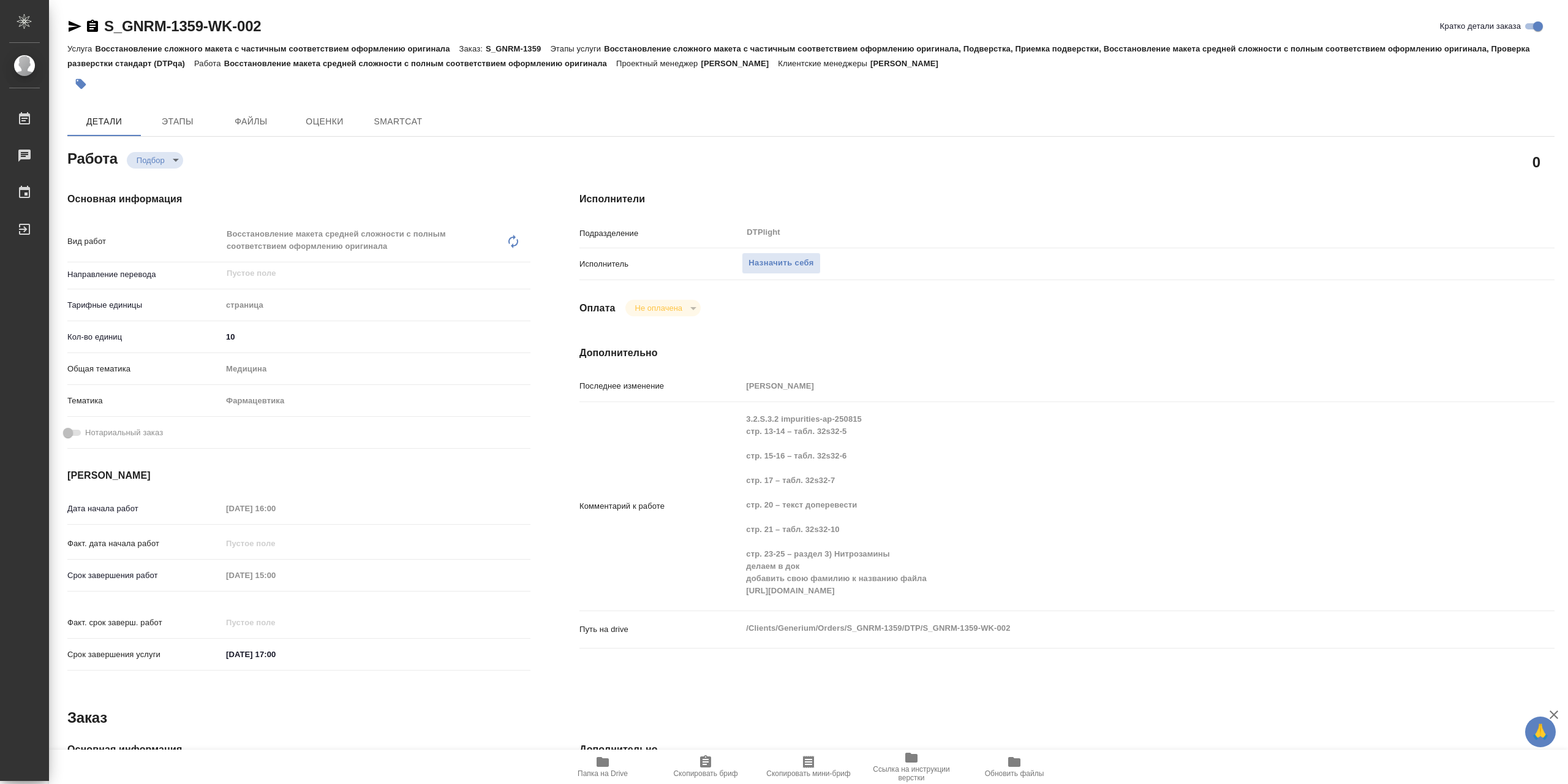
type textarea "x"
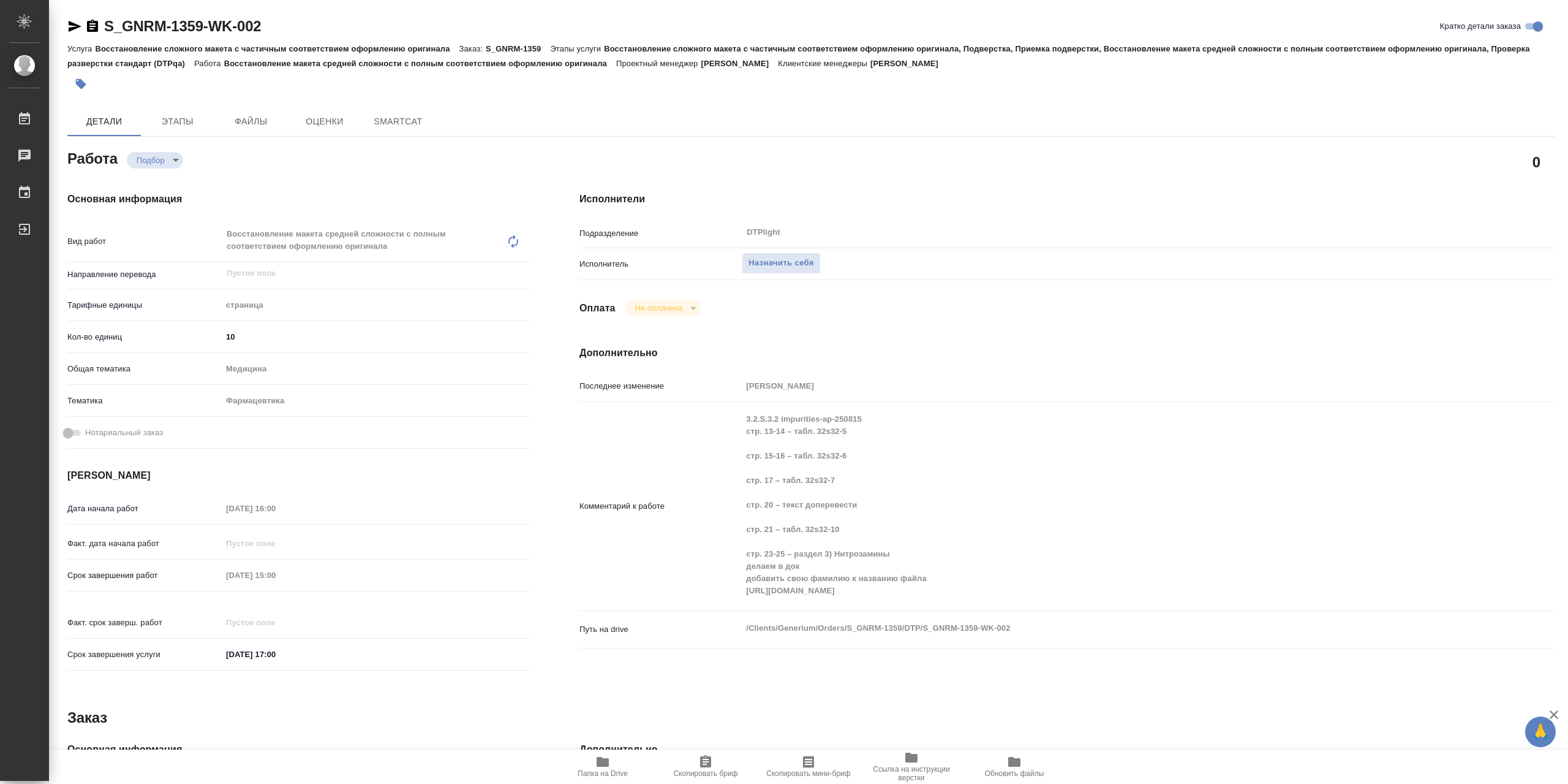
type textarea "x"
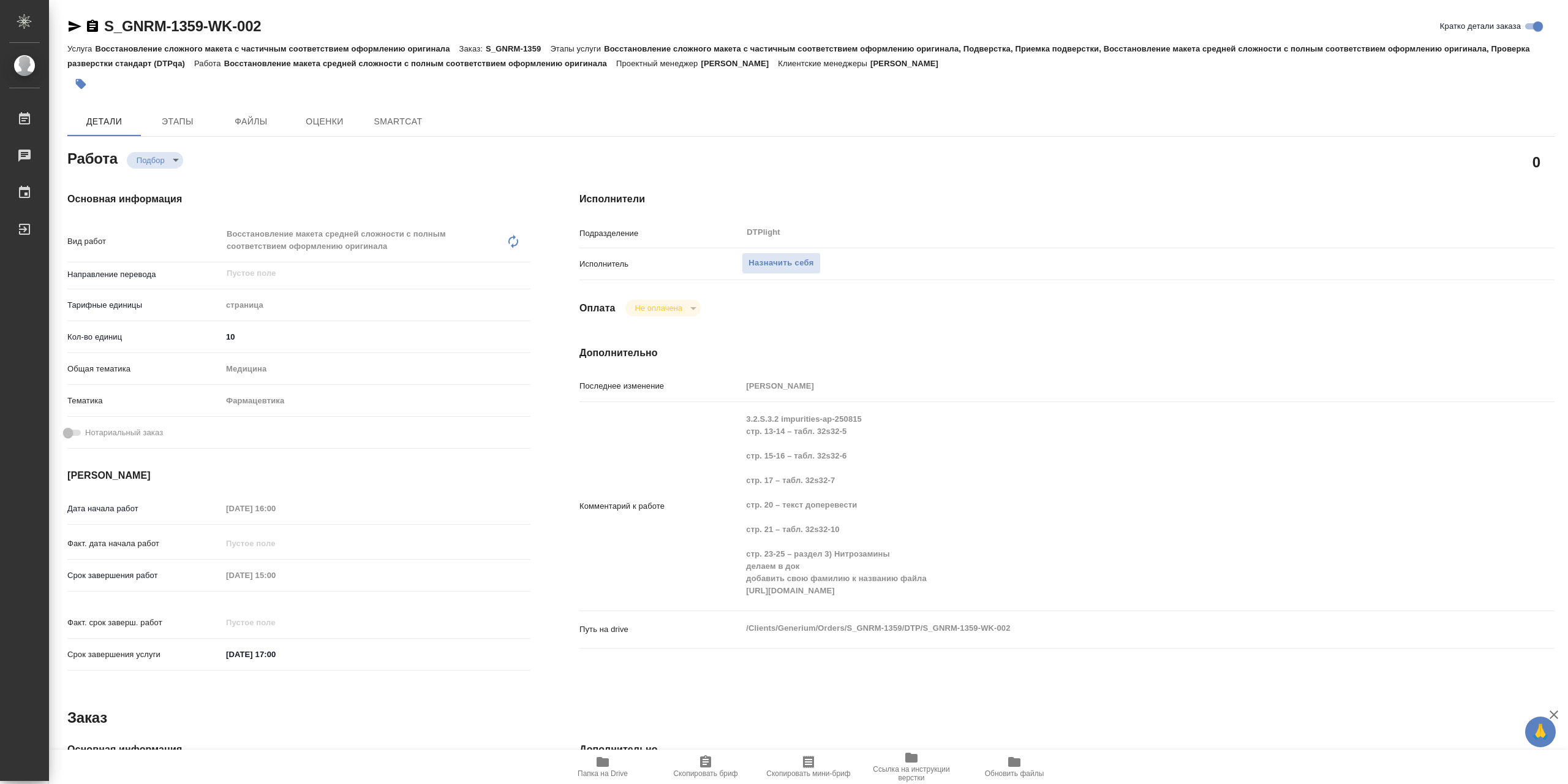
type textarea "x"
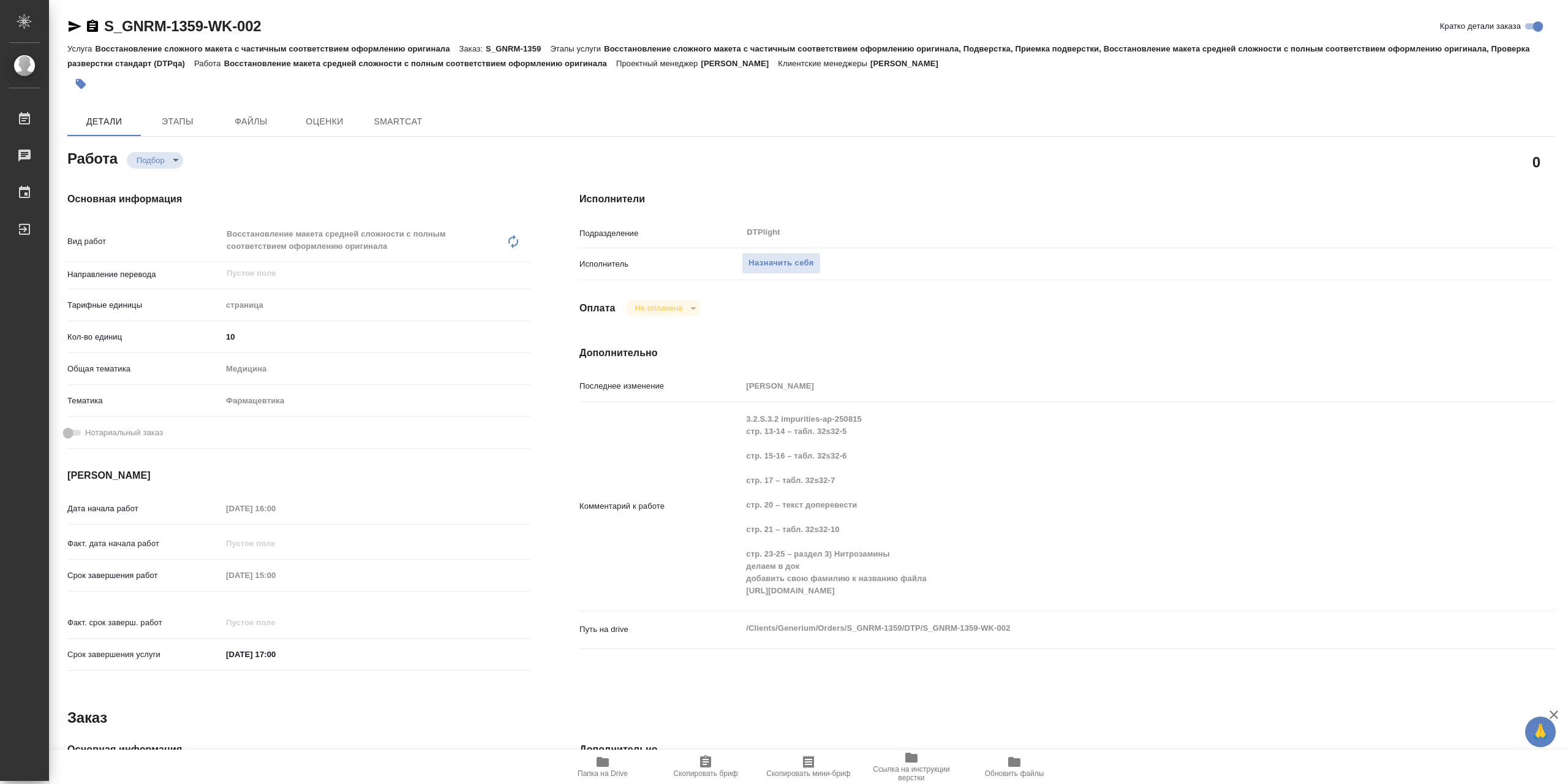
type textarea "x"
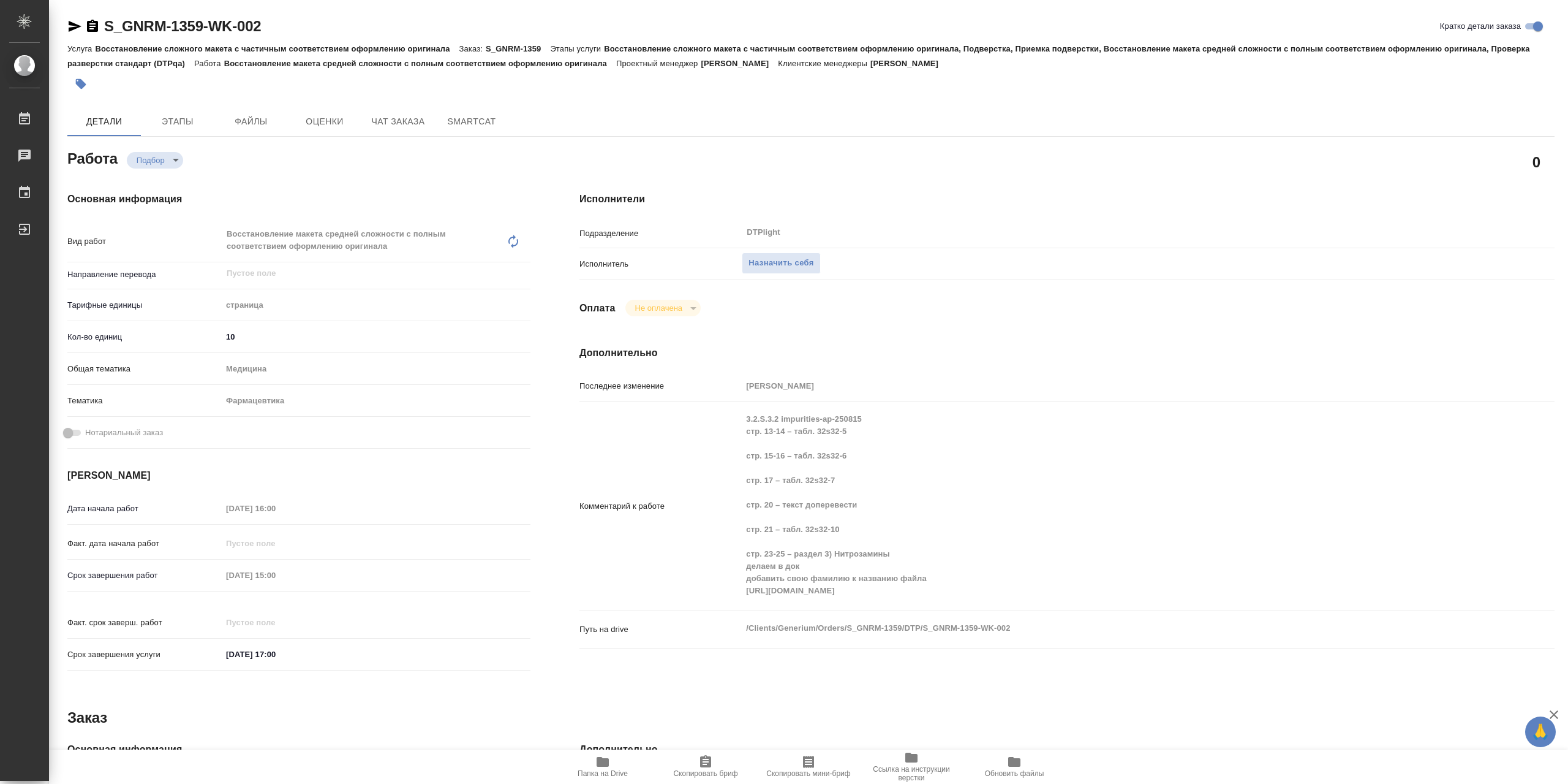
type textarea "x"
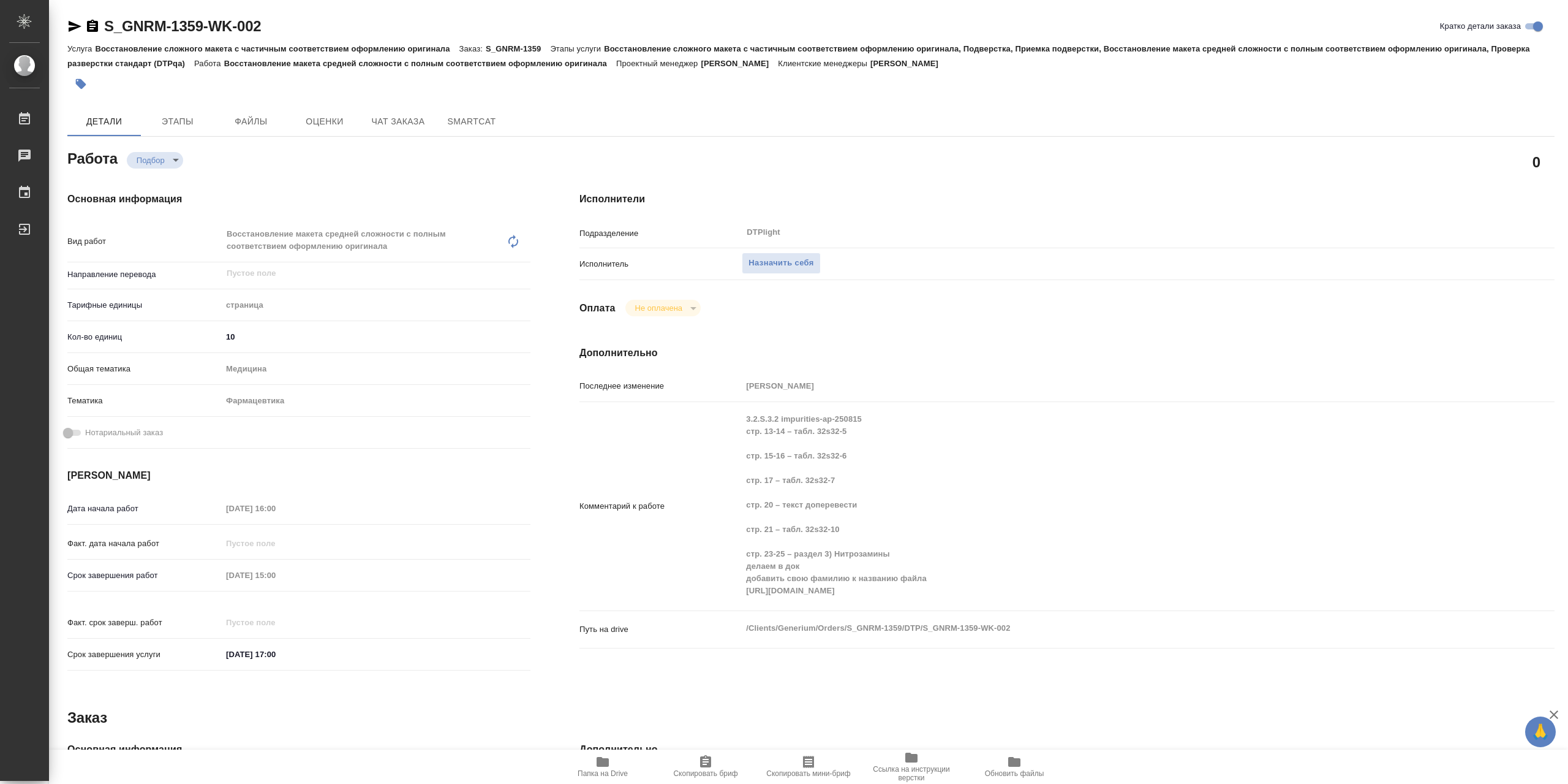
type textarea "x"
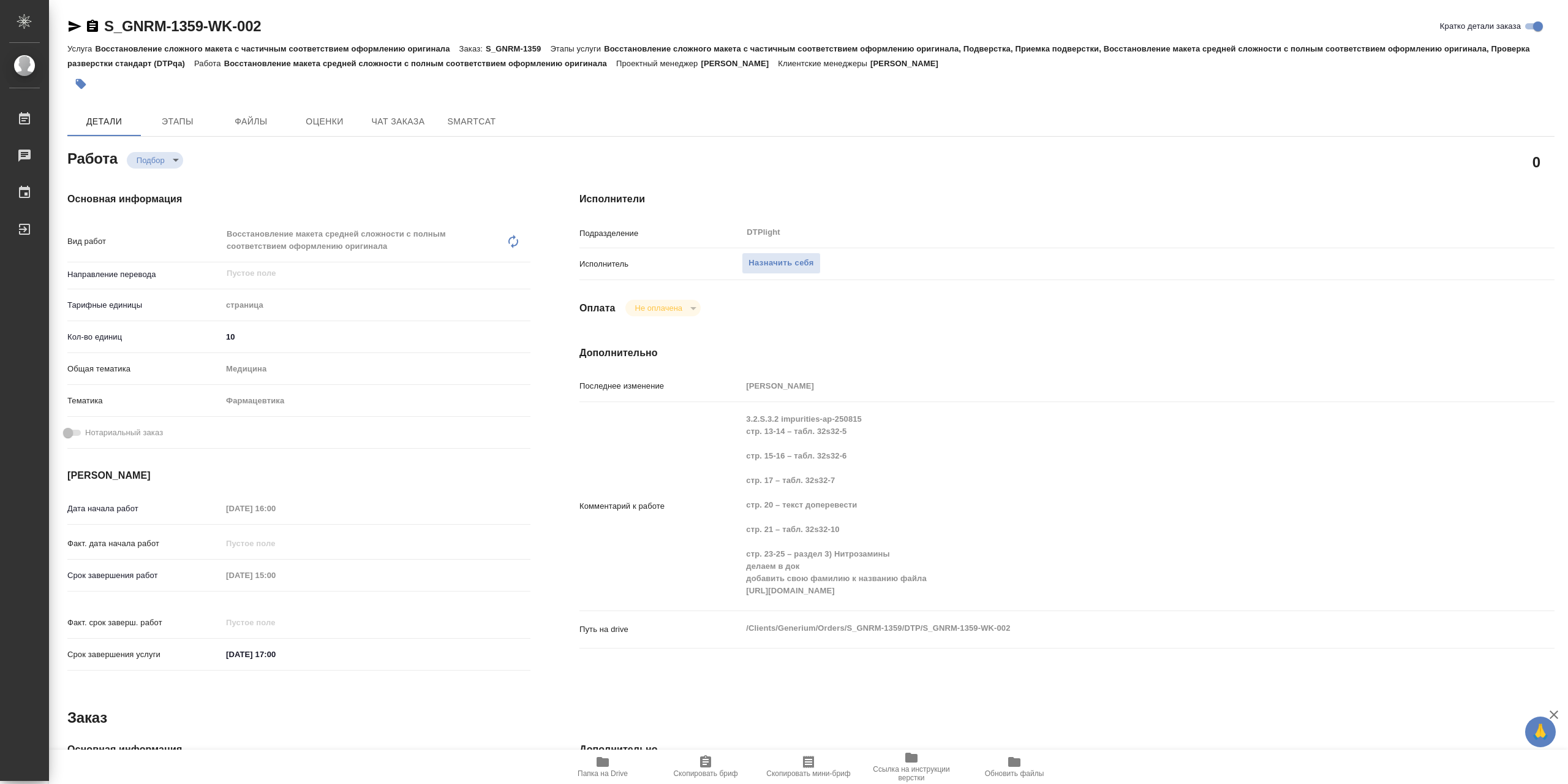
type textarea "x"
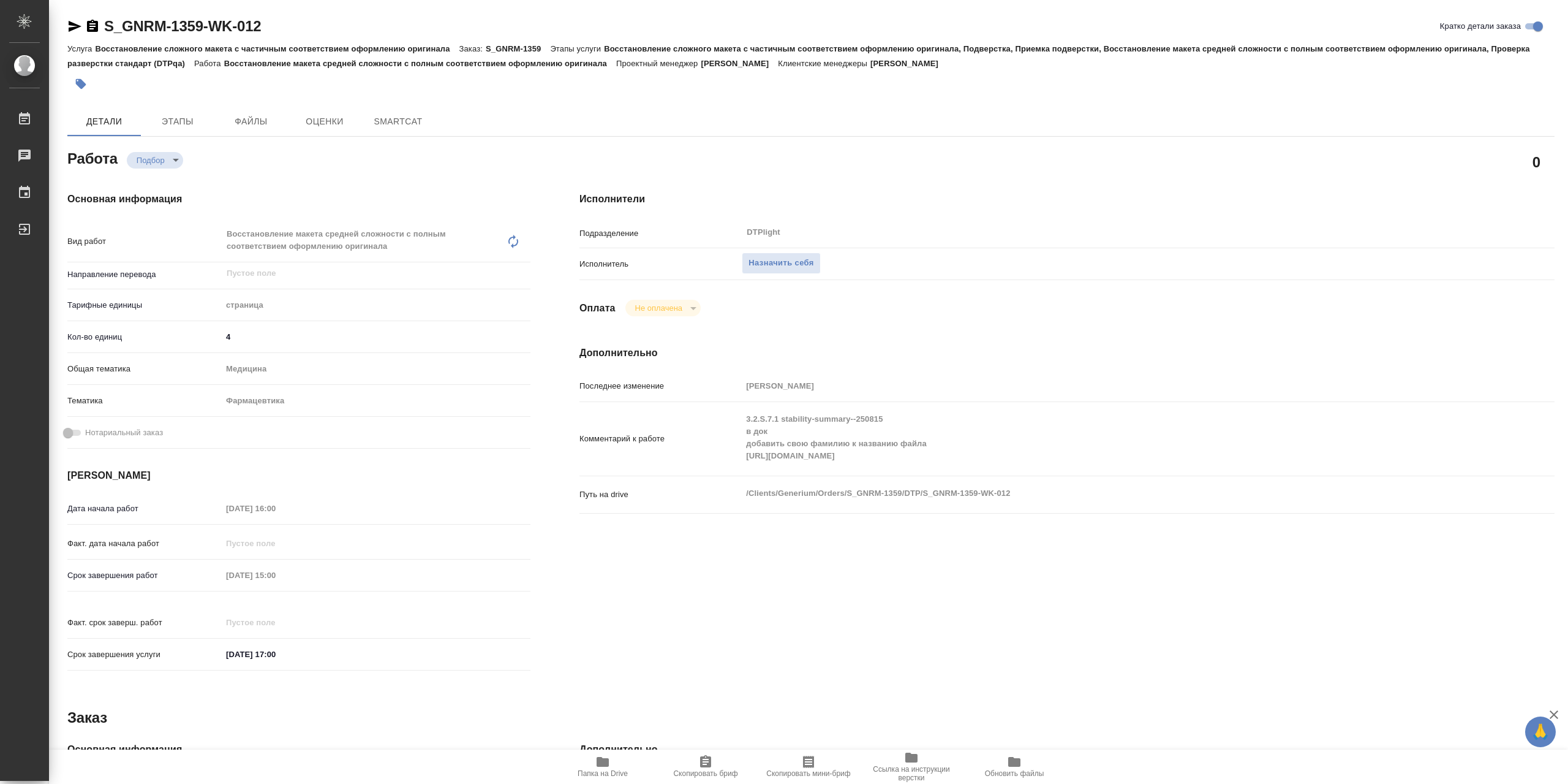
type textarea "x"
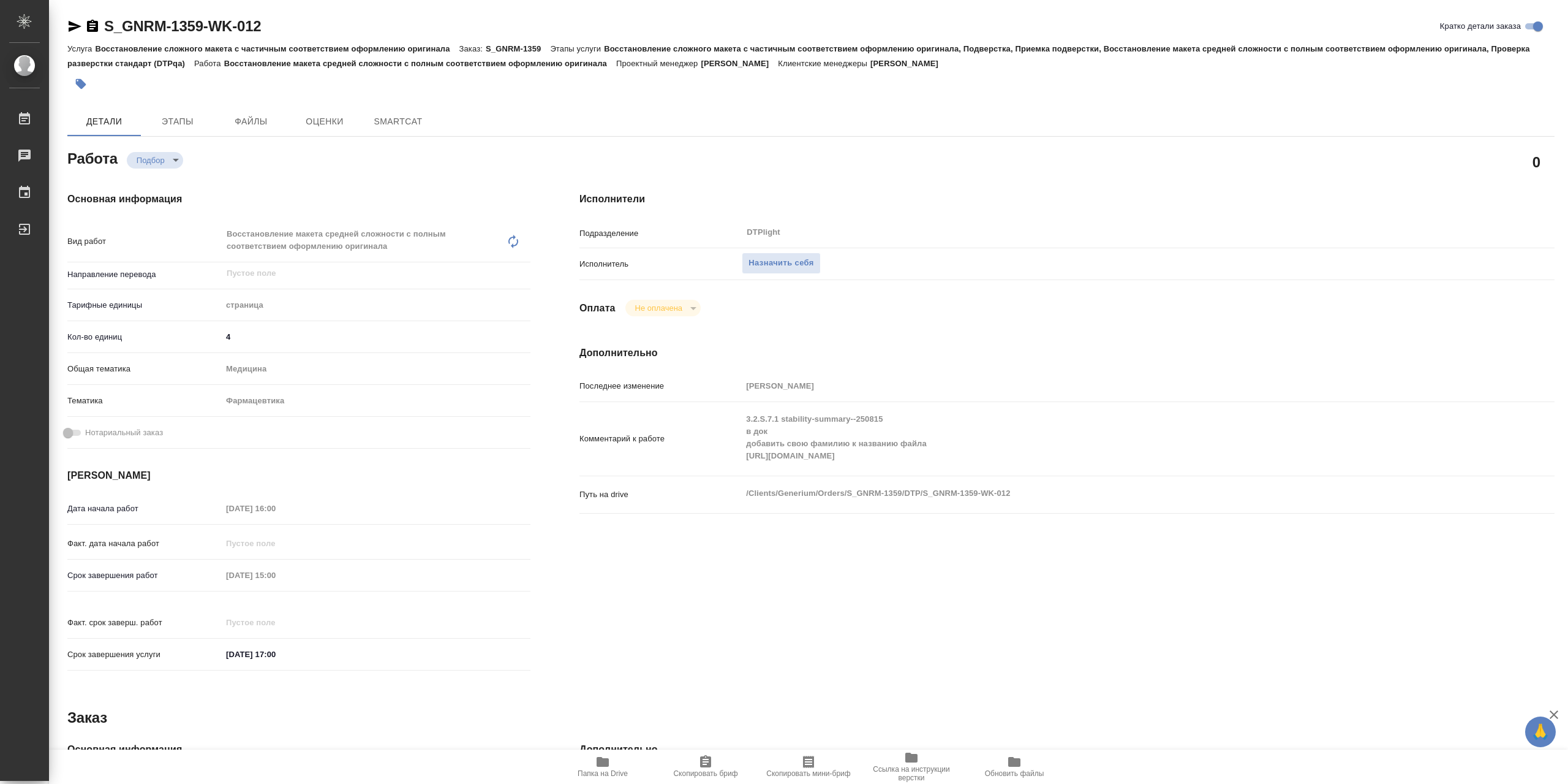
type textarea "x"
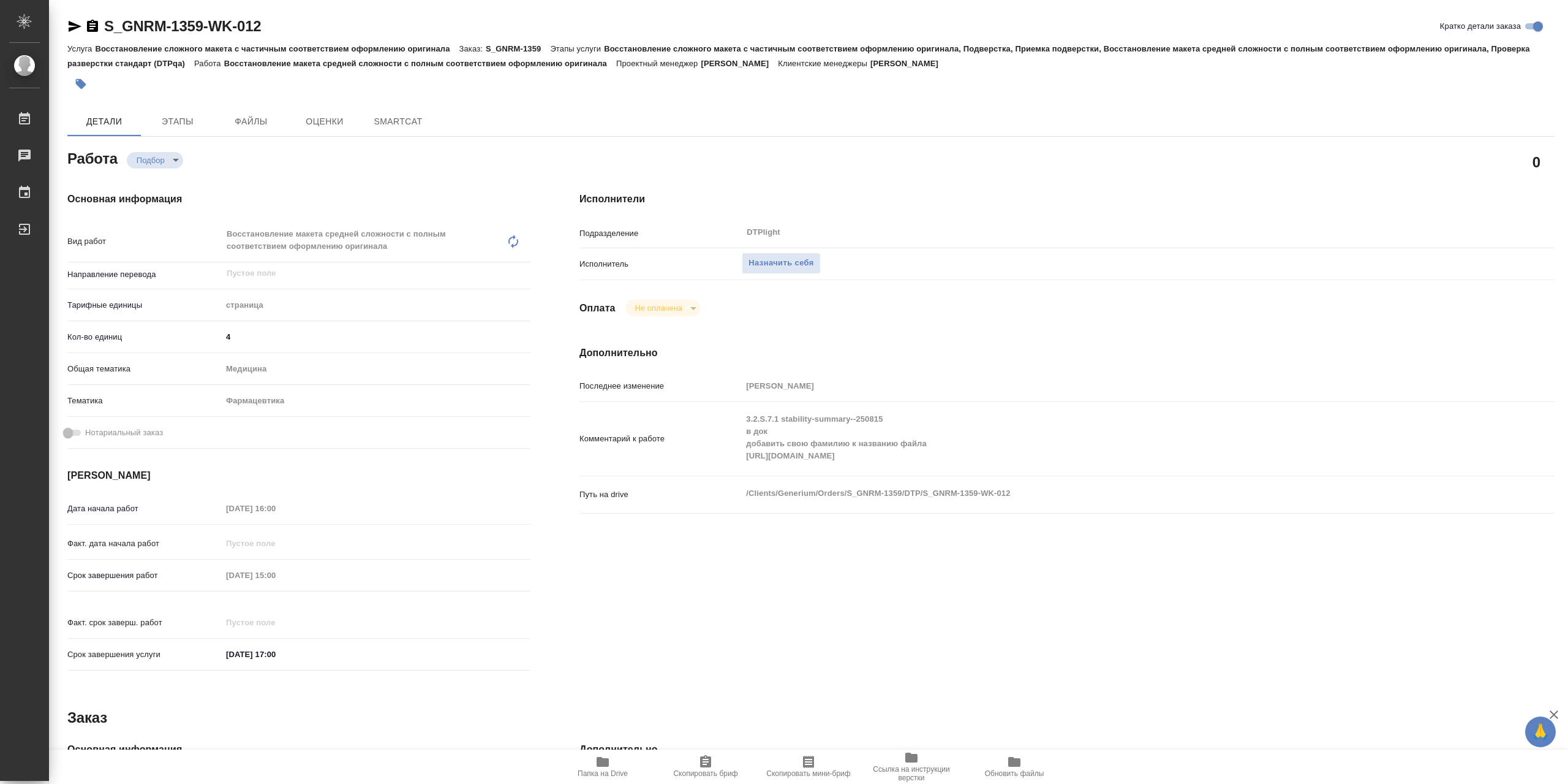
type textarea "x"
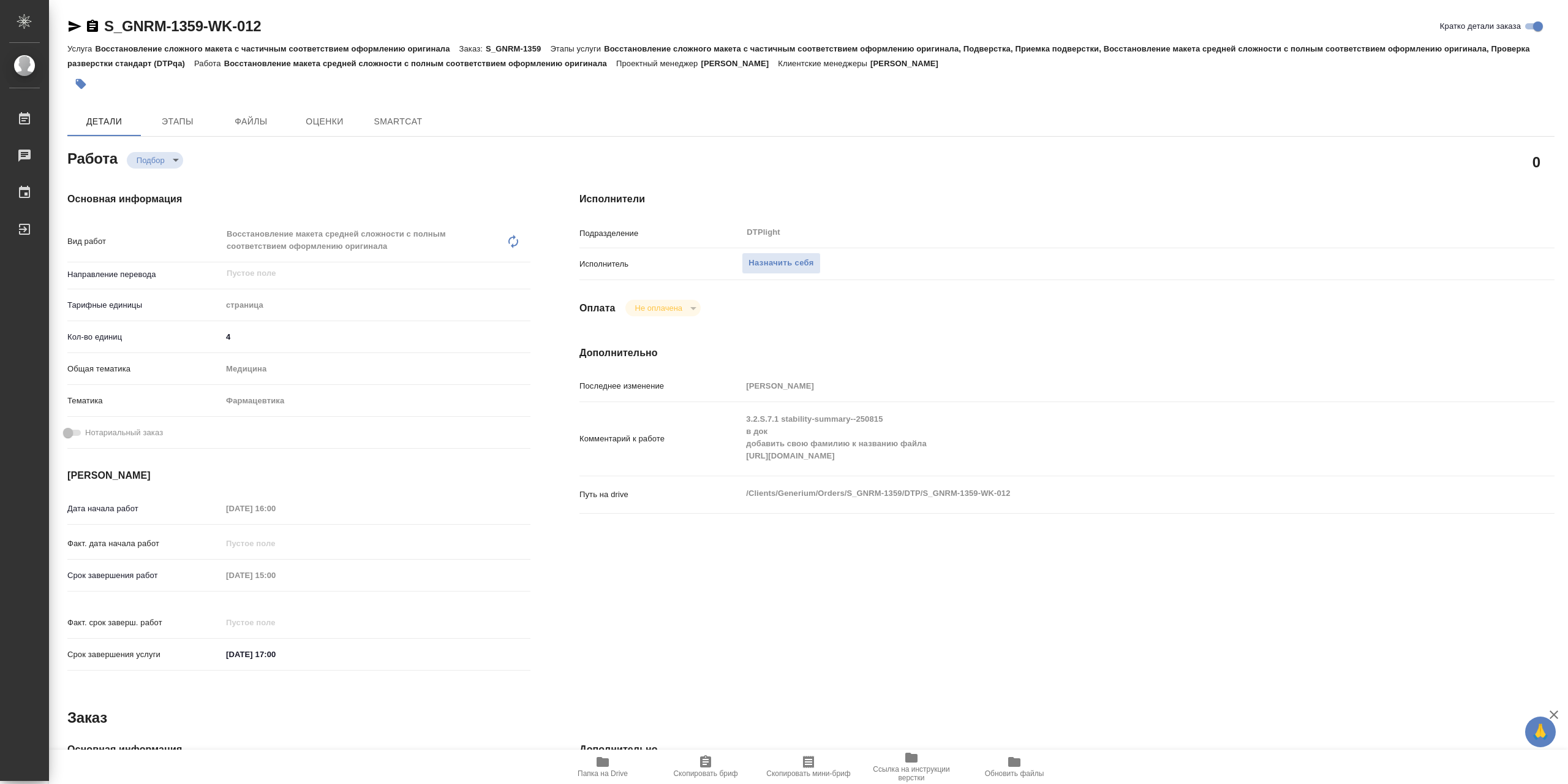
type textarea "x"
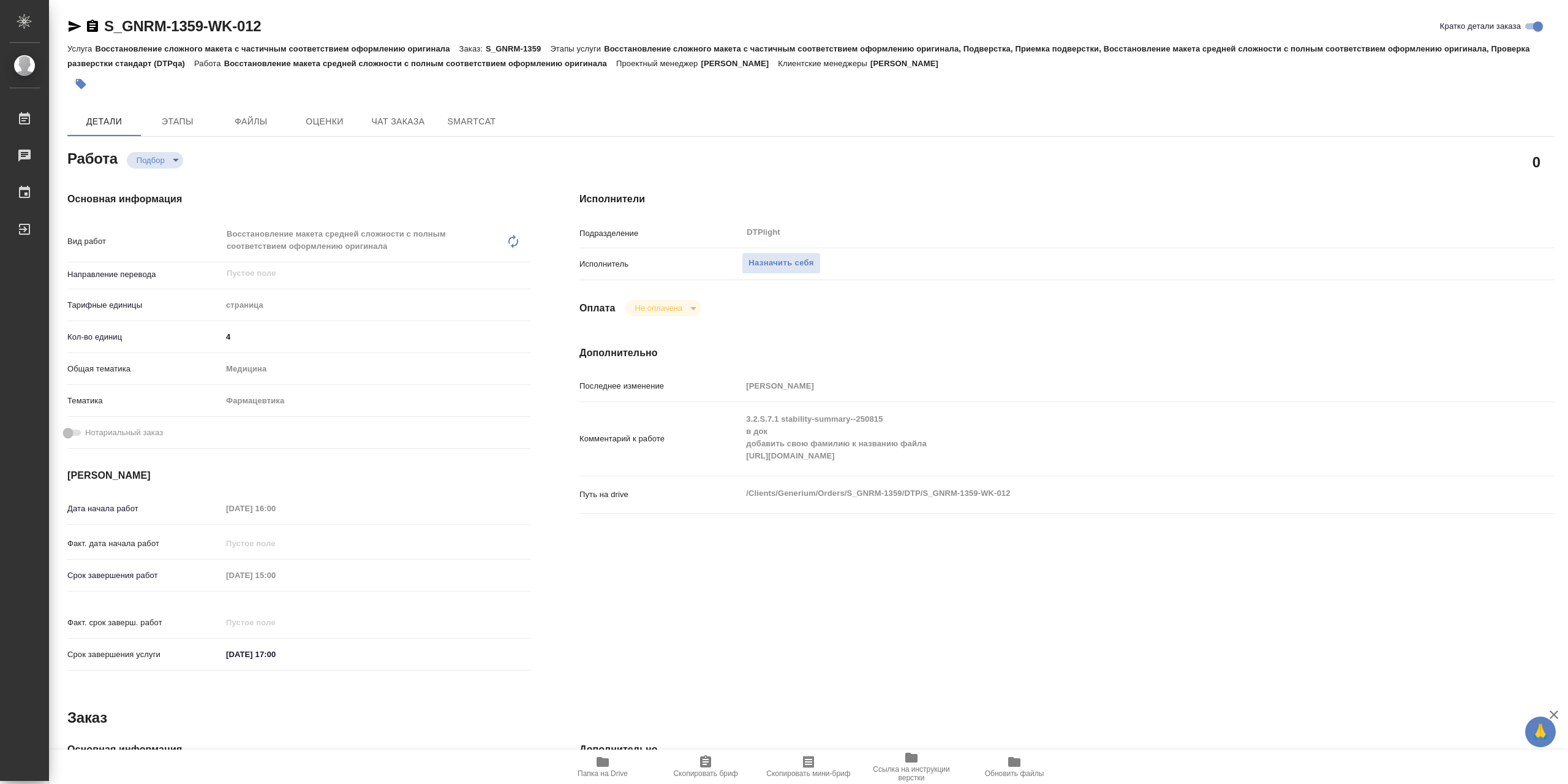
type textarea "x"
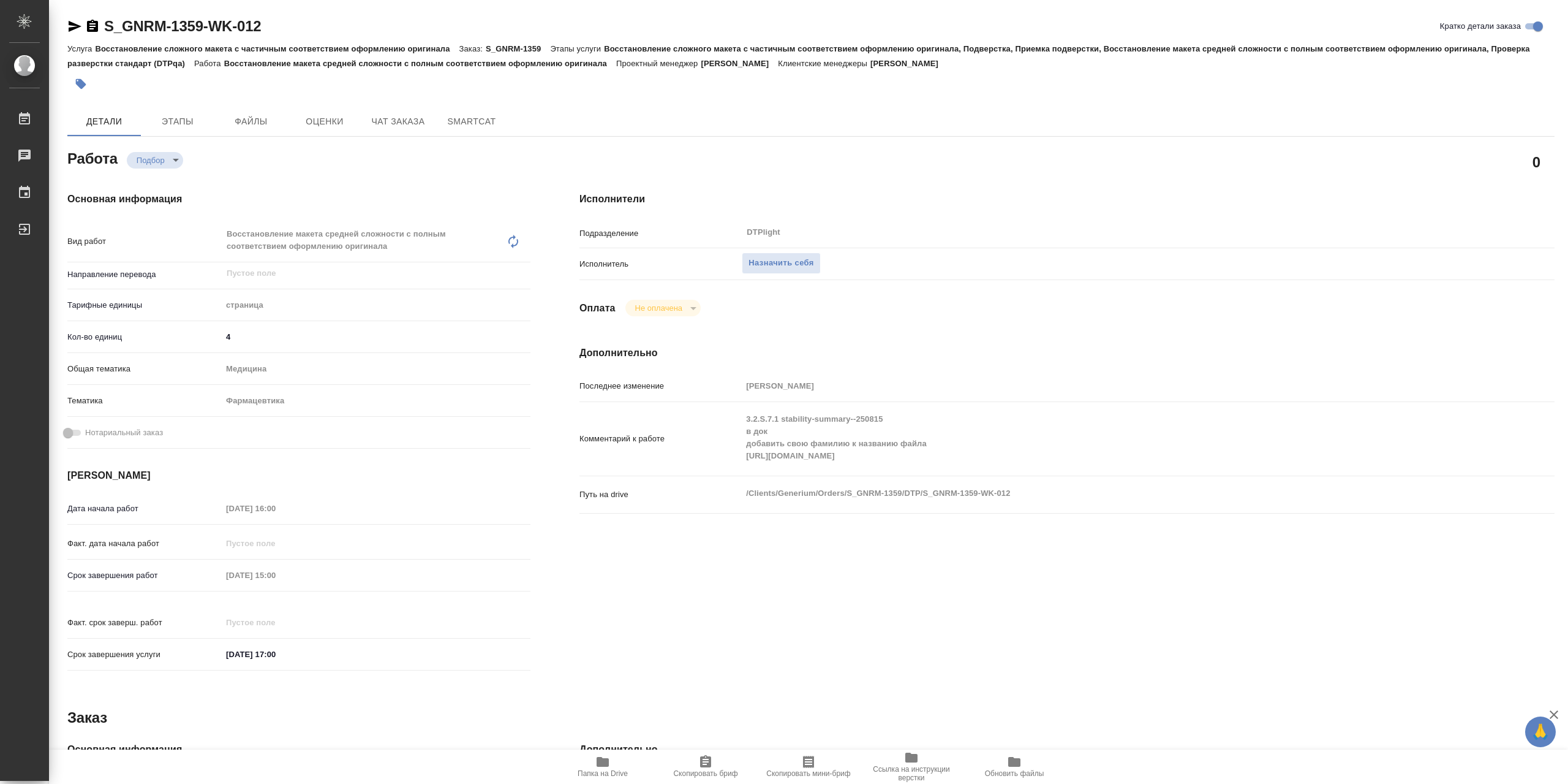
type textarea "x"
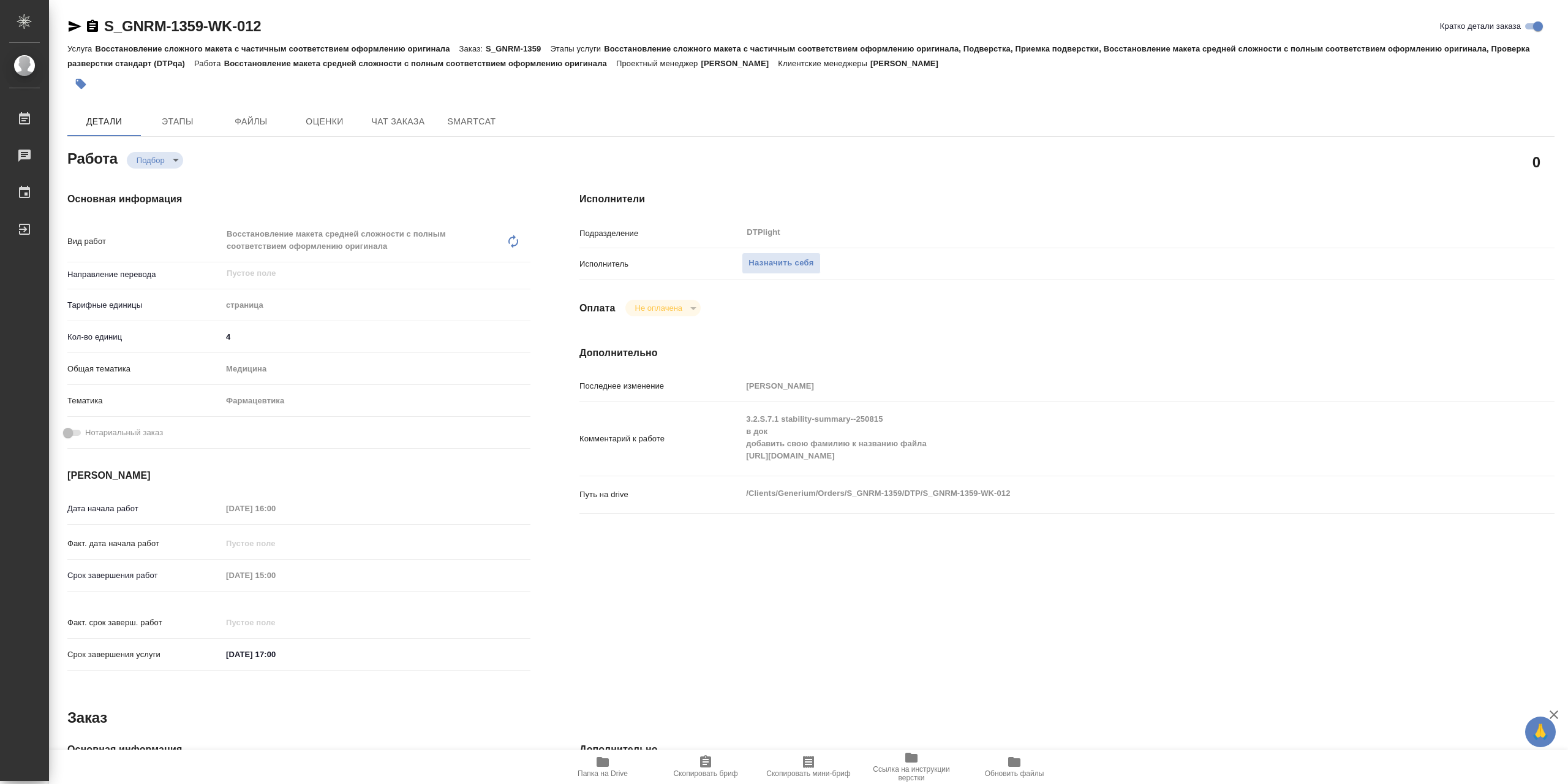
click at [598, 763] on icon "button" at bounding box center [603, 762] width 12 height 10
click at [799, 270] on span "Назначить себя" at bounding box center [780, 263] width 65 height 14
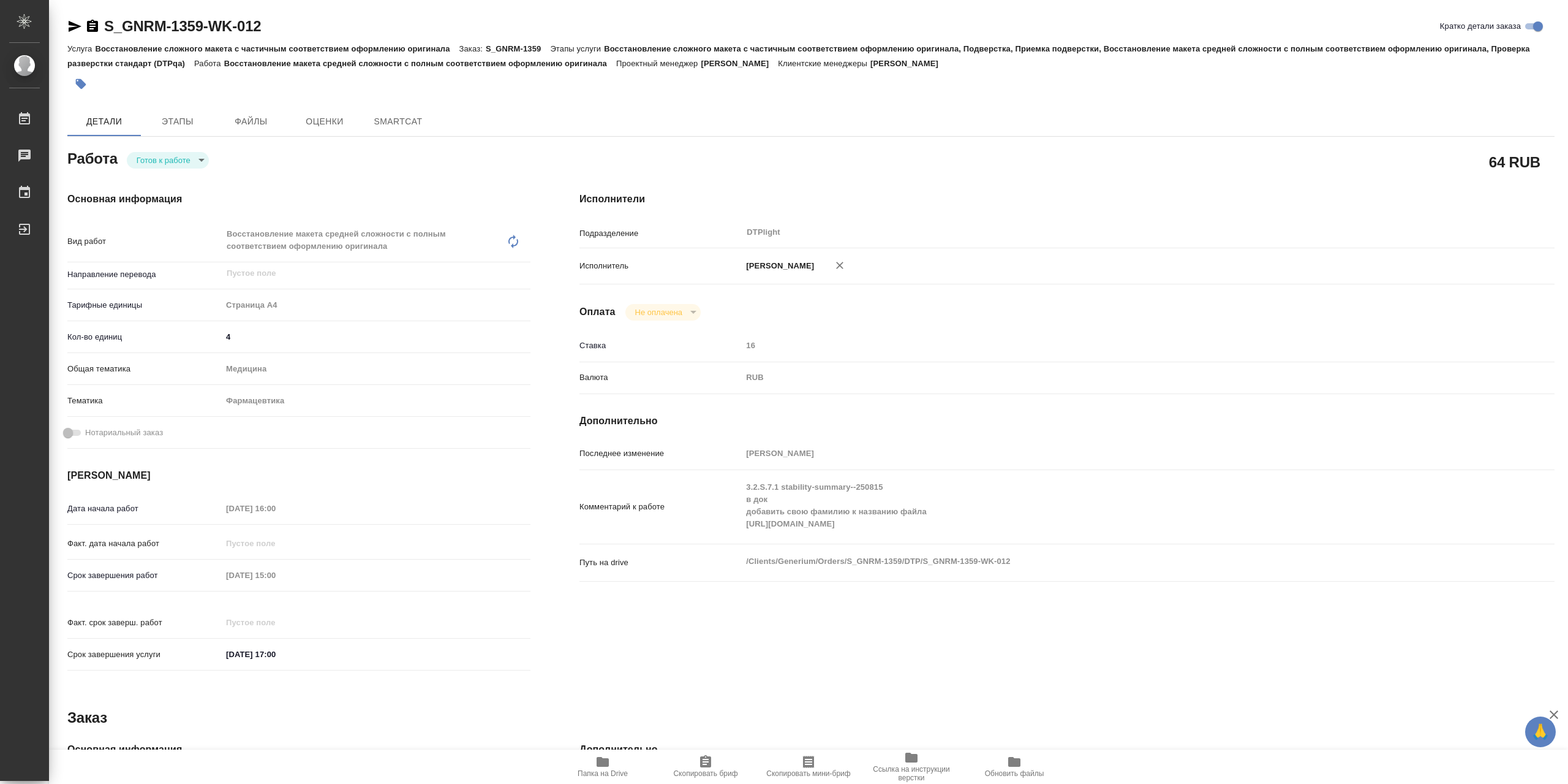
type textarea "x"
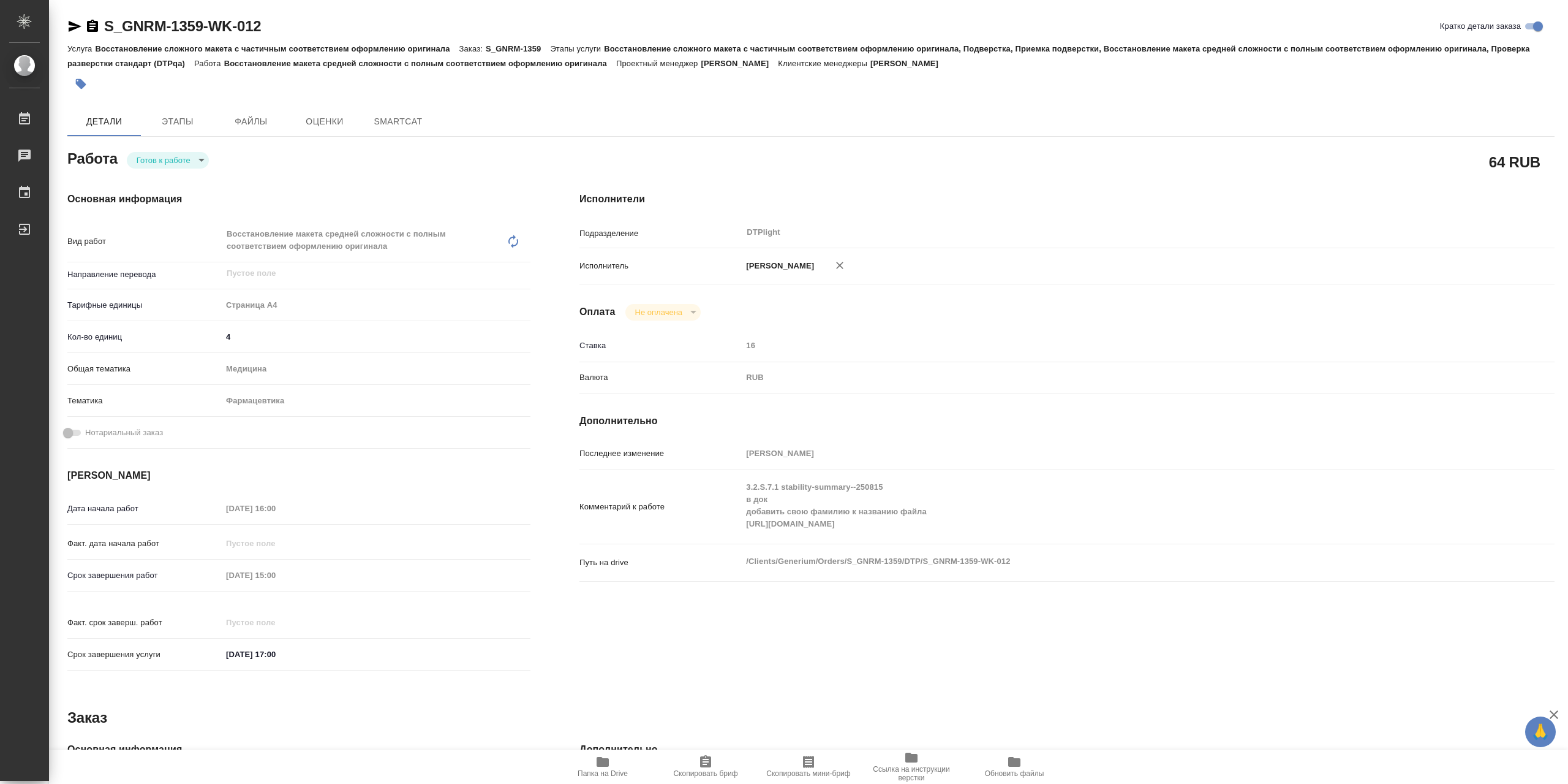
type textarea "x"
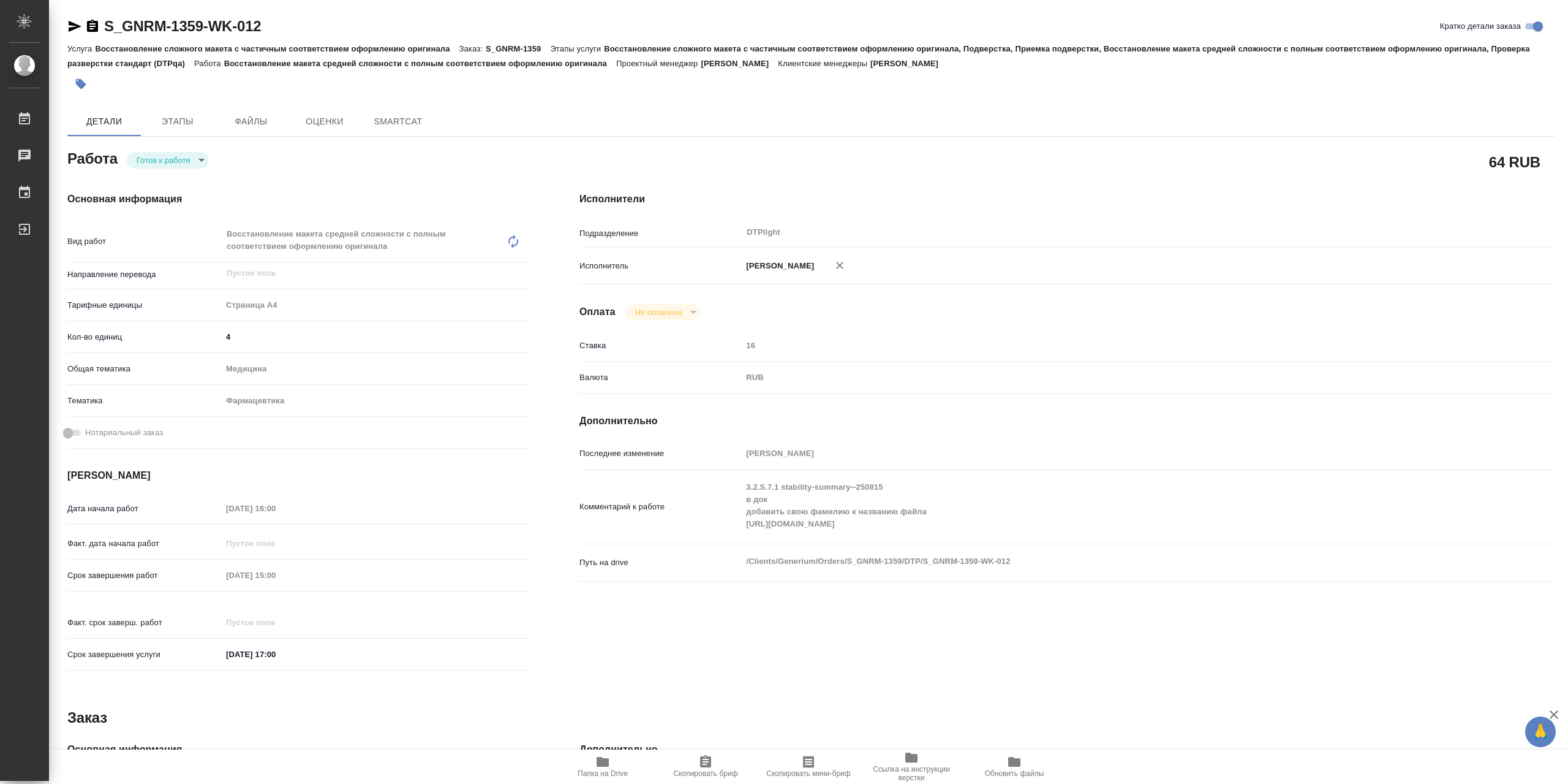
type textarea "x"
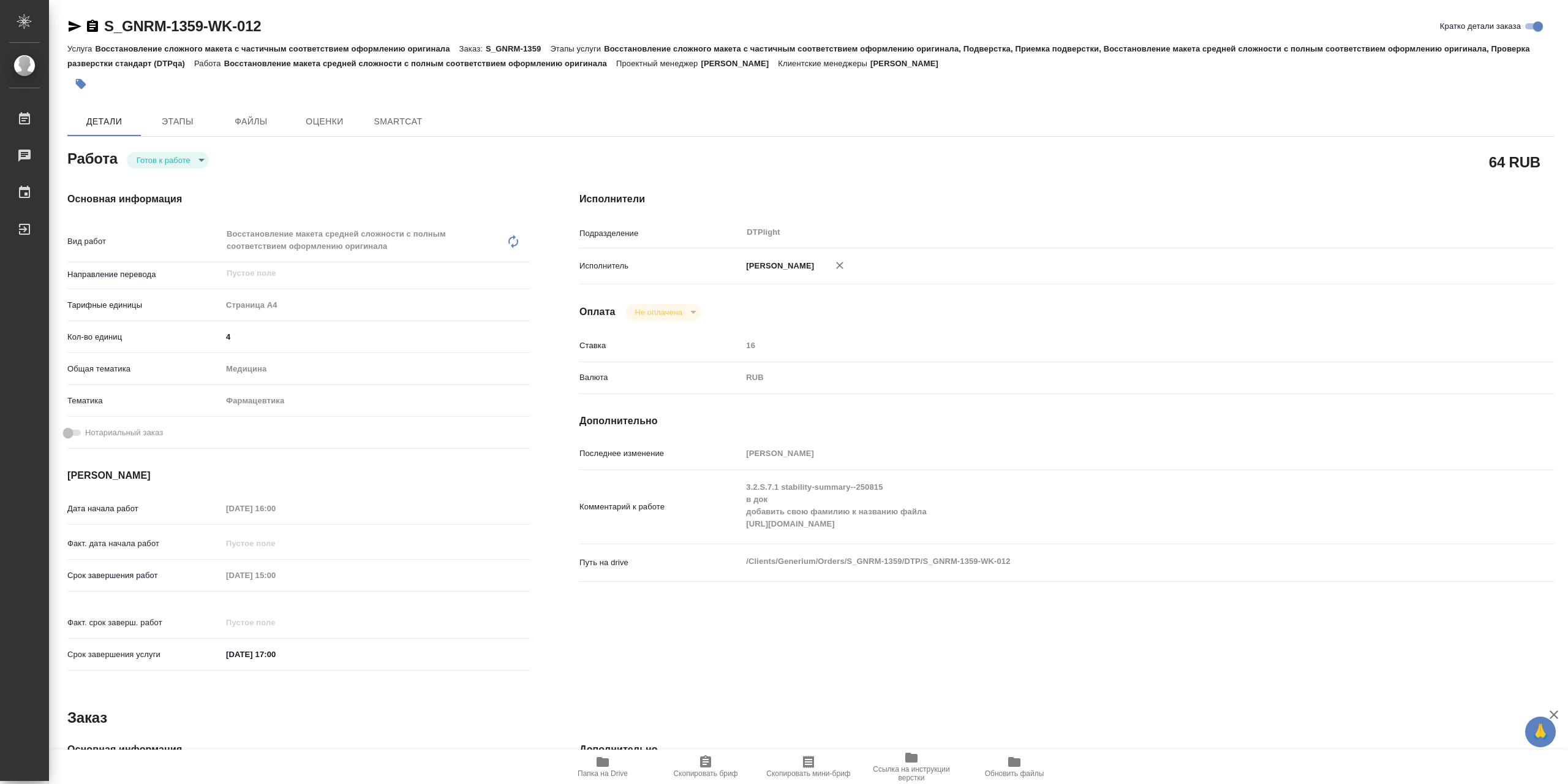
type textarea "x"
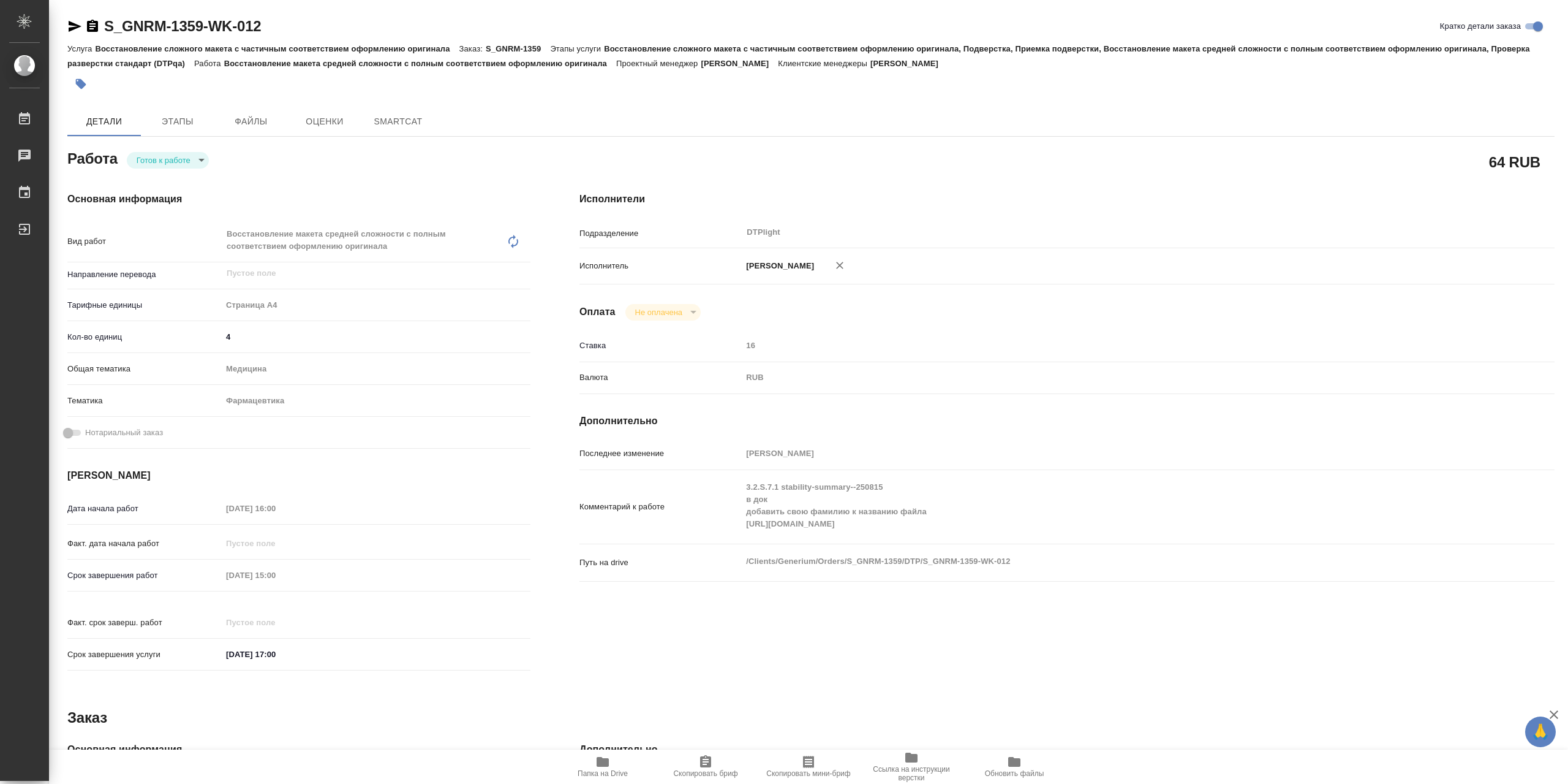
type textarea "x"
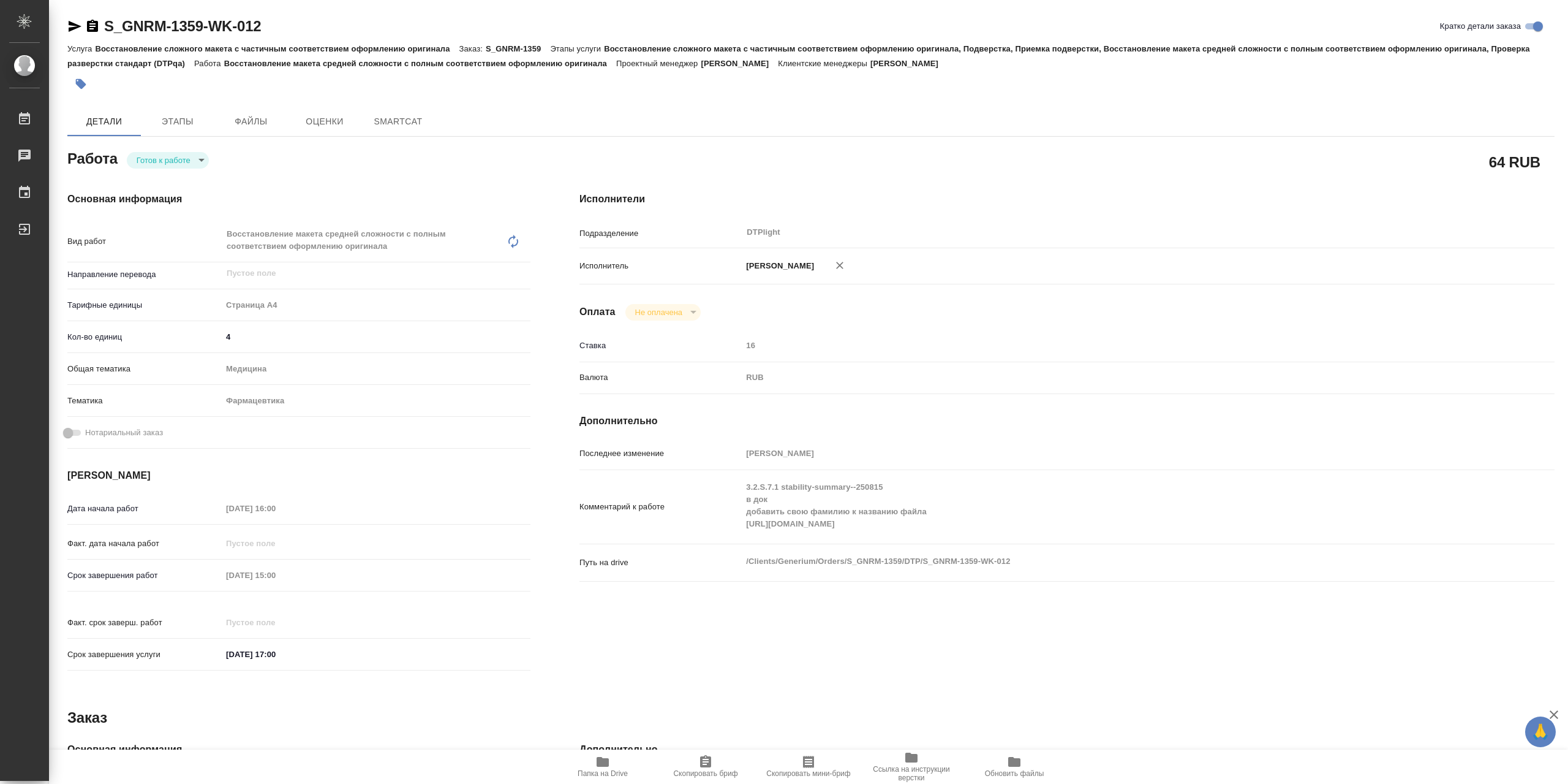
type textarea "x"
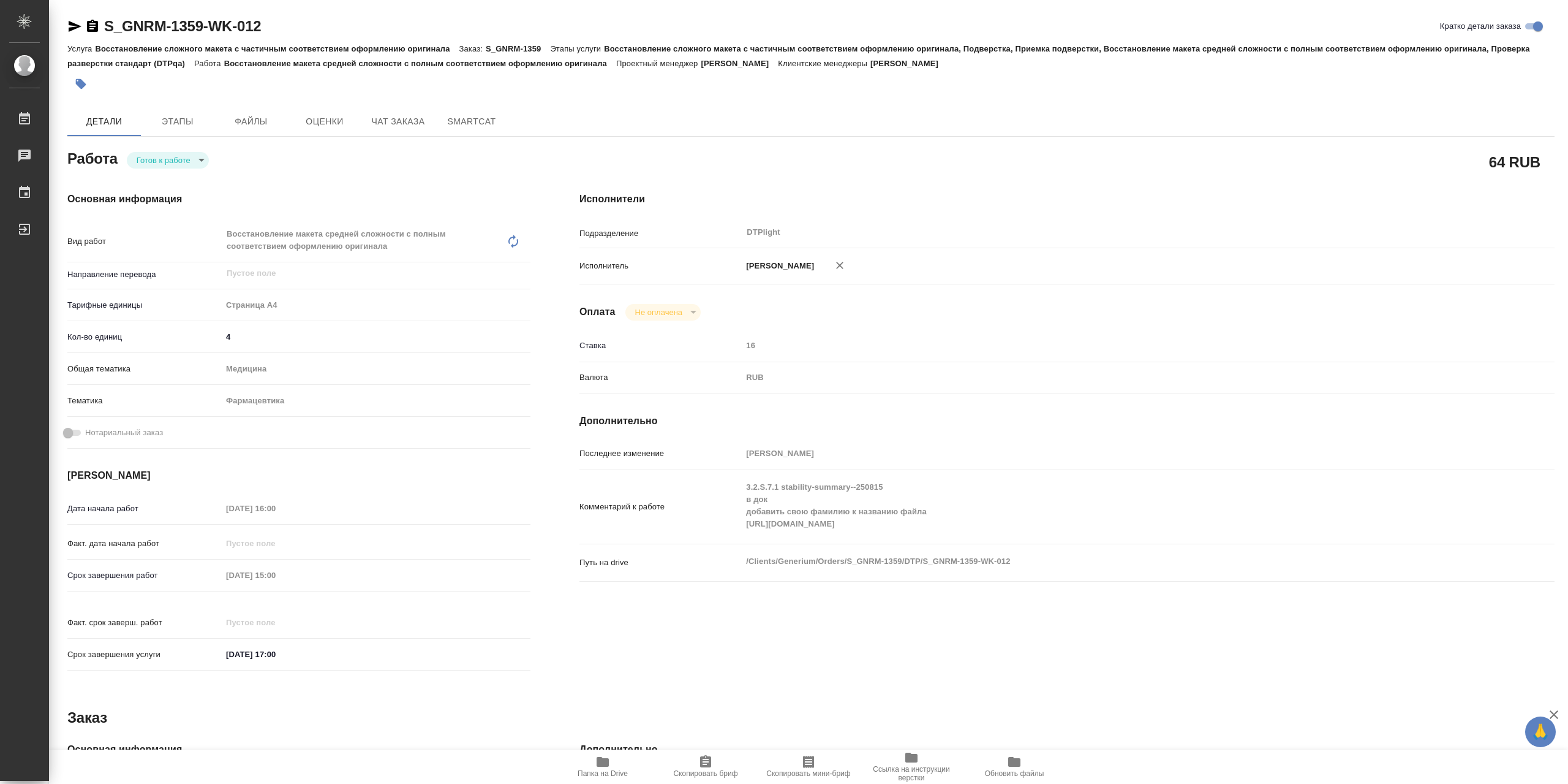
type textarea "x"
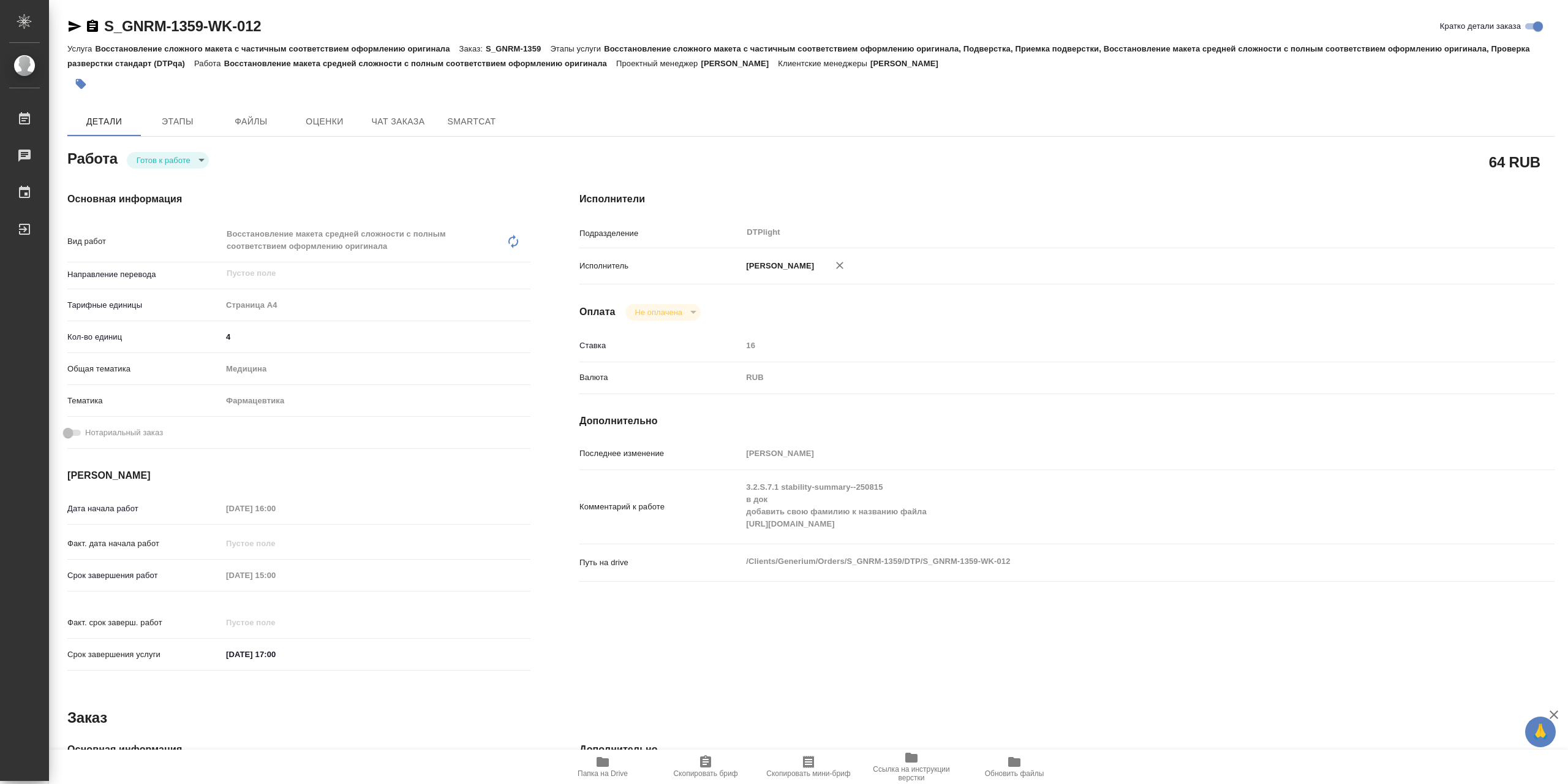
type textarea "x"
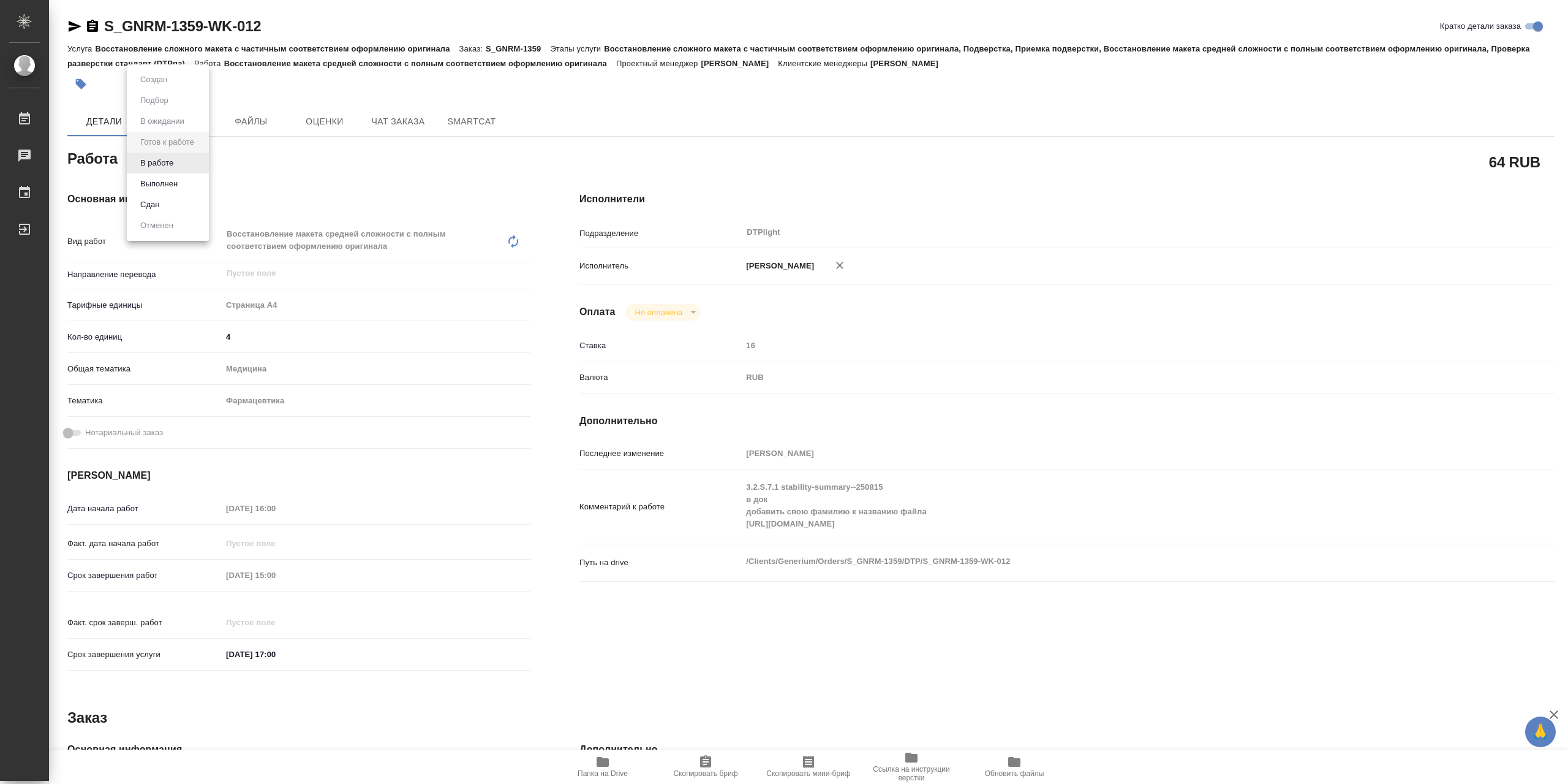
click at [179, 164] on body "🙏 .cls-1 fill:#fff; AWATERA Сархатов [PERSON_NAME] Работы 0 Чаты График Выйти S…" at bounding box center [784, 392] width 1568 height 784
click at [179, 163] on li "В работе" at bounding box center [167, 163] width 82 height 21
type textarea "x"
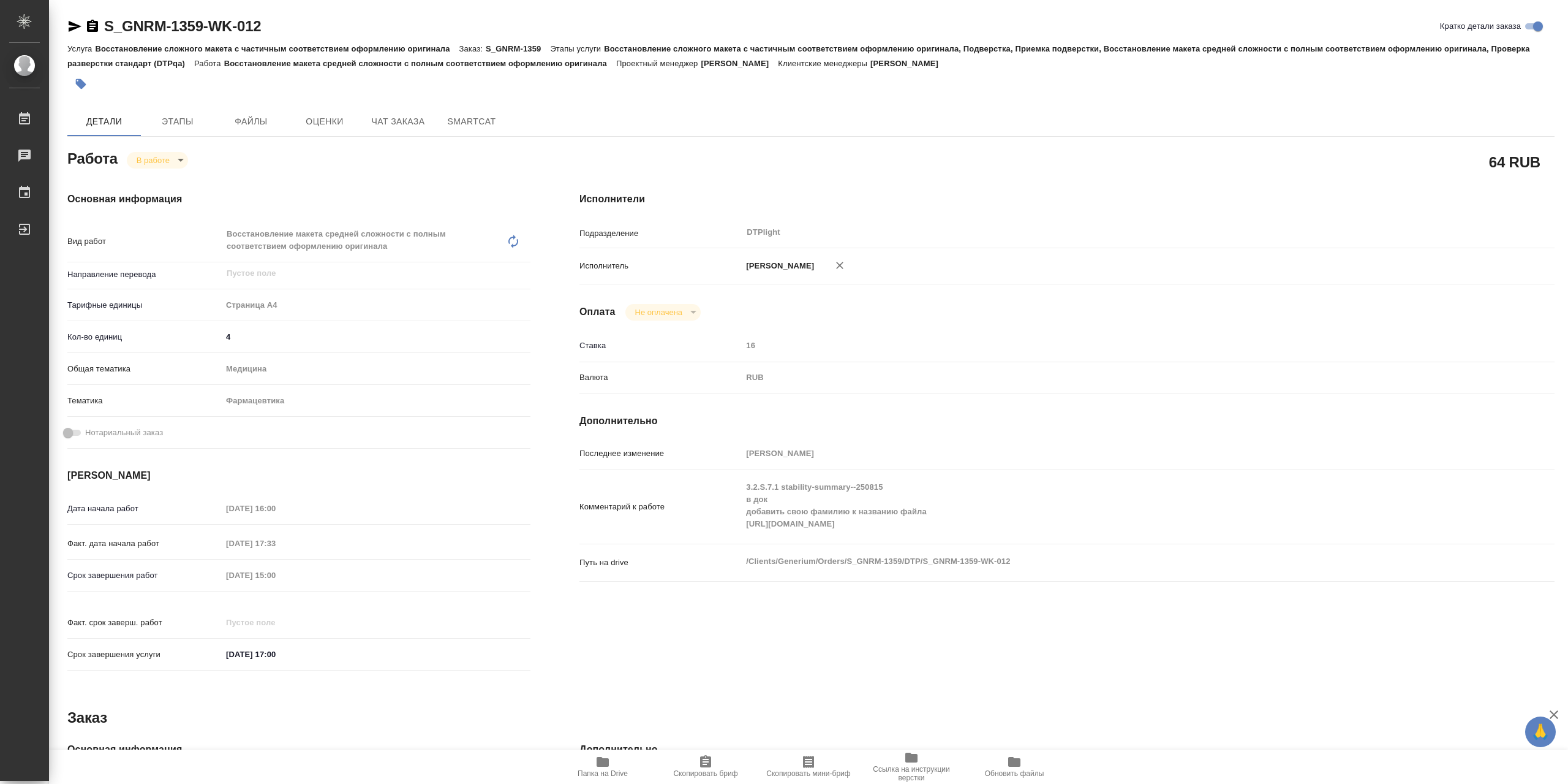
type textarea "x"
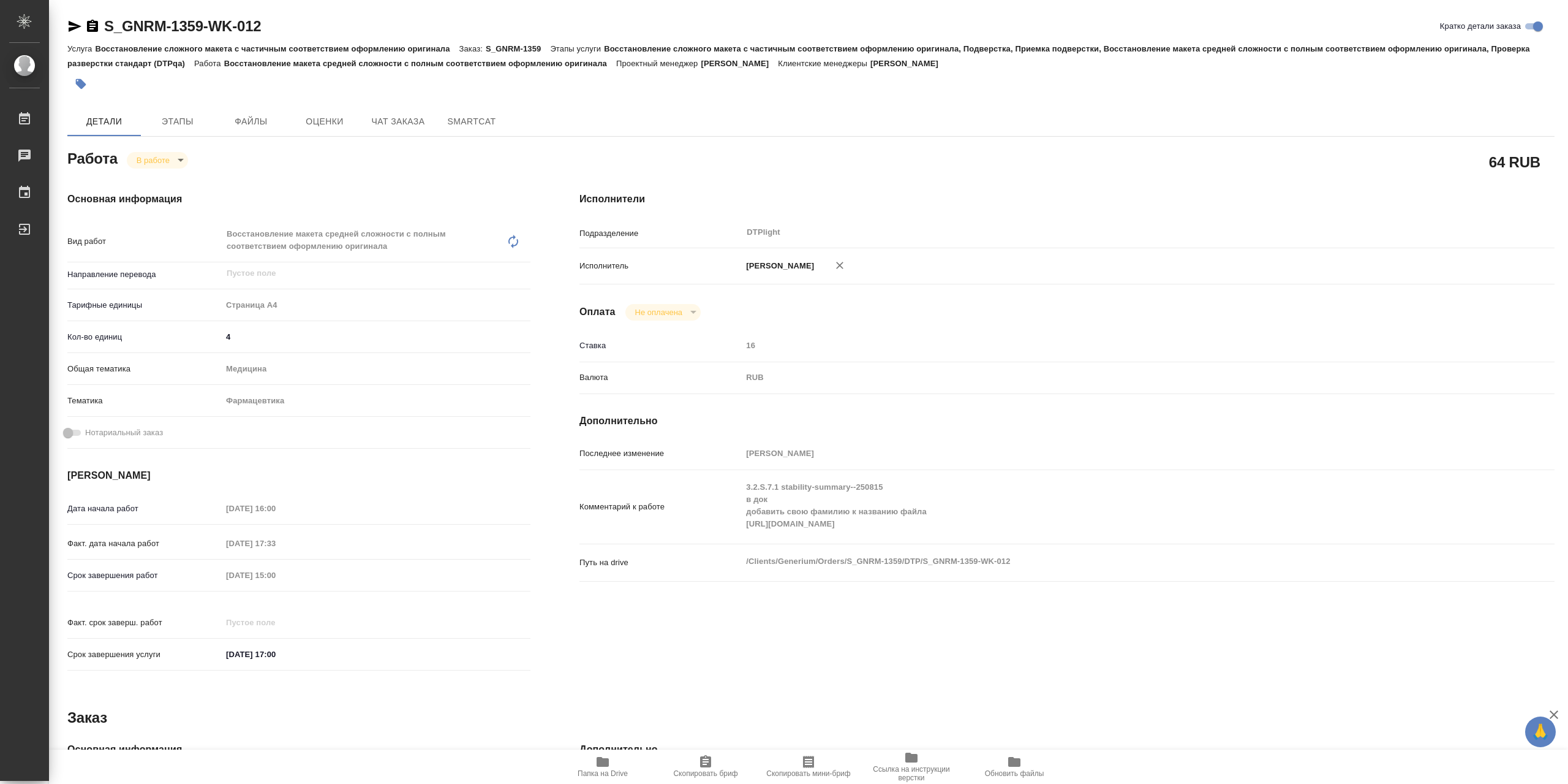
type textarea "x"
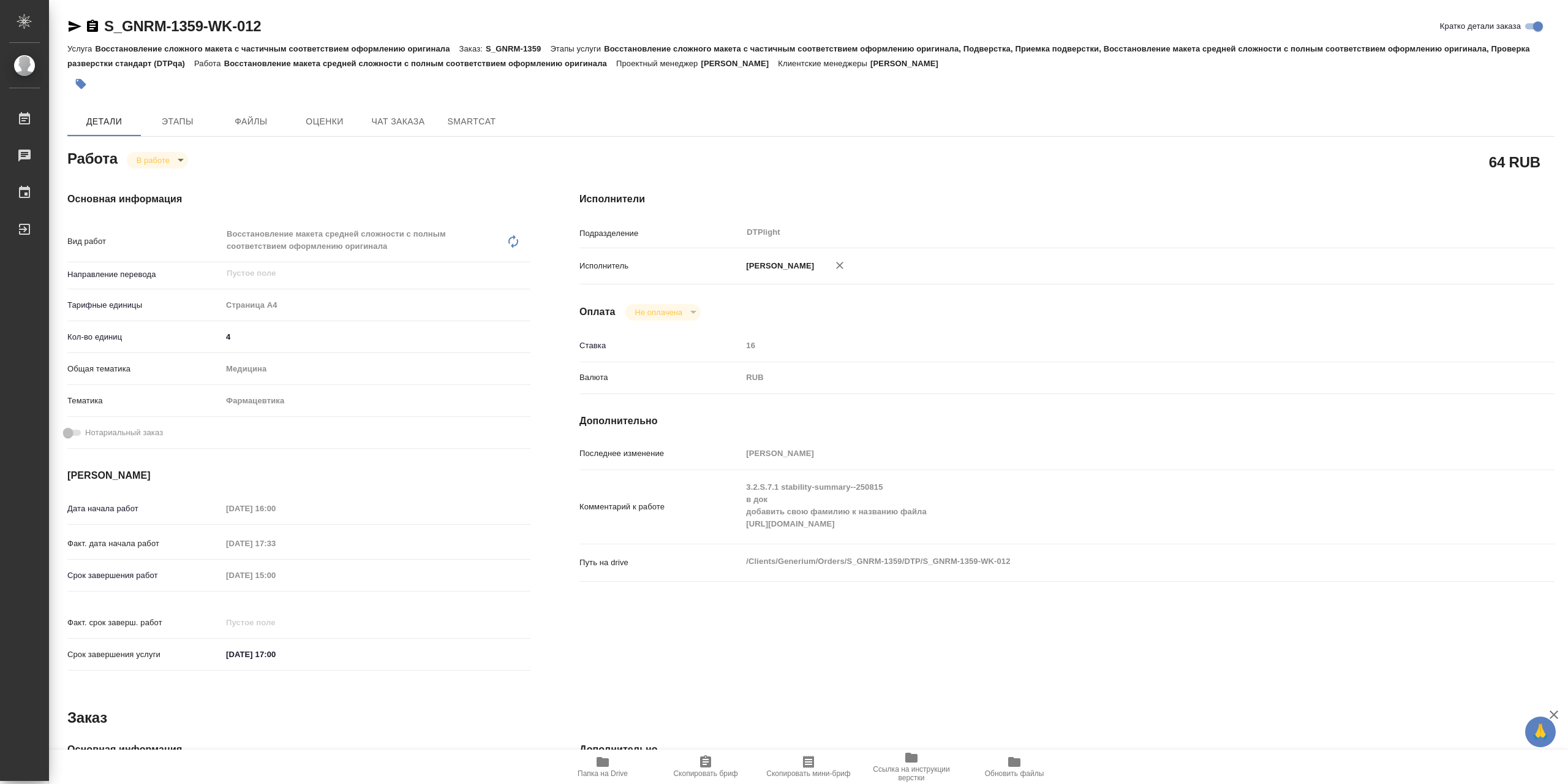
type textarea "x"
click at [591, 771] on span "Папка на Drive" at bounding box center [602, 773] width 50 height 8
click at [171, 167] on body "🙏 .cls-1 fill:#fff; AWATERA Сархатов [PERSON_NAME] Работы 0 Чаты График Выйти S…" at bounding box center [784, 392] width 1568 height 784
click at [177, 185] on button "Выполнен" at bounding box center [159, 183] width 45 height 14
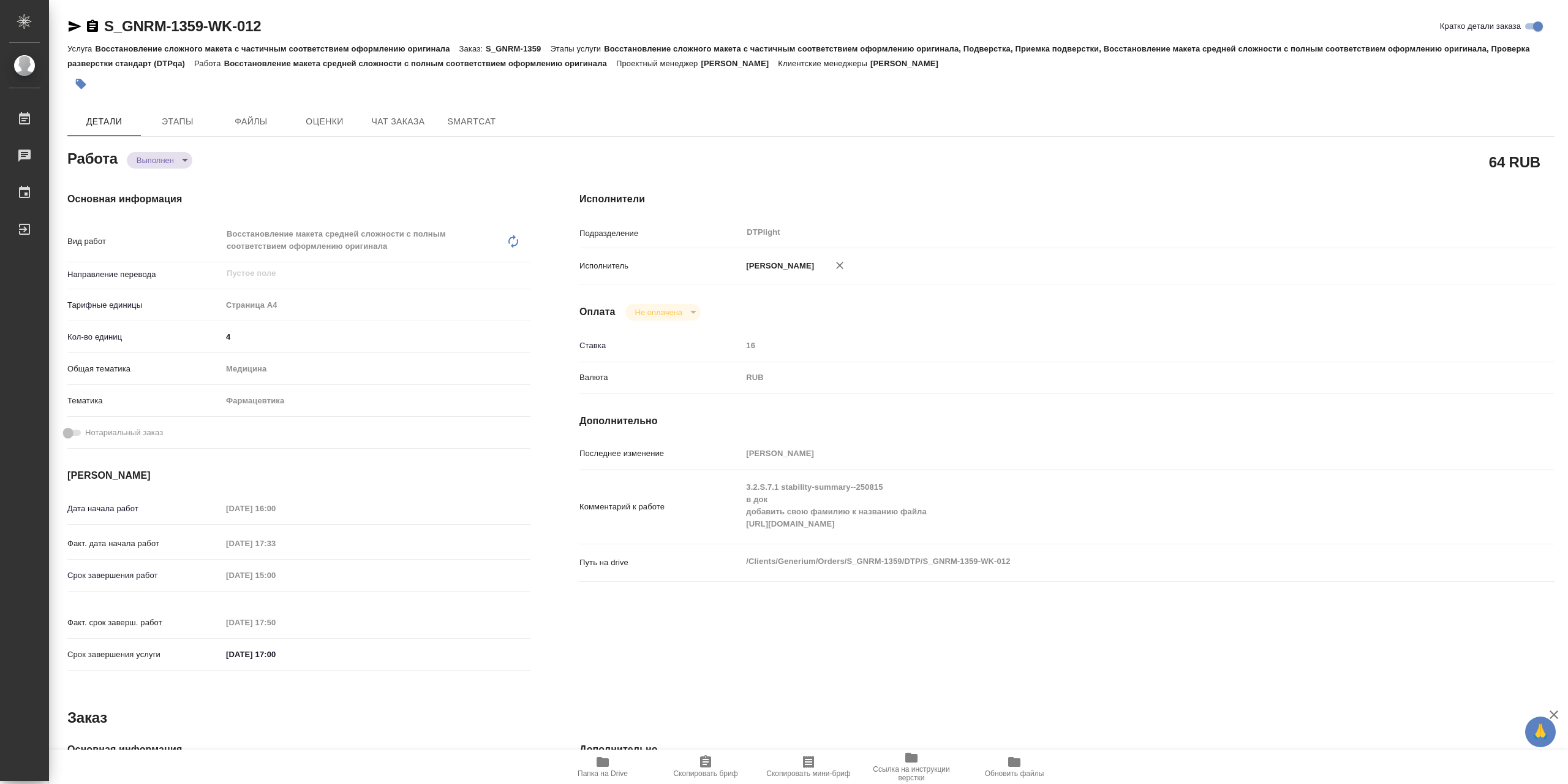
type textarea "x"
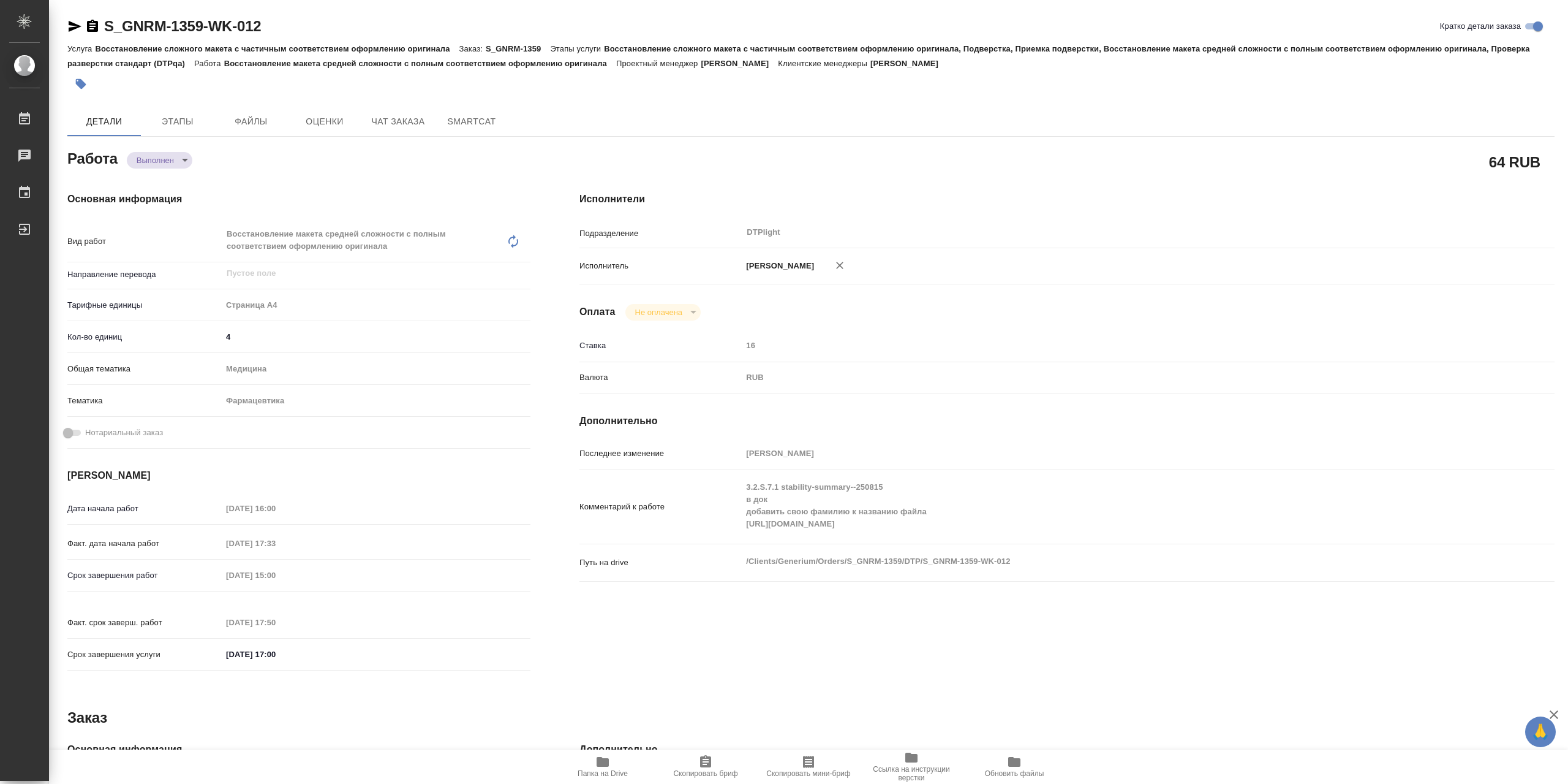
type textarea "x"
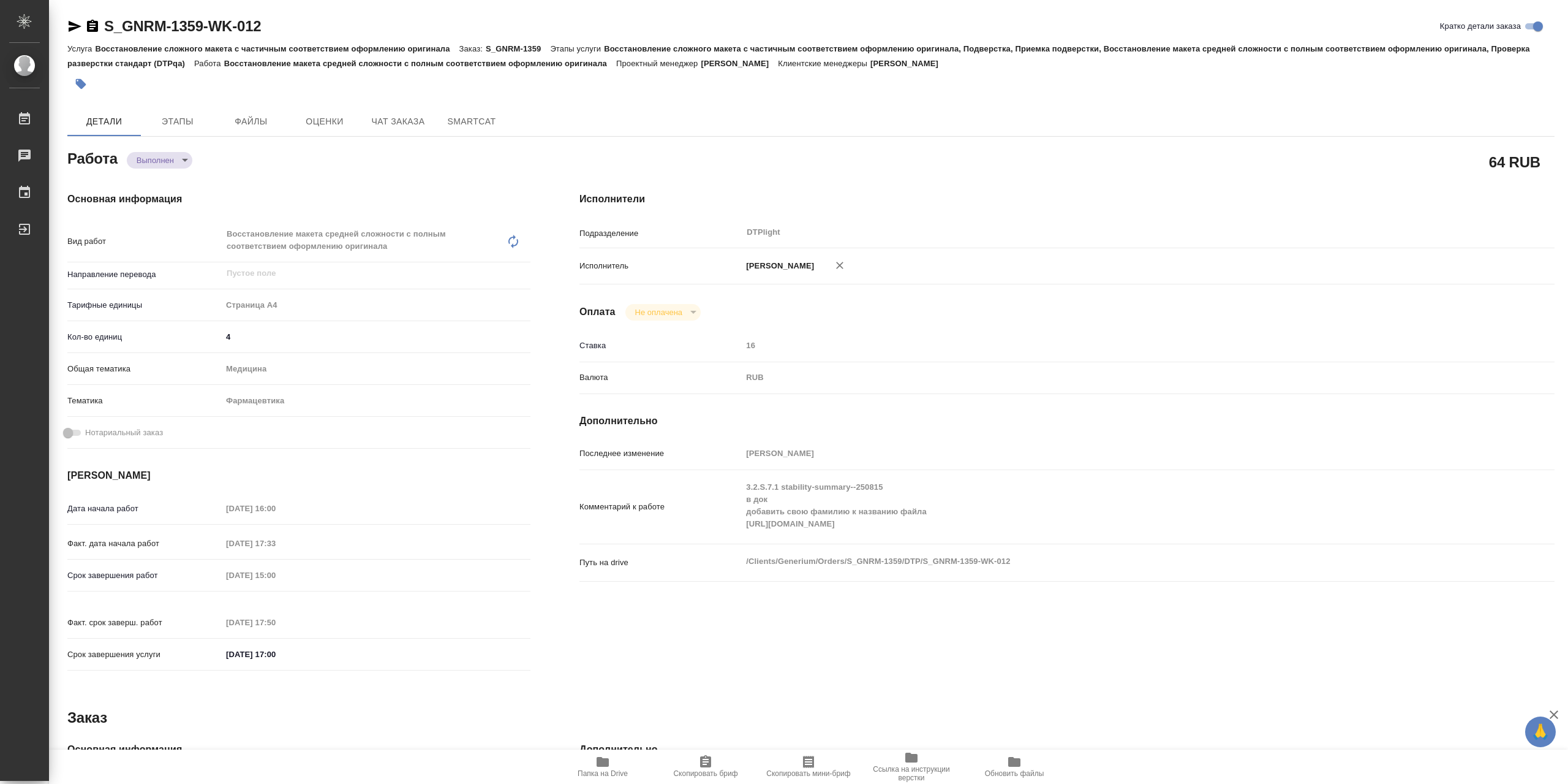
type textarea "x"
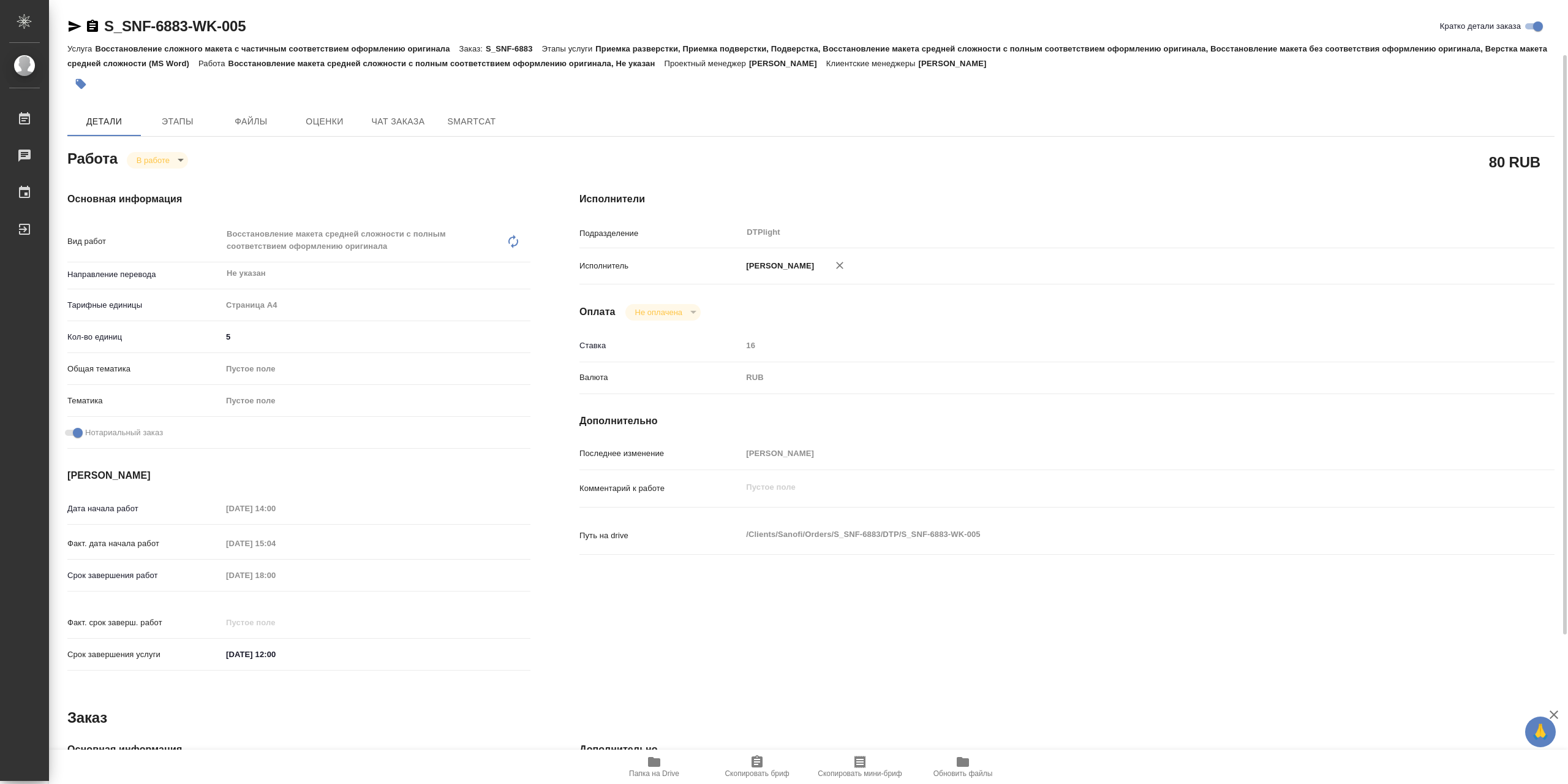
scroll to position [32, 0]
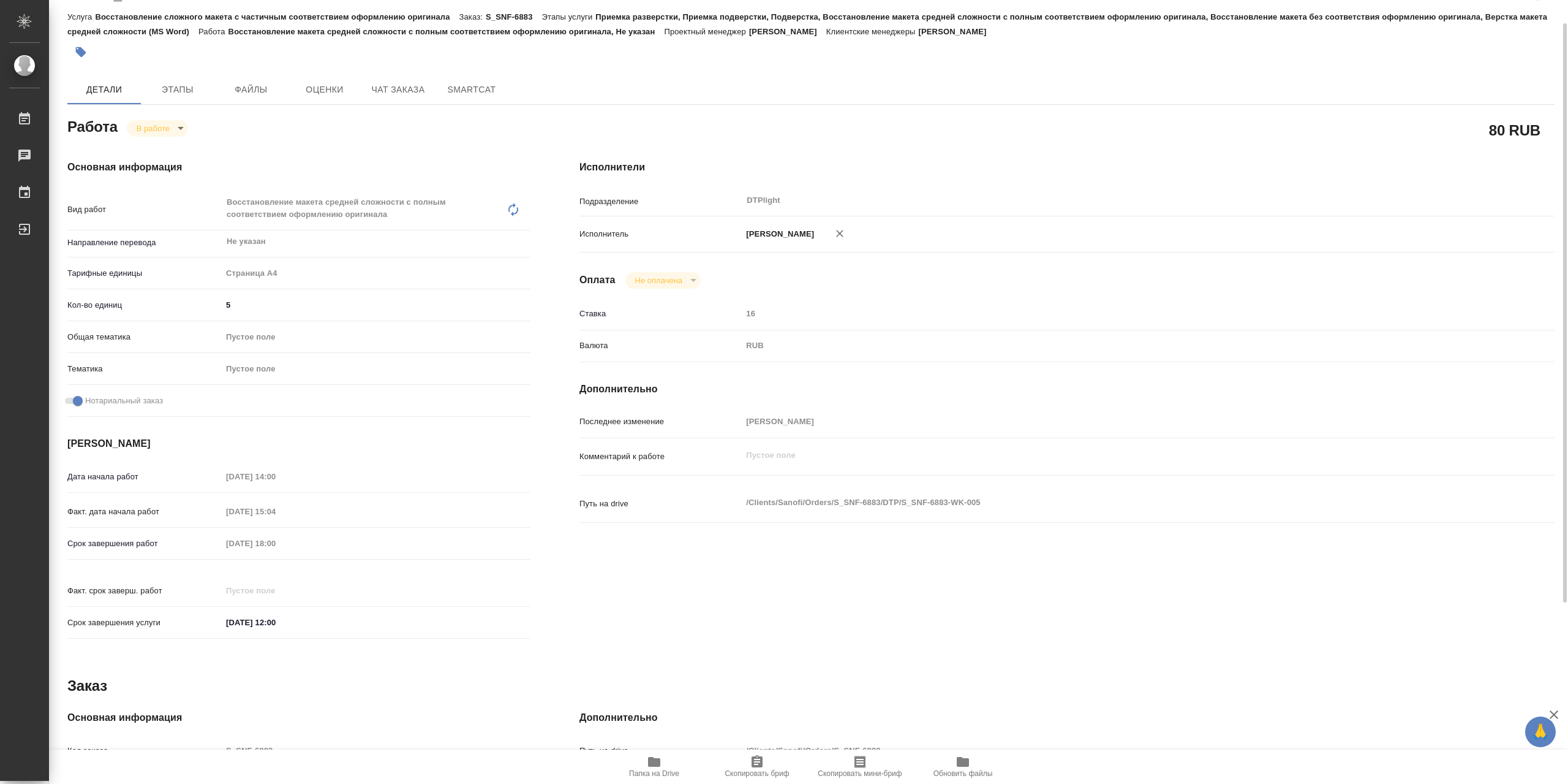
click at [655, 764] on icon "button" at bounding box center [654, 762] width 12 height 10
click at [185, 137] on div "Работа В работе inProgress 80 RUB Основная информация Вид работ Восстановление …" at bounding box center [810, 561] width 1487 height 892
click at [183, 136] on body "🙏 .cls-1 fill:#fff; AWATERA Сархатов [PERSON_NAME] Работы 0 Чаты График Выйти S…" at bounding box center [784, 392] width 1568 height 784
click at [190, 150] on li "Выполнен" at bounding box center [166, 152] width 81 height 21
type textarea "x"
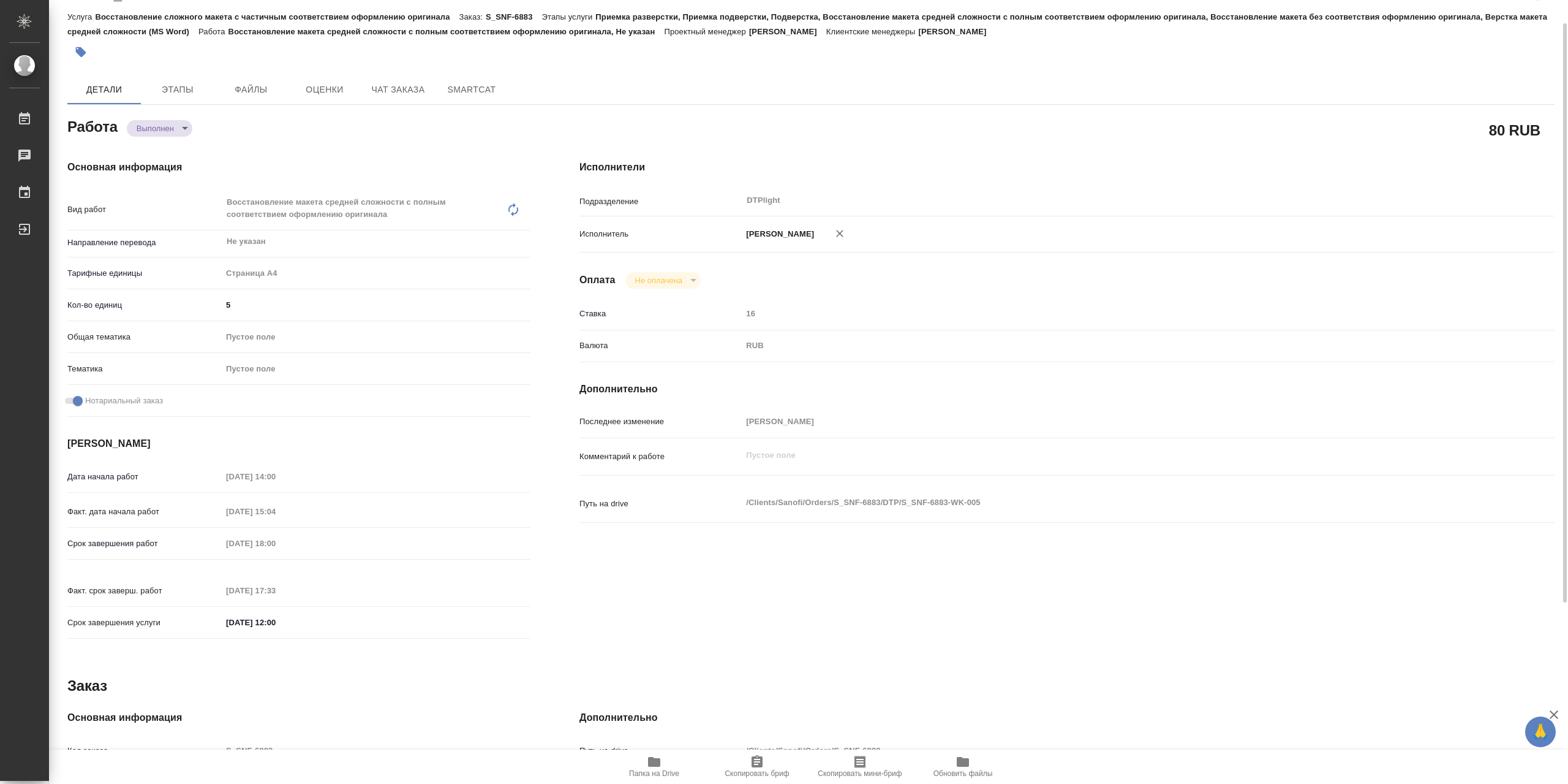
type textarea "x"
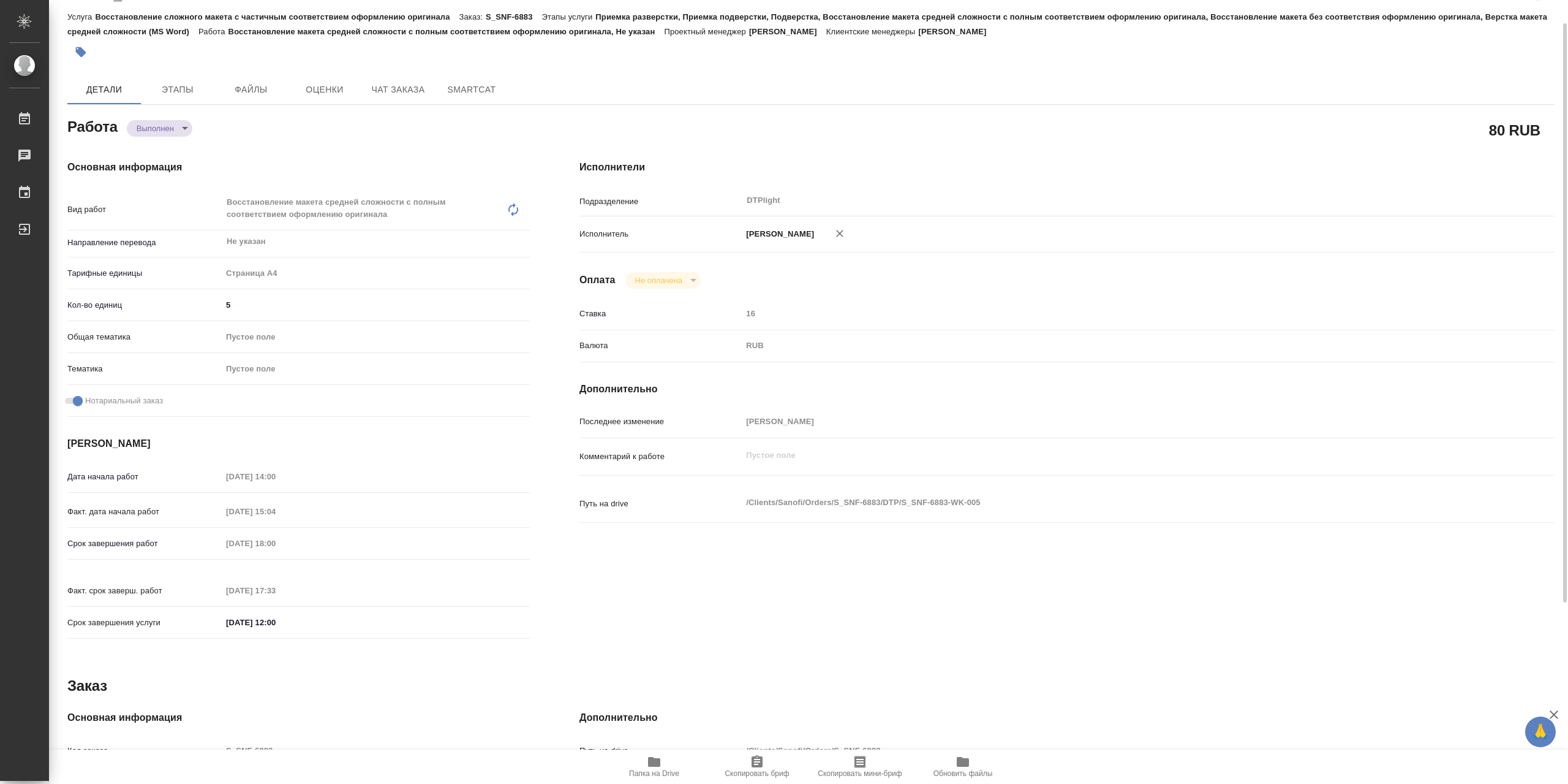
type textarea "x"
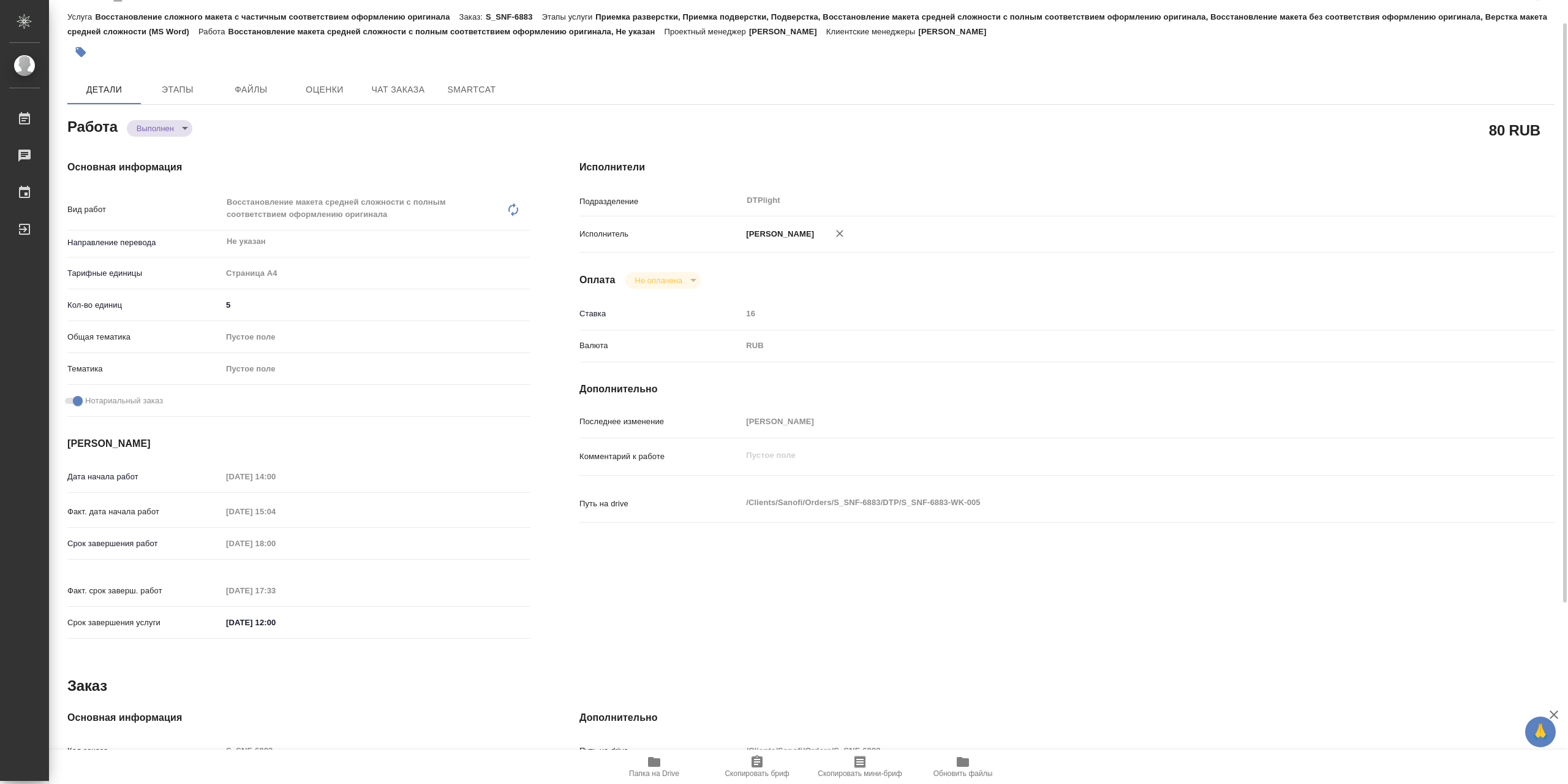
type textarea "x"
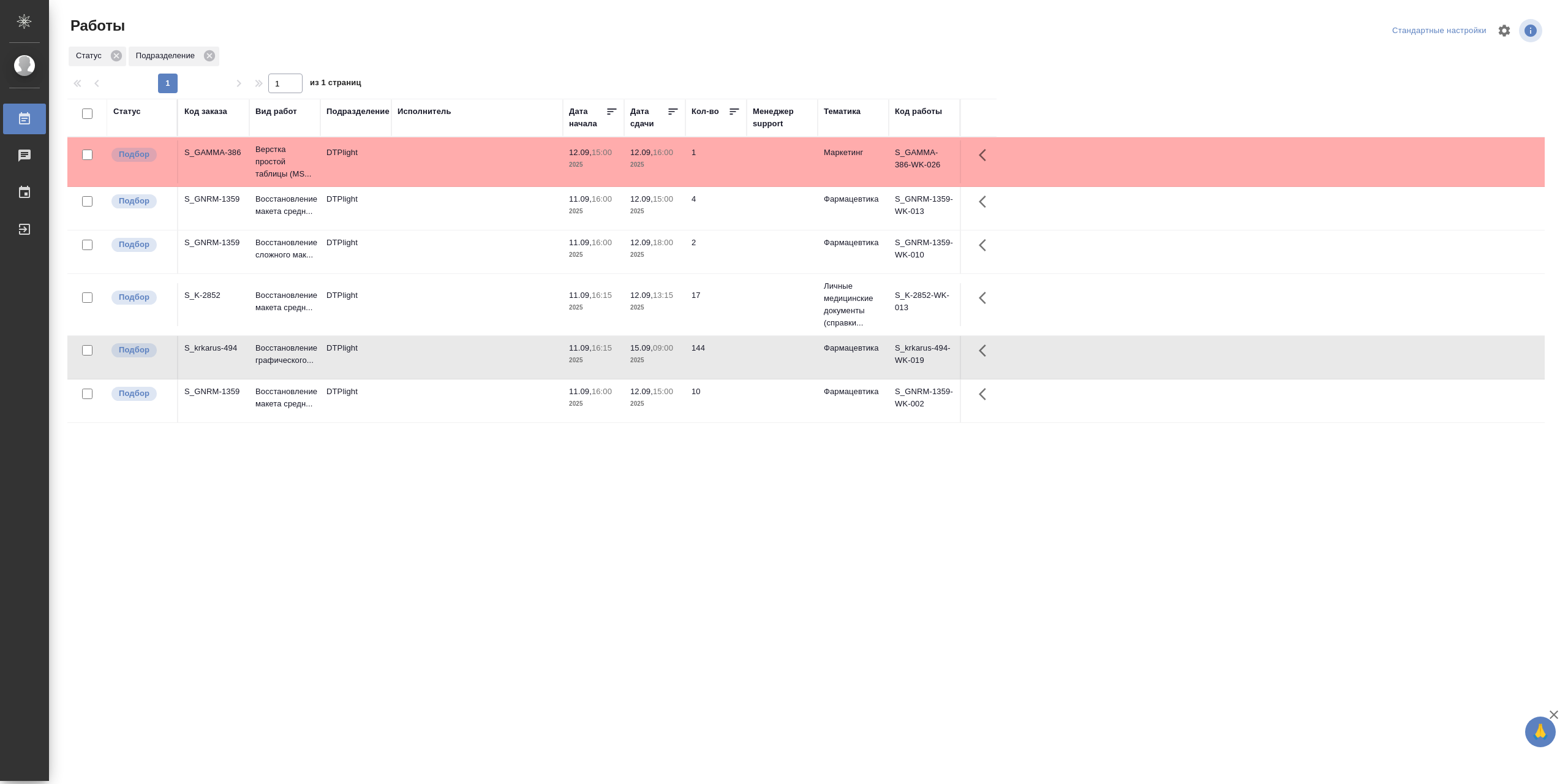
click at [451, 257] on td at bounding box center [477, 251] width 171 height 42
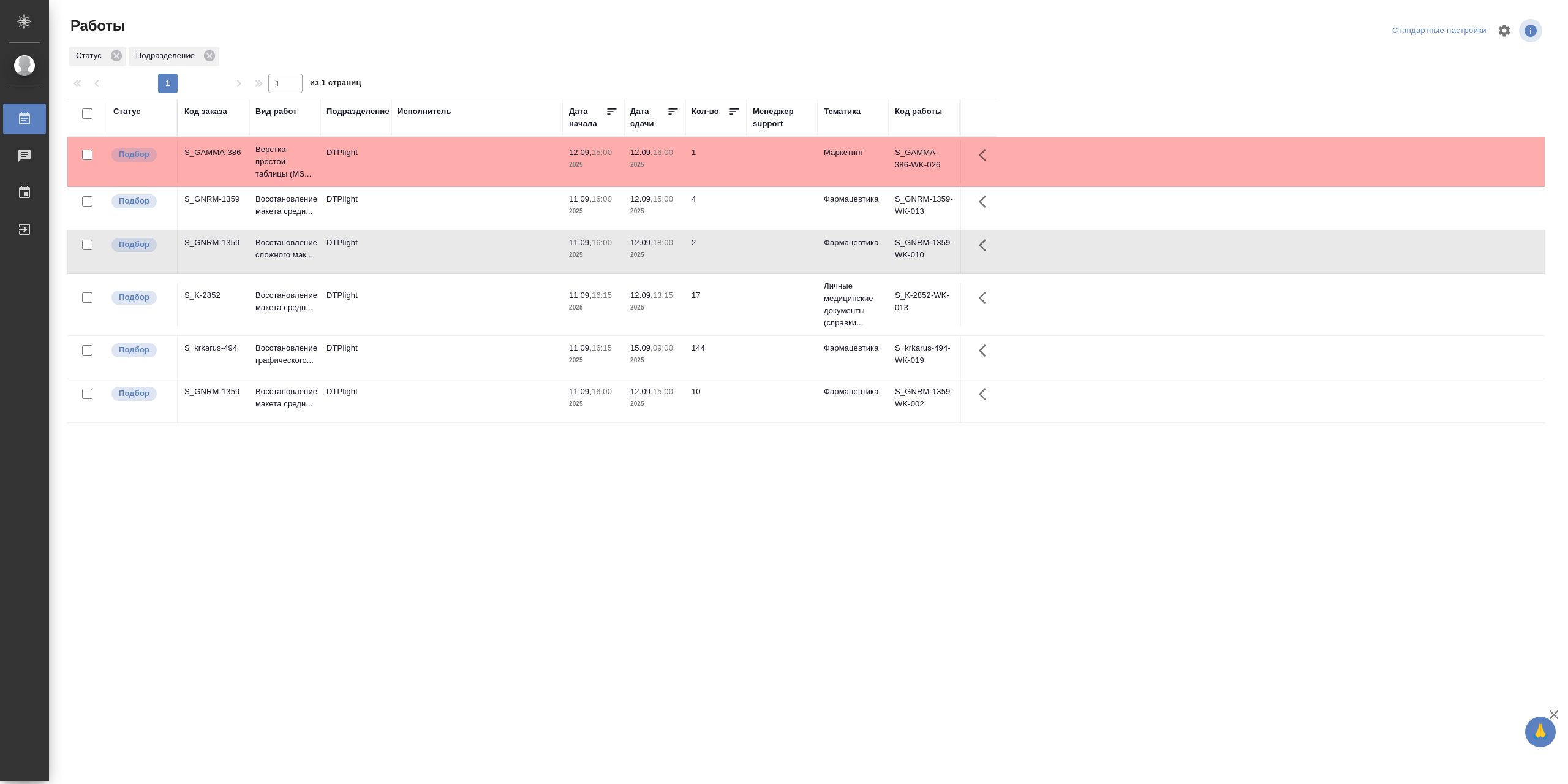
click at [451, 257] on td at bounding box center [477, 251] width 171 height 42
click at [502, 164] on td at bounding box center [477, 161] width 171 height 42
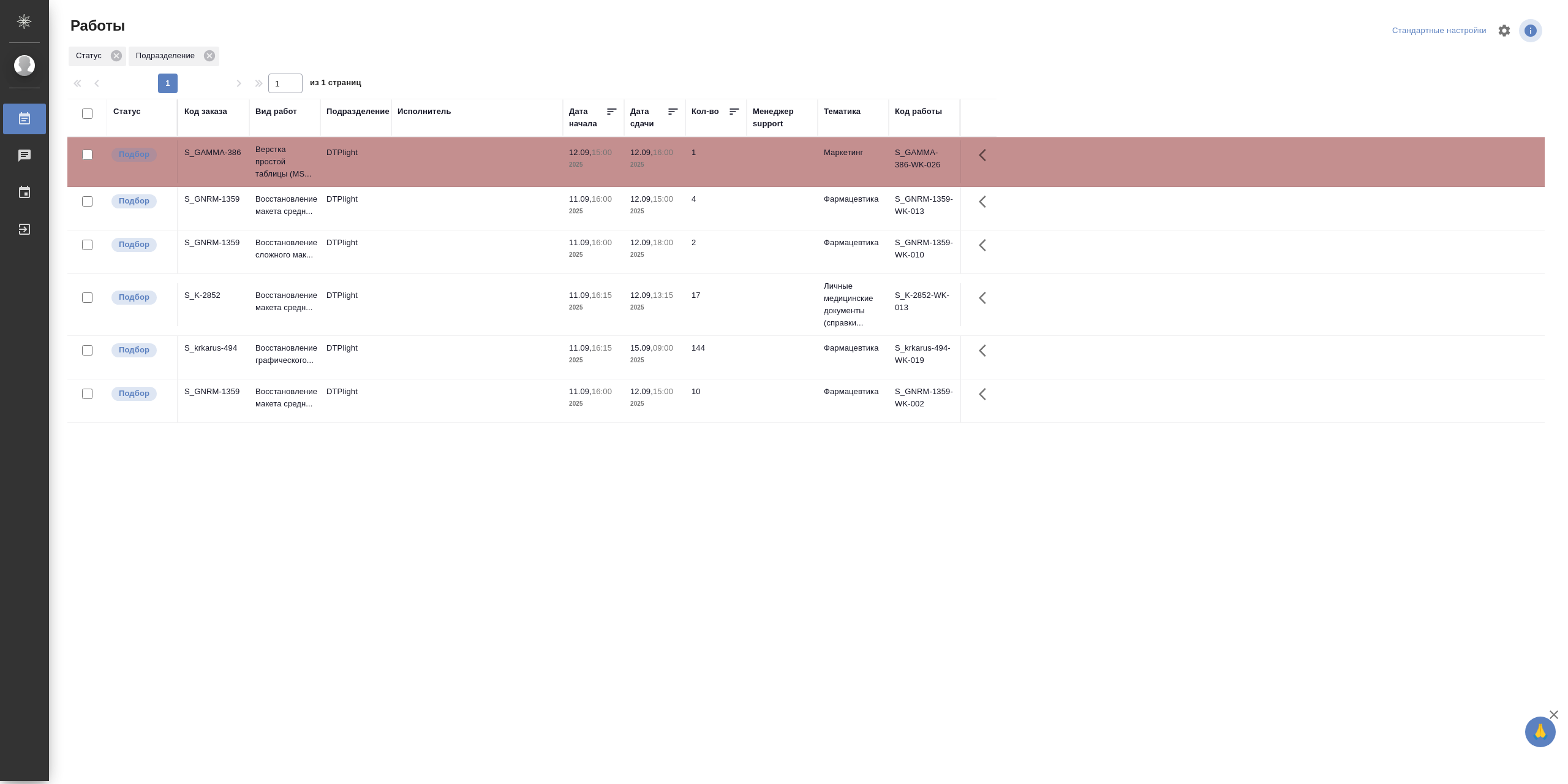
click at [502, 164] on td at bounding box center [477, 161] width 171 height 42
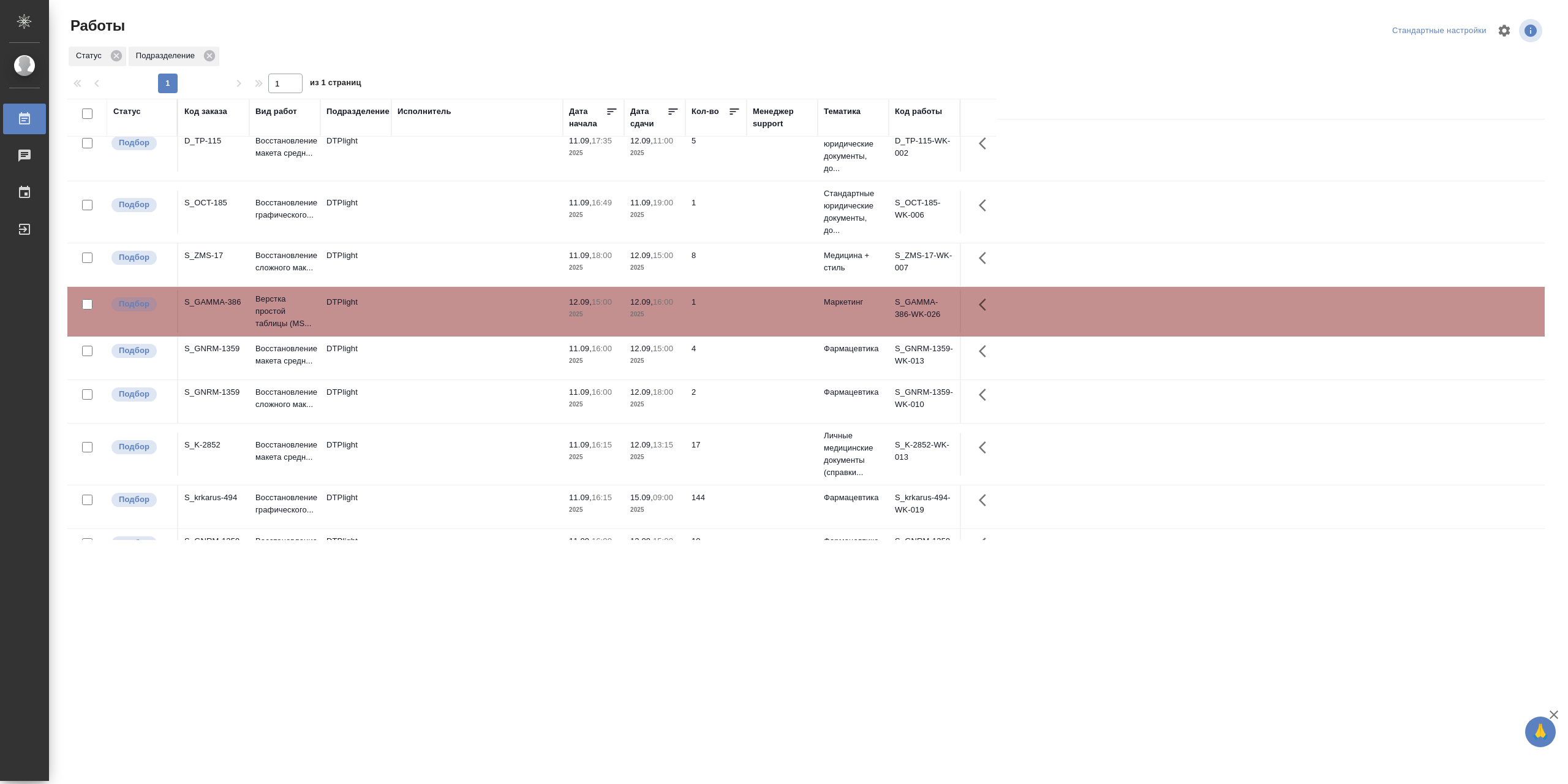
scroll to position [48, 0]
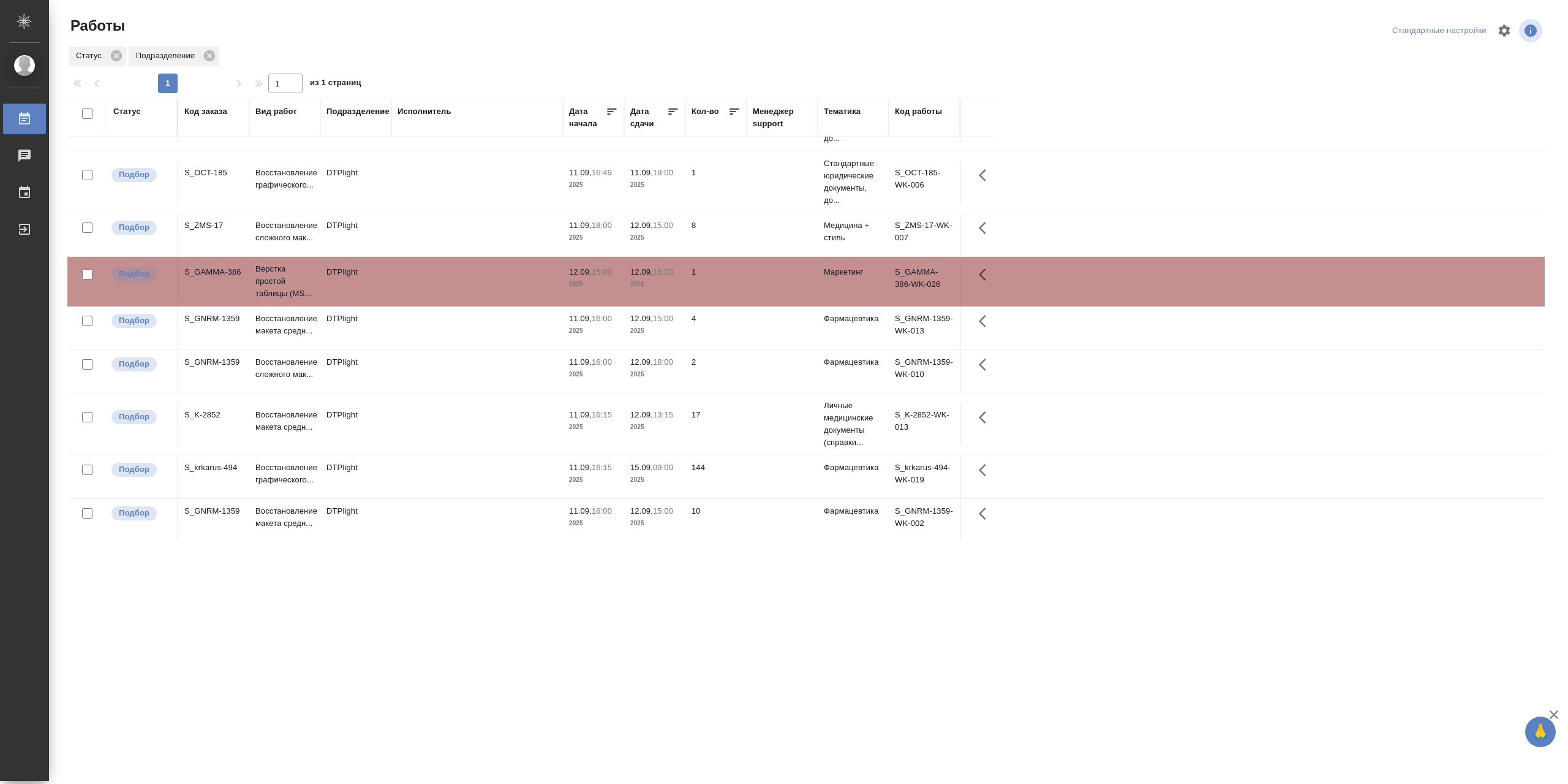
click at [430, 241] on td at bounding box center [477, 234] width 171 height 42
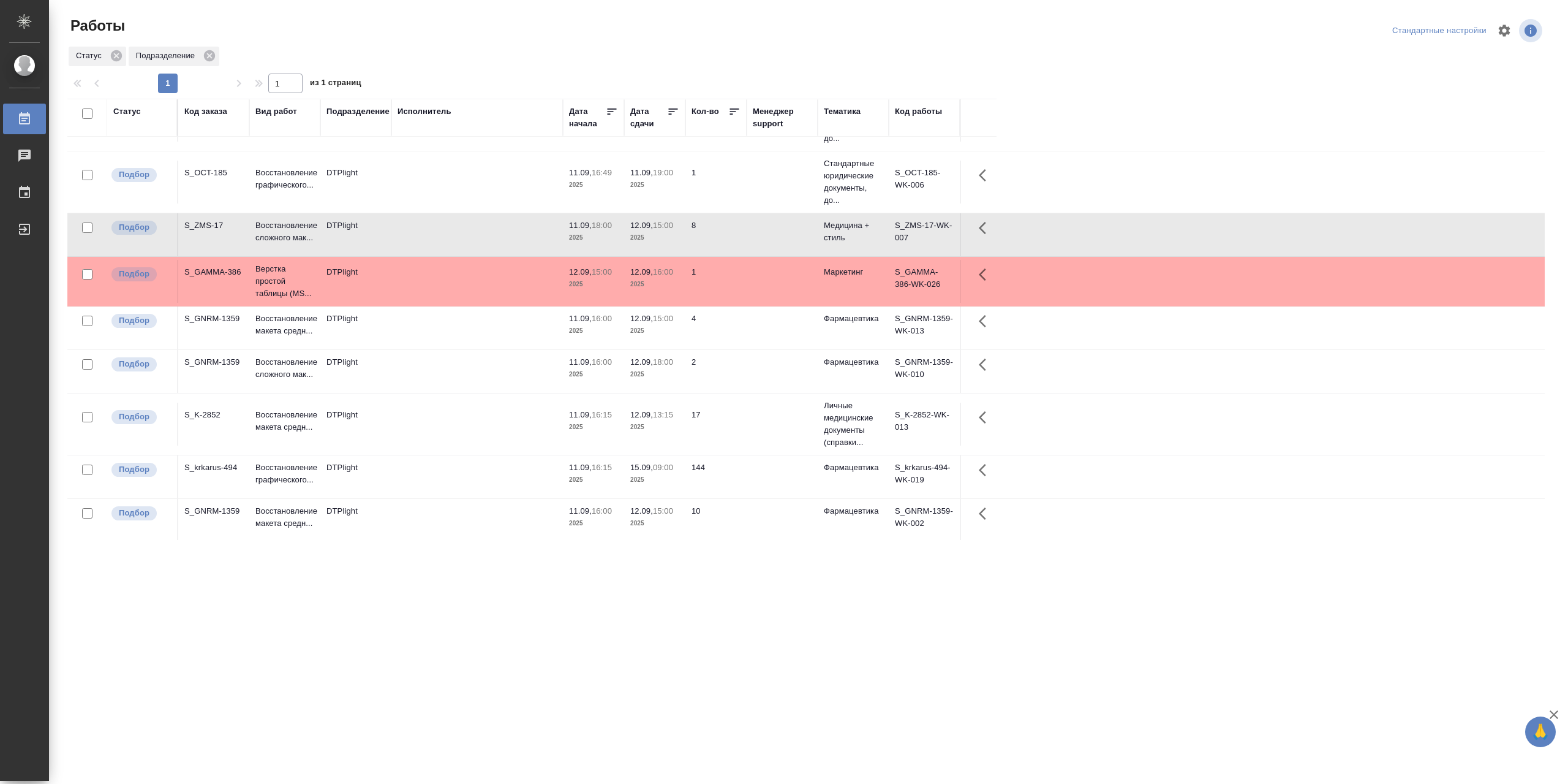
click at [430, 241] on td at bounding box center [477, 234] width 171 height 42
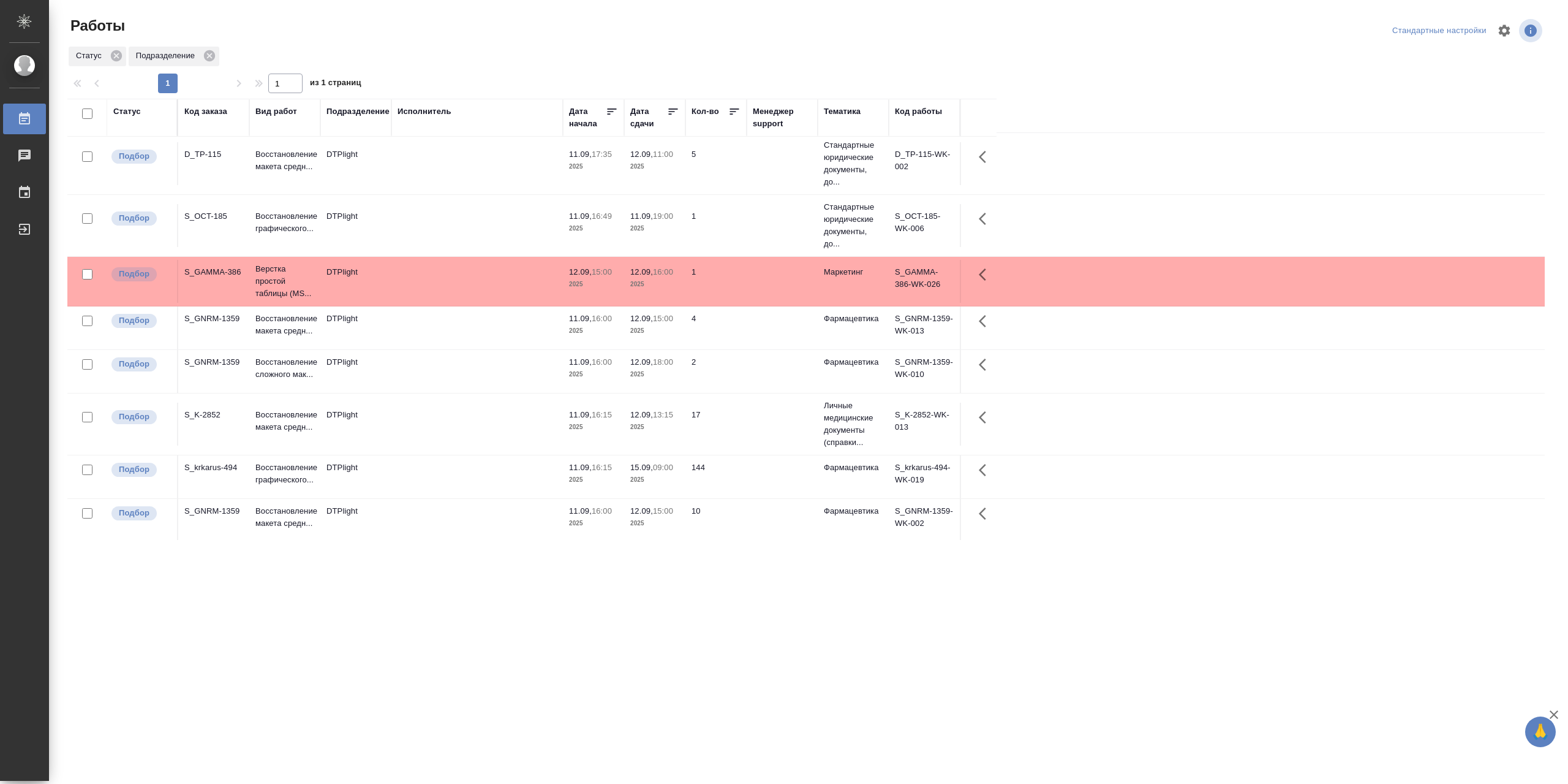
scroll to position [0, 0]
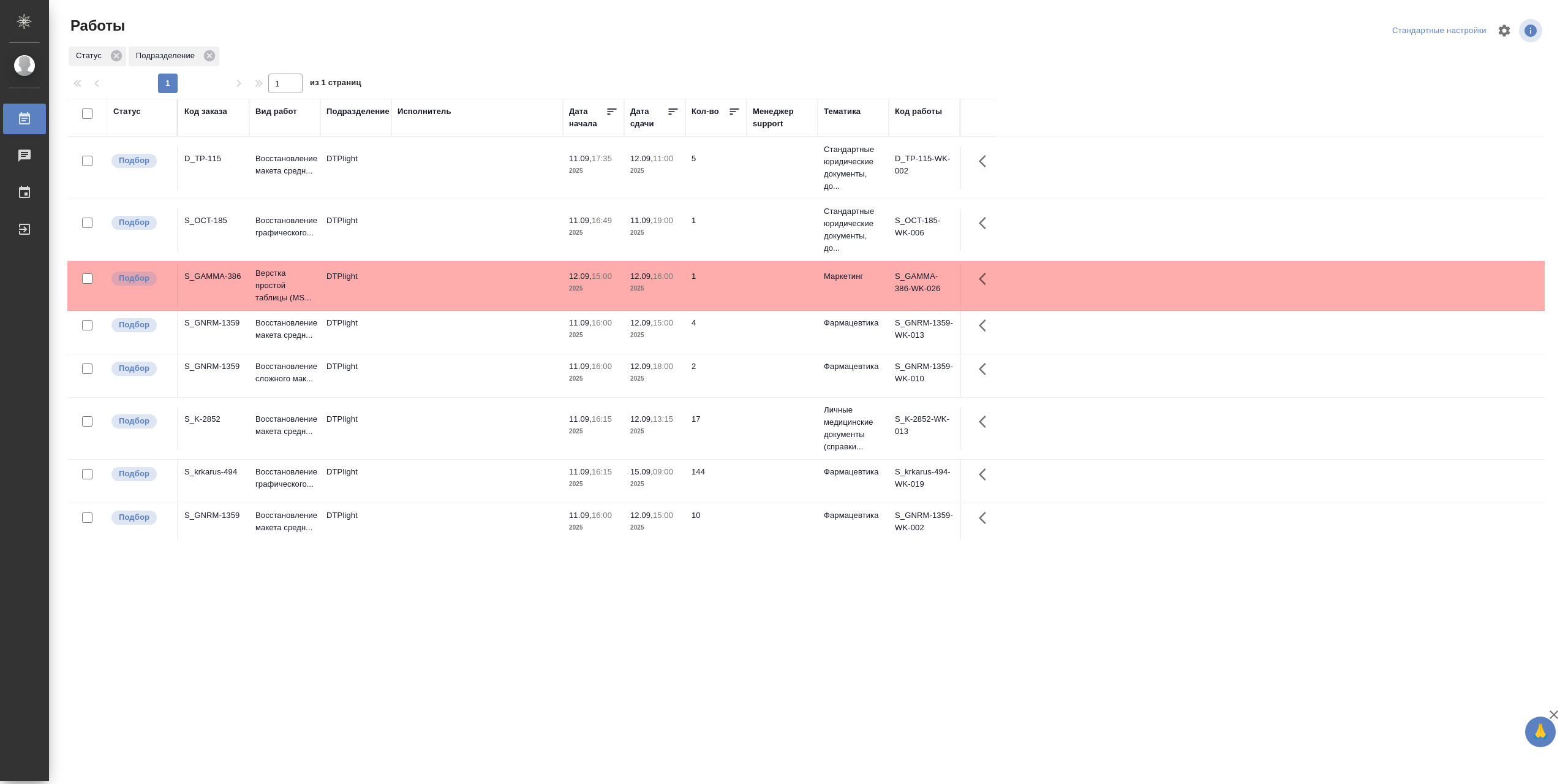
click at [435, 228] on td at bounding box center [477, 229] width 171 height 42
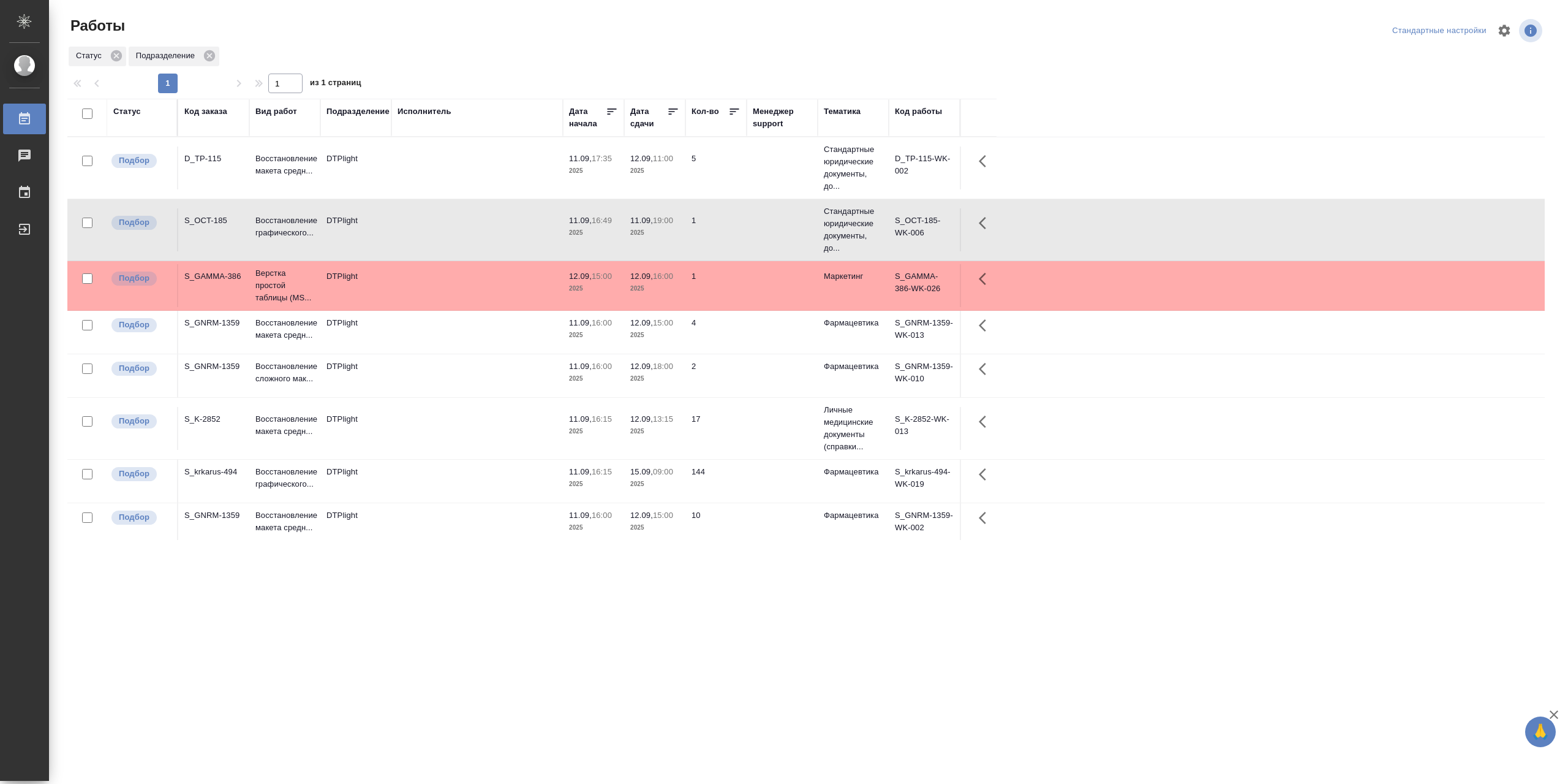
click at [415, 329] on td at bounding box center [477, 332] width 171 height 42
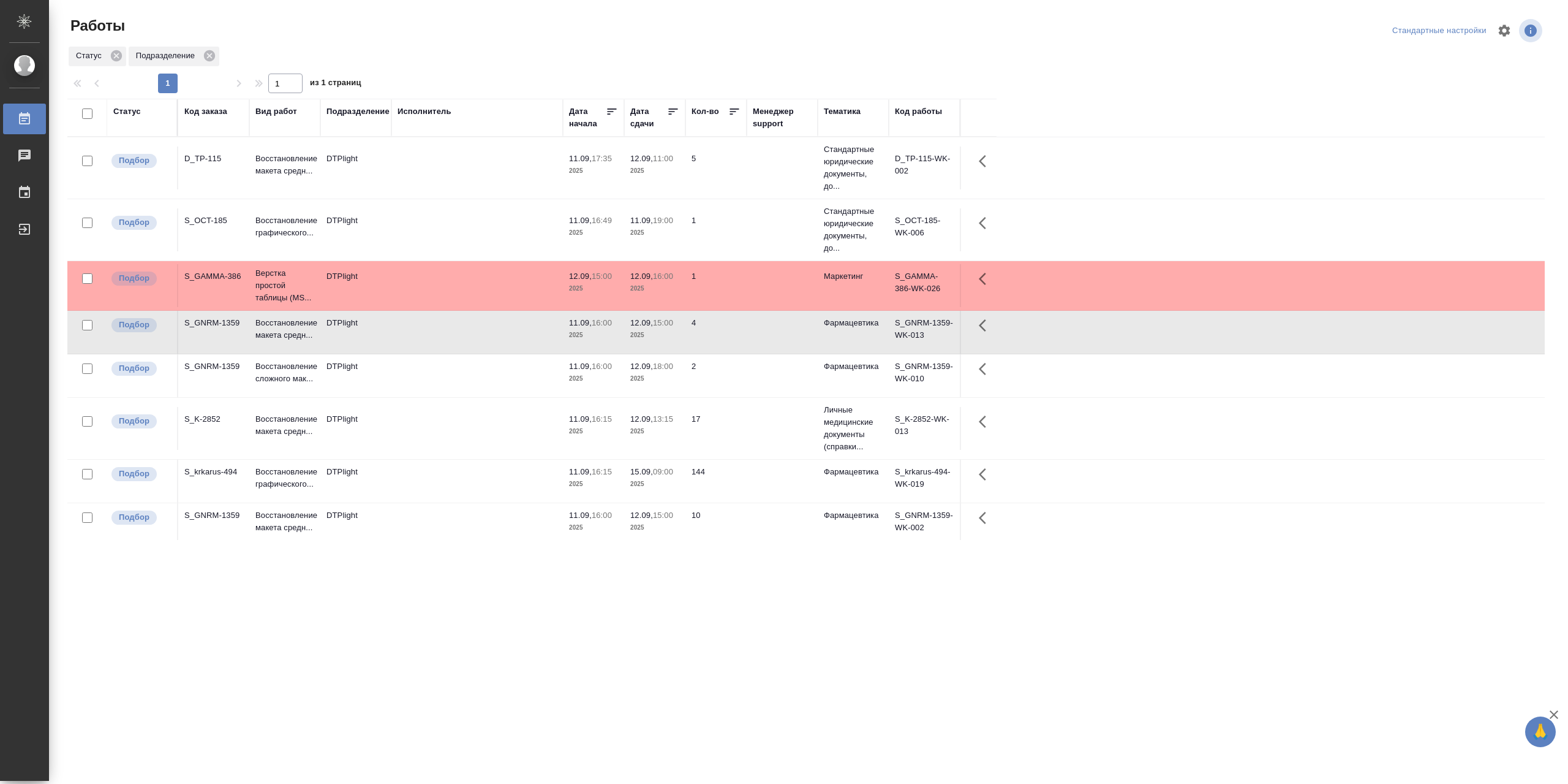
click at [415, 329] on td at bounding box center [477, 332] width 171 height 42
click at [130, 116] on div "Статус" at bounding box center [126, 111] width 27 height 12
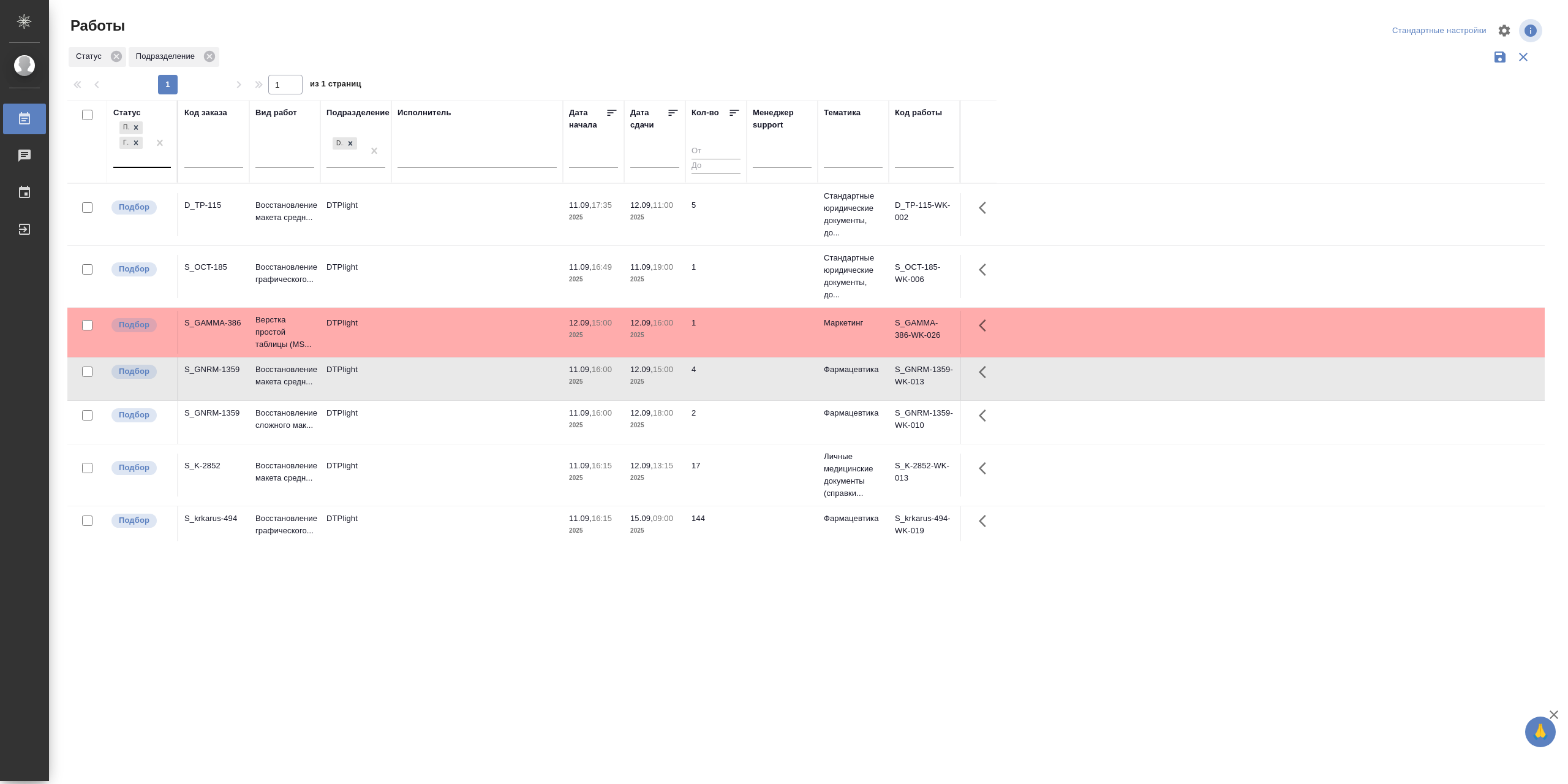
click at [131, 166] on div "Подбор Готов к работе" at bounding box center [131, 143] width 36 height 48
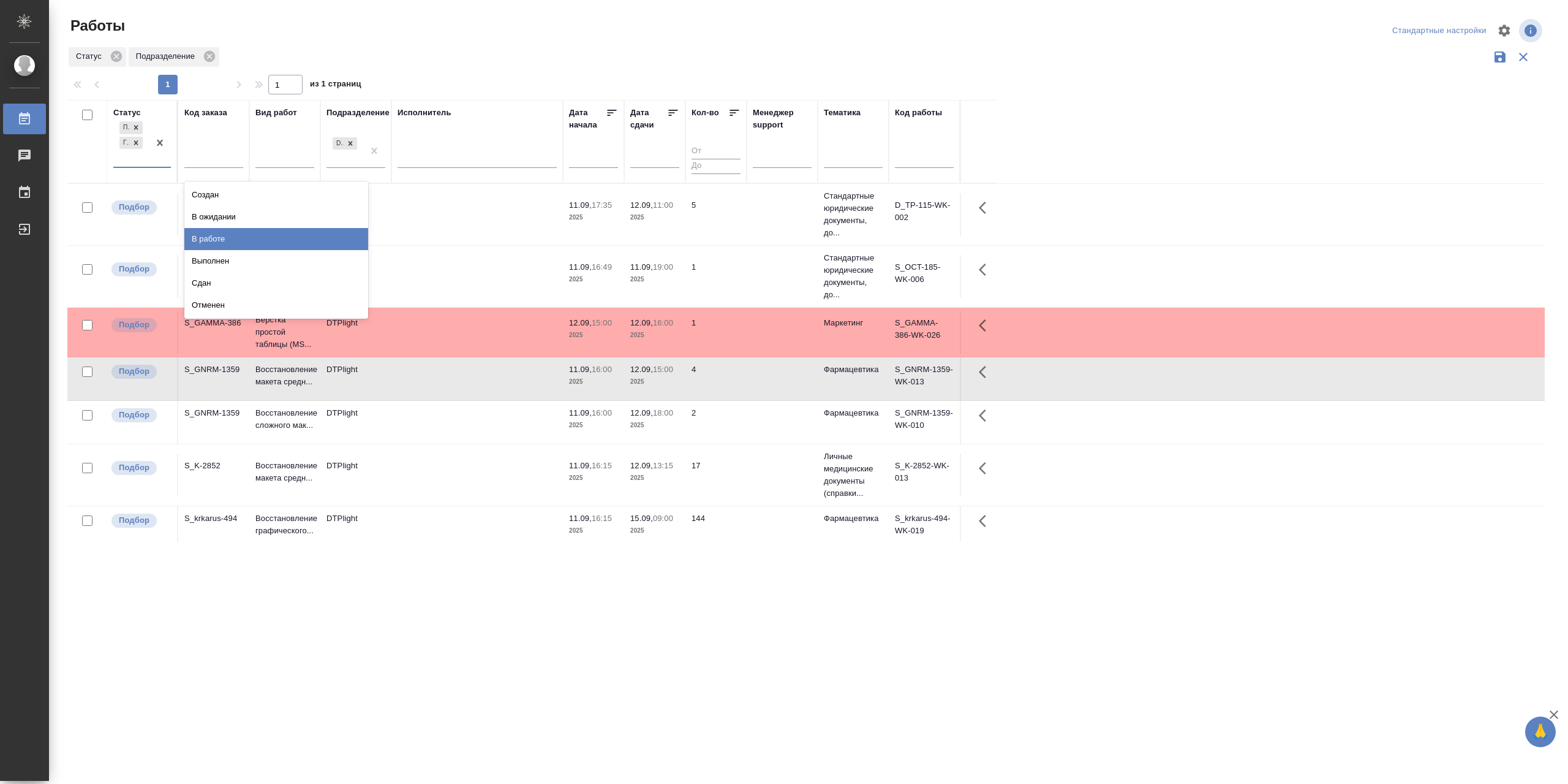
click at [247, 250] on div "В работе" at bounding box center [276, 239] width 183 height 22
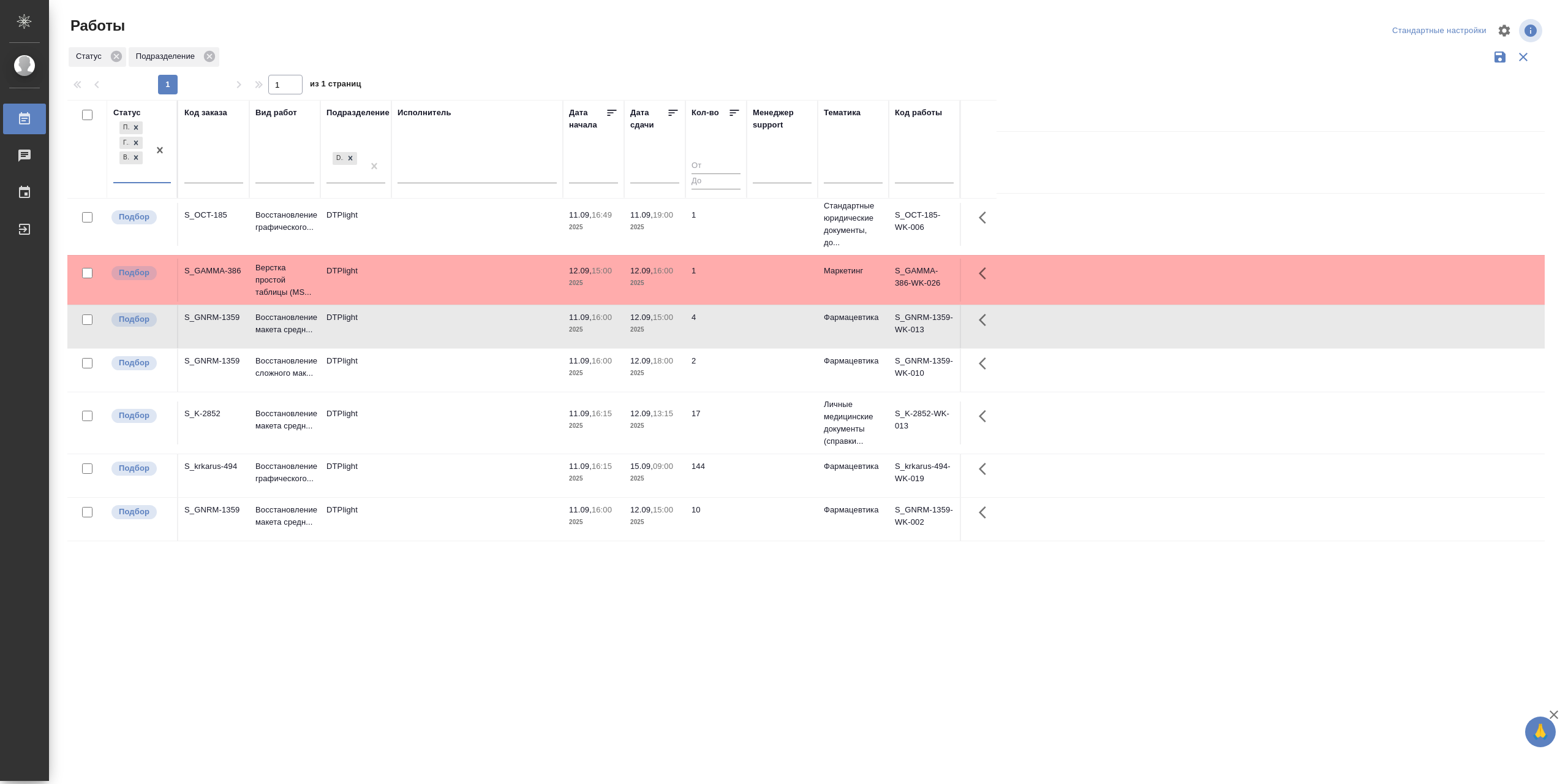
scroll to position [74, 0]
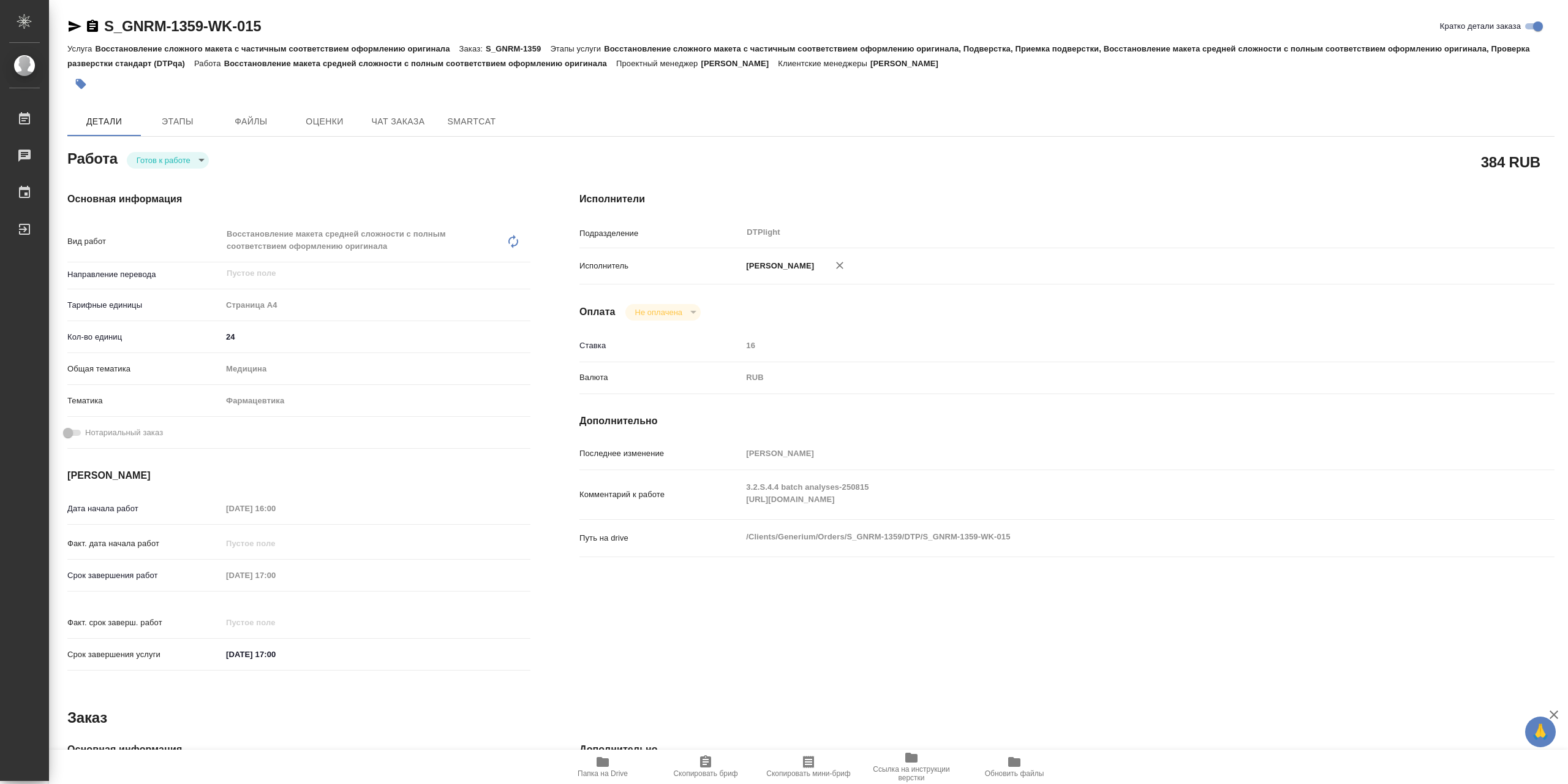
click at [192, 166] on body "🙏 .cls-1 fill:#fff; AWATERA Сархатов [PERSON_NAME] Работы 0 Чаты График Выйти S…" at bounding box center [784, 392] width 1568 height 784
click at [197, 155] on li "В работе" at bounding box center [167, 163] width 82 height 21
type textarea "x"
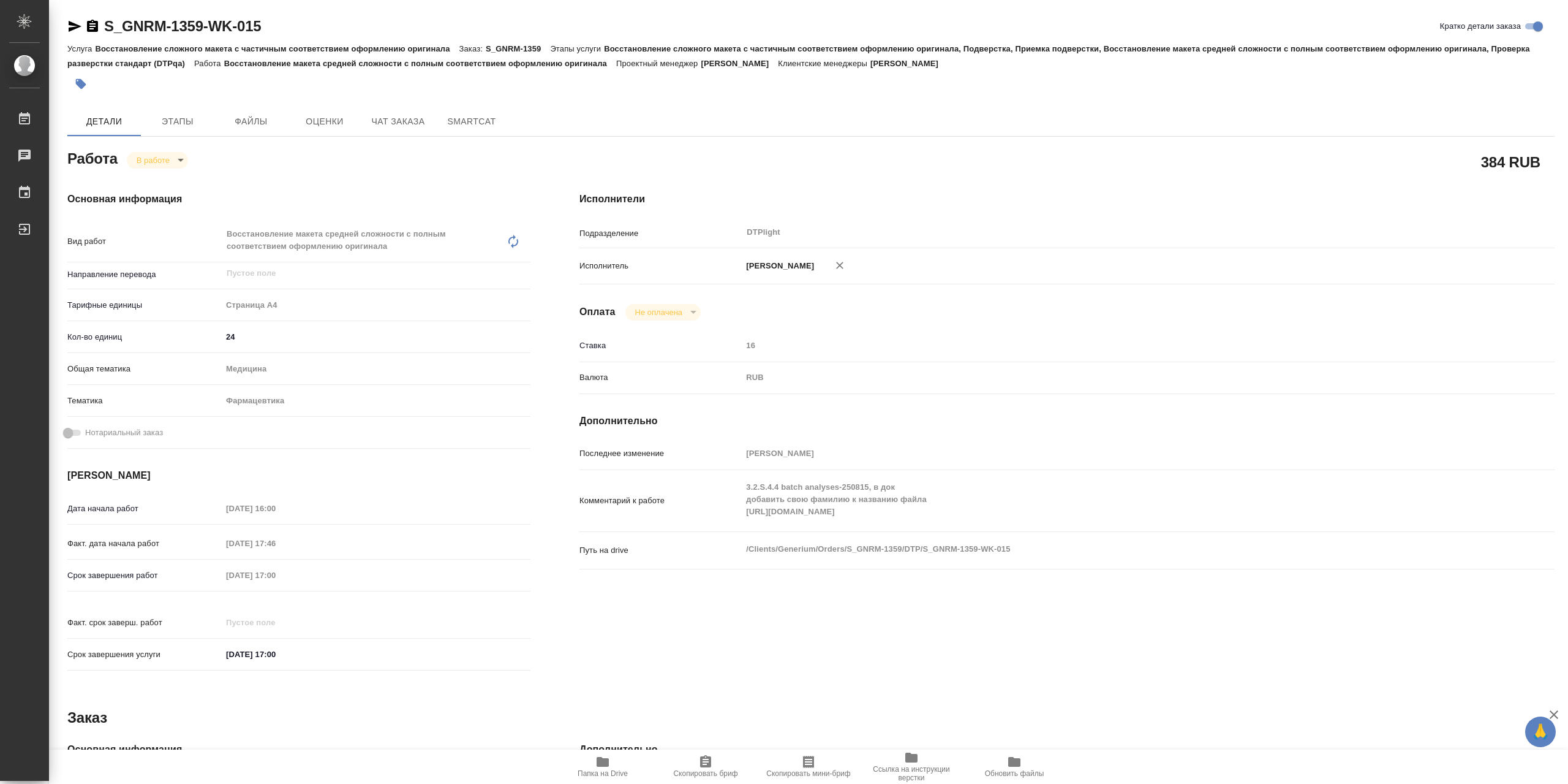
type textarea "x"
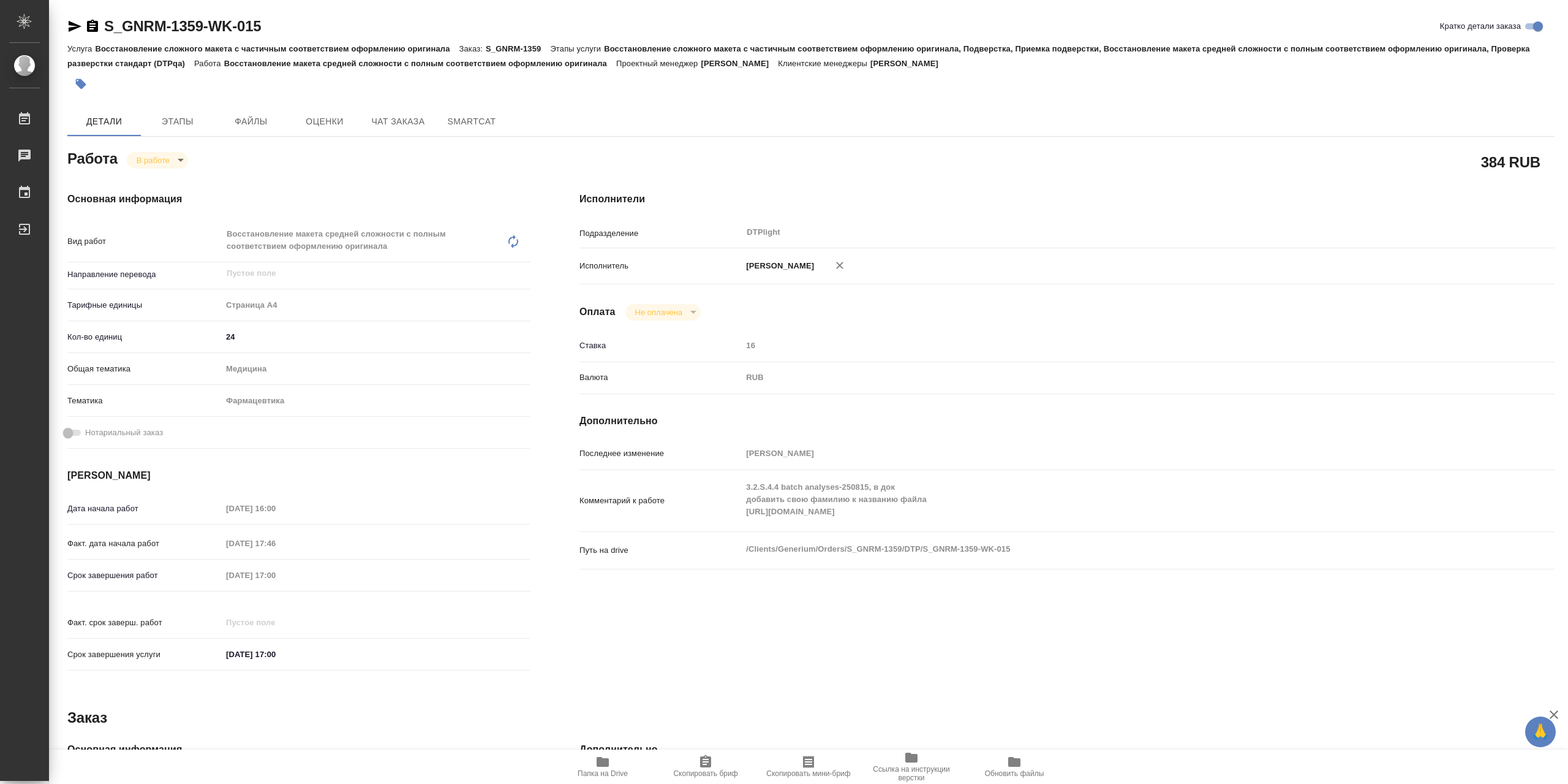
type textarea "x"
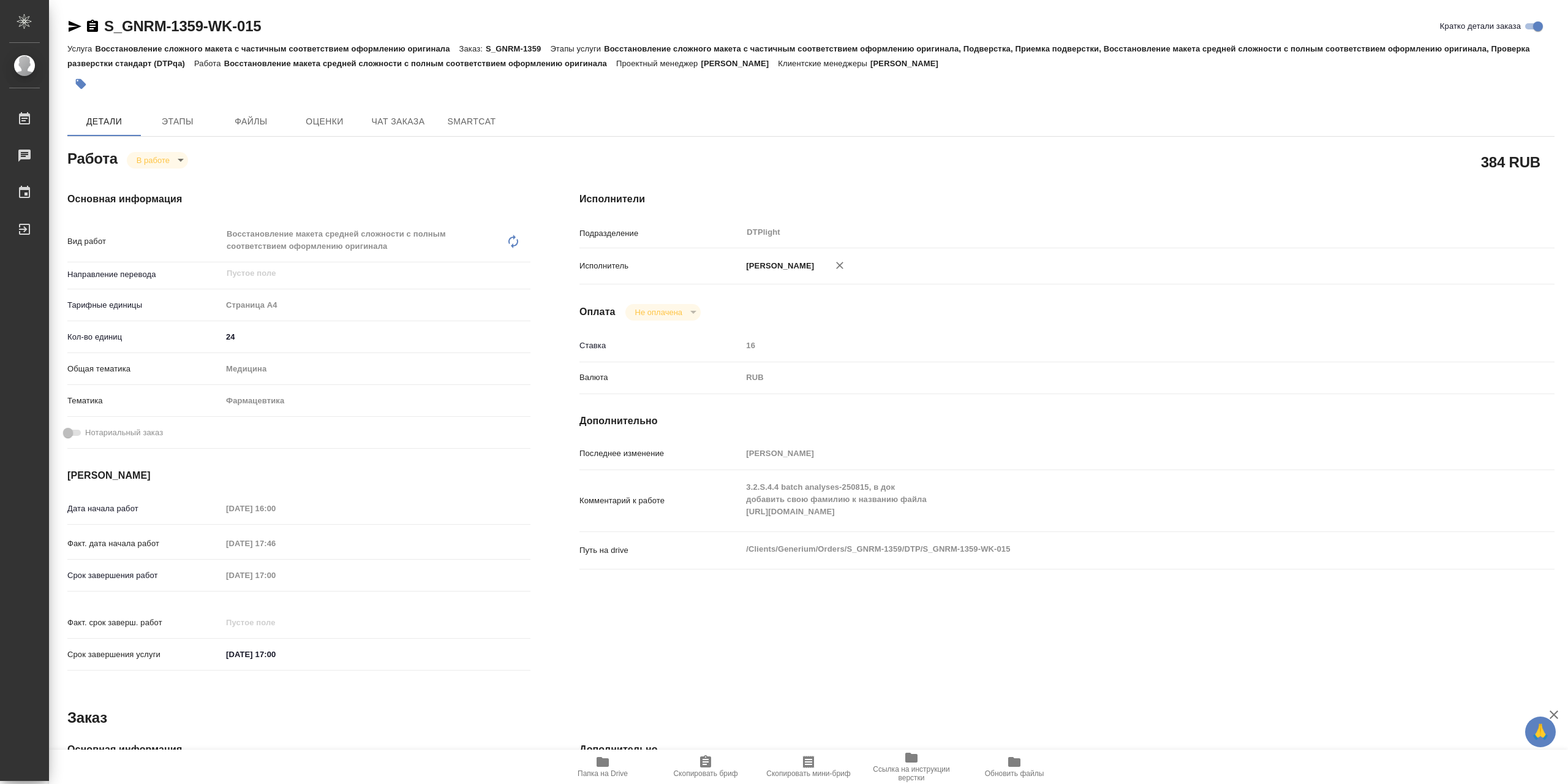
type textarea "x"
click at [742, 527] on div "3.2.S.4.4 batch analyses-250815, в док добавить свою фамилию к названию файла […" at bounding box center [1107, 500] width 731 height 52
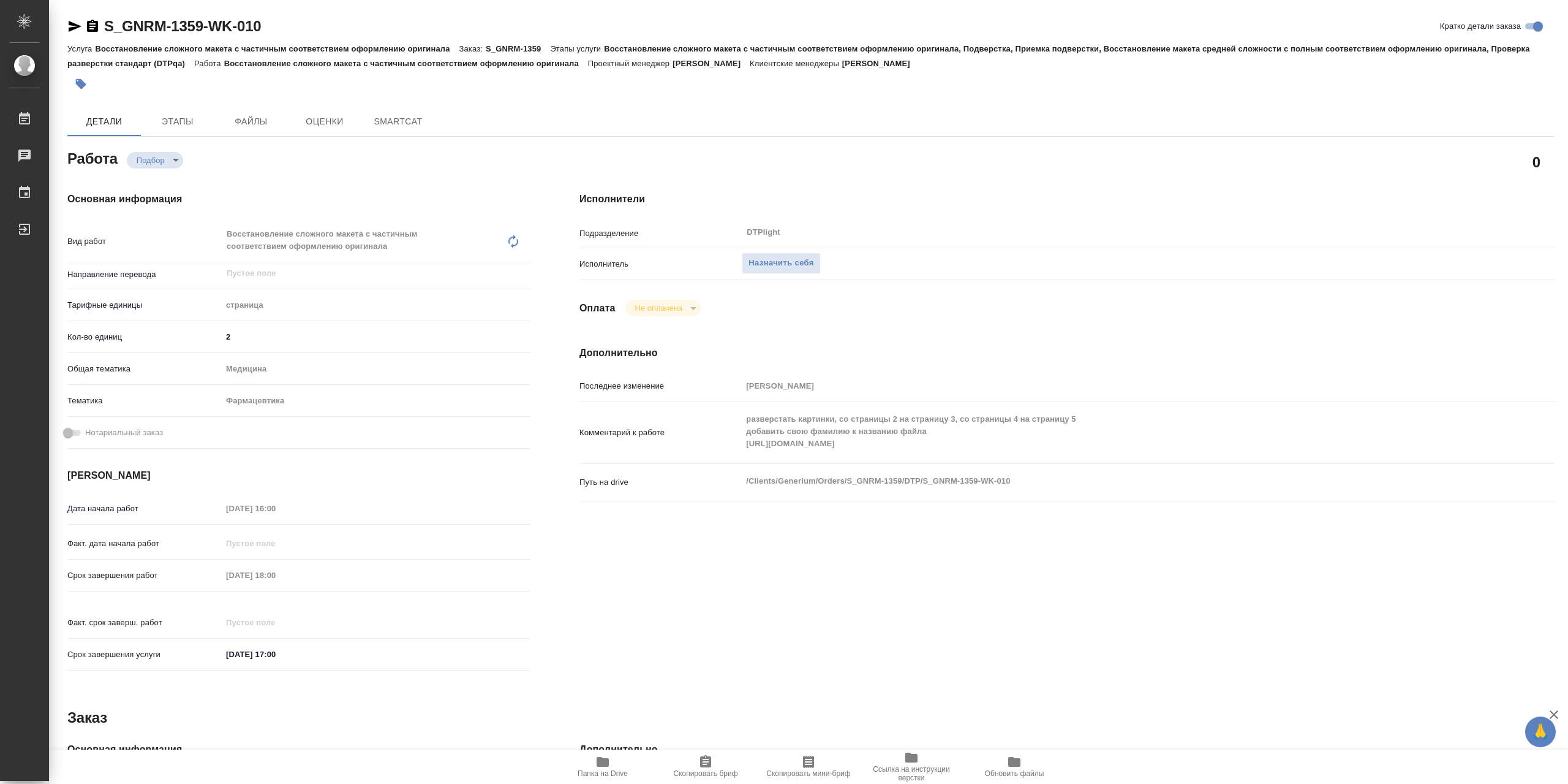
type textarea "x"
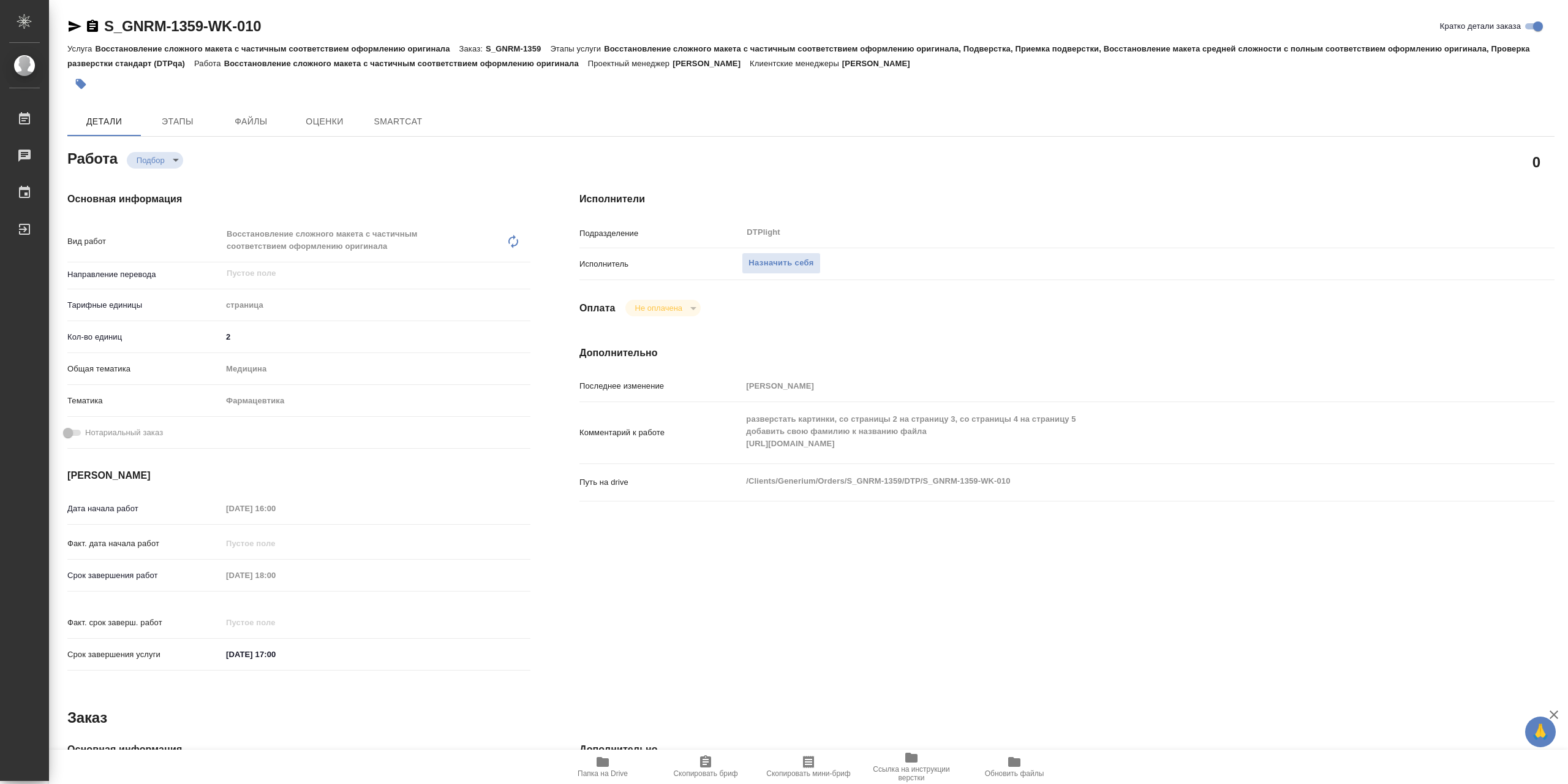
type textarea "x"
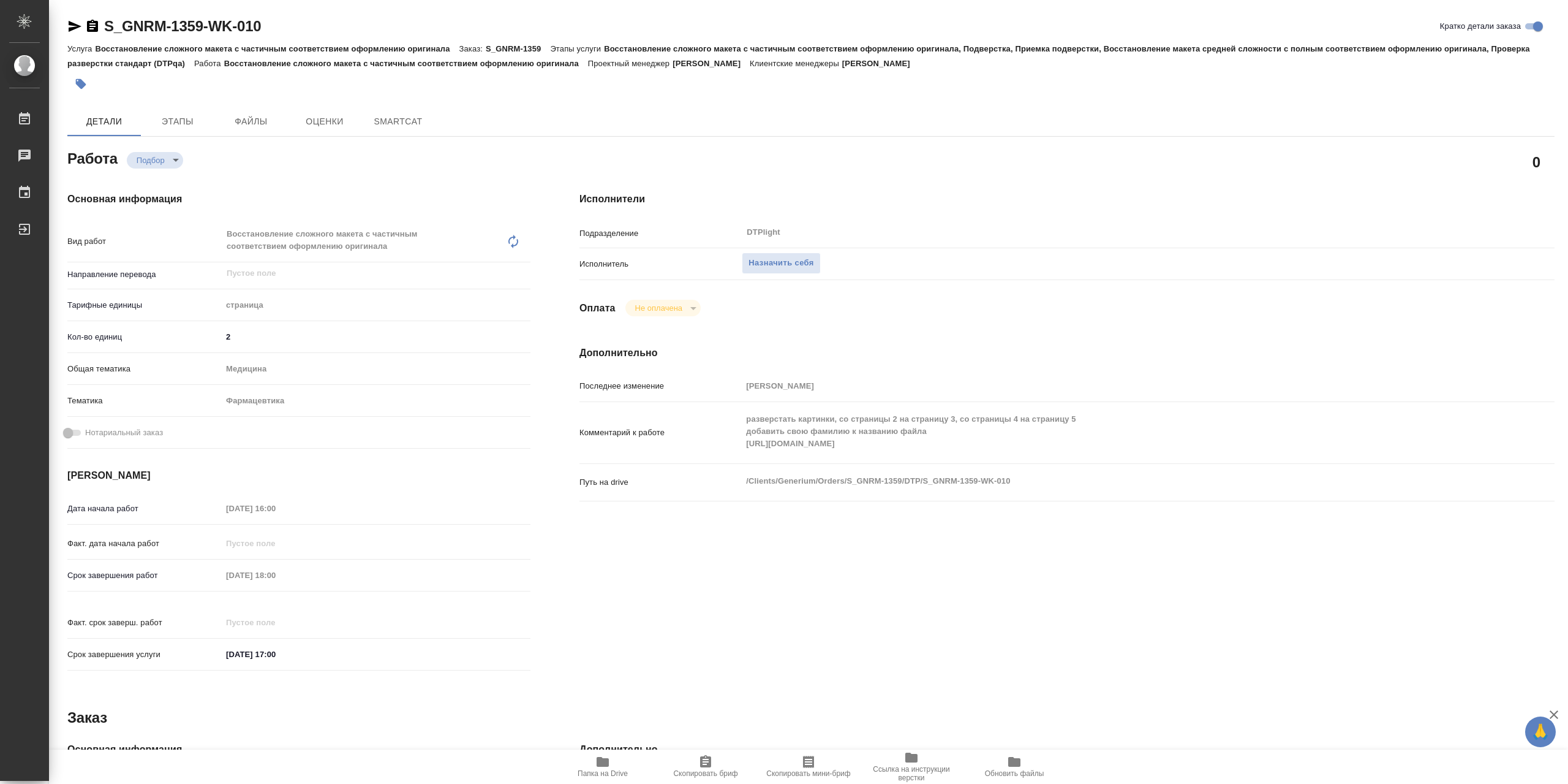
type textarea "x"
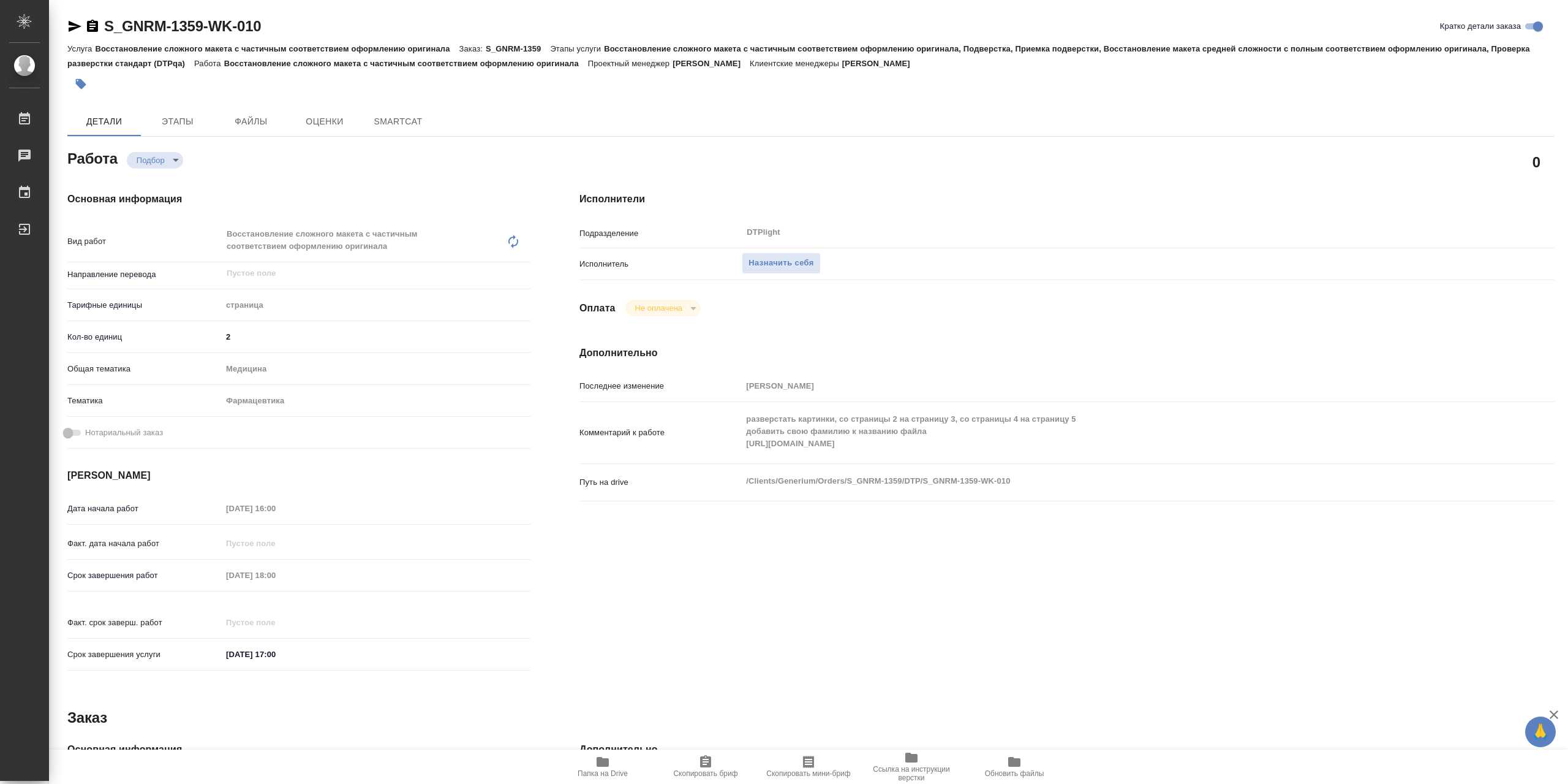
type textarea "x"
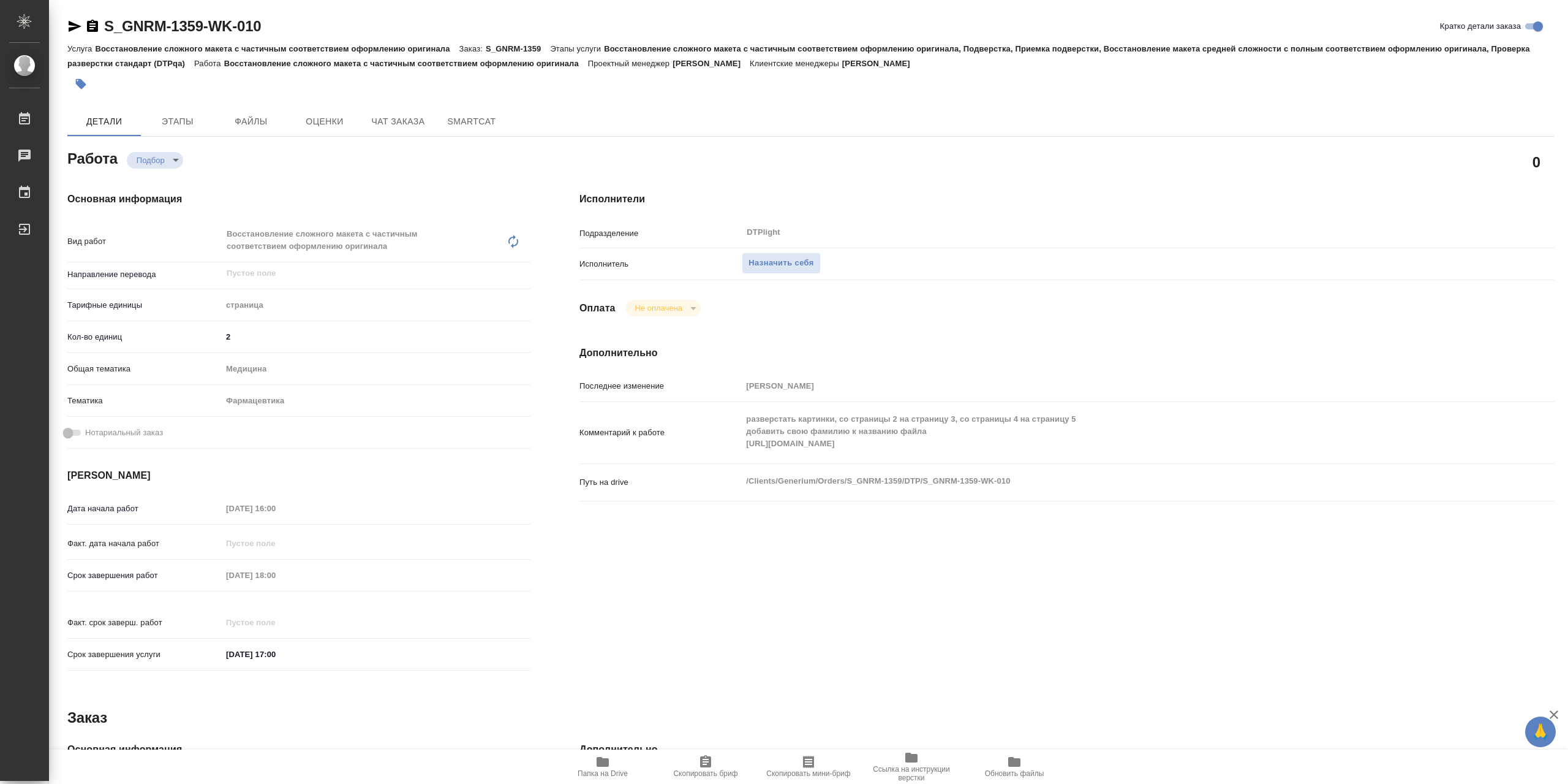
type textarea "x"
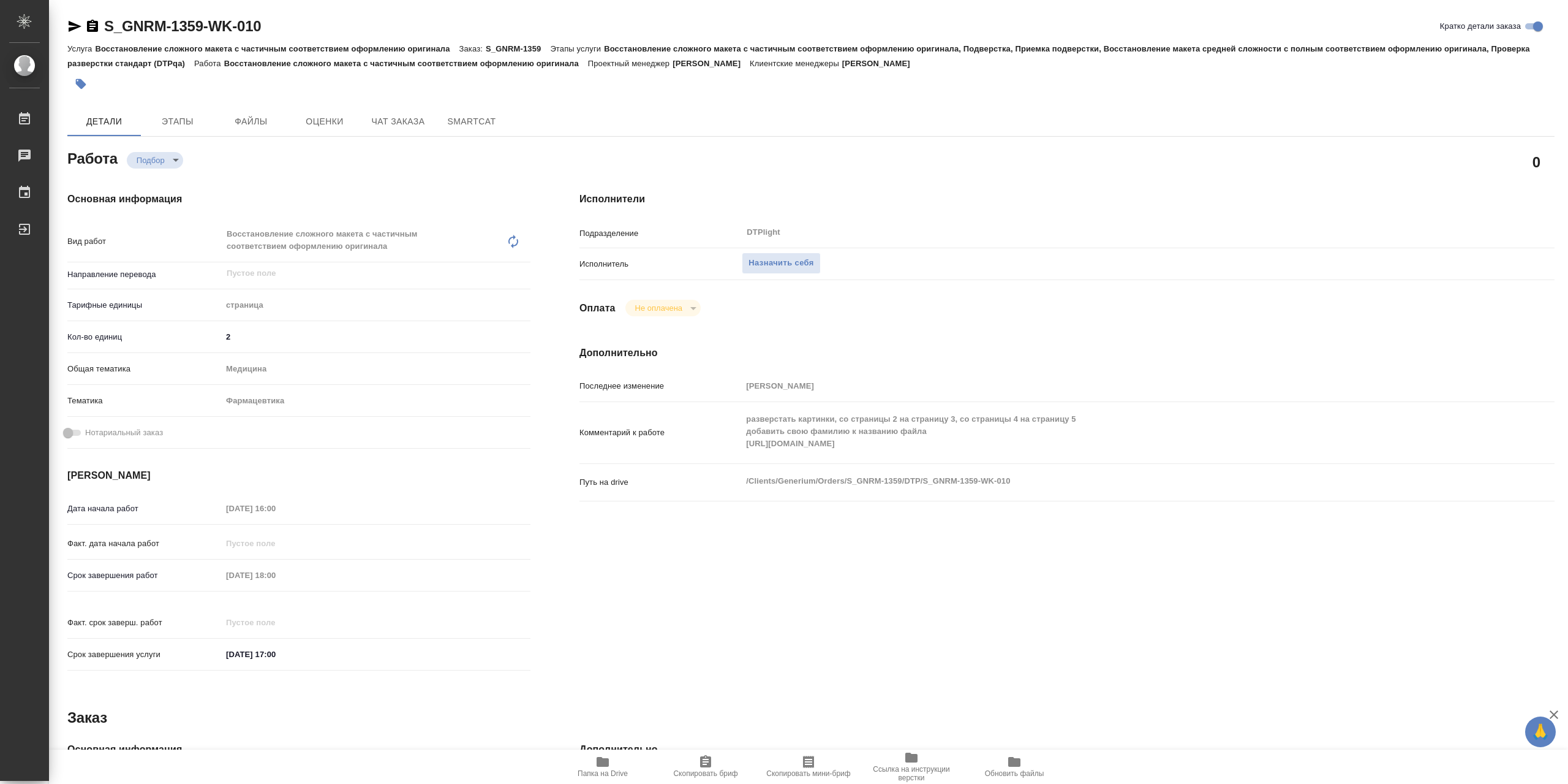
type textarea "x"
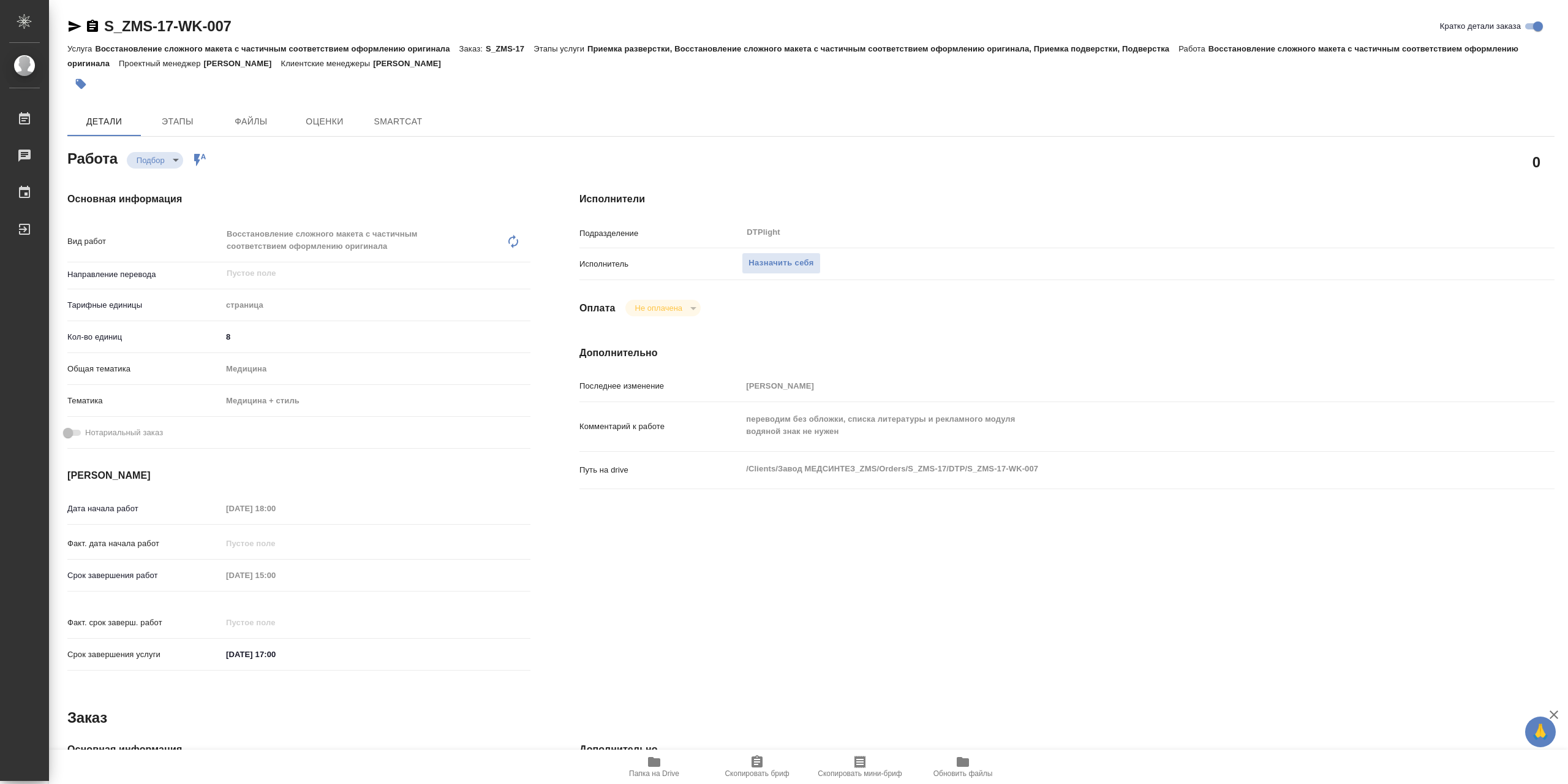
type textarea "x"
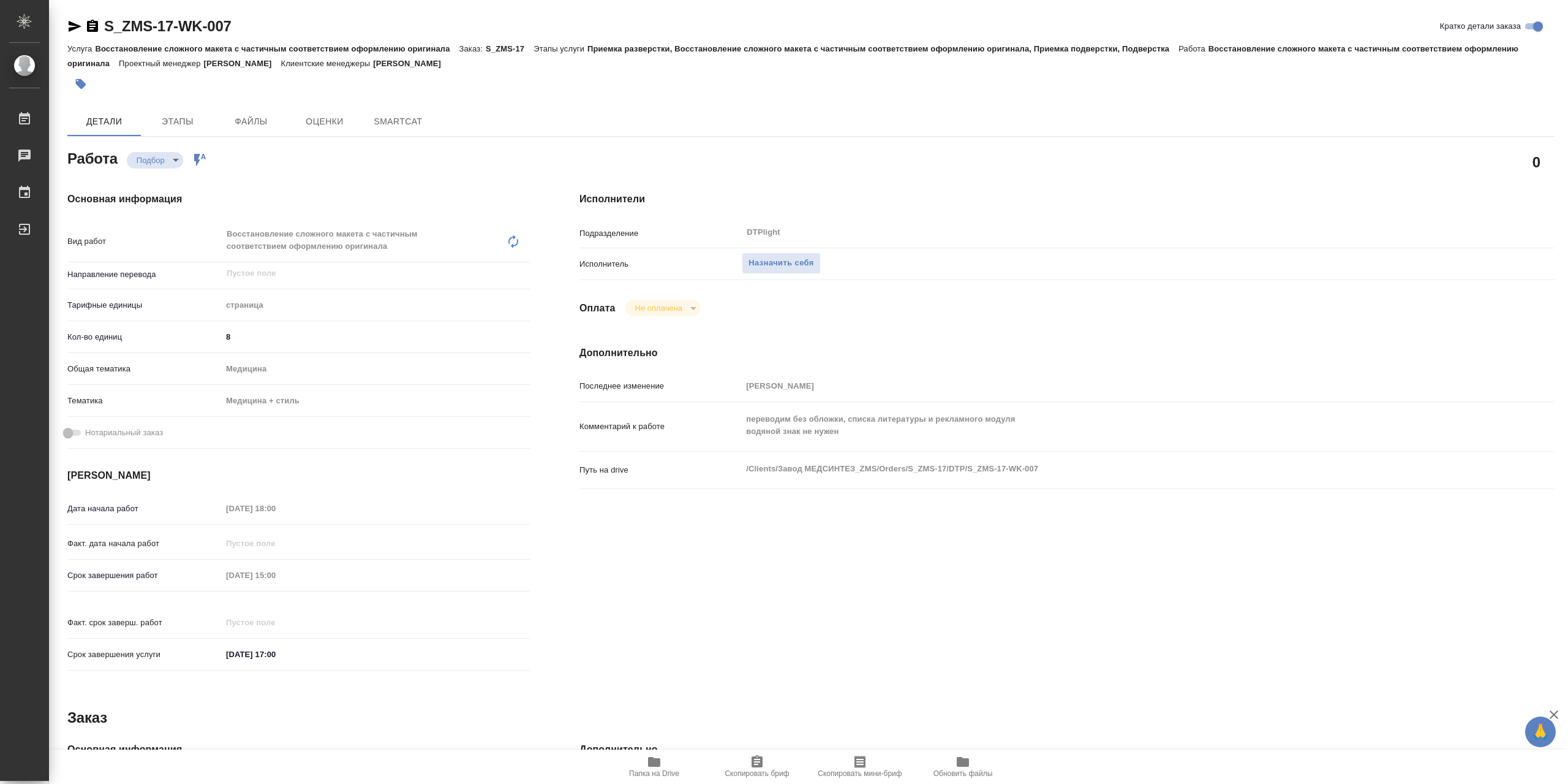
type textarea "x"
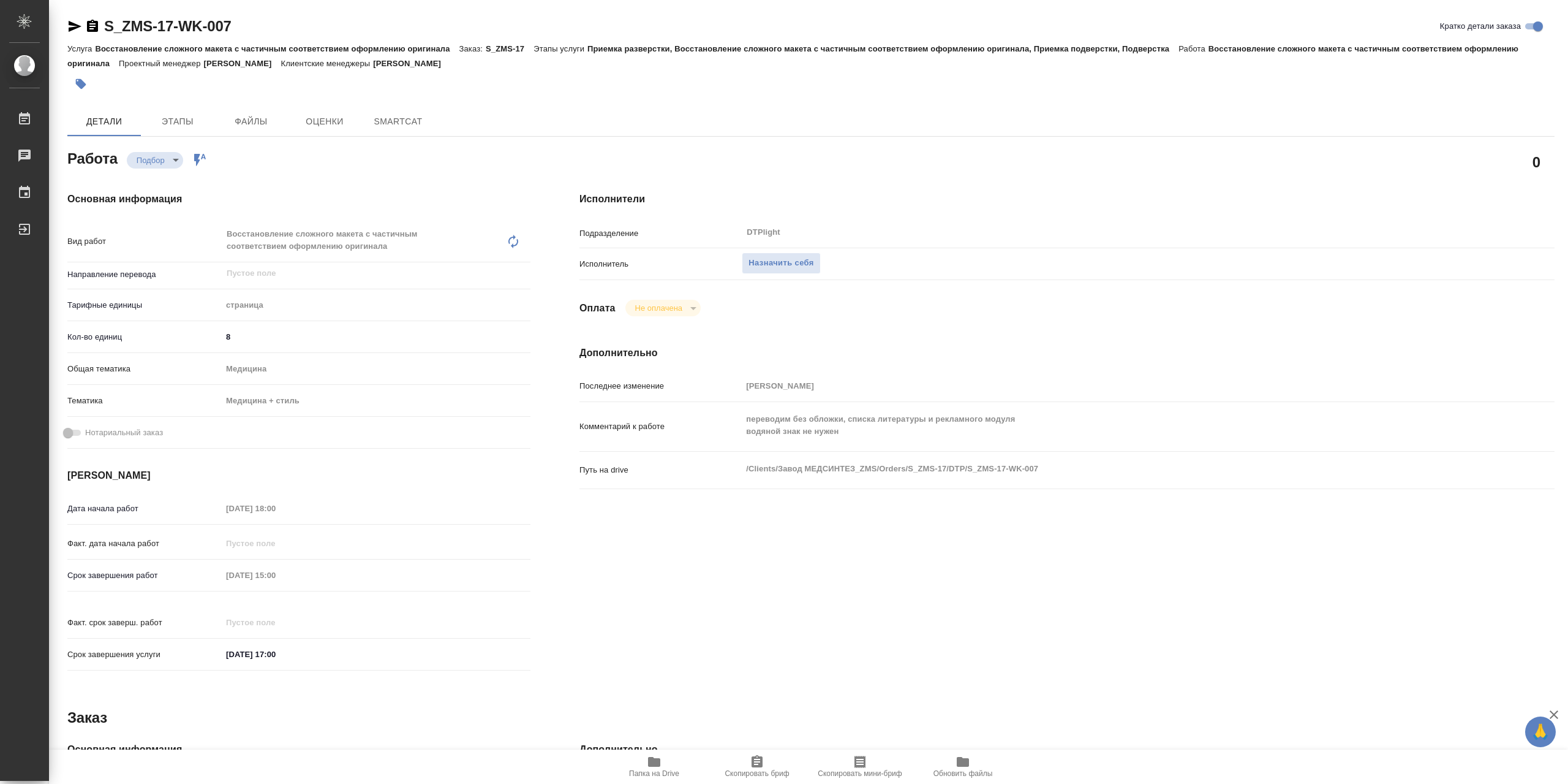
type textarea "x"
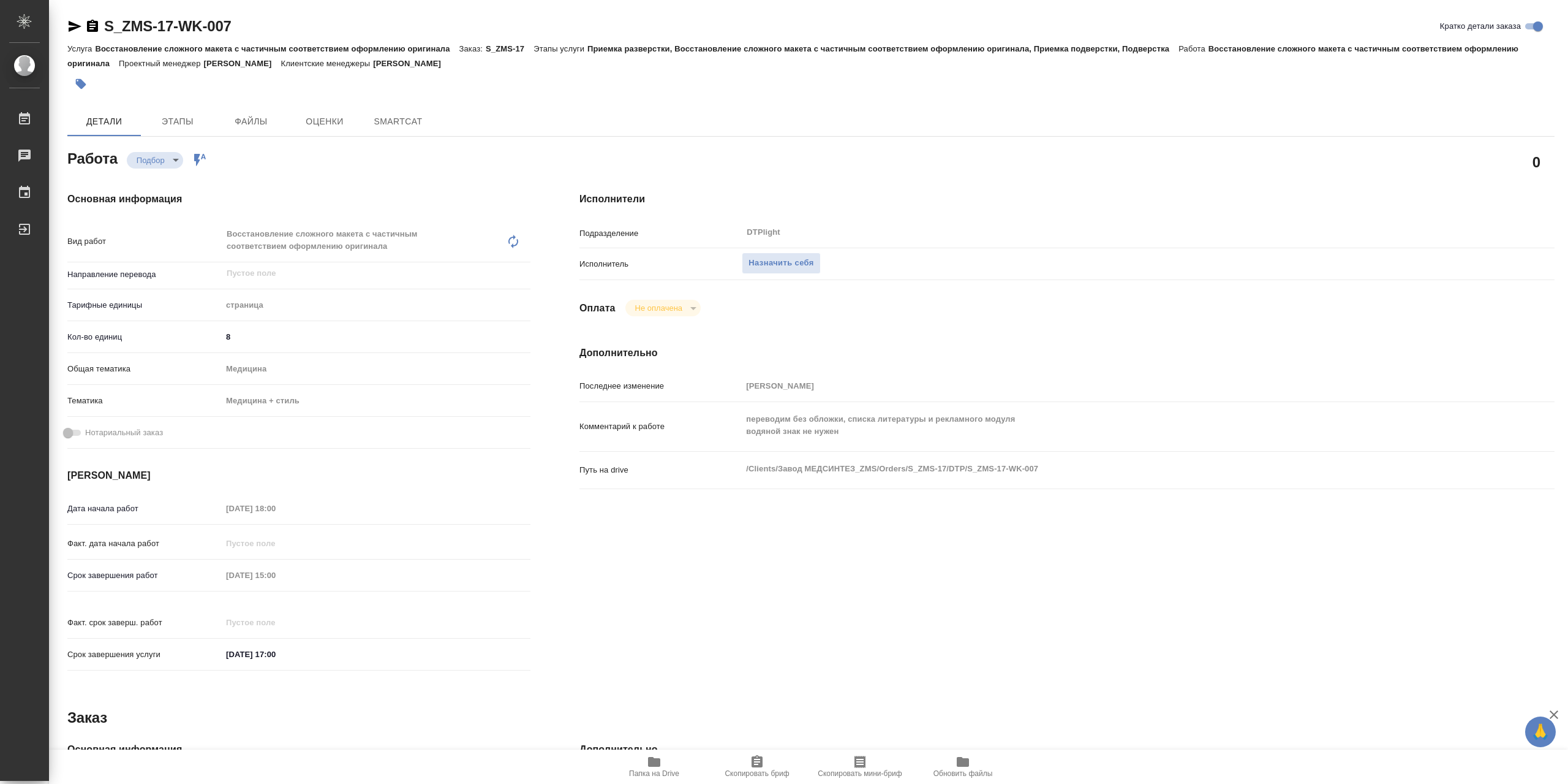
type textarea "x"
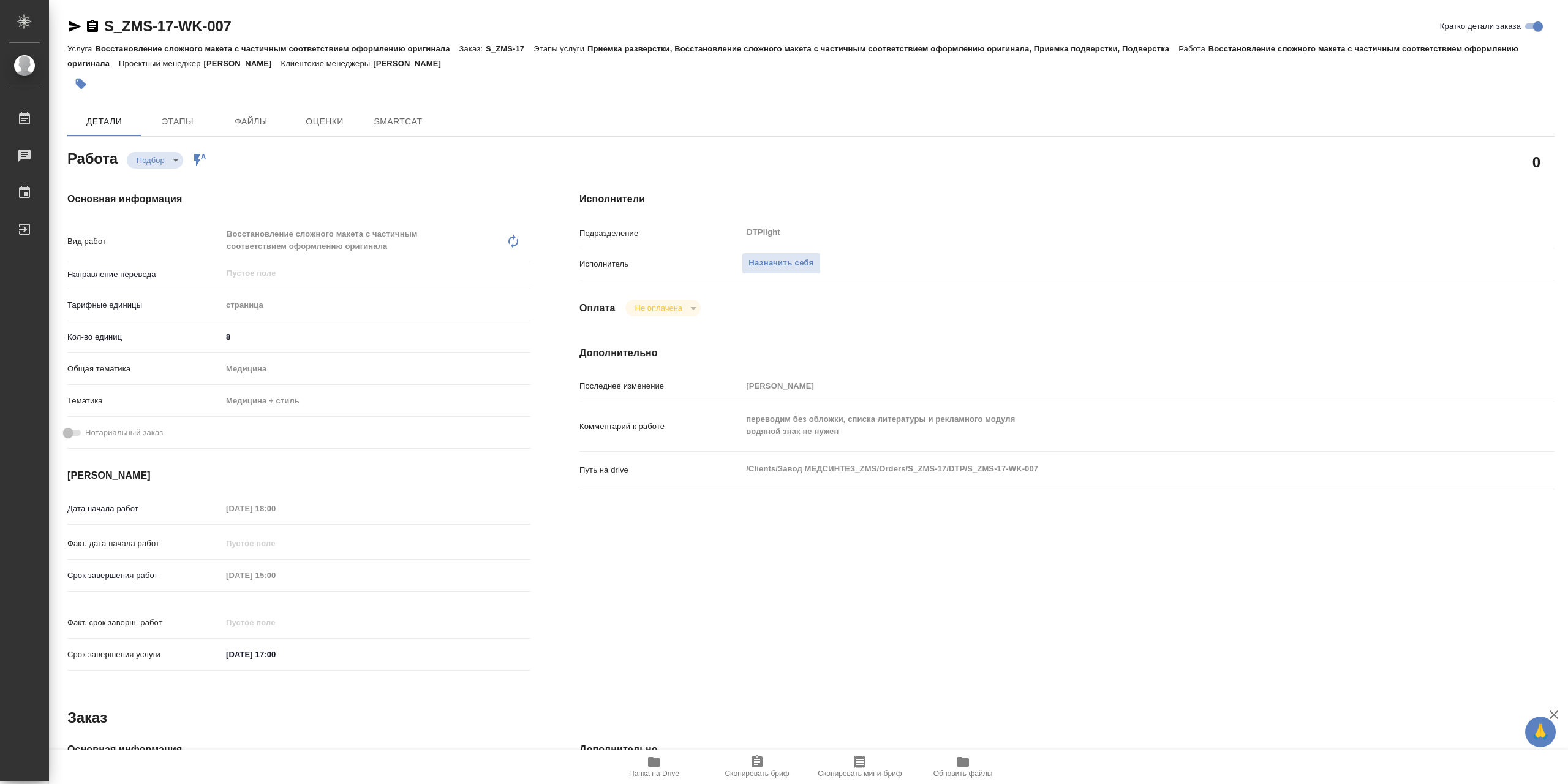
type textarea "x"
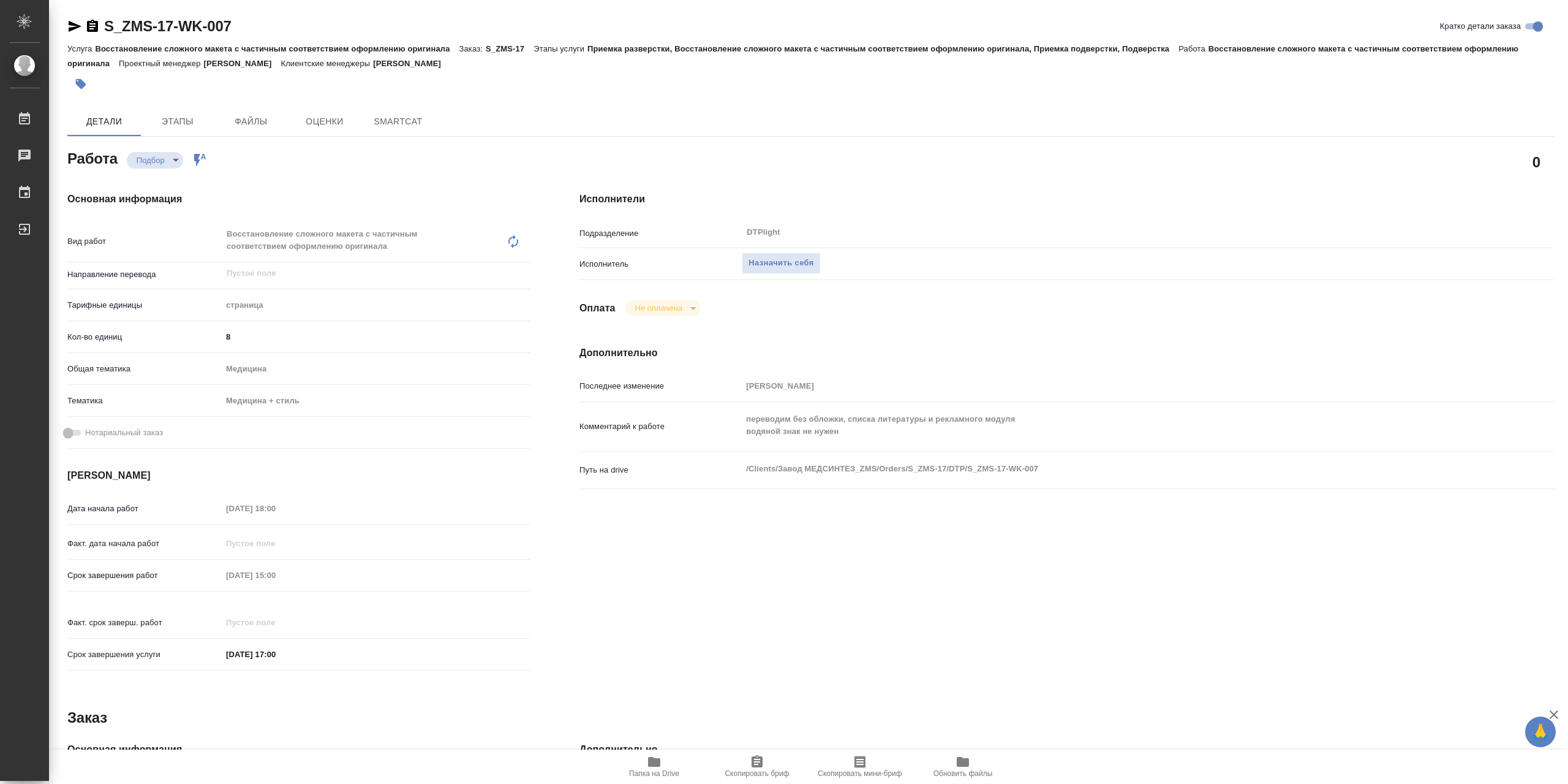
type textarea "x"
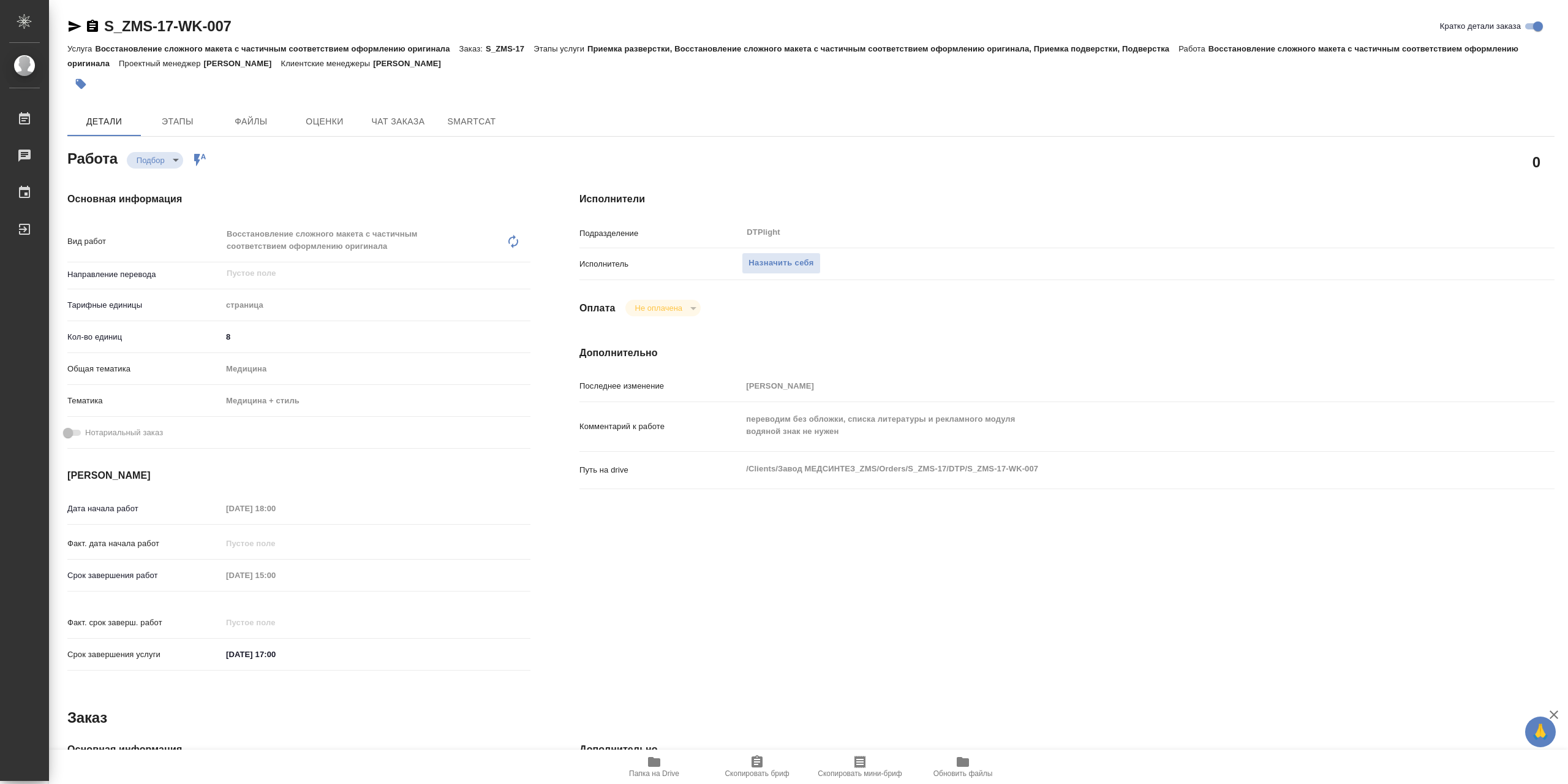
type textarea "x"
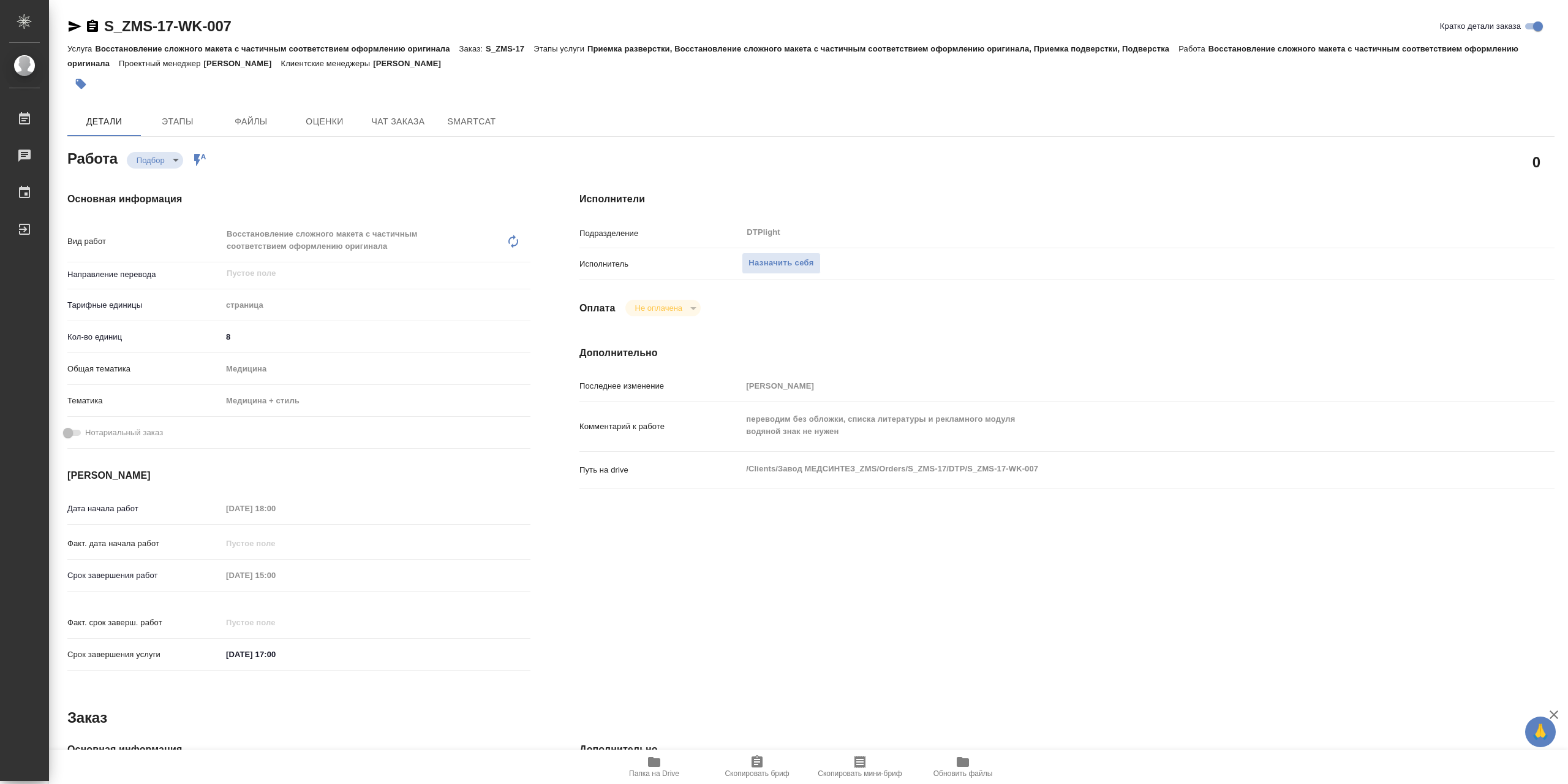
type textarea "x"
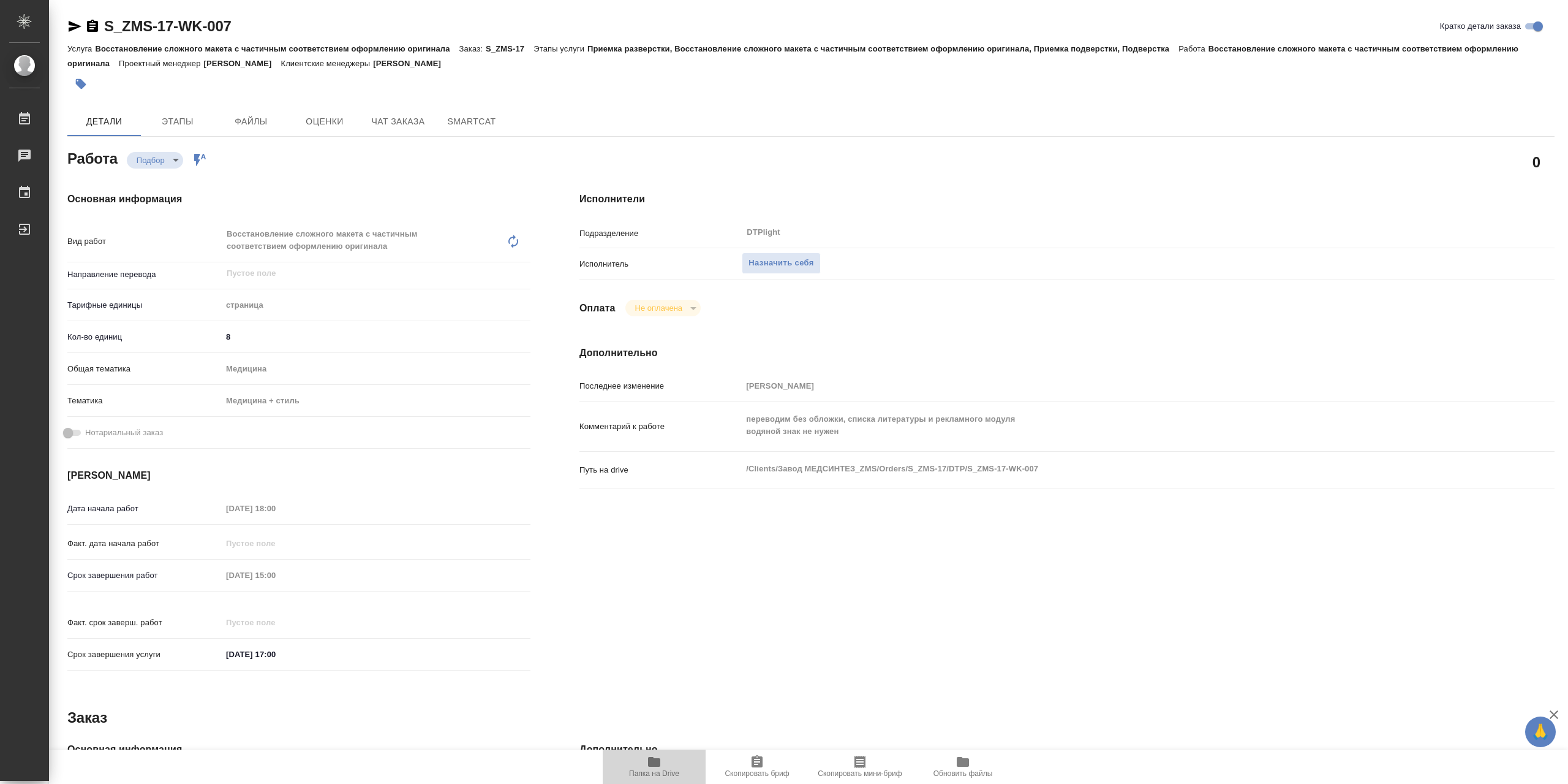
click at [651, 764] on icon "button" at bounding box center [654, 762] width 12 height 10
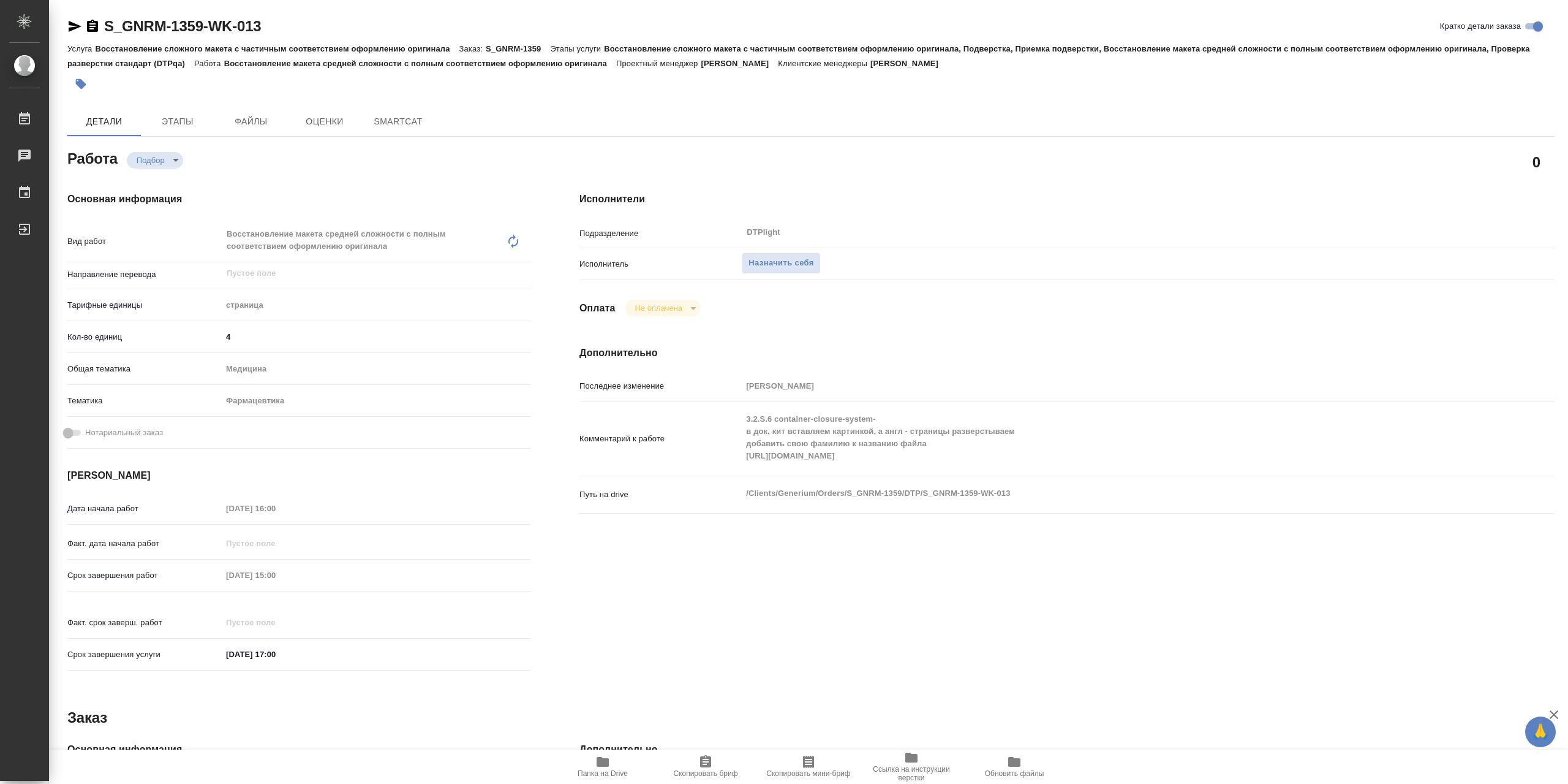
type textarea "x"
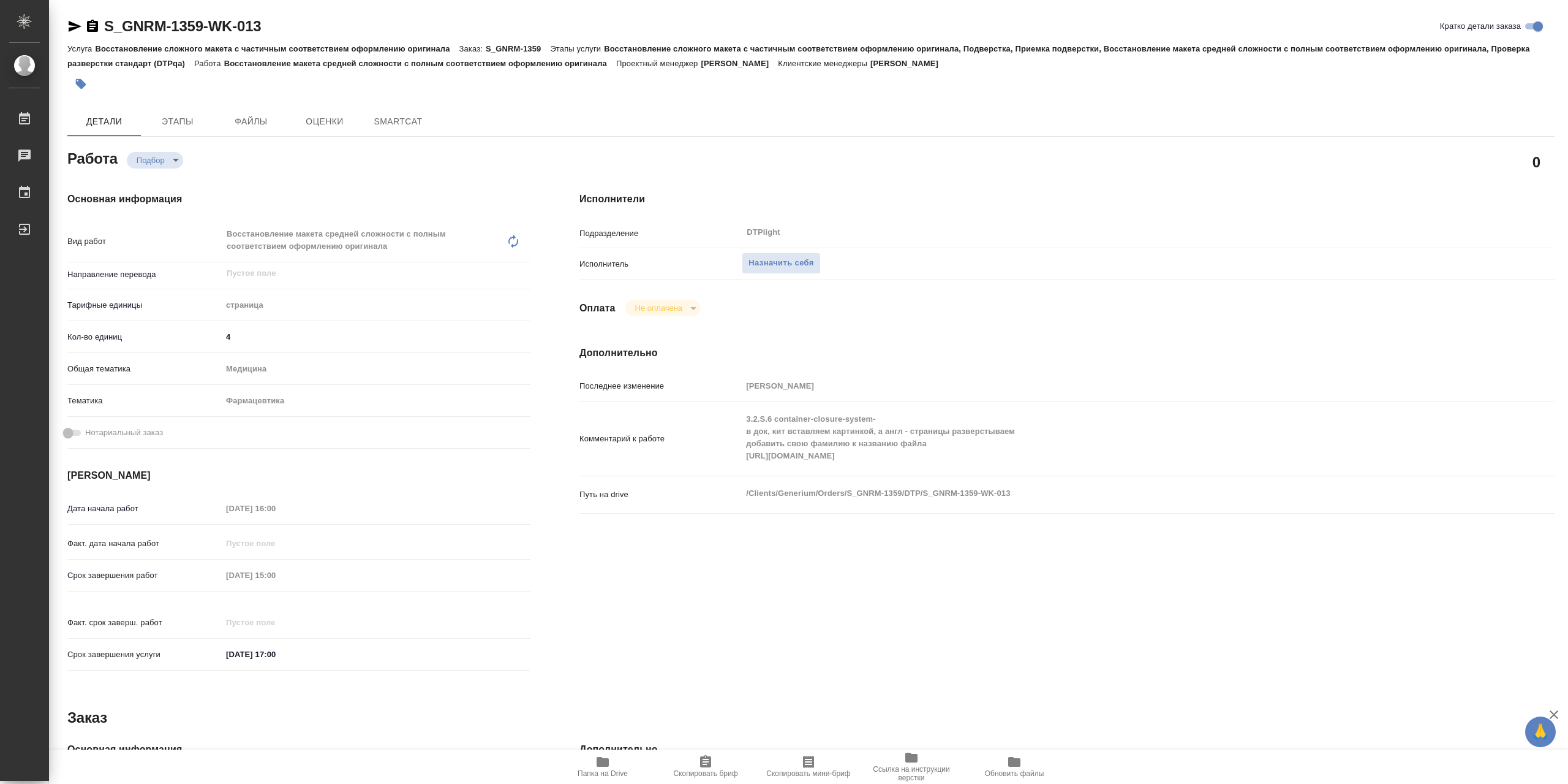
type textarea "x"
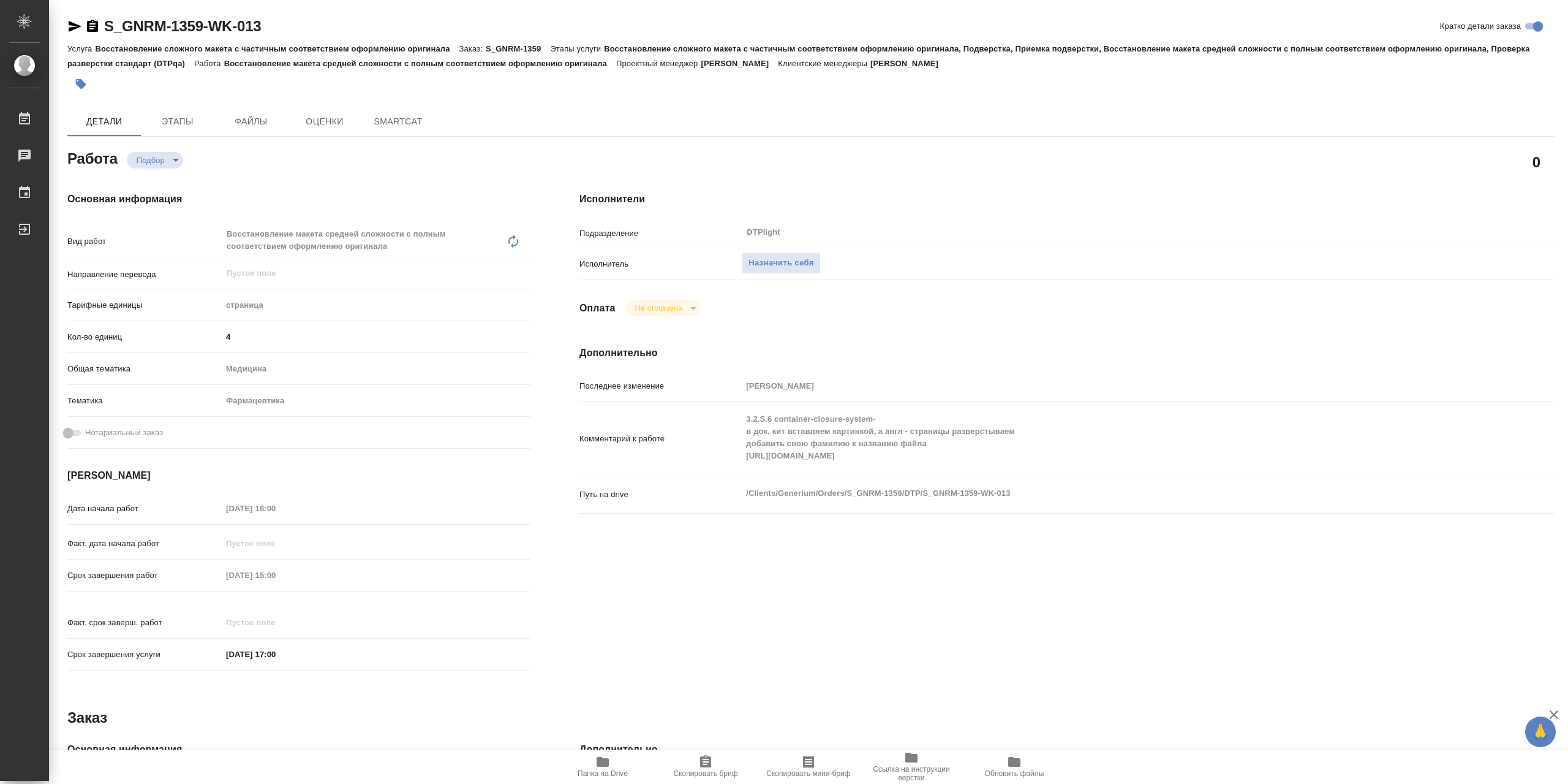
type textarea "x"
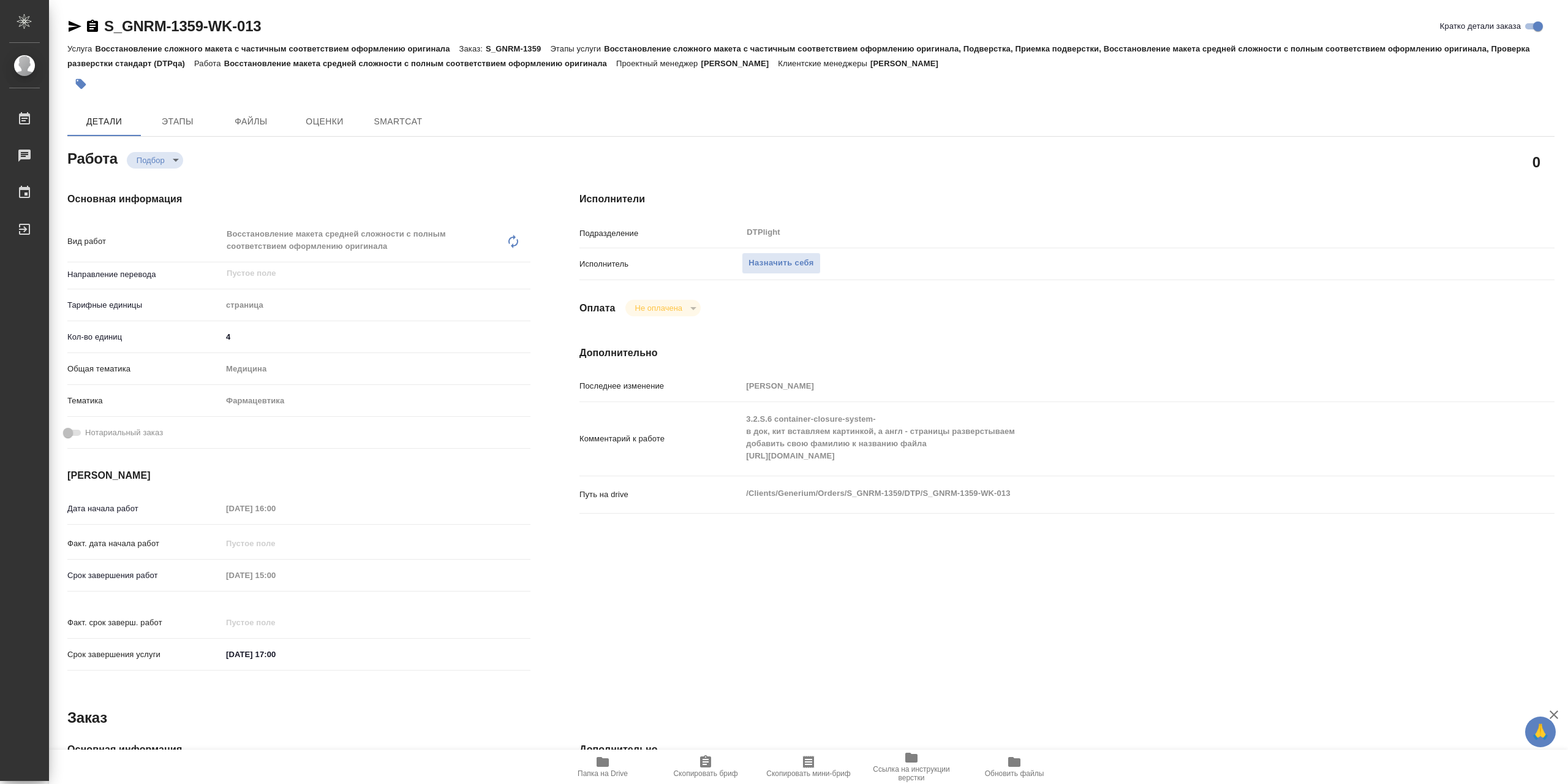
type textarea "x"
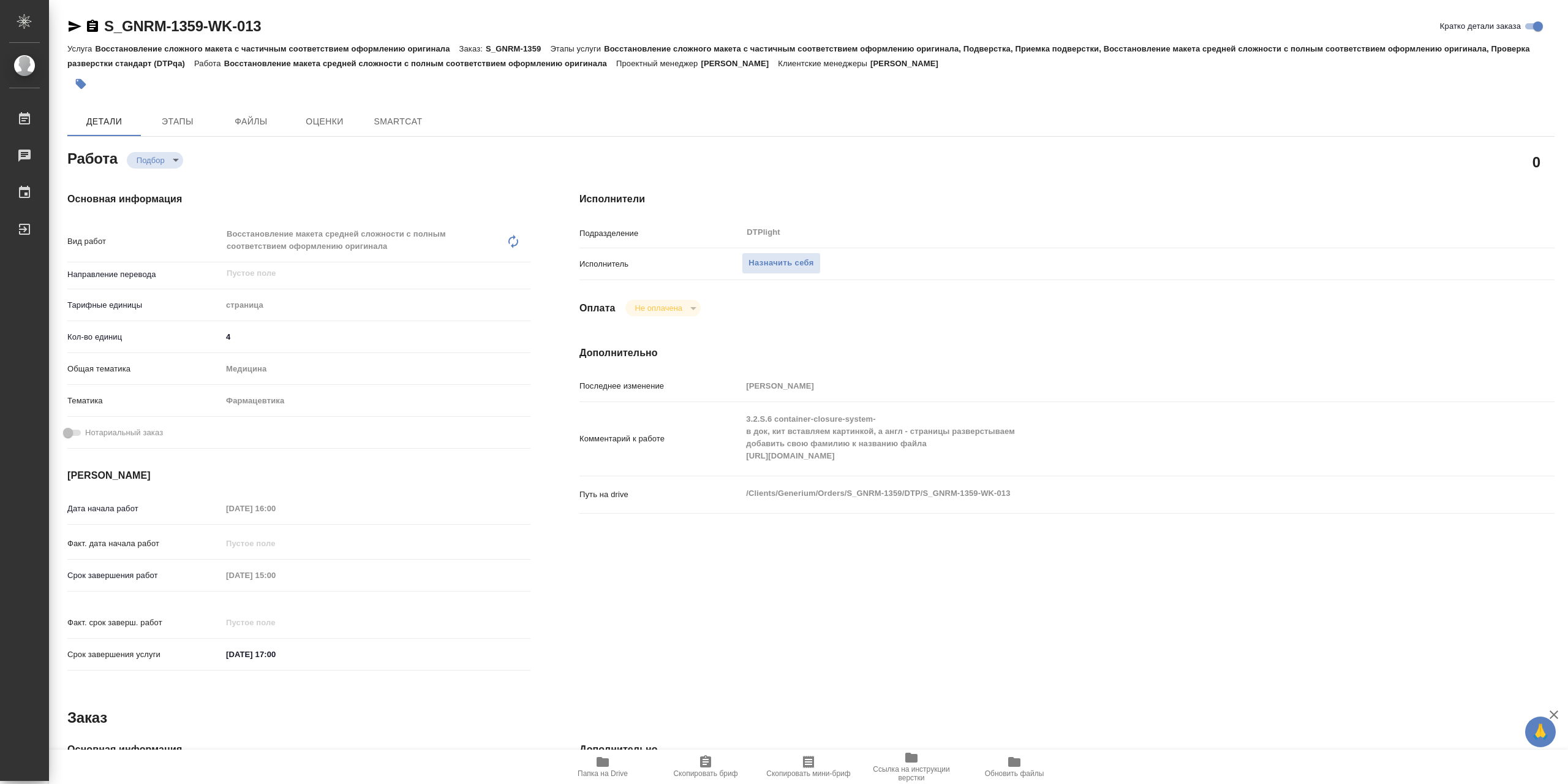
type textarea "x"
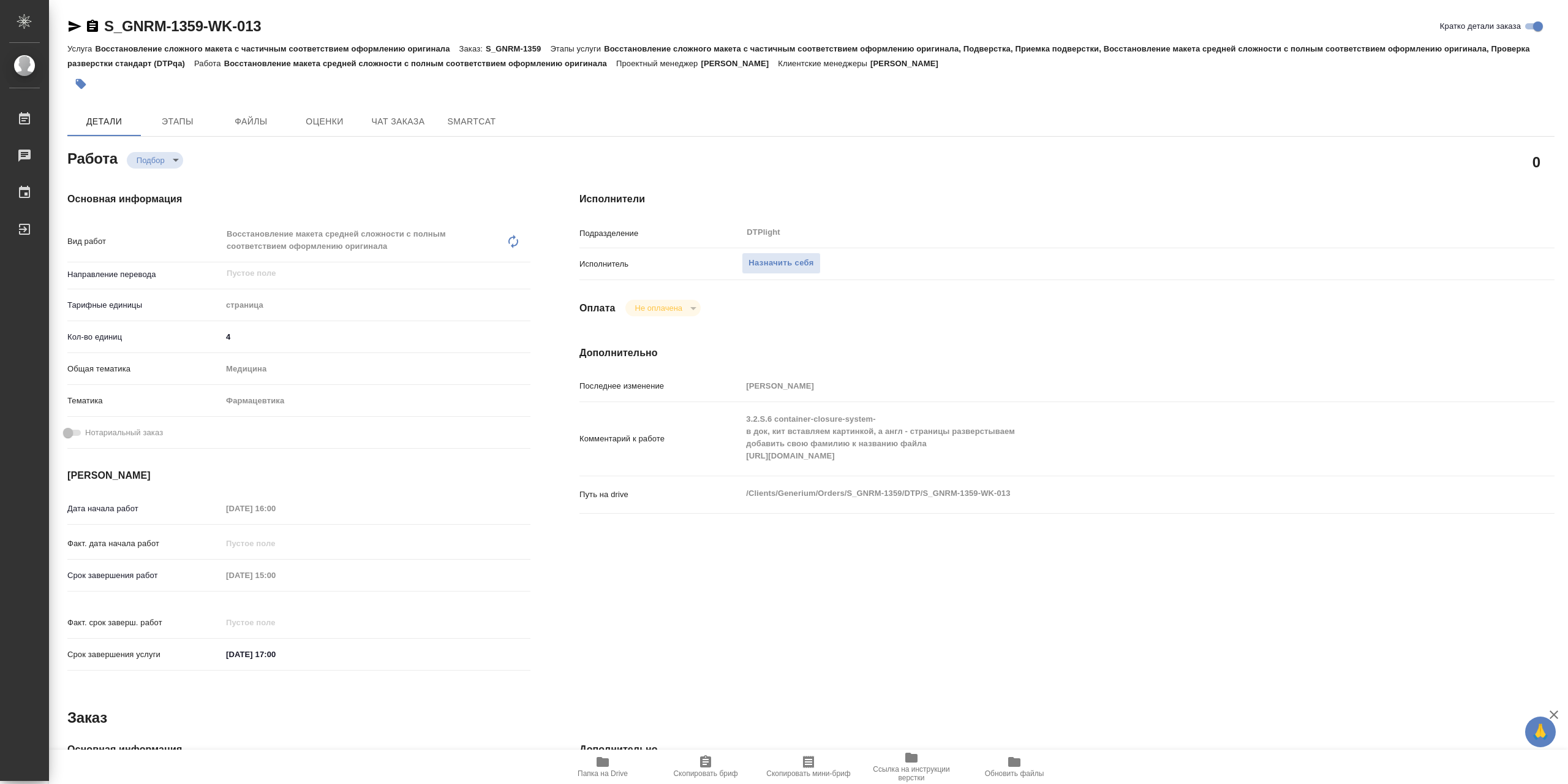
type textarea "x"
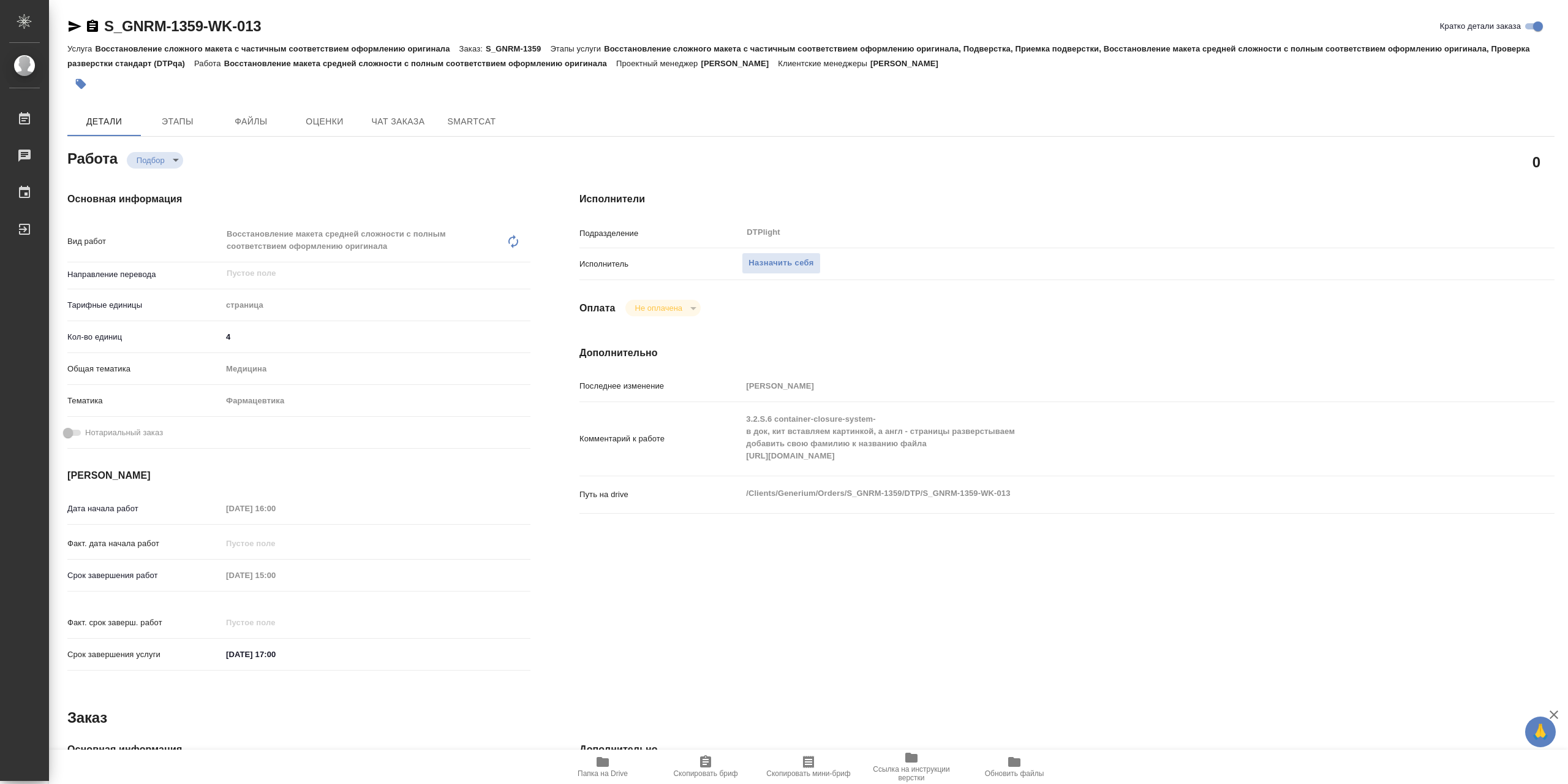
type textarea "x"
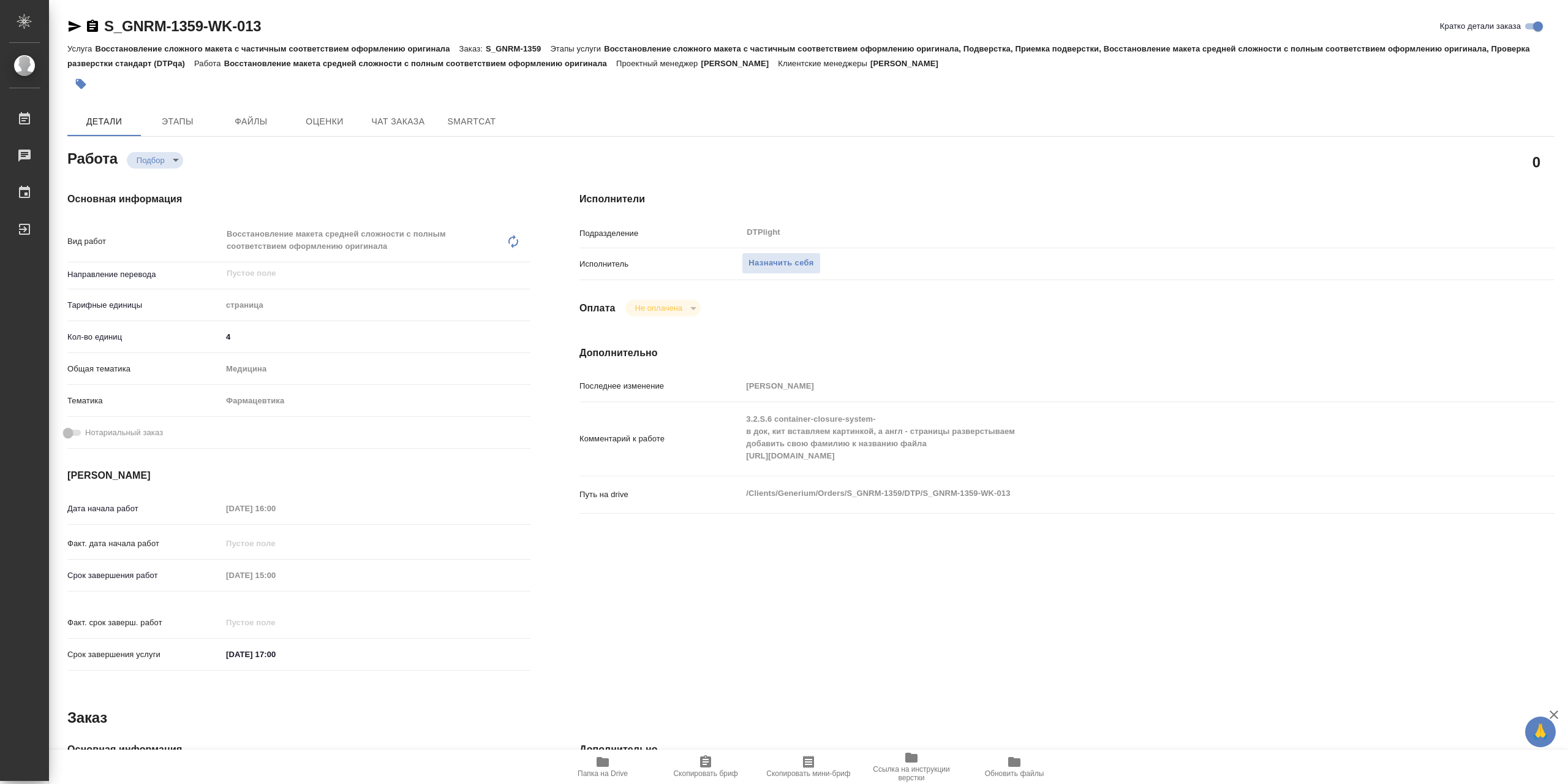
click at [604, 769] on icon "button" at bounding box center [602, 761] width 14 height 14
click at [781, 270] on span "Назначить себя" at bounding box center [780, 263] width 65 height 14
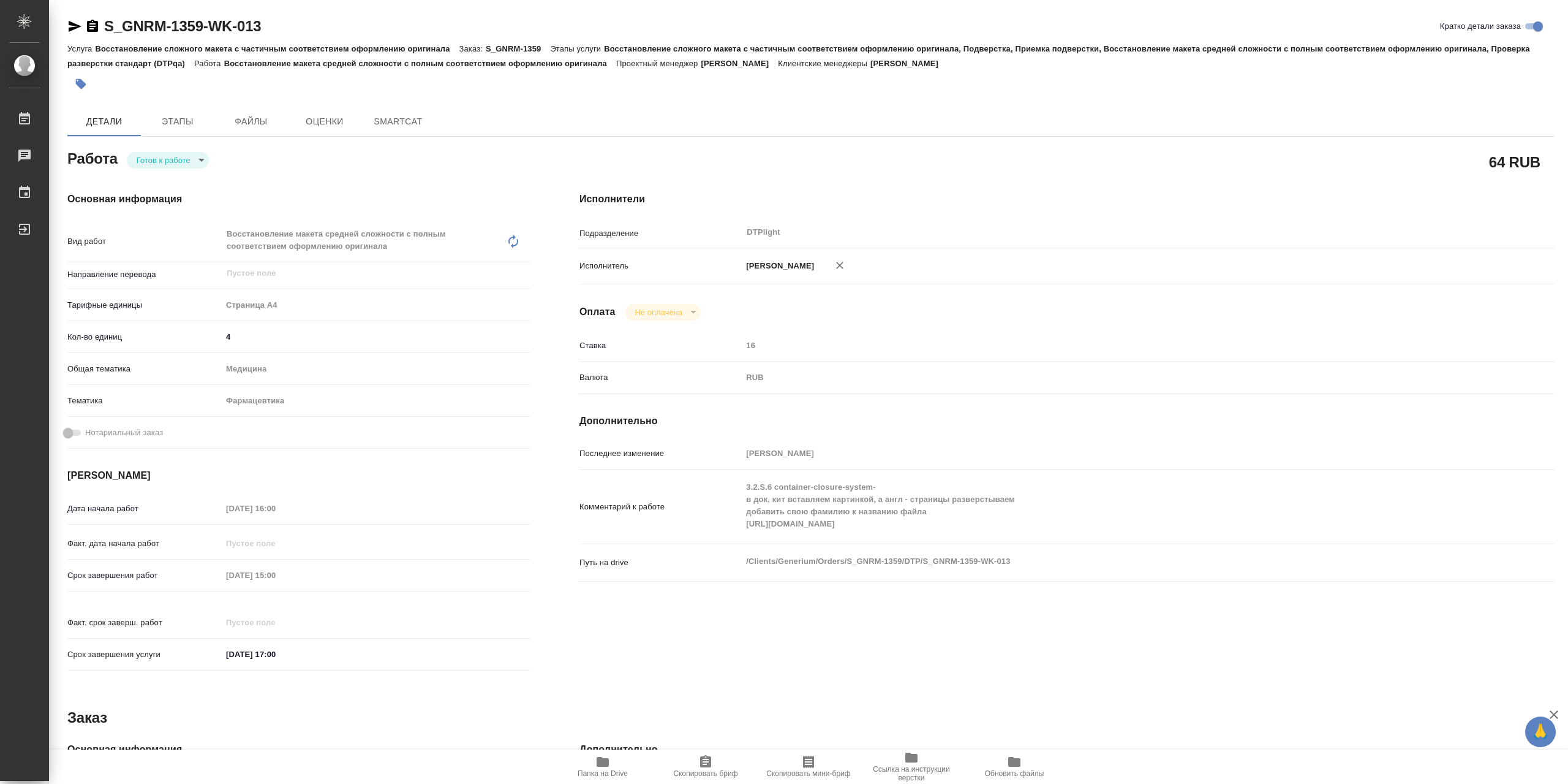
type textarea "x"
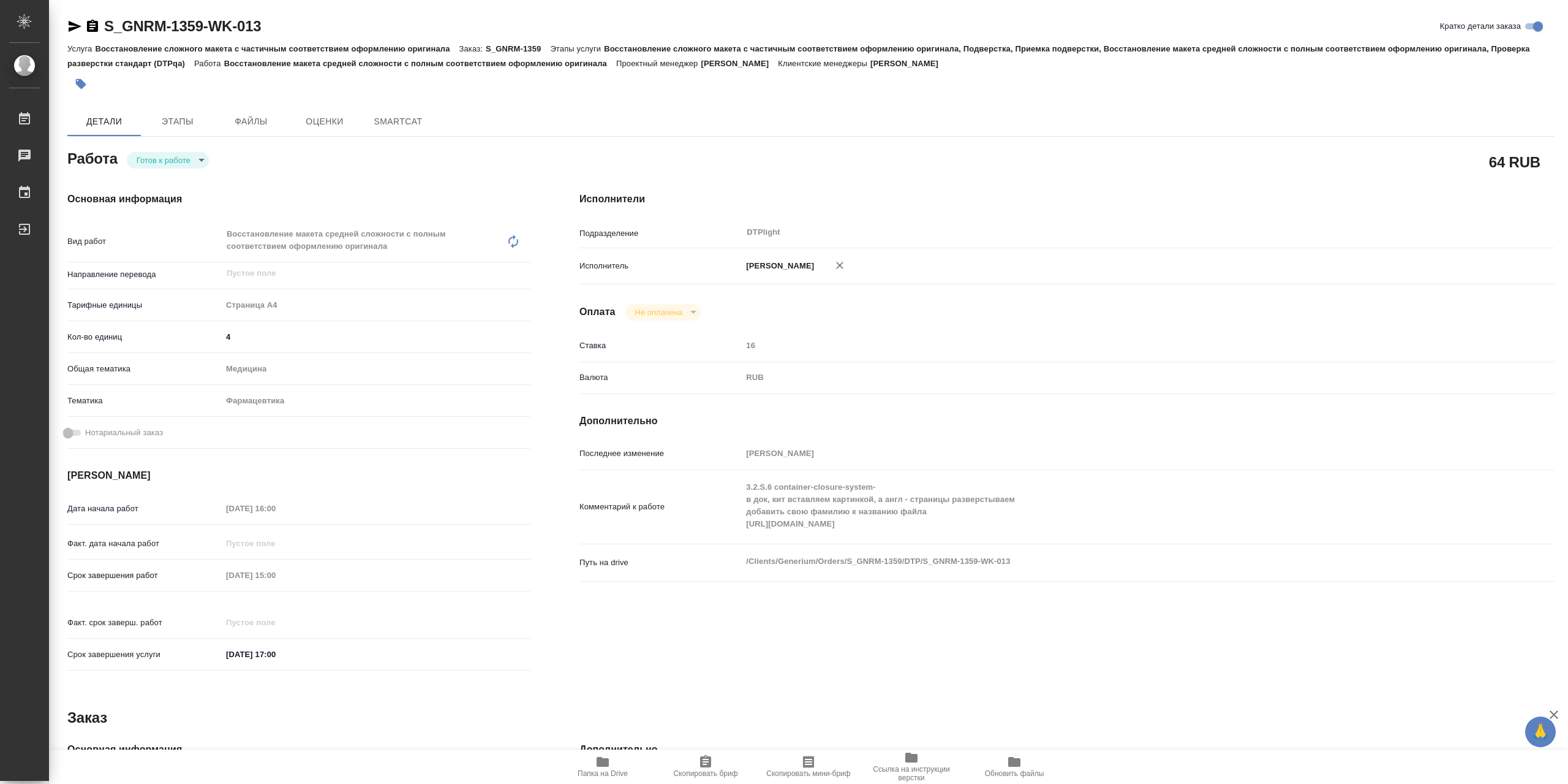
type textarea "x"
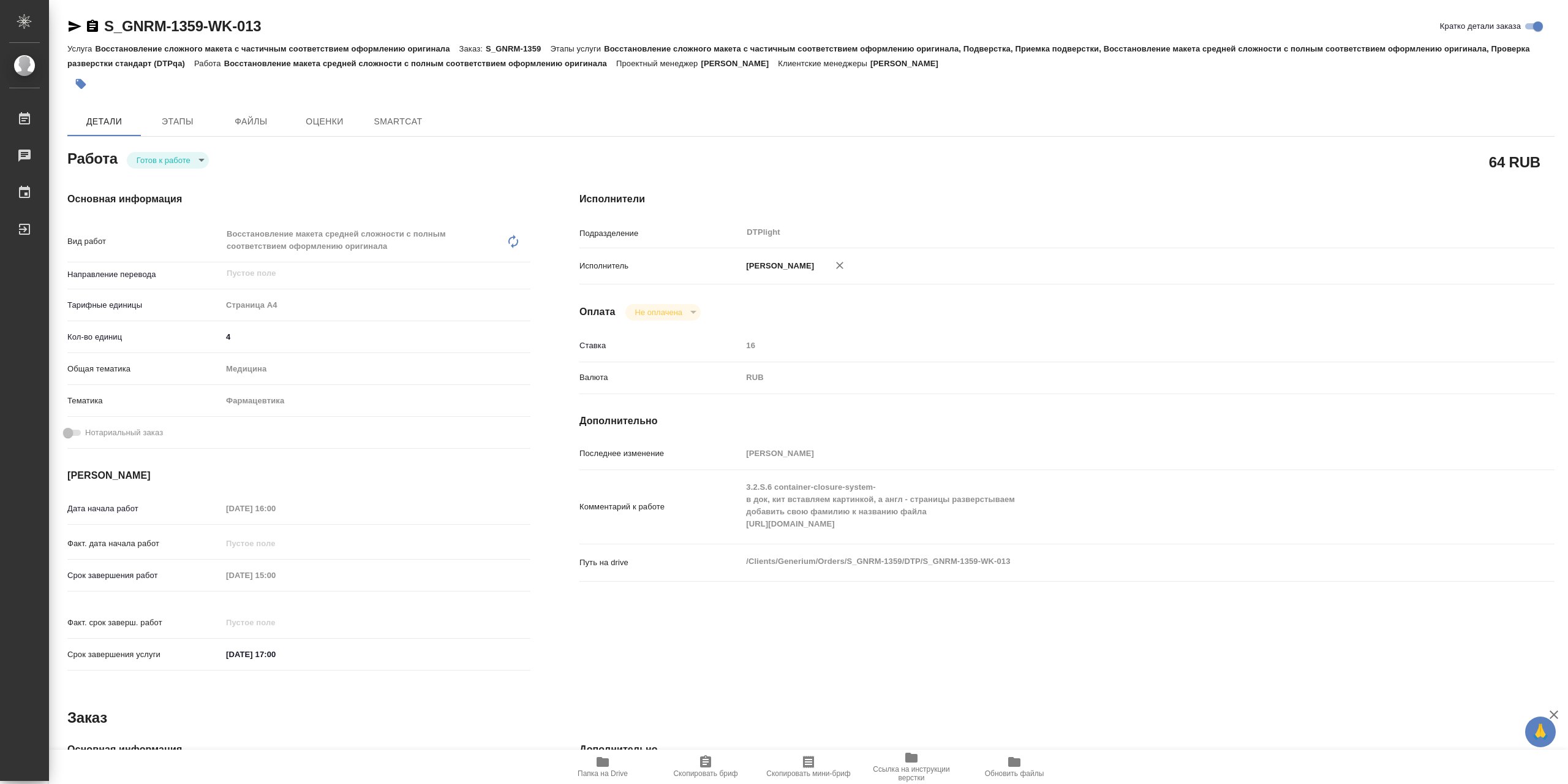
type textarea "x"
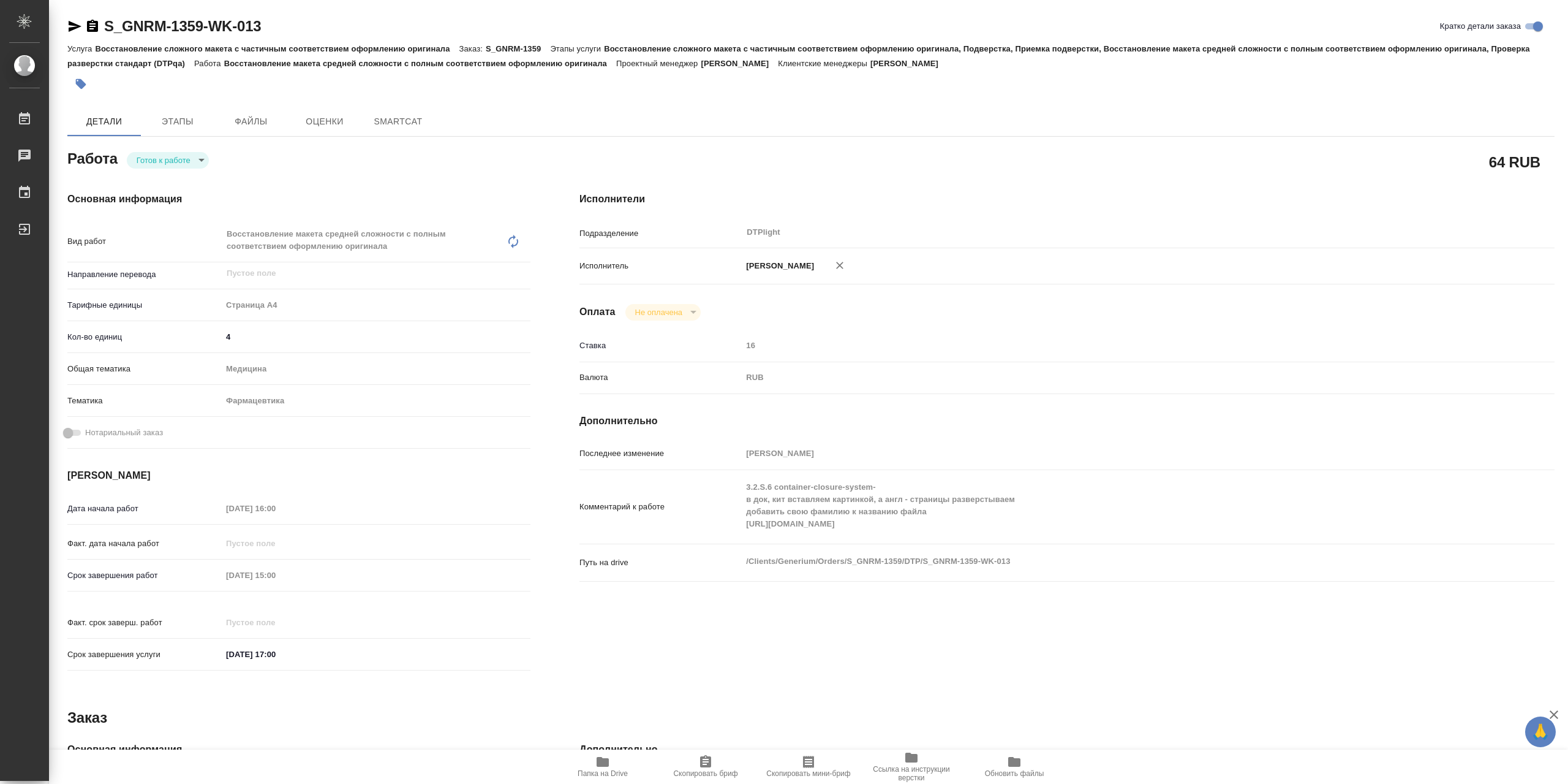
type textarea "x"
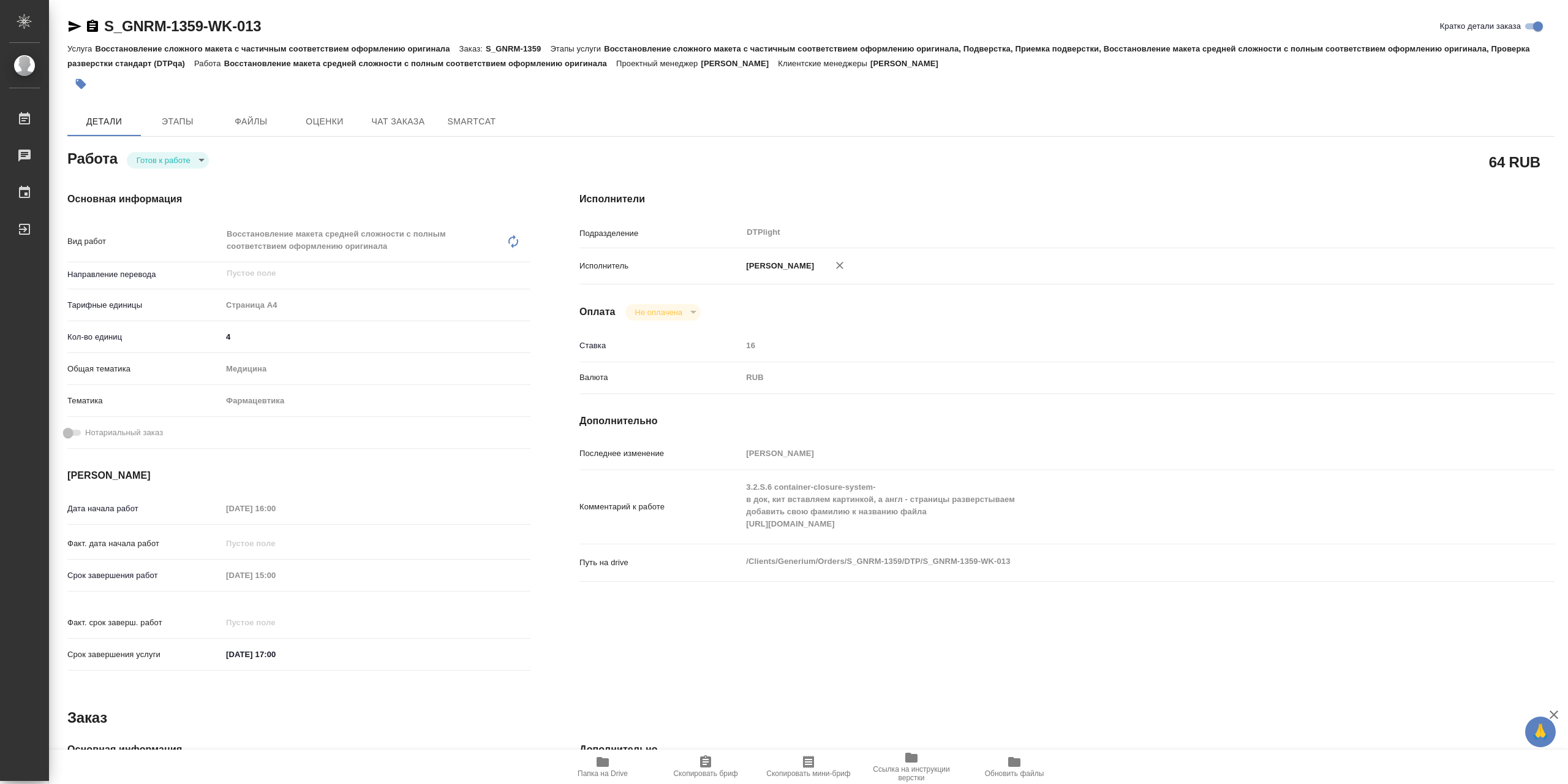
type textarea "x"
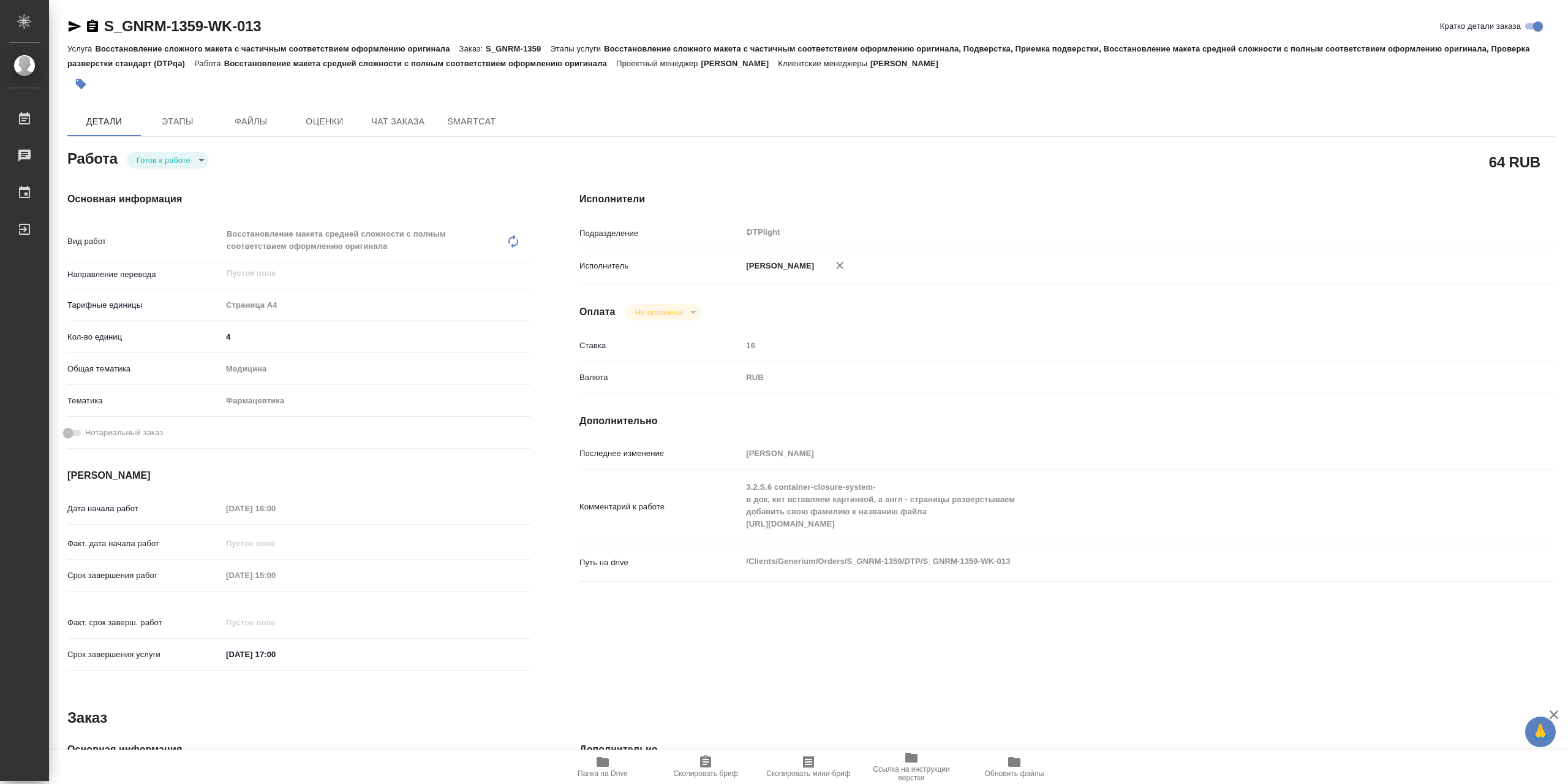
click at [163, 157] on body "🙏 .cls-1 fill:#fff; AWATERA Сархатов Руслан Работы Чаты График Выйти S_GNRM-135…" at bounding box center [784, 392] width 1568 height 784
type textarea "x"
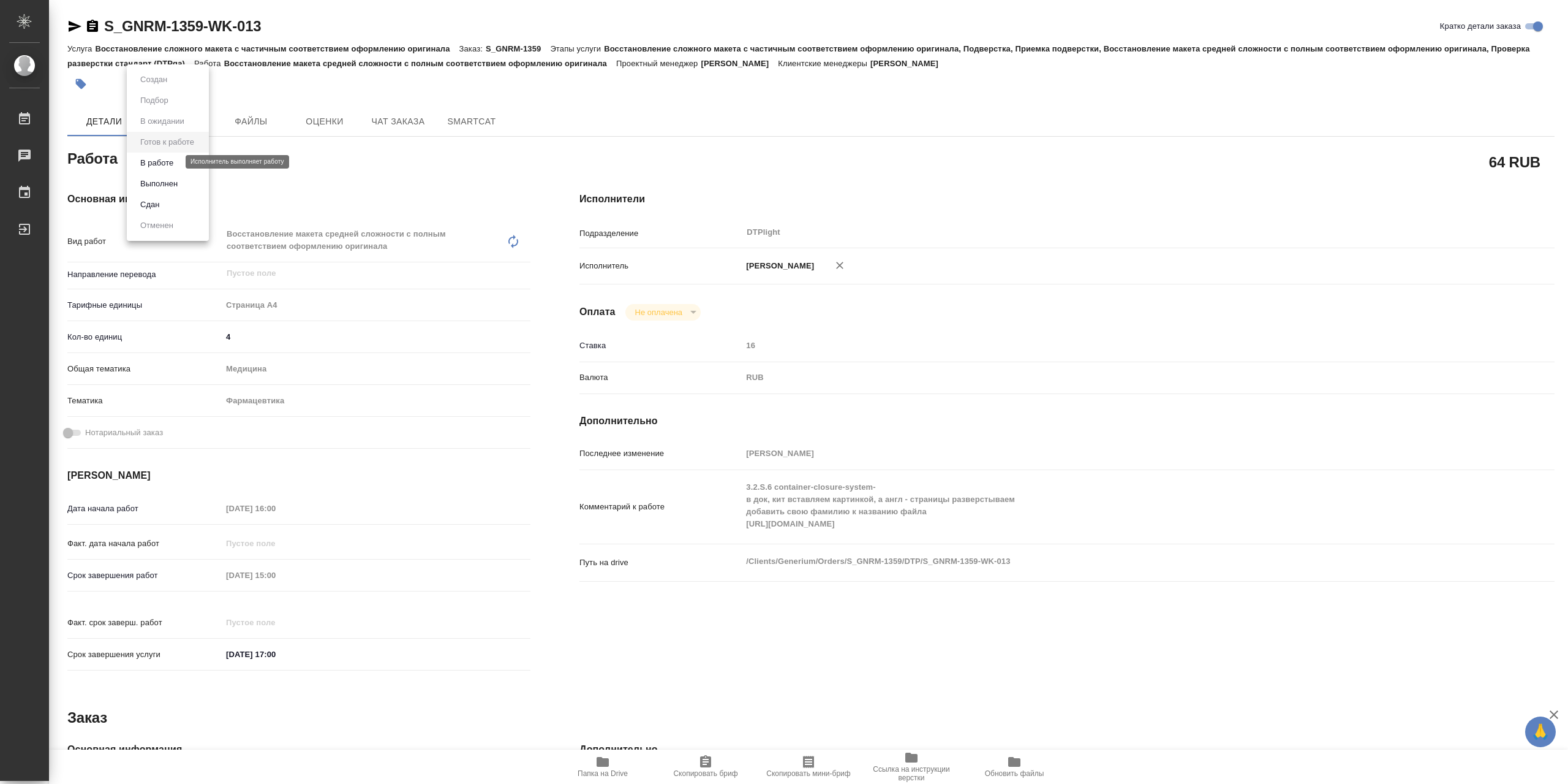
type textarea "x"
click at [183, 164] on li "В работе" at bounding box center [167, 163] width 82 height 21
type textarea "x"
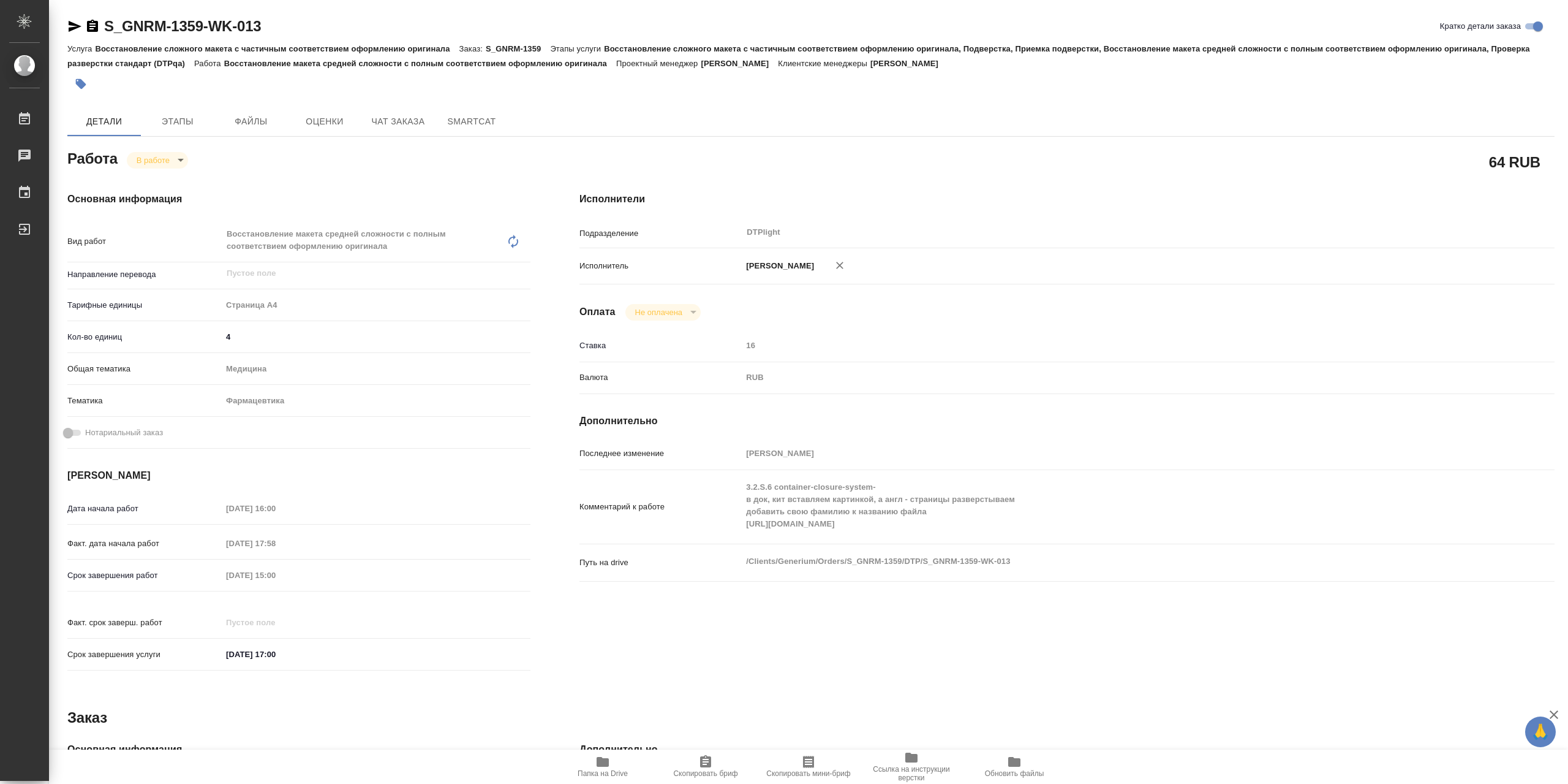
type textarea "x"
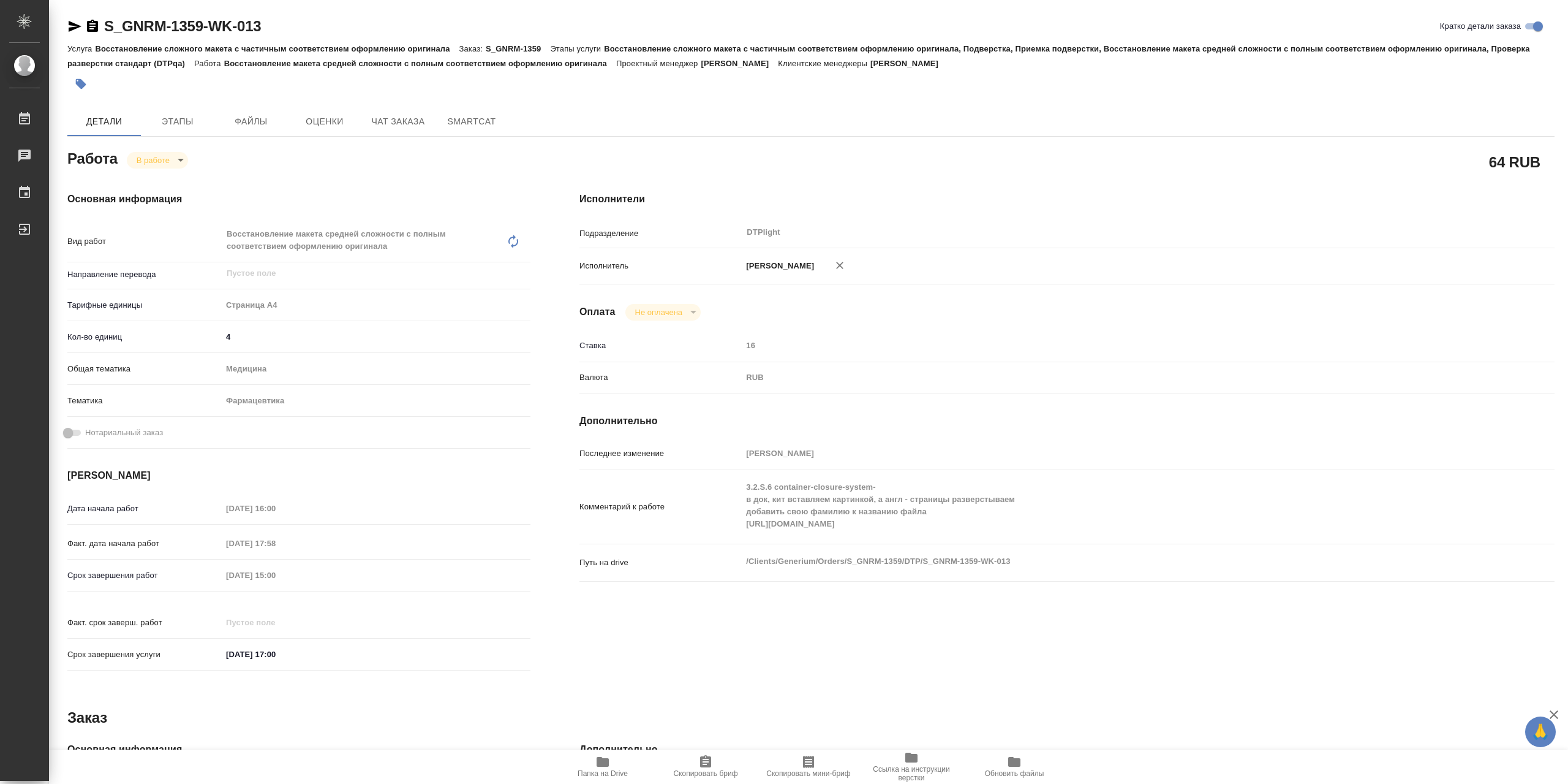
type textarea "x"
click at [592, 762] on span "Папка на Drive" at bounding box center [603, 765] width 88 height 23
click at [172, 164] on body "🙏 .cls-1 fill:#fff; AWATERA Сархатов Руслан Работы 0 Чаты График Выйти S_GNRM-1…" at bounding box center [784, 392] width 1568 height 784
click at [183, 181] on li "Выполнен" at bounding box center [166, 183] width 81 height 21
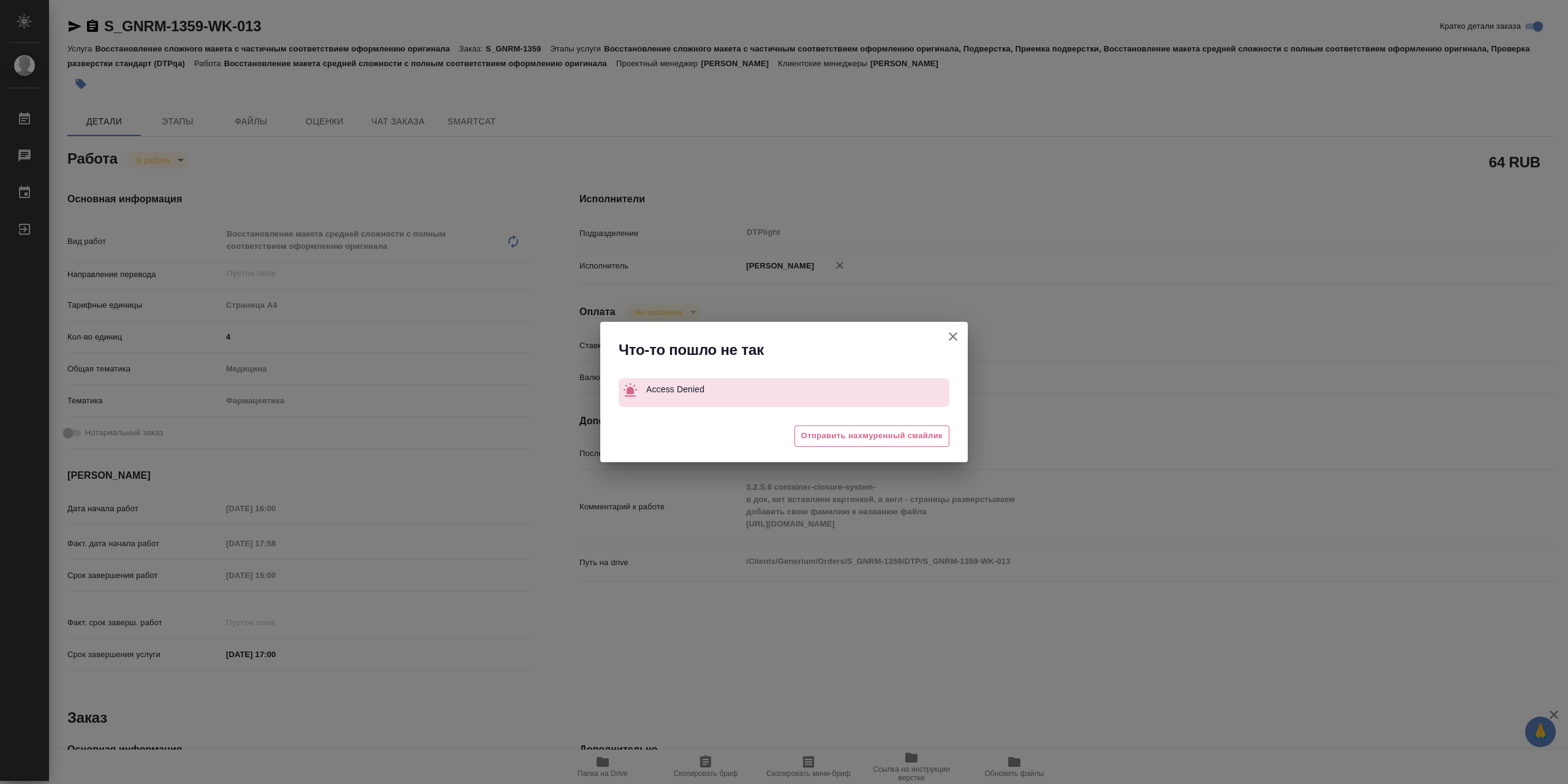
type textarea "x"
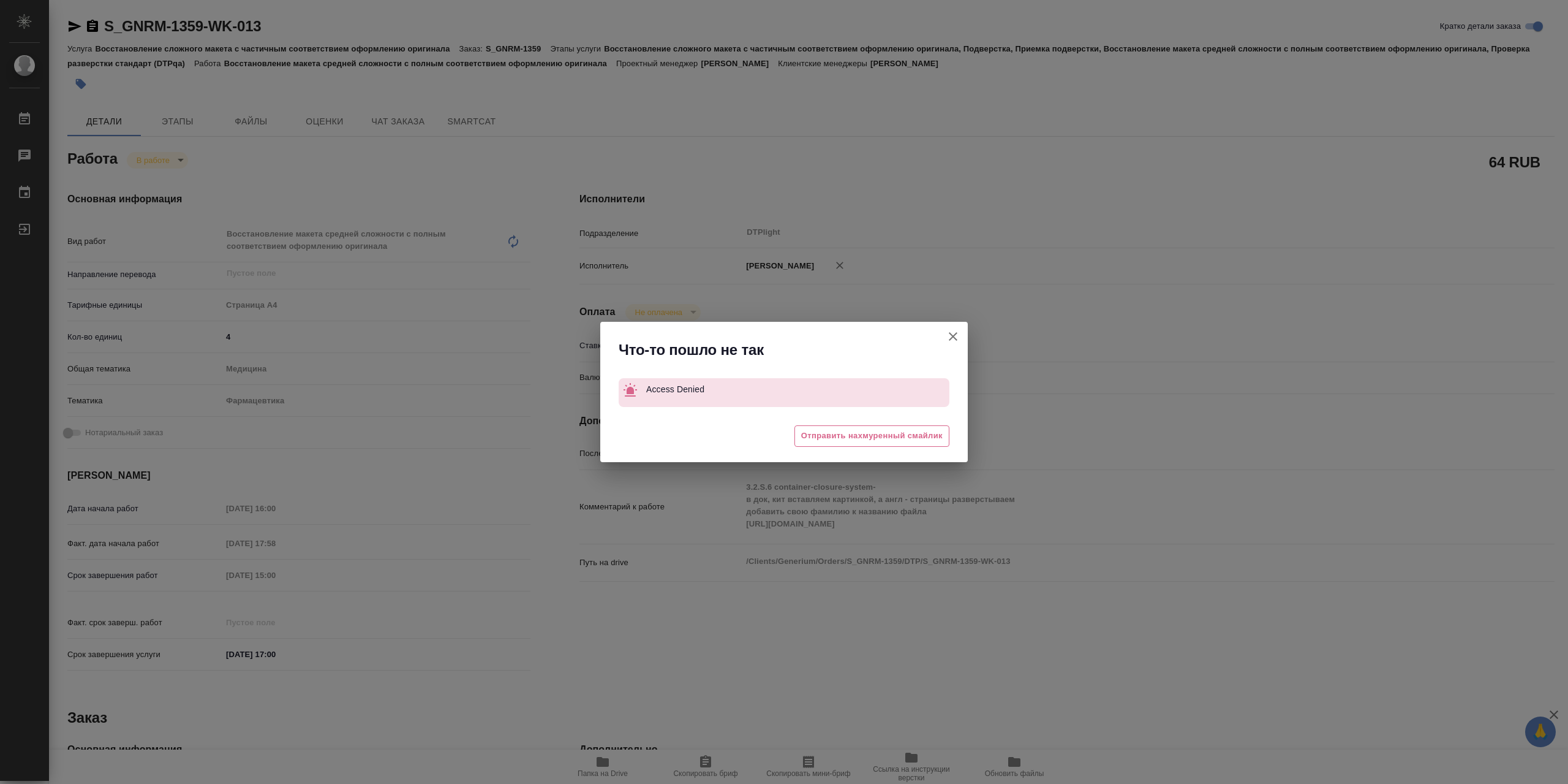
click at [958, 329] on icon "button" at bounding box center [953, 336] width 14 height 14
type textarea "x"
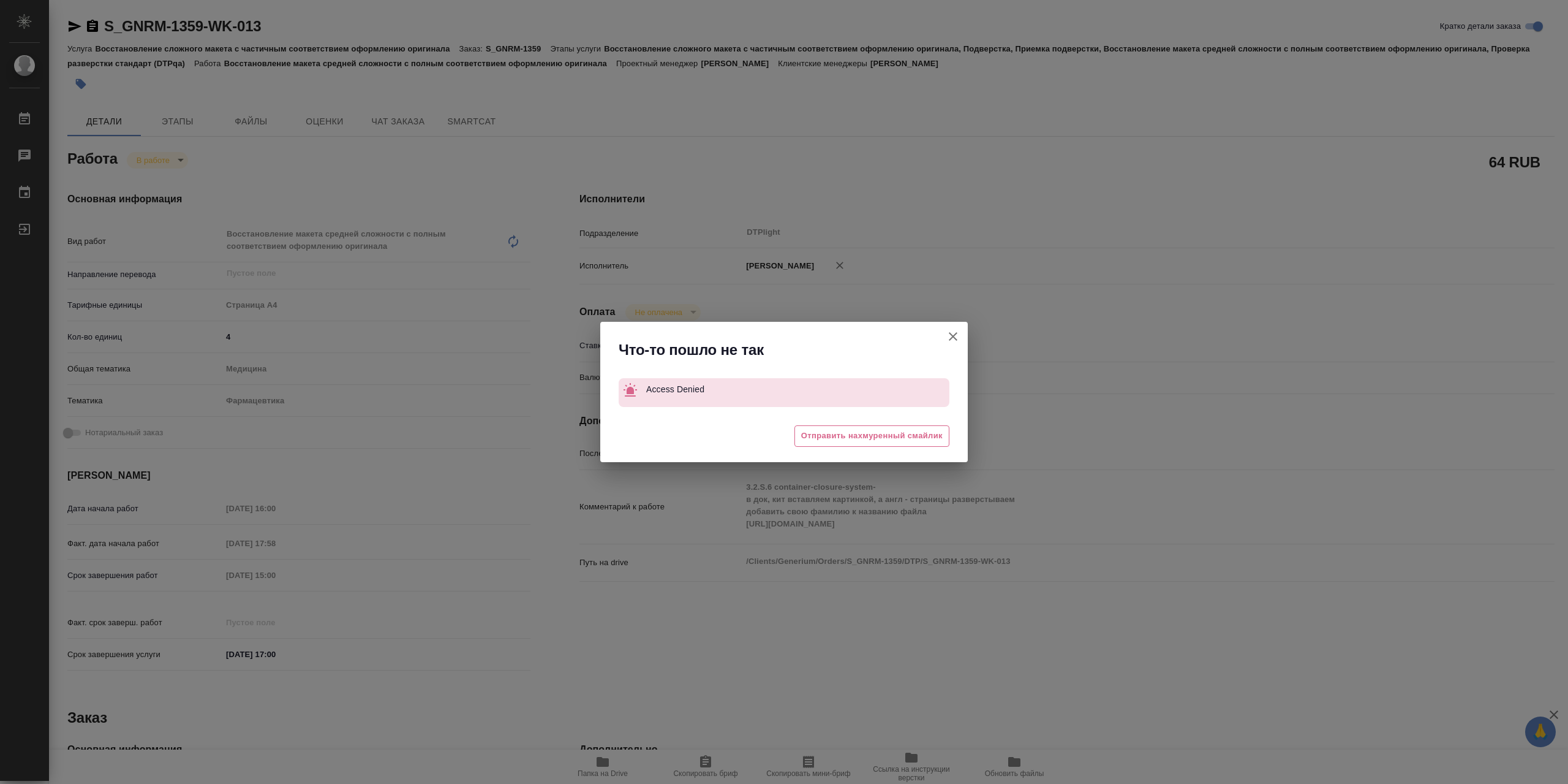
type textarea "x"
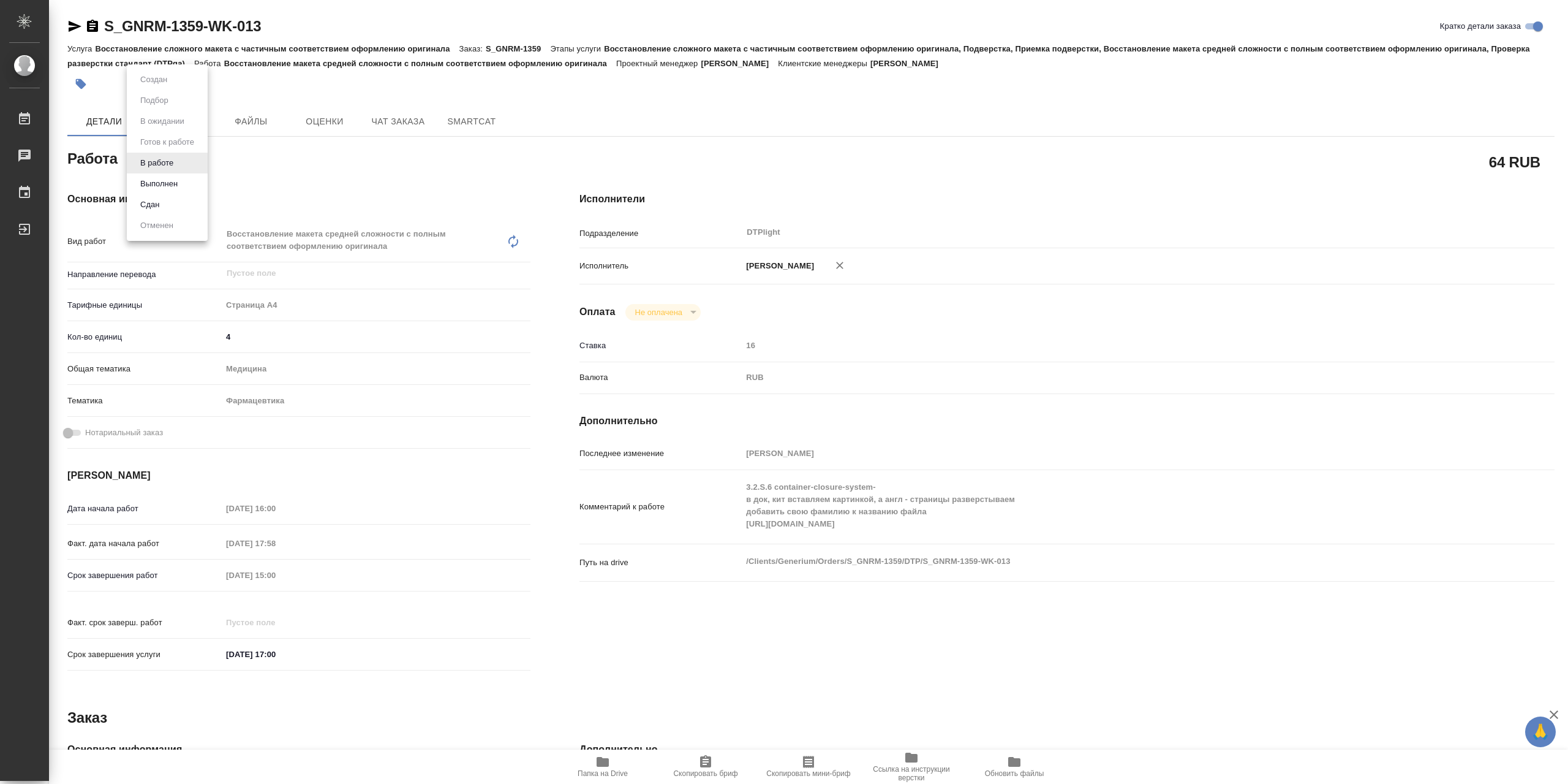
click at [173, 161] on body "🙏 .cls-1 fill:#fff; AWATERA Сархатов Руслан Работы 0 Чаты График Выйти S_GNRM-1…" at bounding box center [784, 392] width 1568 height 784
click at [171, 185] on button "Выполнен" at bounding box center [159, 183] width 45 height 14
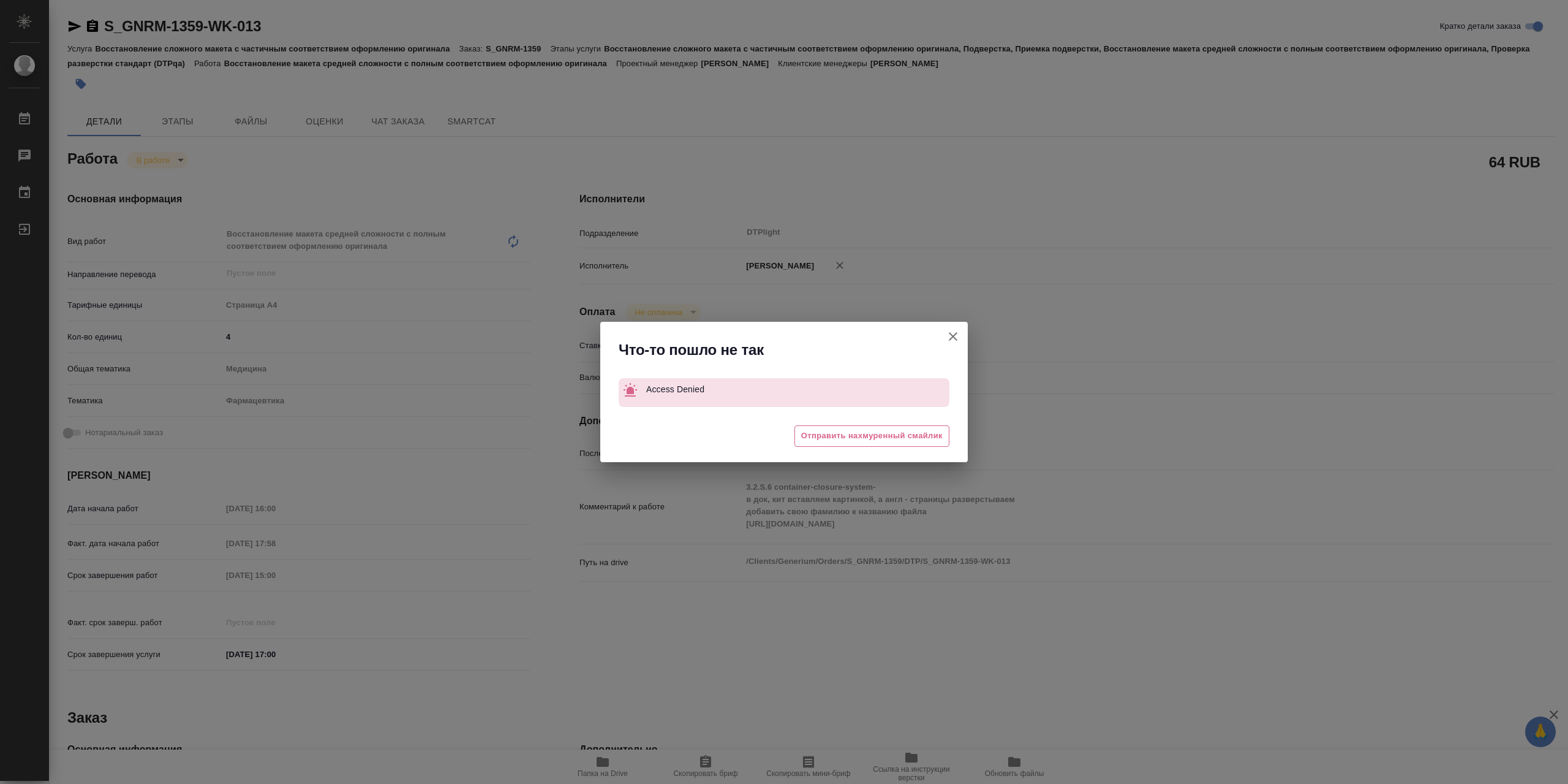
type textarea "x"
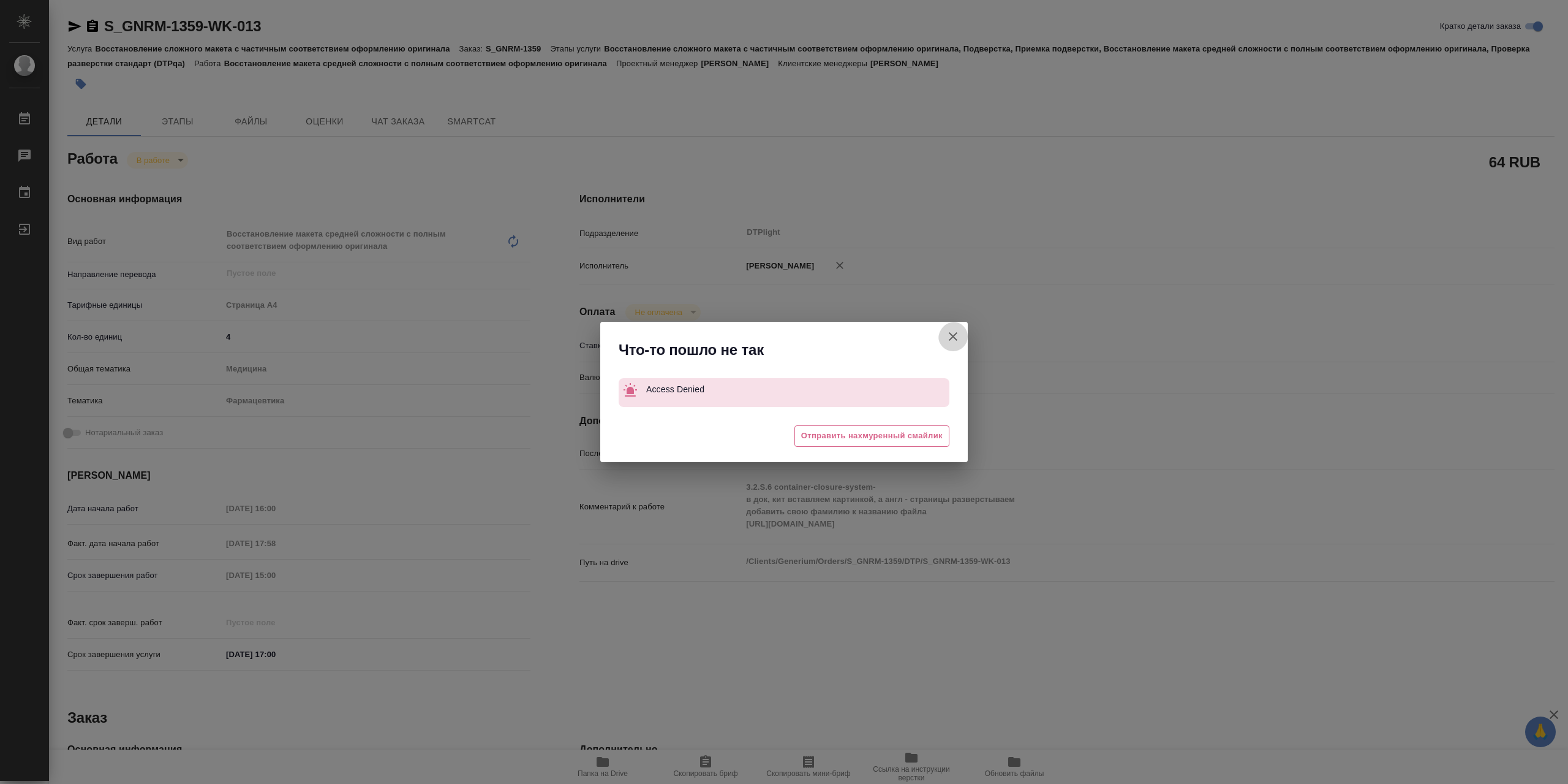
click at [953, 336] on icon "button" at bounding box center [953, 336] width 8 height 8
type textarea "x"
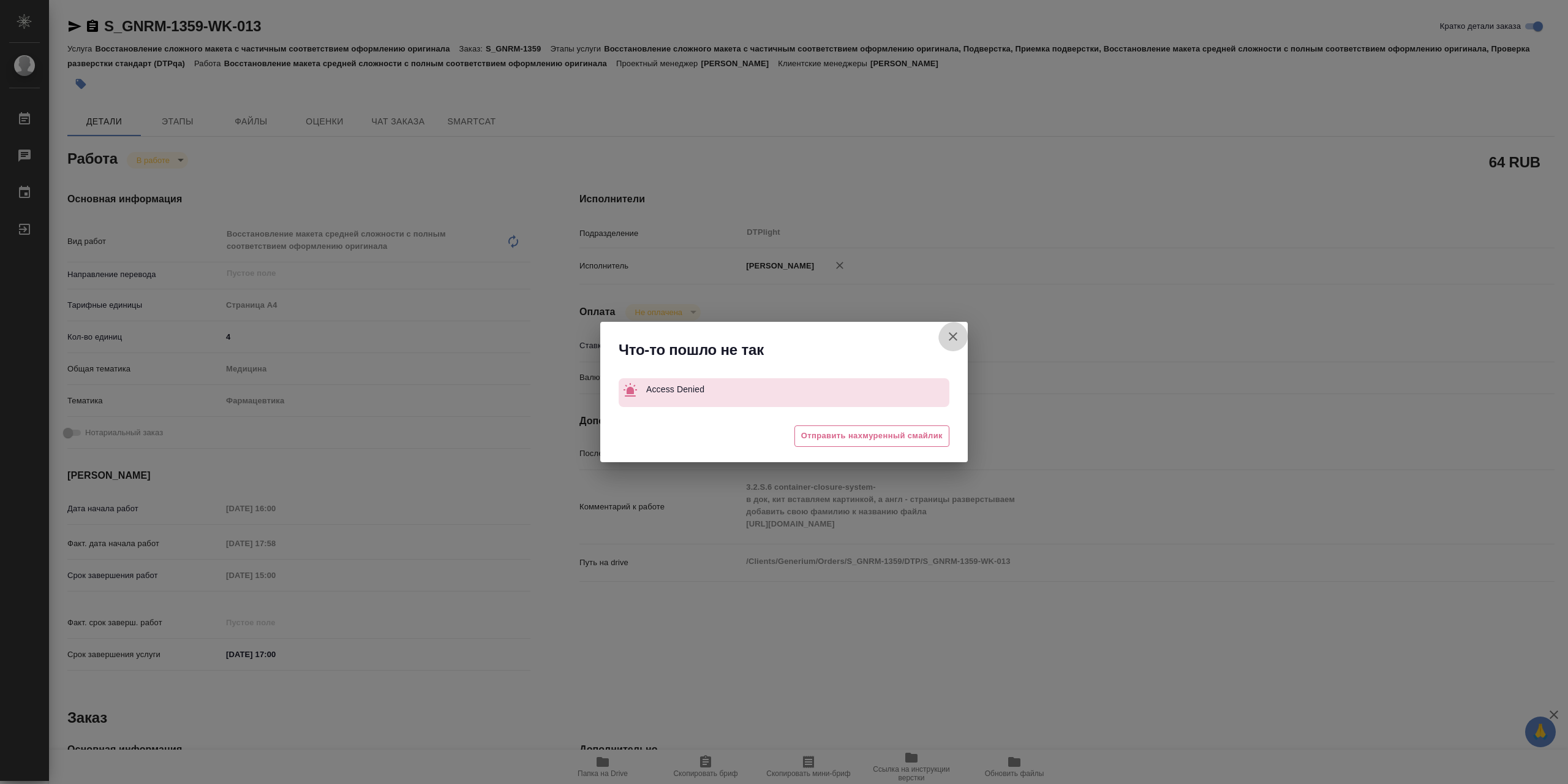
type textarea "x"
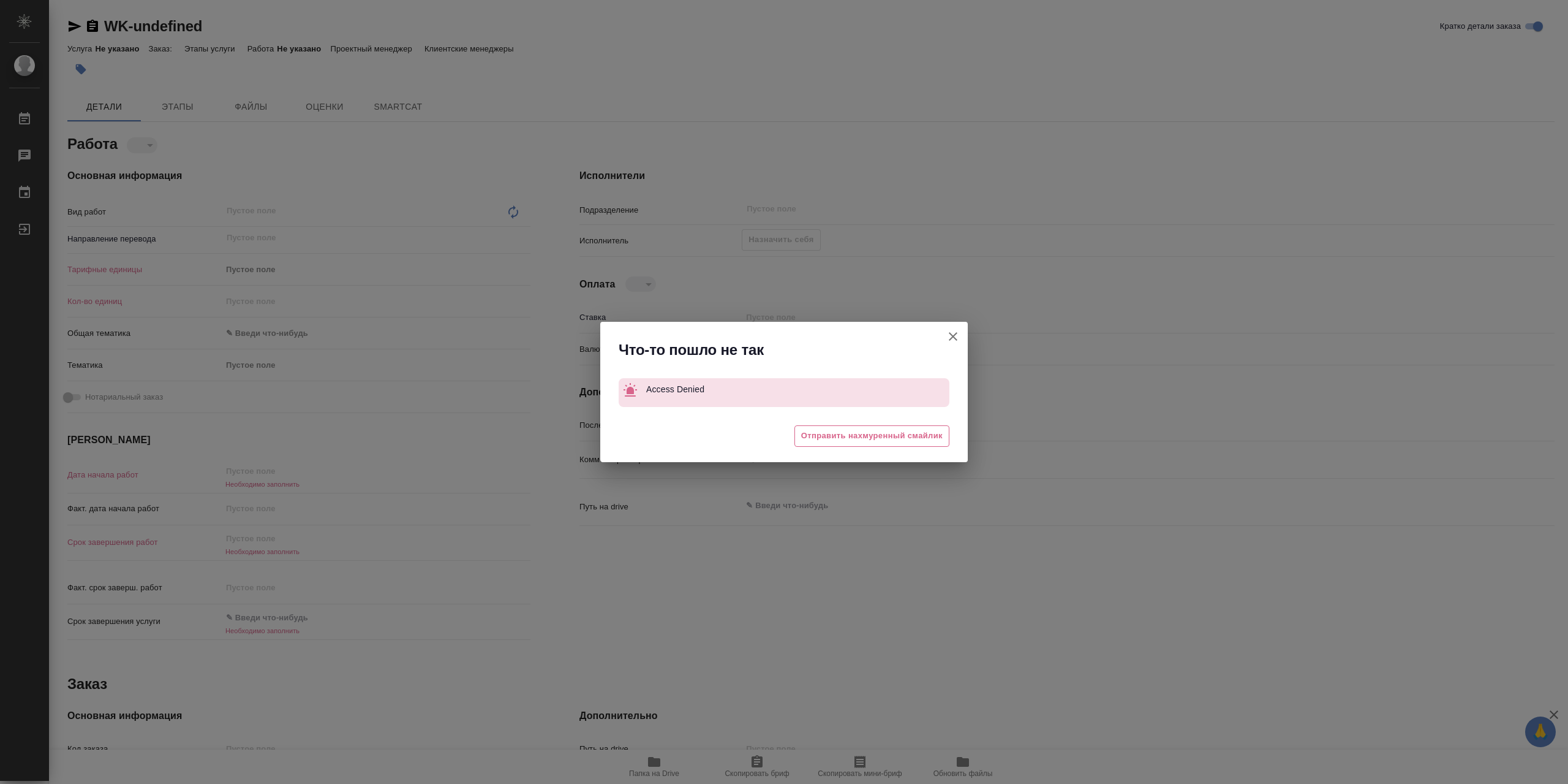
click at [957, 330] on icon "button" at bounding box center [953, 336] width 14 height 14
type textarea "x"
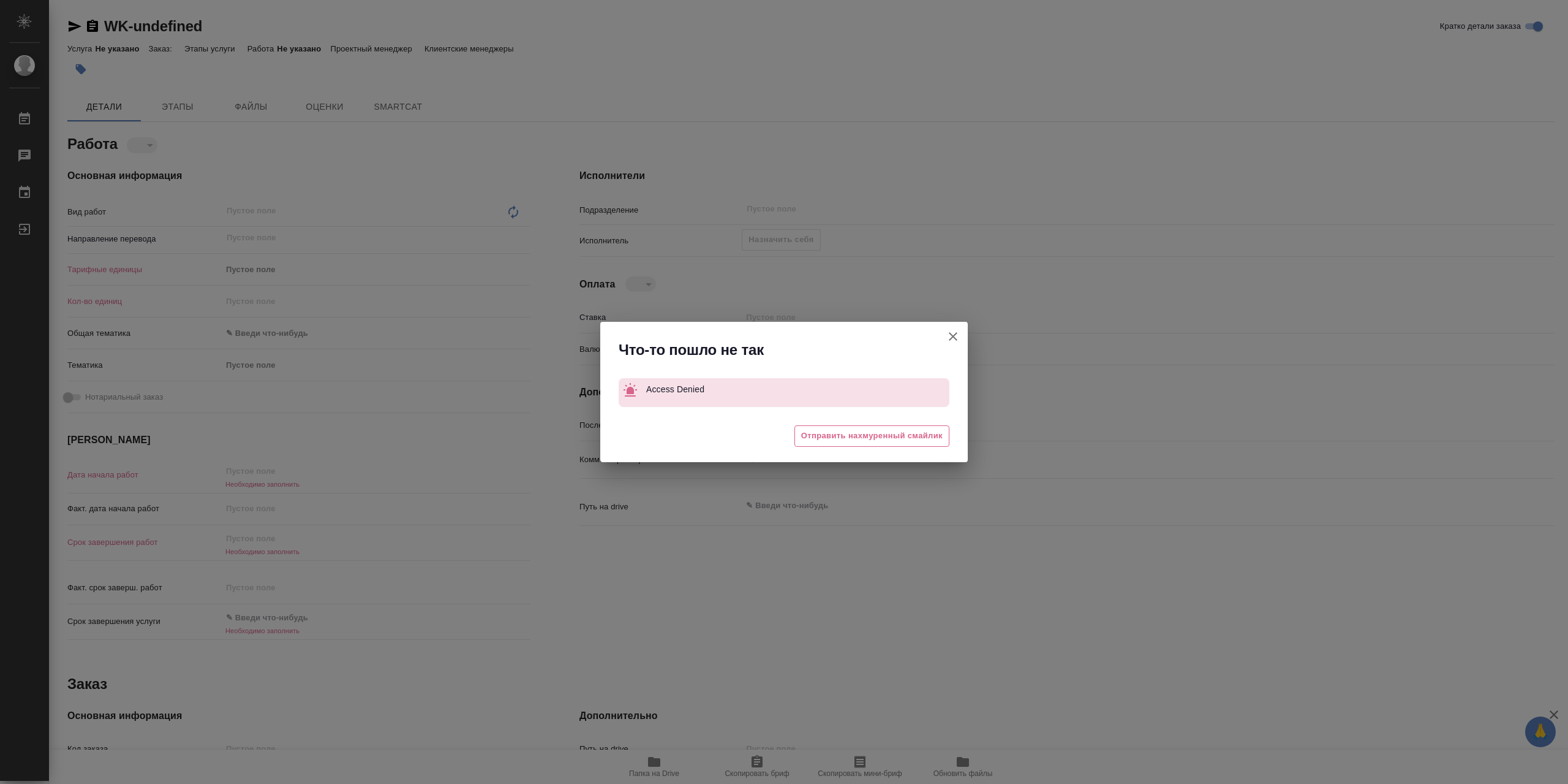
type textarea "x"
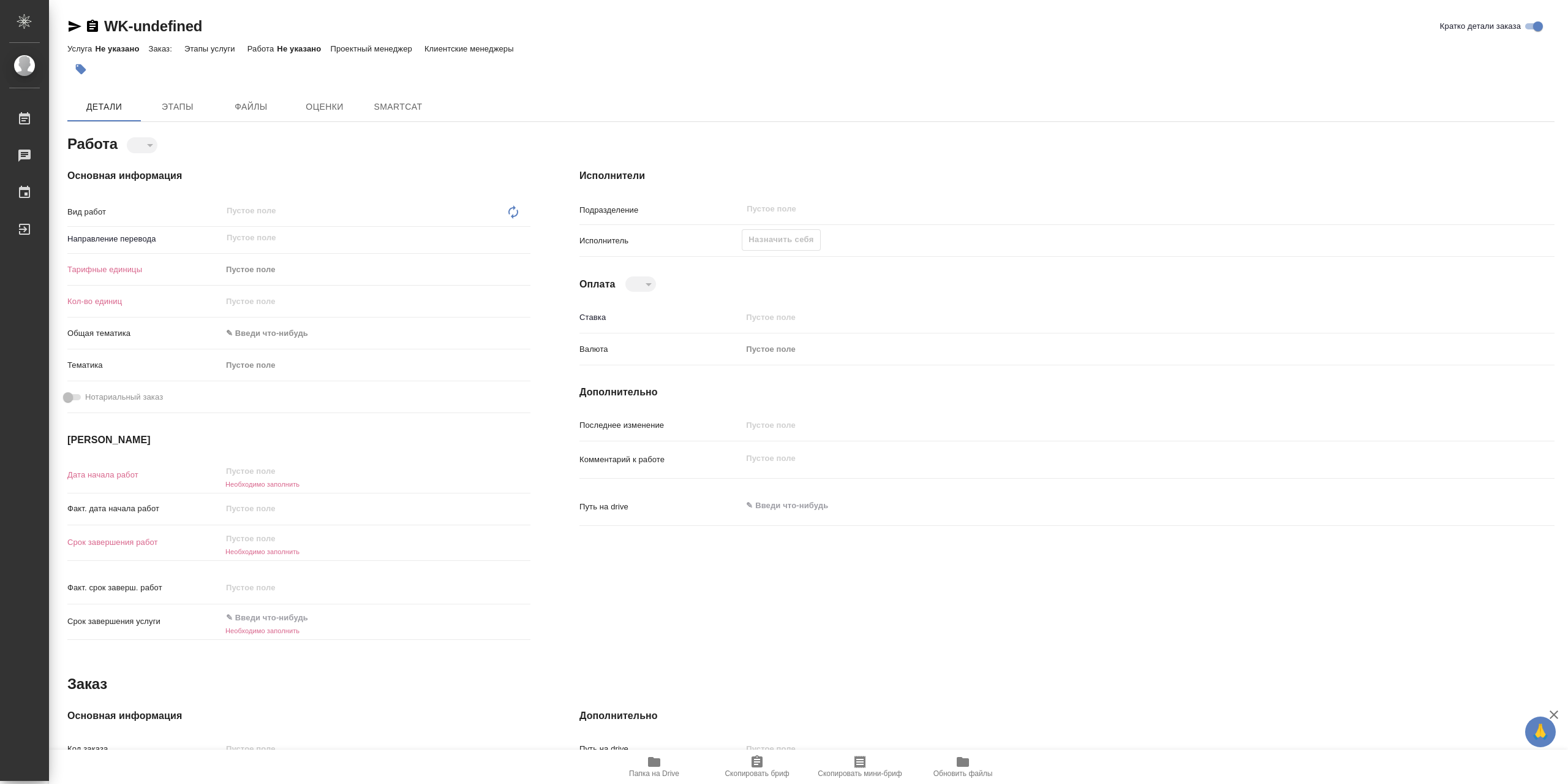
type textarea "x"
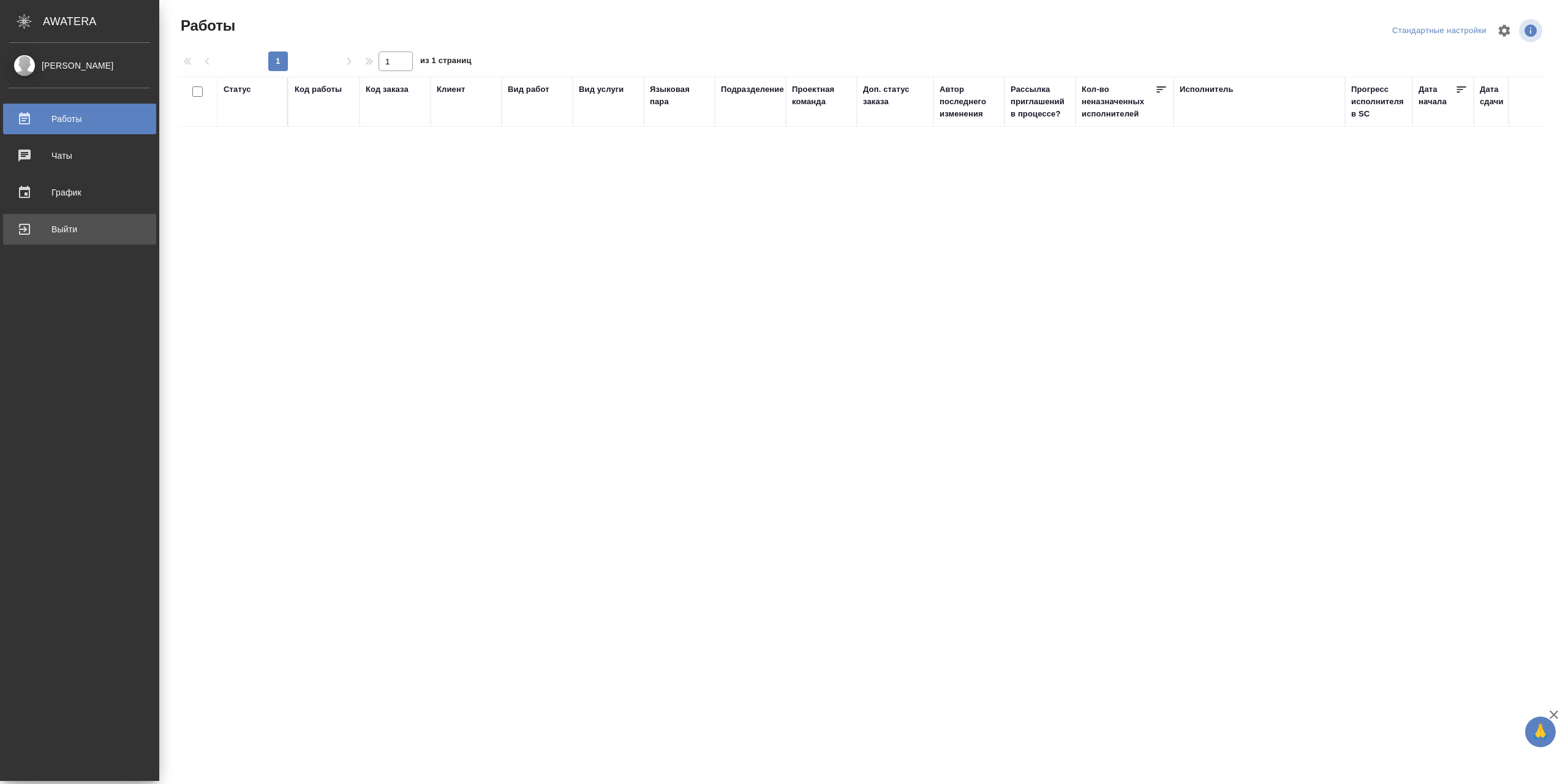
click at [53, 230] on div "Выйти" at bounding box center [80, 229] width 141 height 19
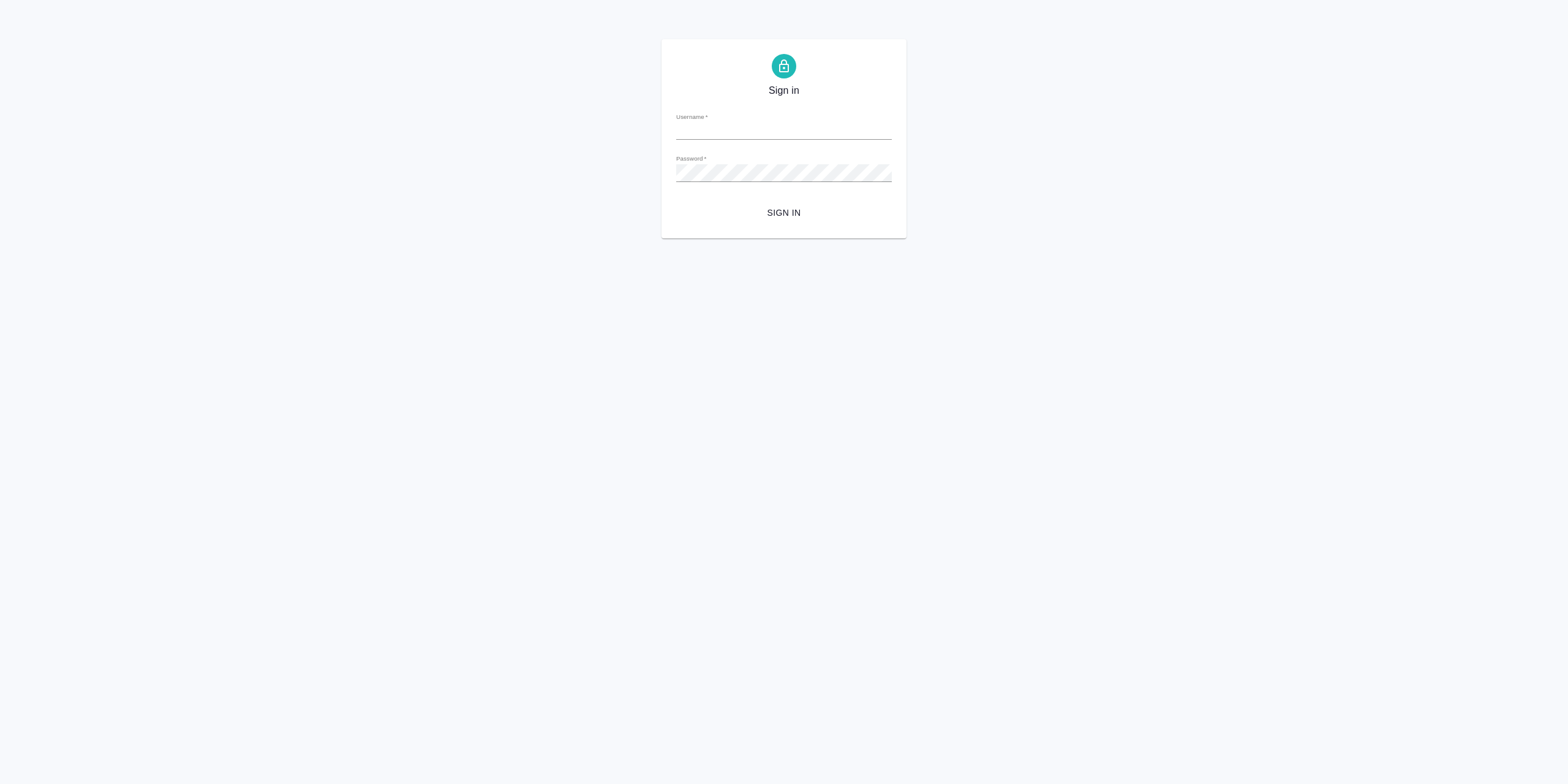
type input "[EMAIL_ADDRESS][DOMAIN_NAME]"
click at [767, 221] on span "Sign in" at bounding box center [784, 213] width 196 height 15
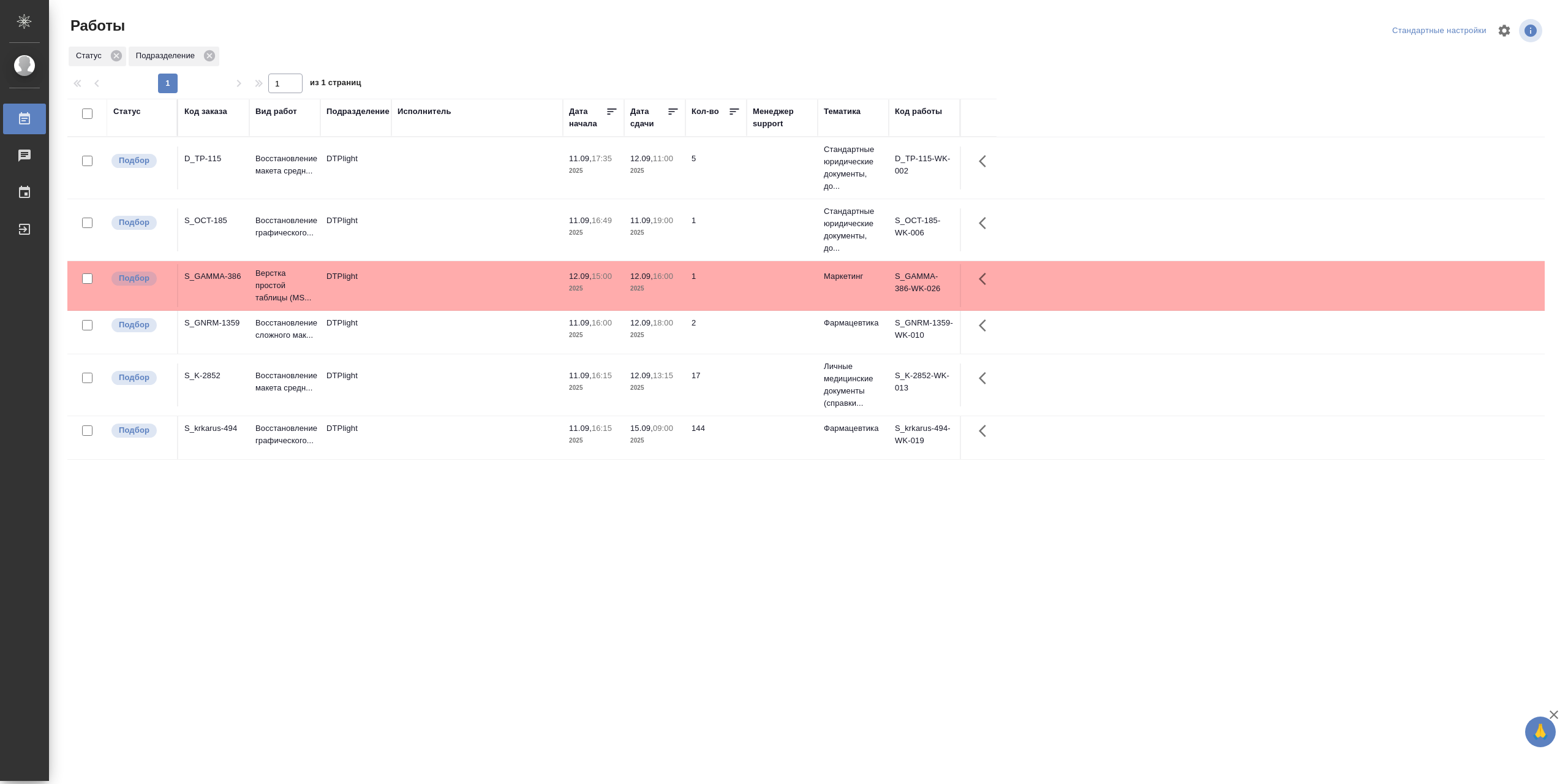
click at [129, 117] on div "Статус" at bounding box center [126, 111] width 27 height 12
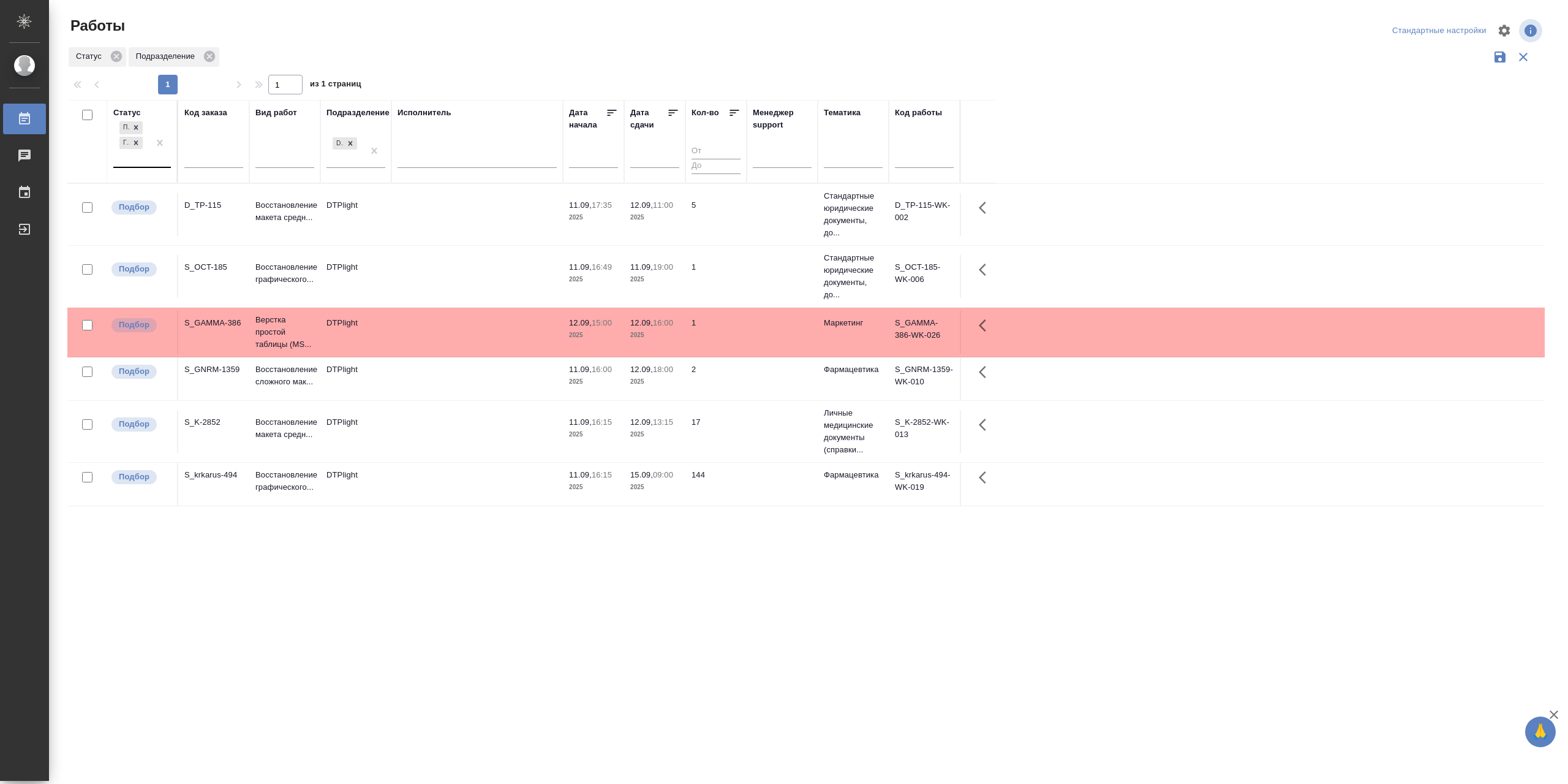
click at [143, 166] on div "Подбор Готов к работе" at bounding box center [131, 143] width 36 height 48
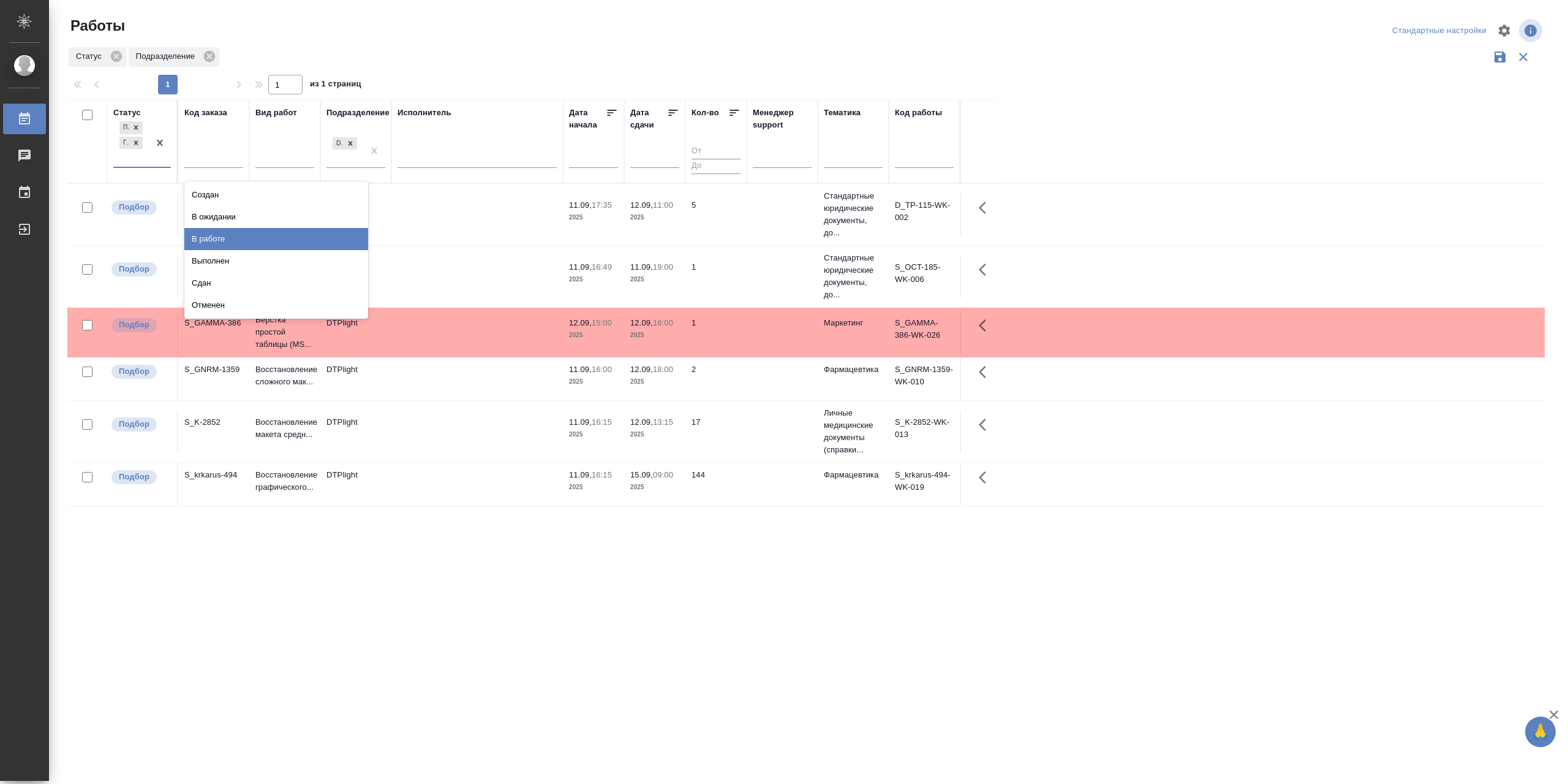
click at [247, 250] on div "В работе" at bounding box center [276, 239] width 183 height 22
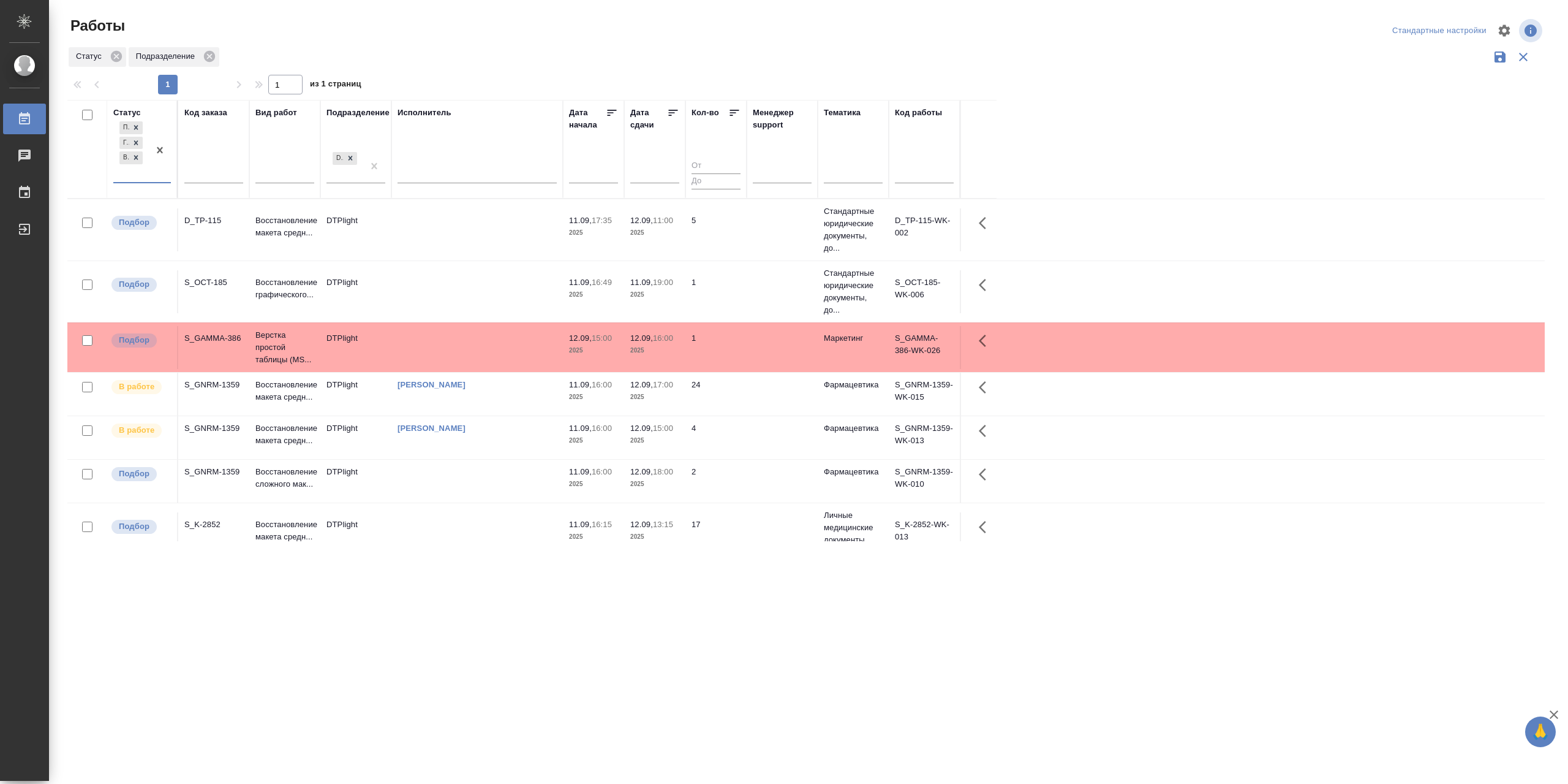
click at [519, 434] on div "[PERSON_NAME]" at bounding box center [477, 428] width 160 height 12
click at [519, 434] on div "[PERSON_NAME]" at bounding box center [477, 427] width 160 height 12
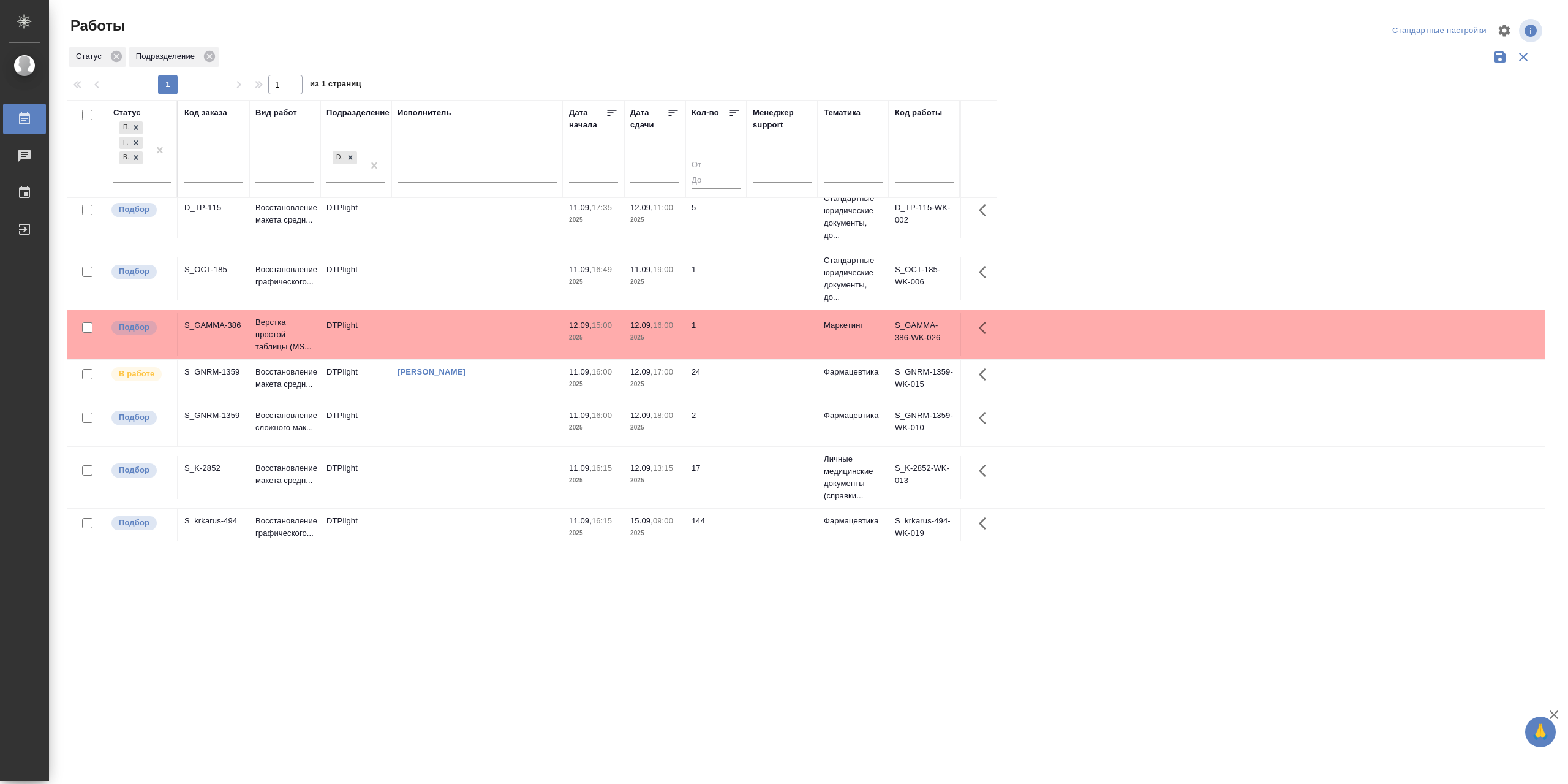
scroll to position [30, 0]
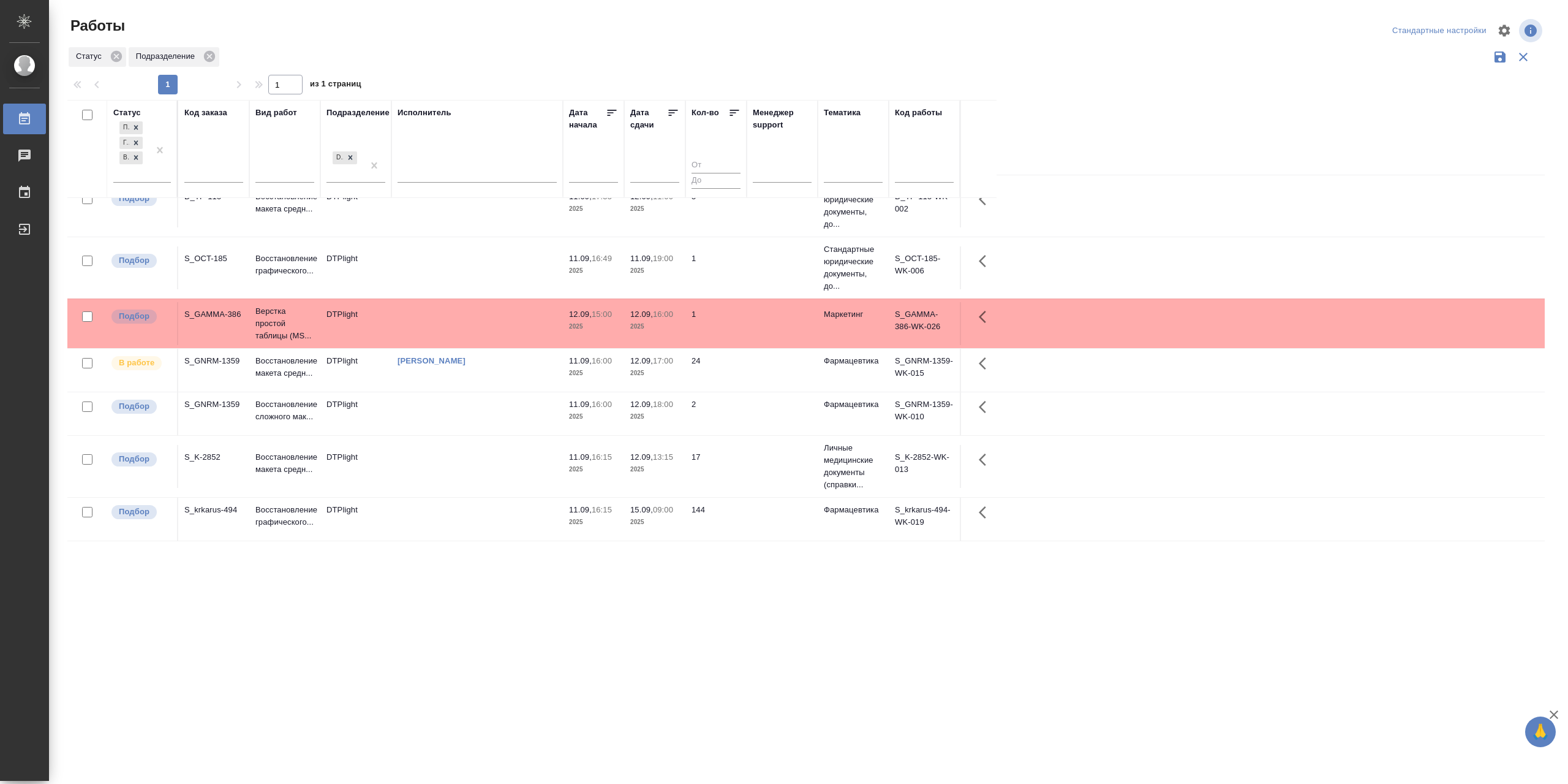
click at [433, 420] on td at bounding box center [477, 414] width 171 height 42
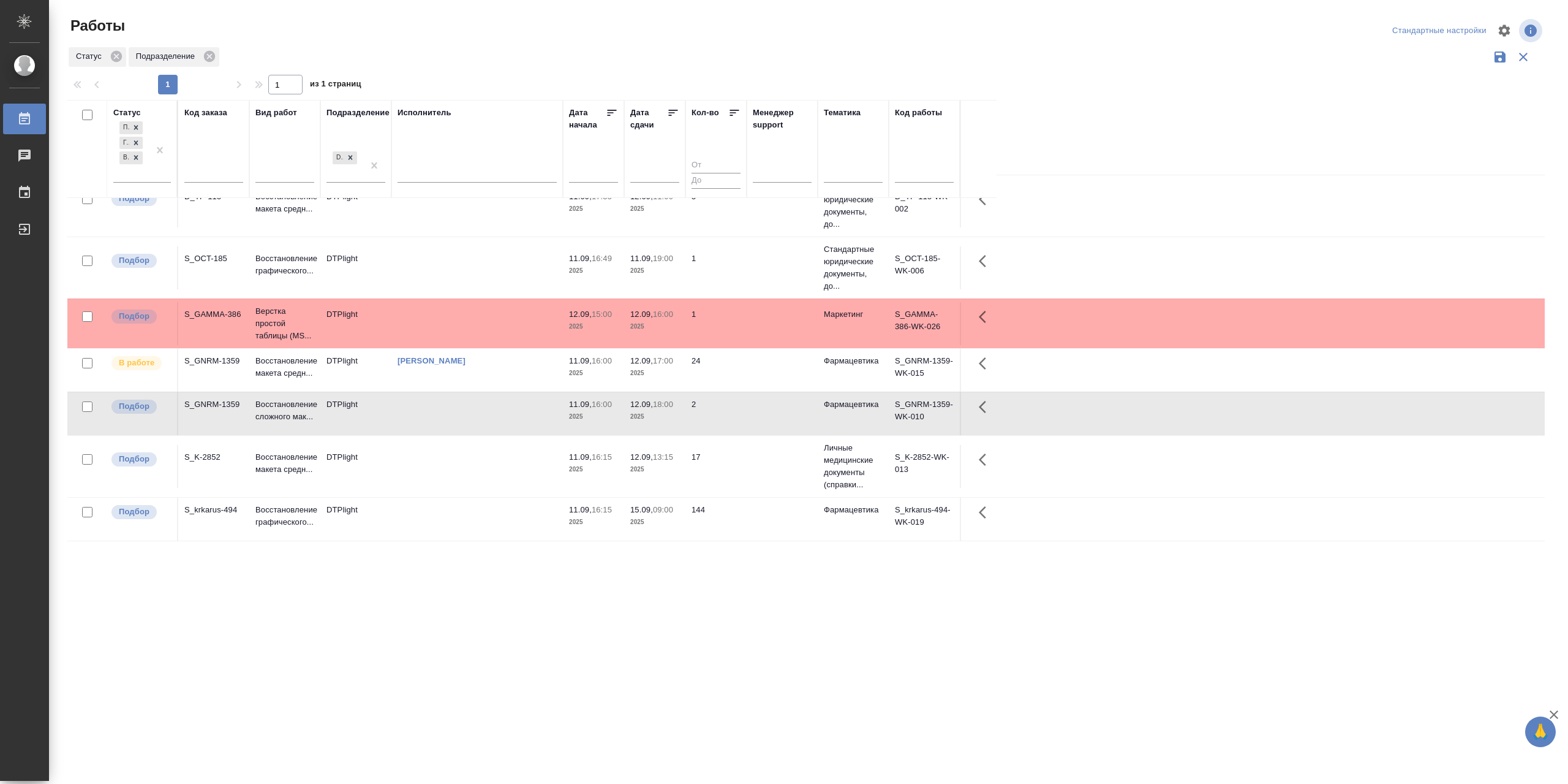
click at [433, 420] on td at bounding box center [477, 414] width 171 height 42
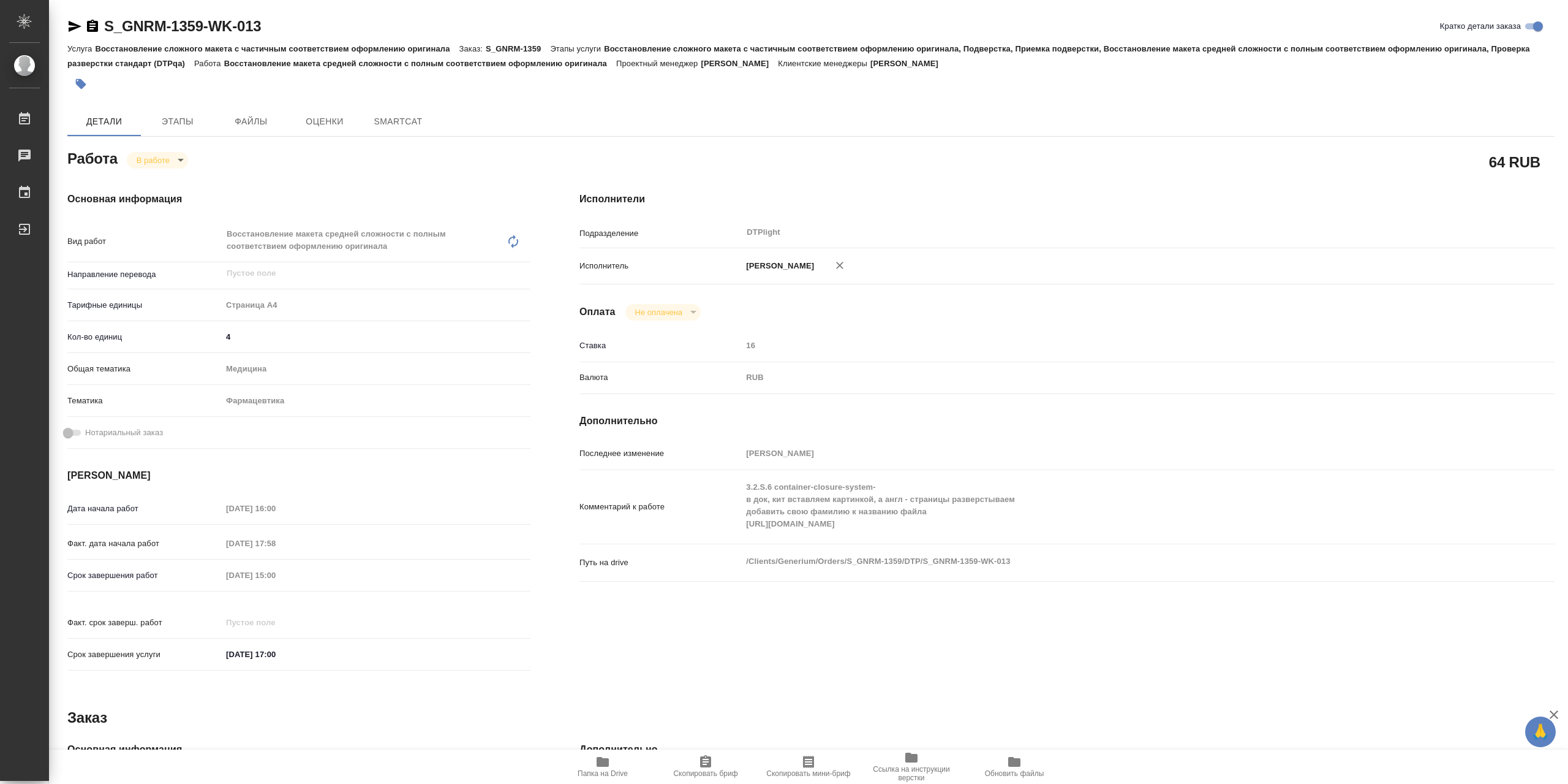
type textarea "x"
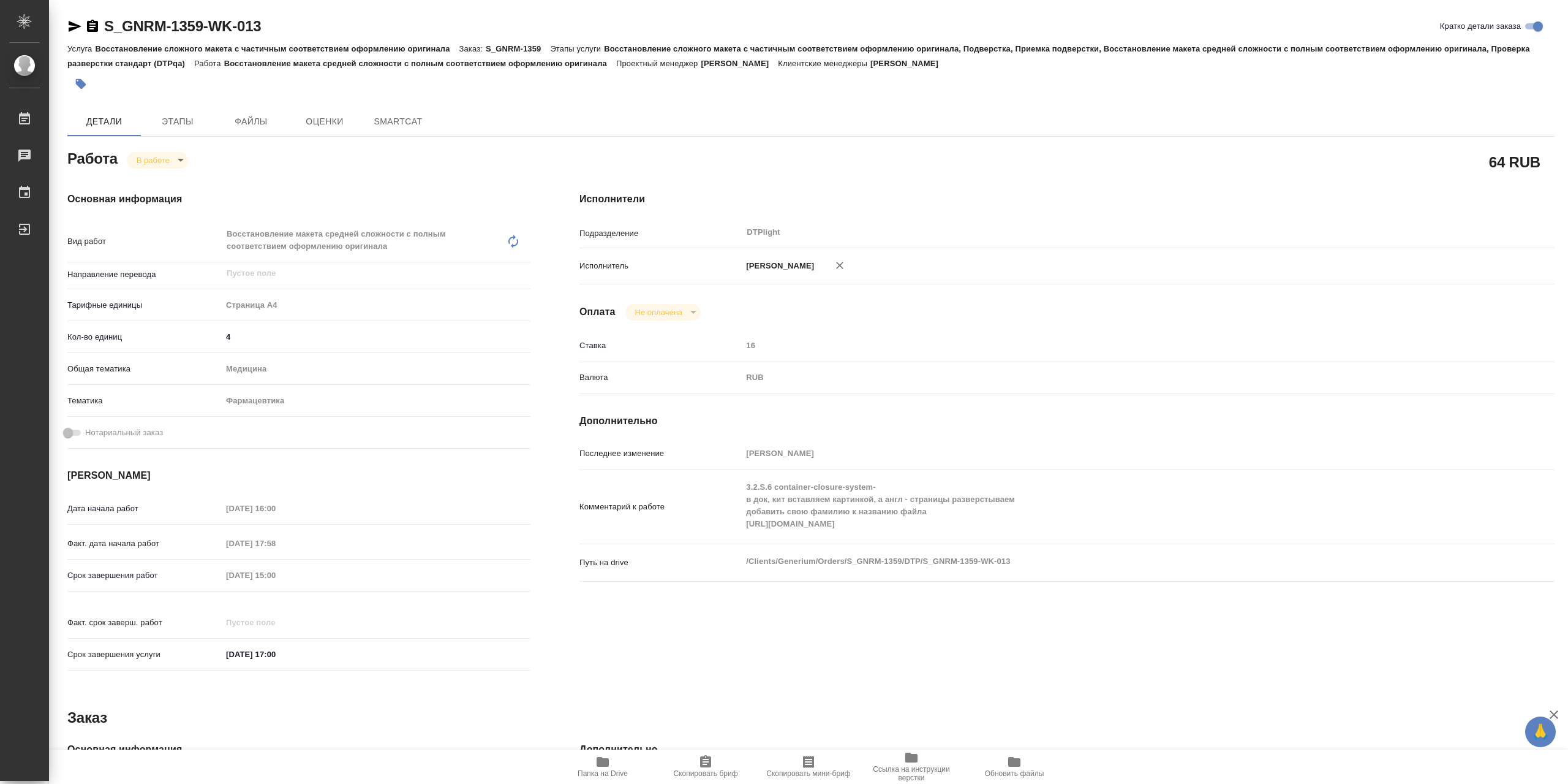
type textarea "x"
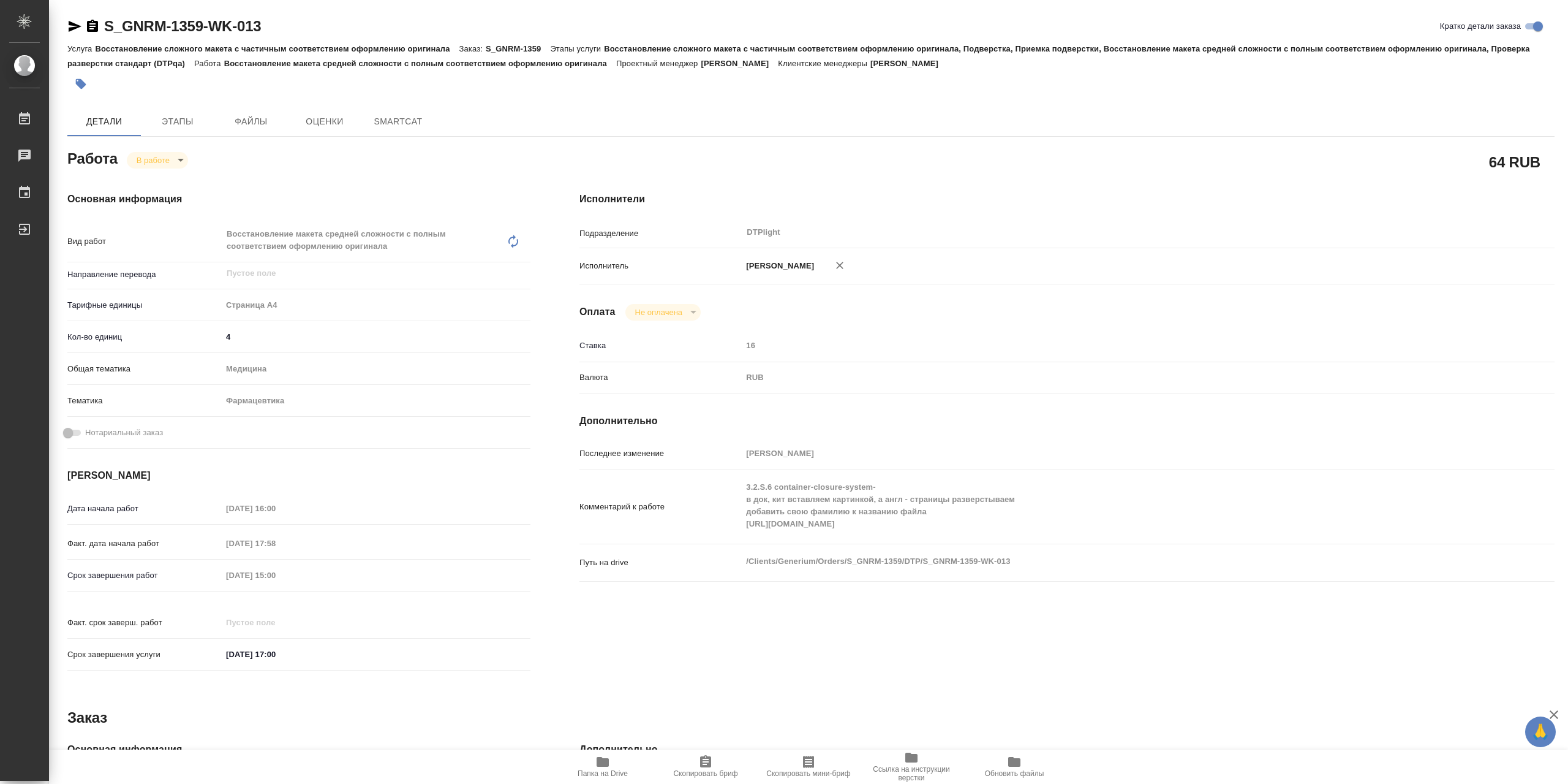
type textarea "x"
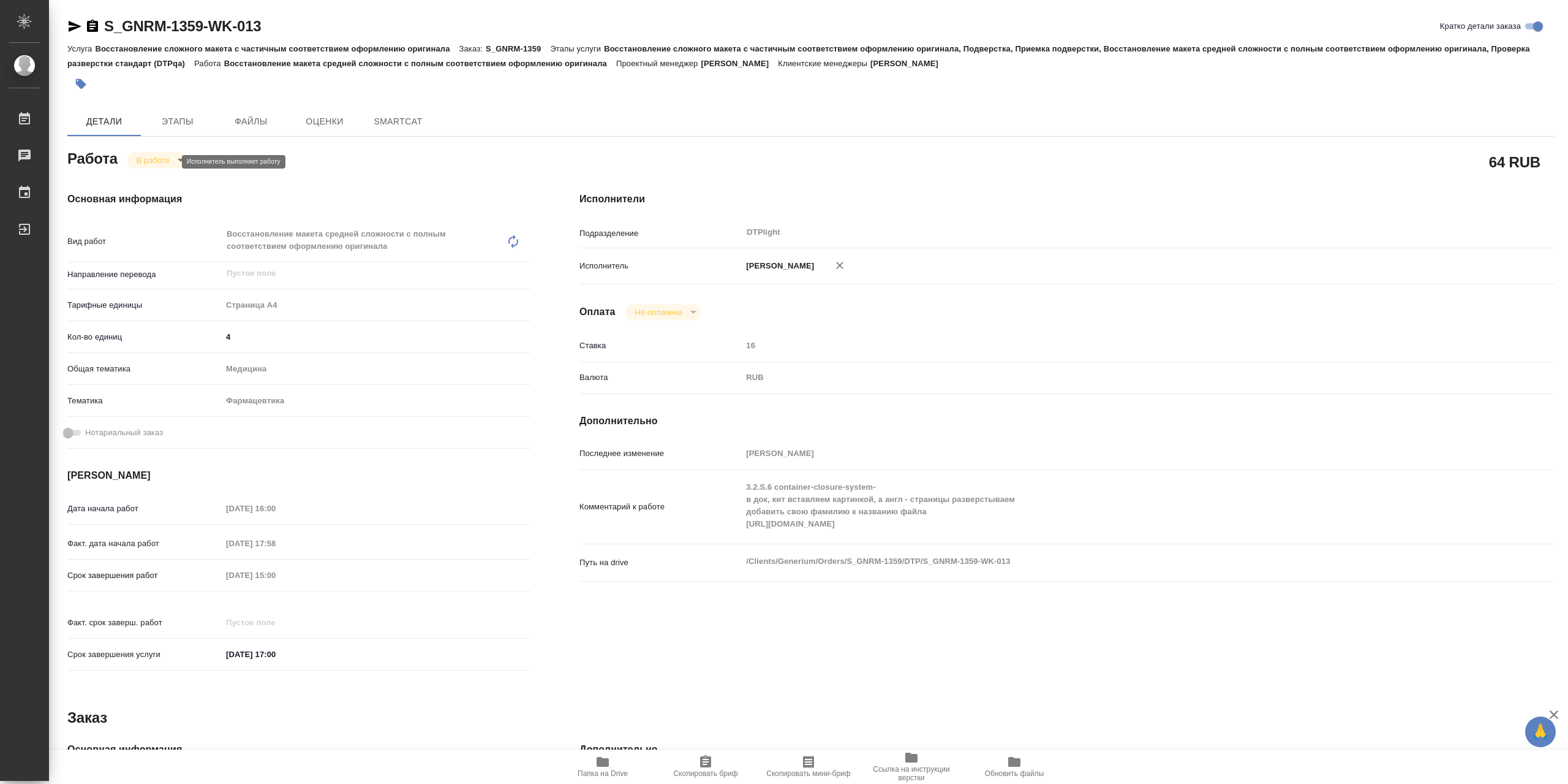
click at [175, 161] on body "🙏 .cls-1 fill:#fff; AWATERA Сархатов [PERSON_NAME] Работы Чаты График Выйти S_G…" at bounding box center [784, 392] width 1568 height 784
type textarea "x"
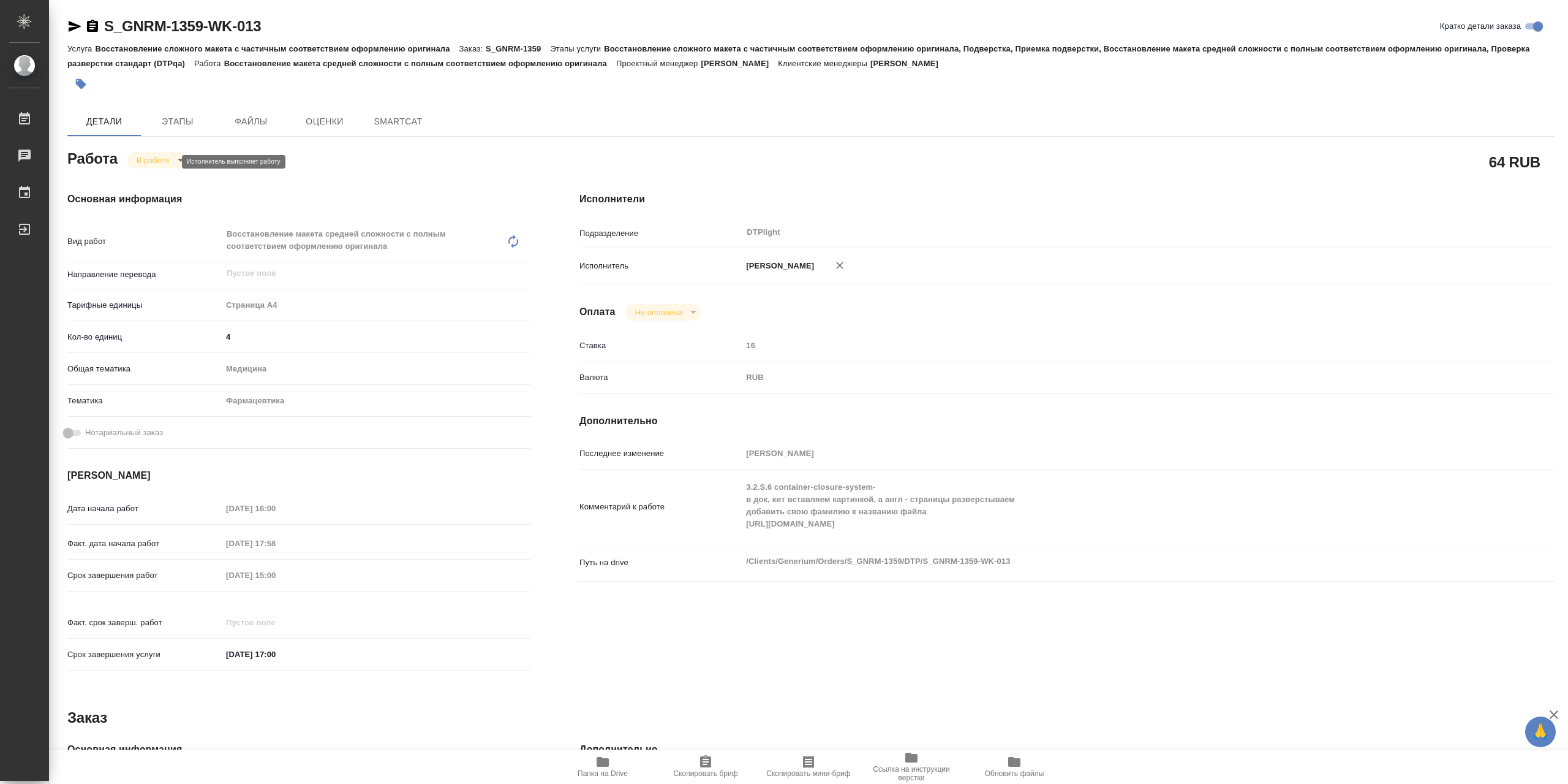
type textarea "x"
click at [177, 180] on button "Выполнен" at bounding box center [159, 183] width 45 height 14
type textarea "x"
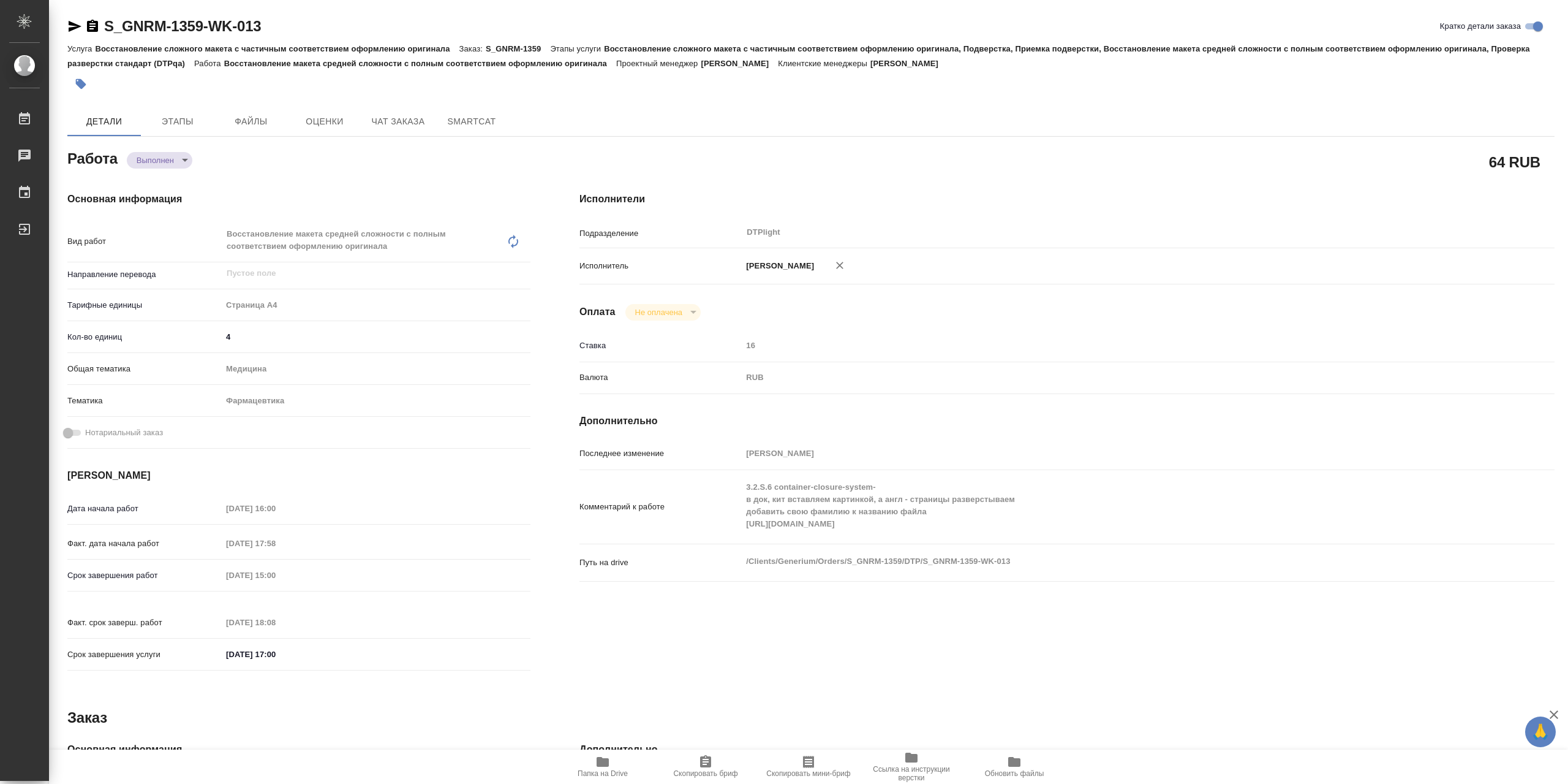
type textarea "x"
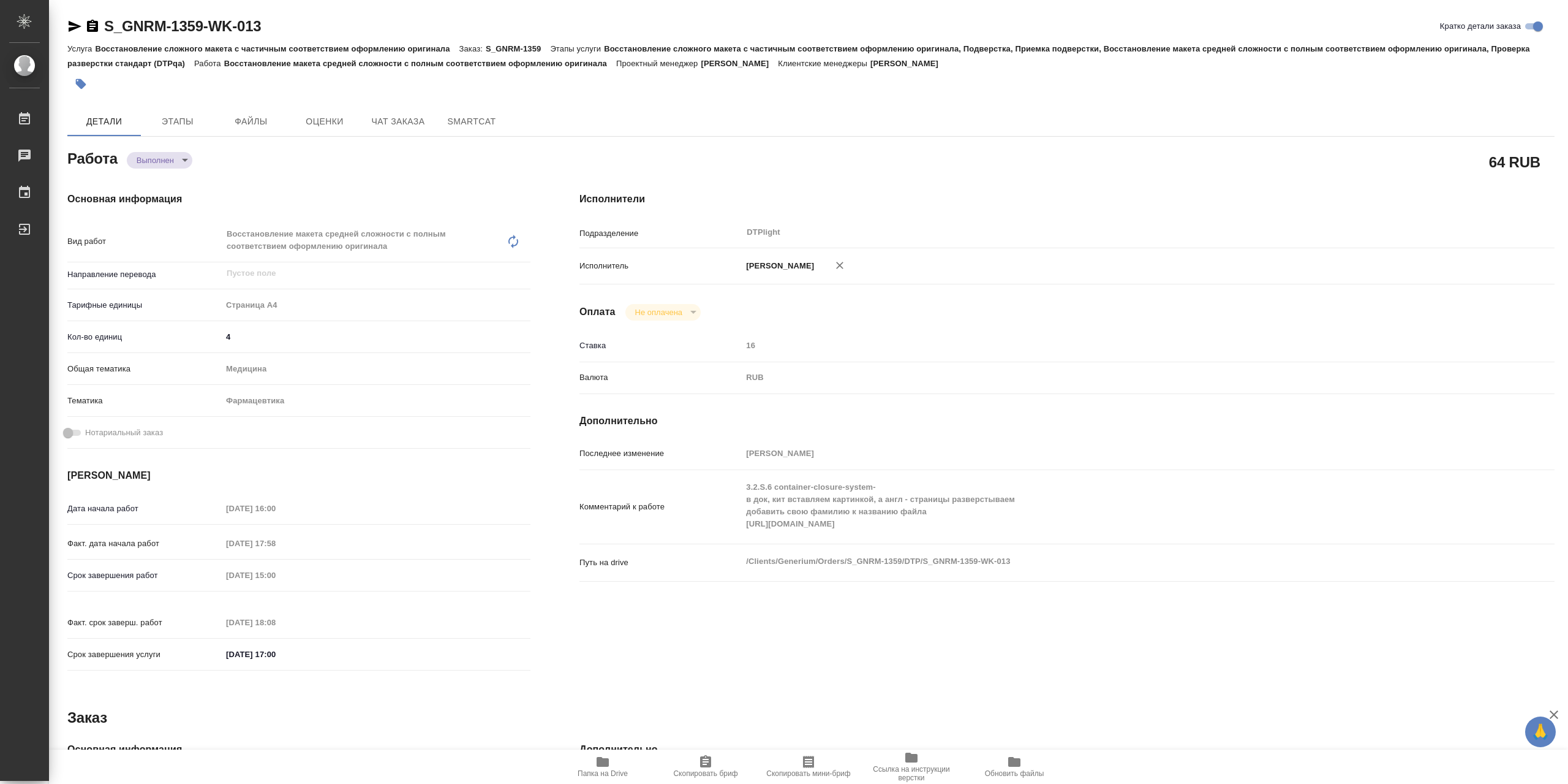
type textarea "x"
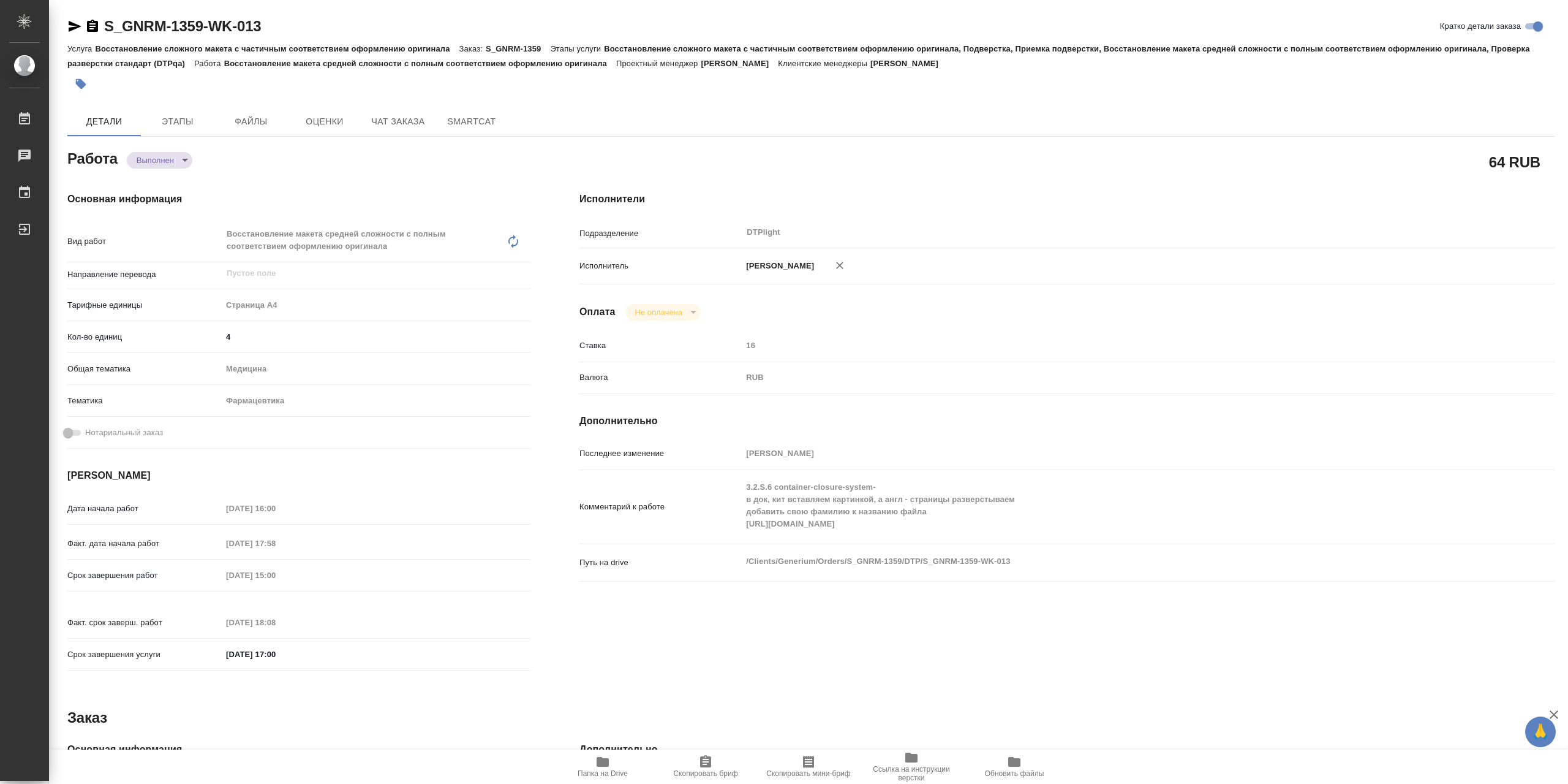
type textarea "x"
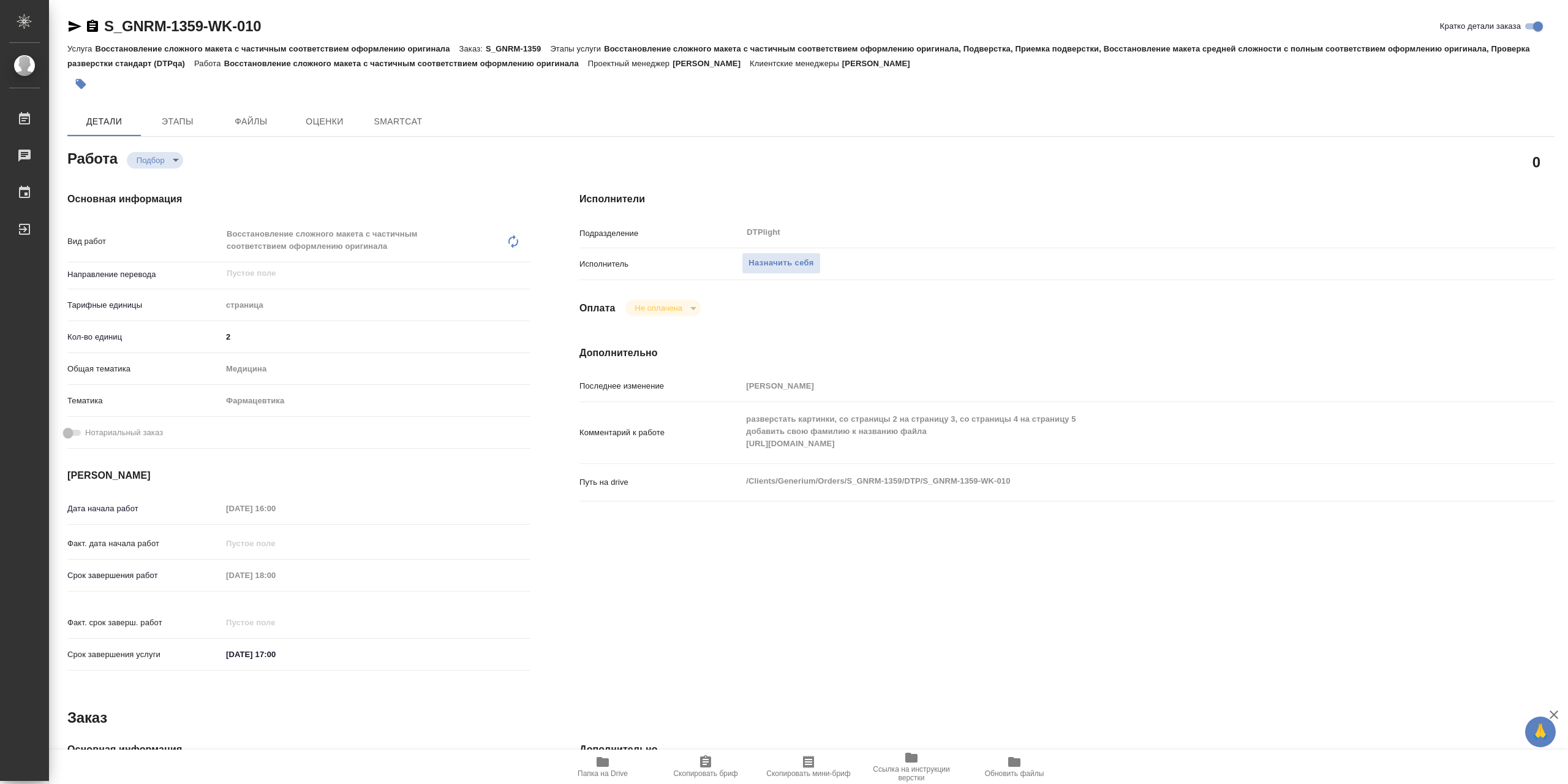
type textarea "x"
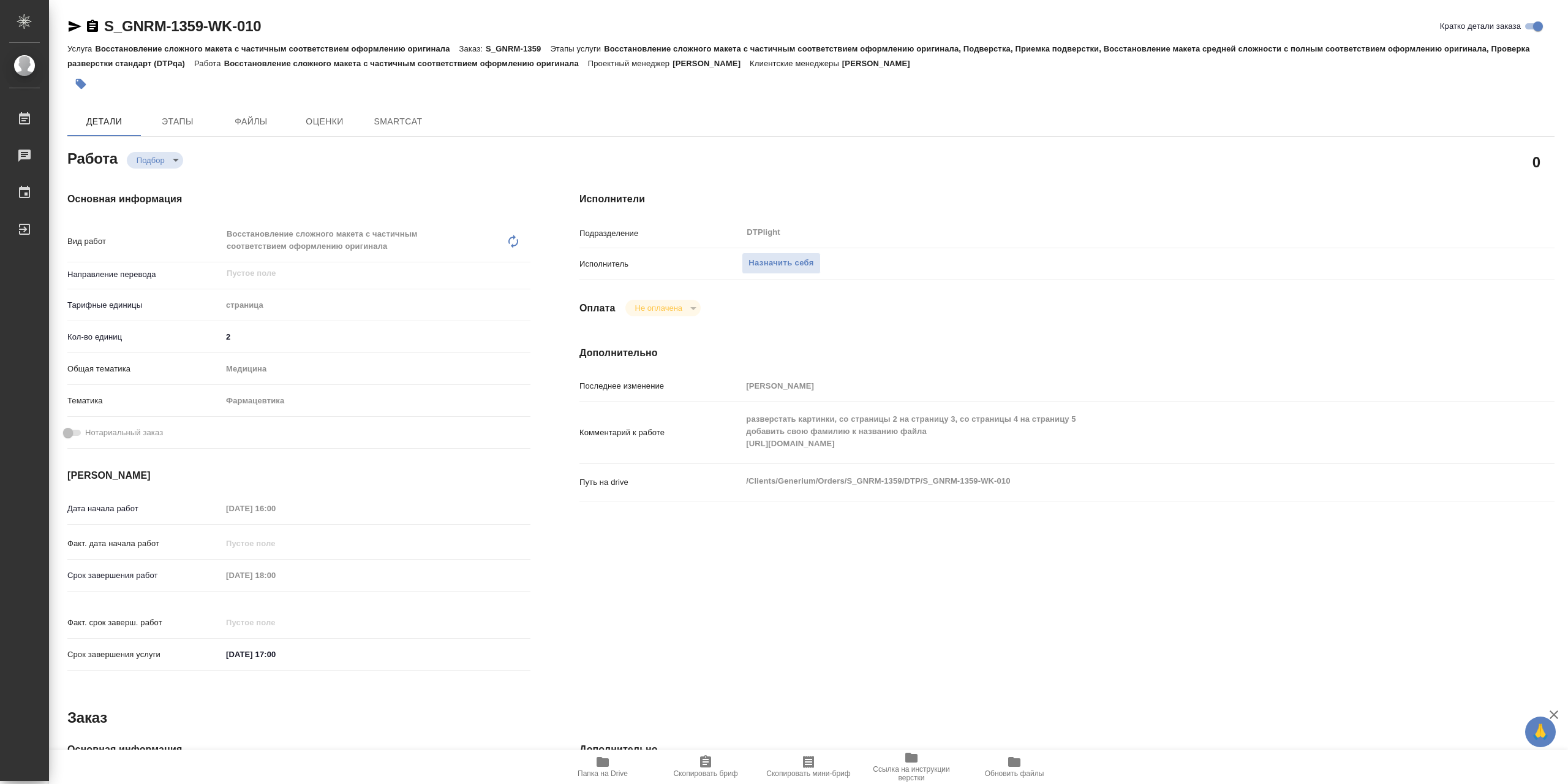
type textarea "x"
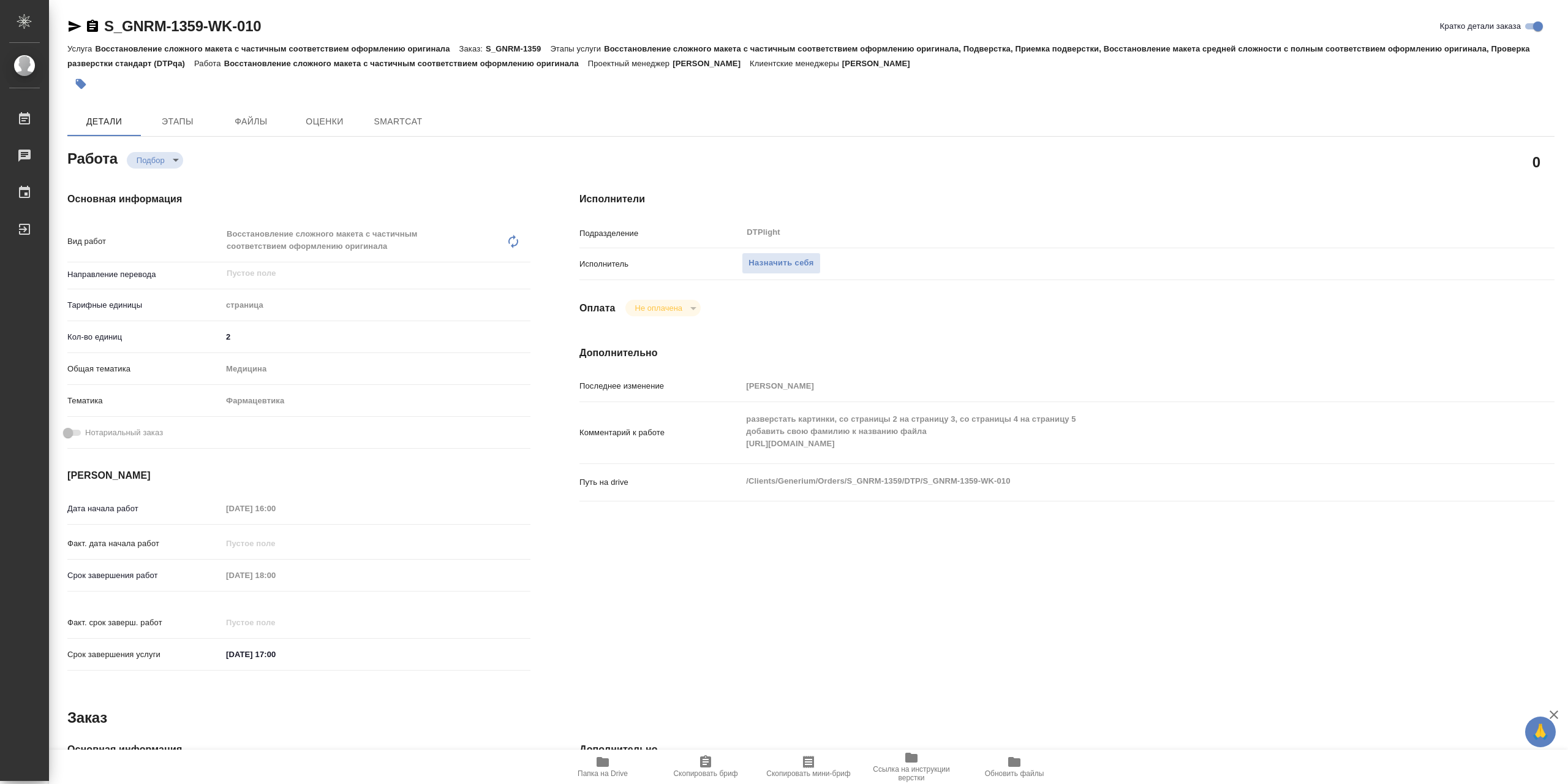
type textarea "x"
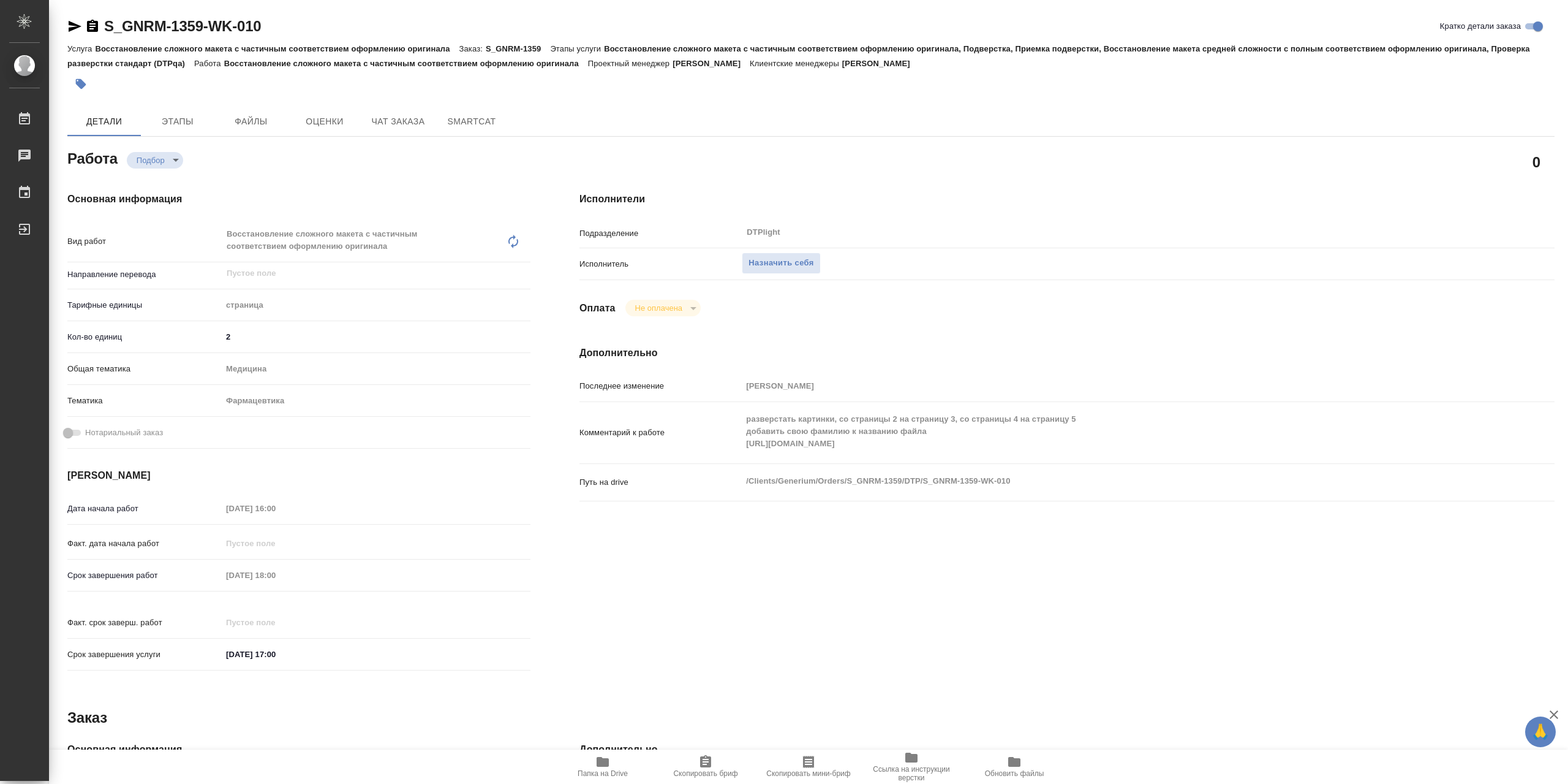
type textarea "x"
